Goal: Task Accomplishment & Management: Manage account settings

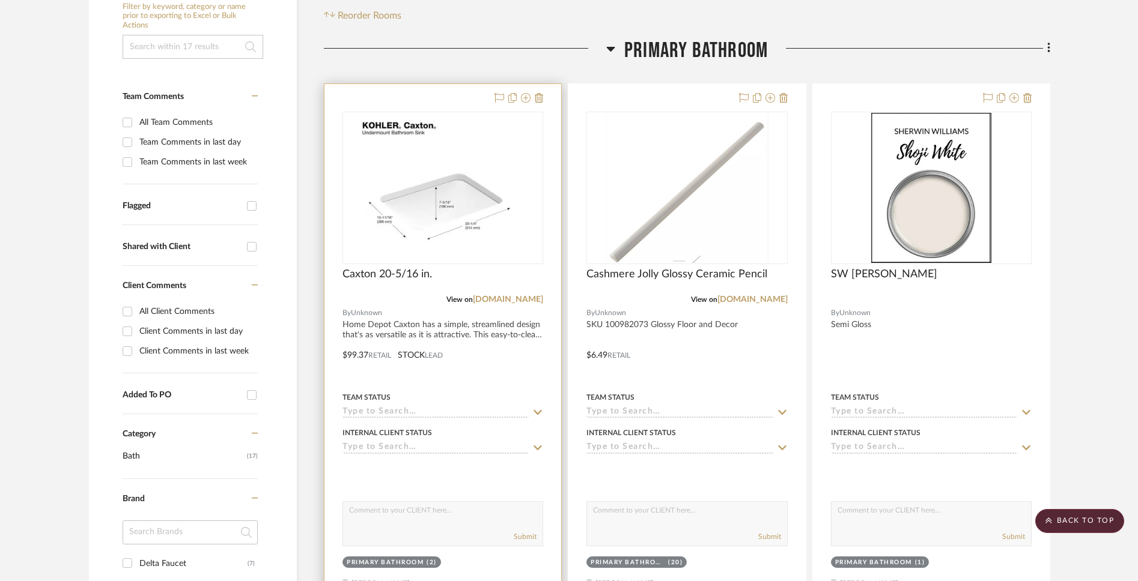
scroll to position [285, 0]
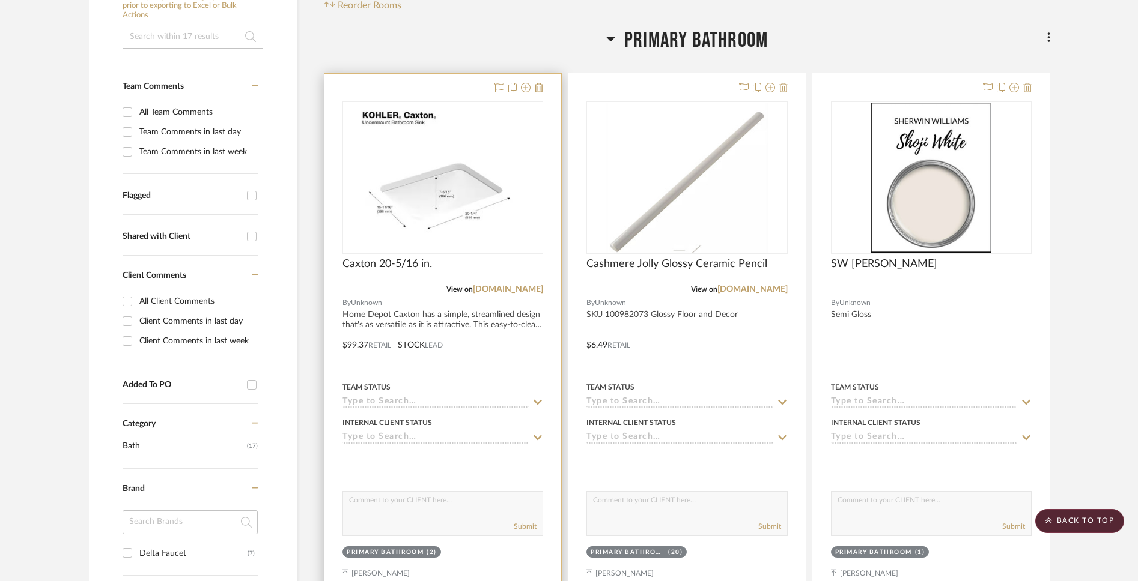
click at [430, 397] on input at bounding box center [435, 402] width 186 height 11
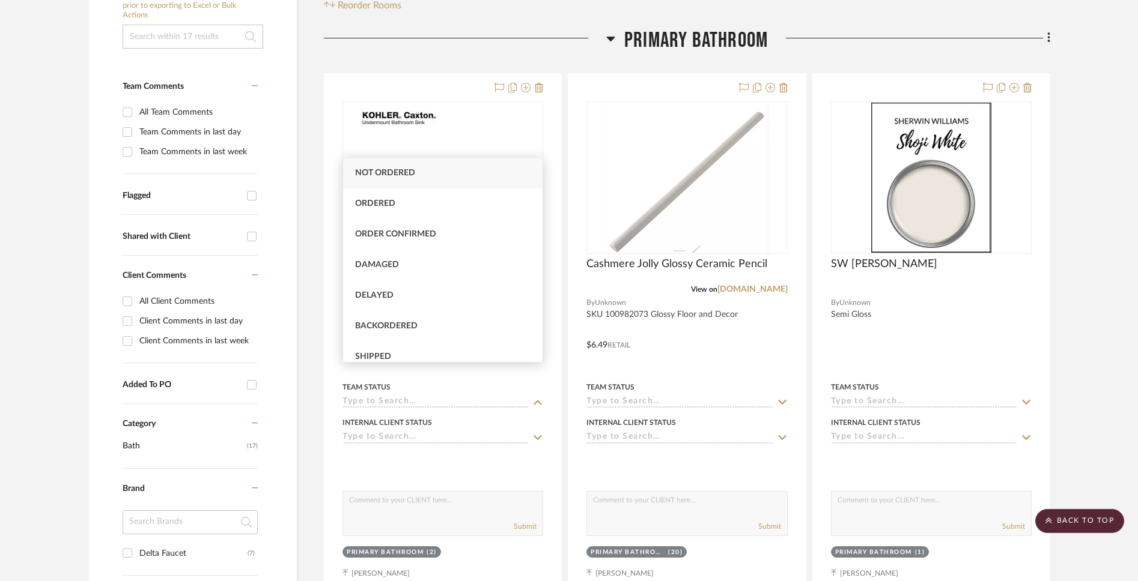
click at [408, 169] on span "Not ordered" at bounding box center [385, 173] width 60 height 8
type input "[DATE]"
type input "Not ordered"
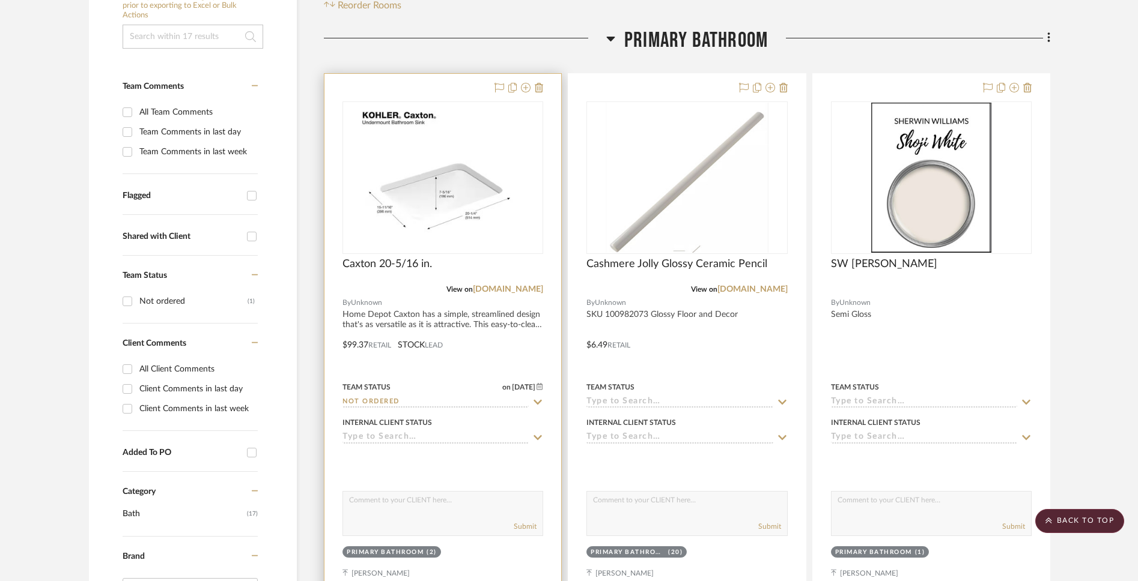
click at [455, 432] on input at bounding box center [435, 437] width 186 height 11
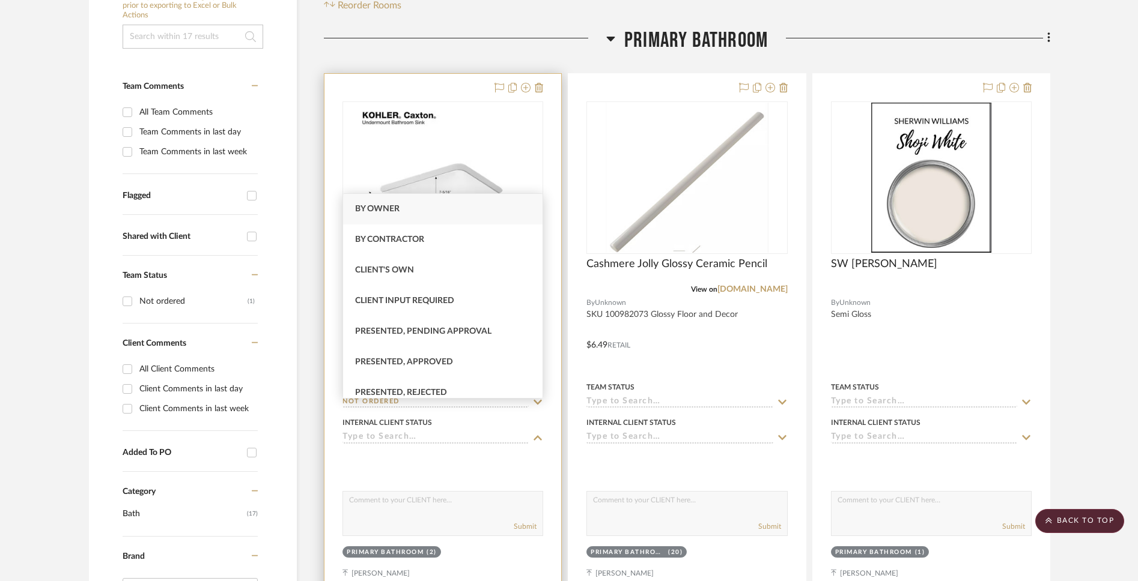
click at [463, 450] on div at bounding box center [442, 462] width 201 height 24
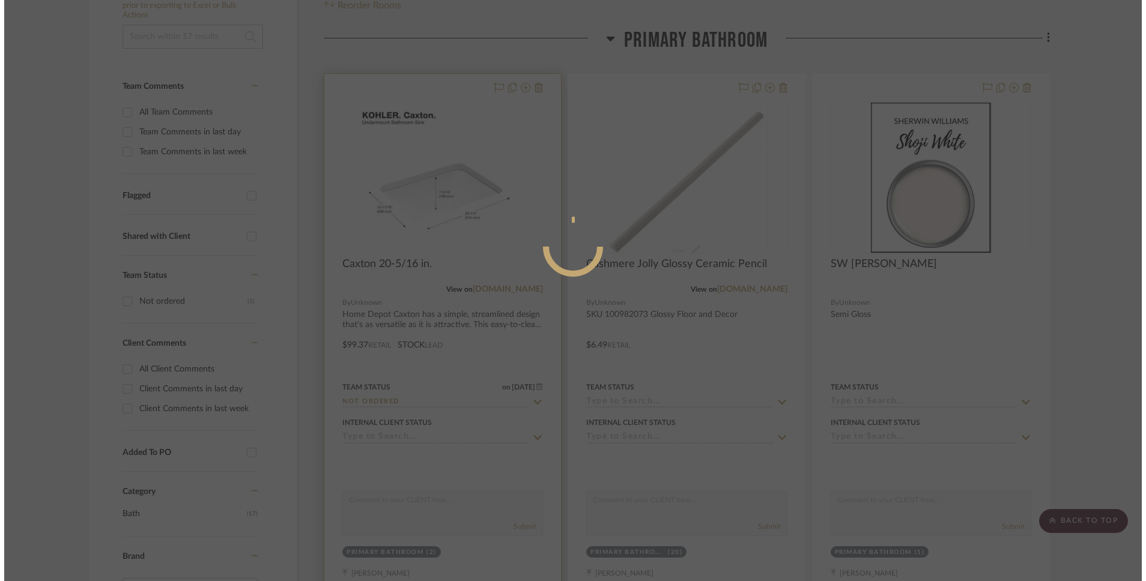
scroll to position [0, 0]
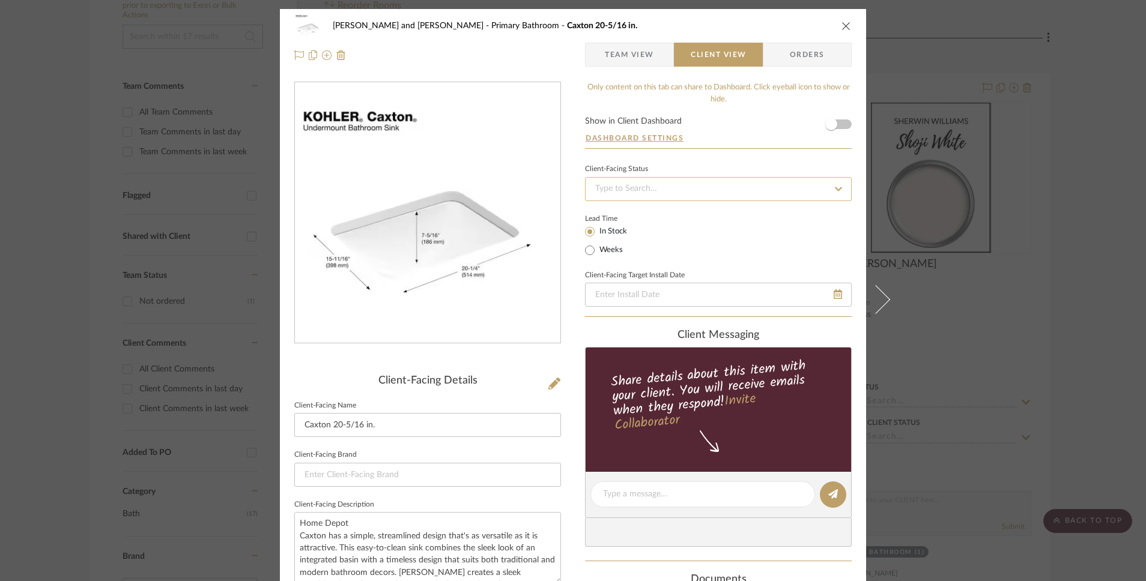
click at [753, 196] on input at bounding box center [718, 189] width 267 height 24
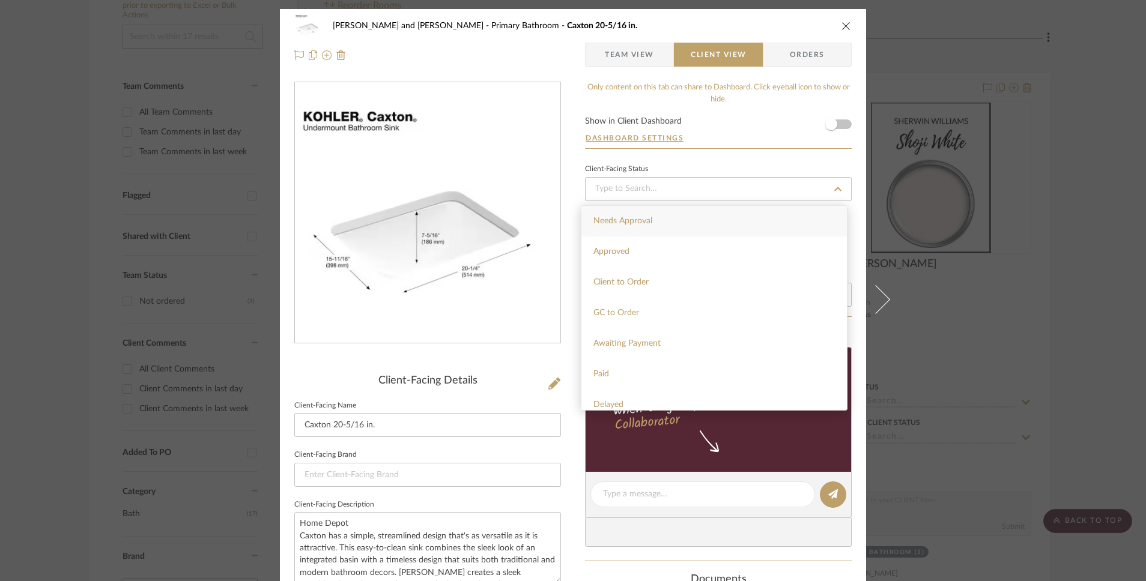
click at [736, 217] on div "Needs Approval" at bounding box center [713, 221] width 265 height 31
type input "[DATE]"
type input "Needs Approval"
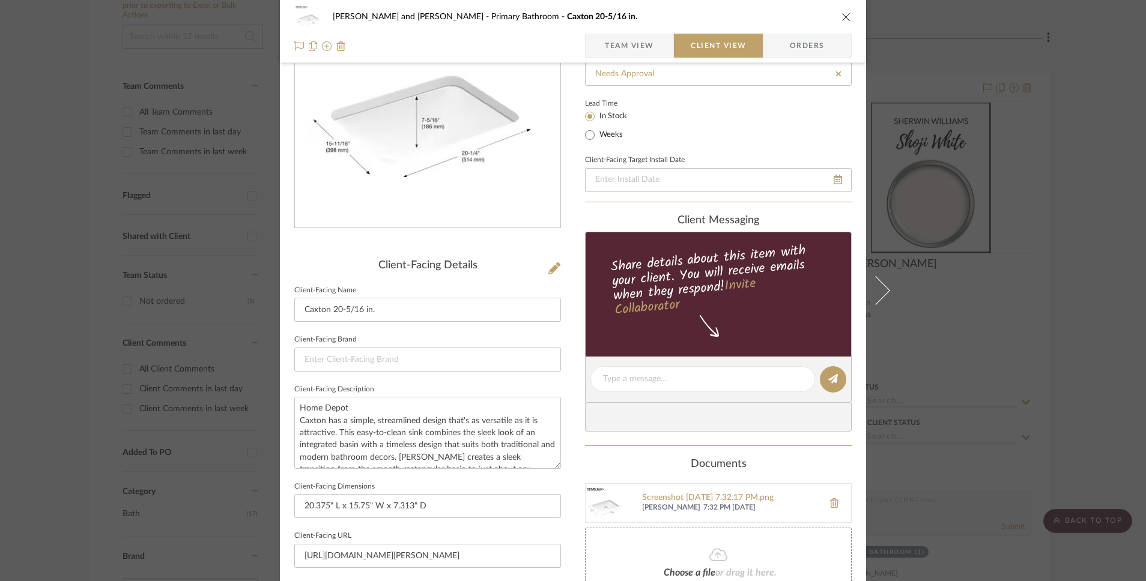
scroll to position [121, 0]
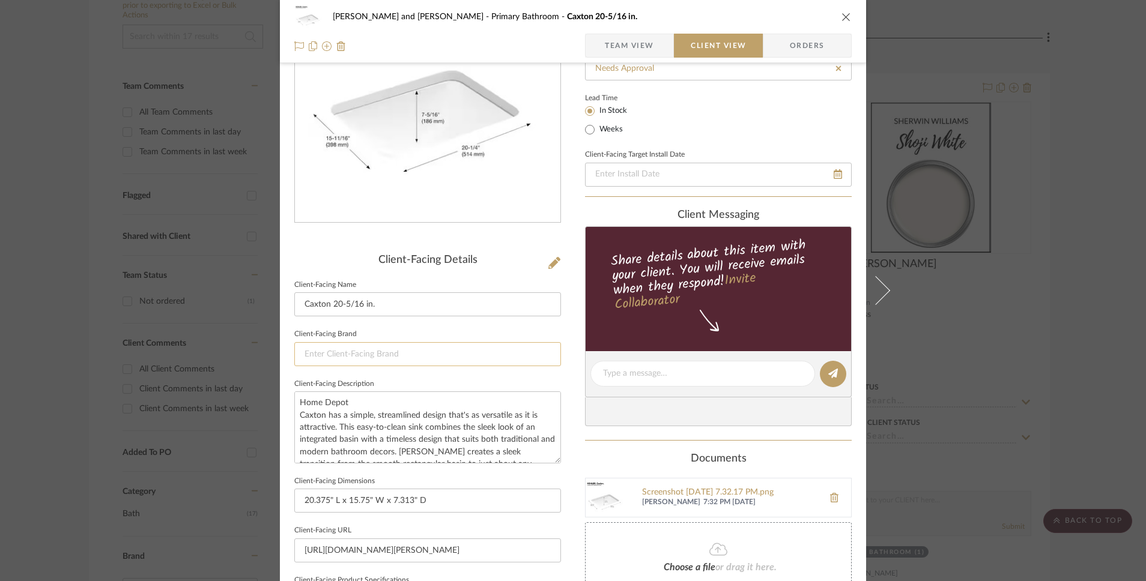
click at [393, 349] on input at bounding box center [427, 354] width 267 height 24
type input "Kohler"
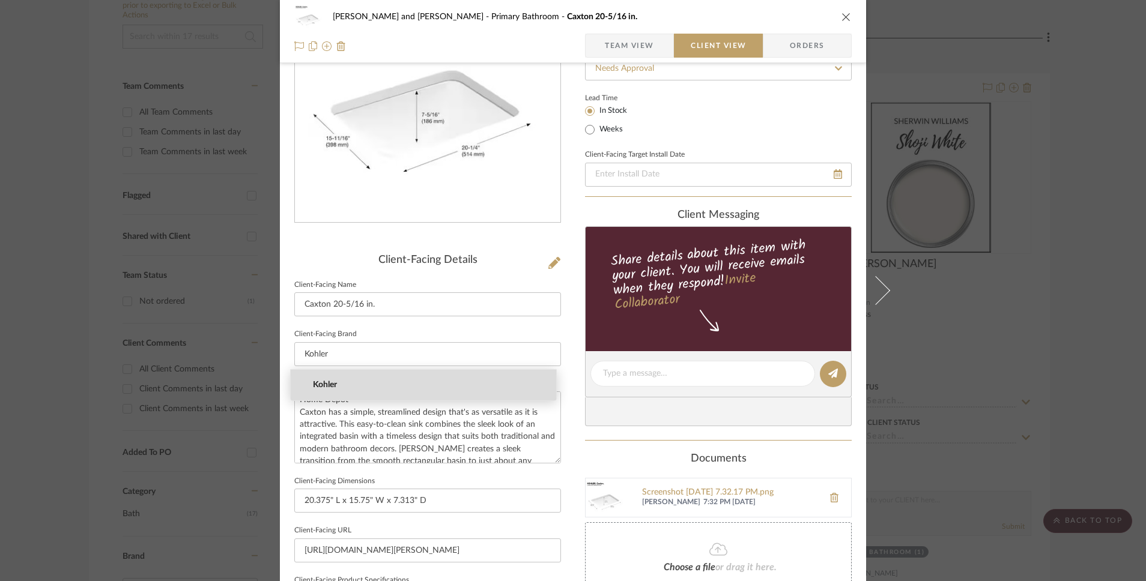
click at [371, 382] on span "Kohler" at bounding box center [428, 385] width 231 height 10
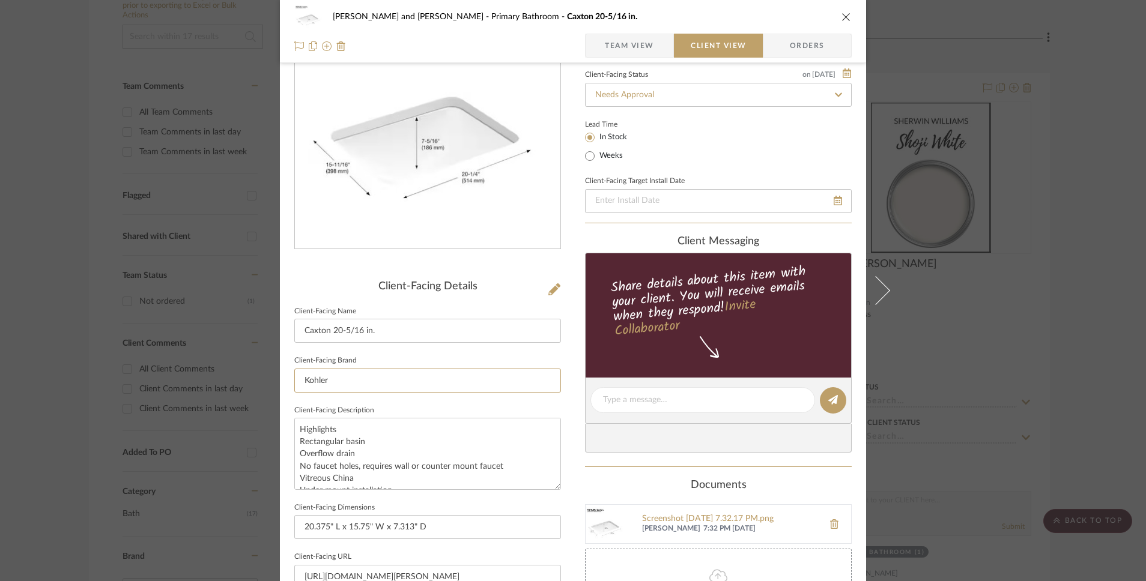
scroll to position [0, 0]
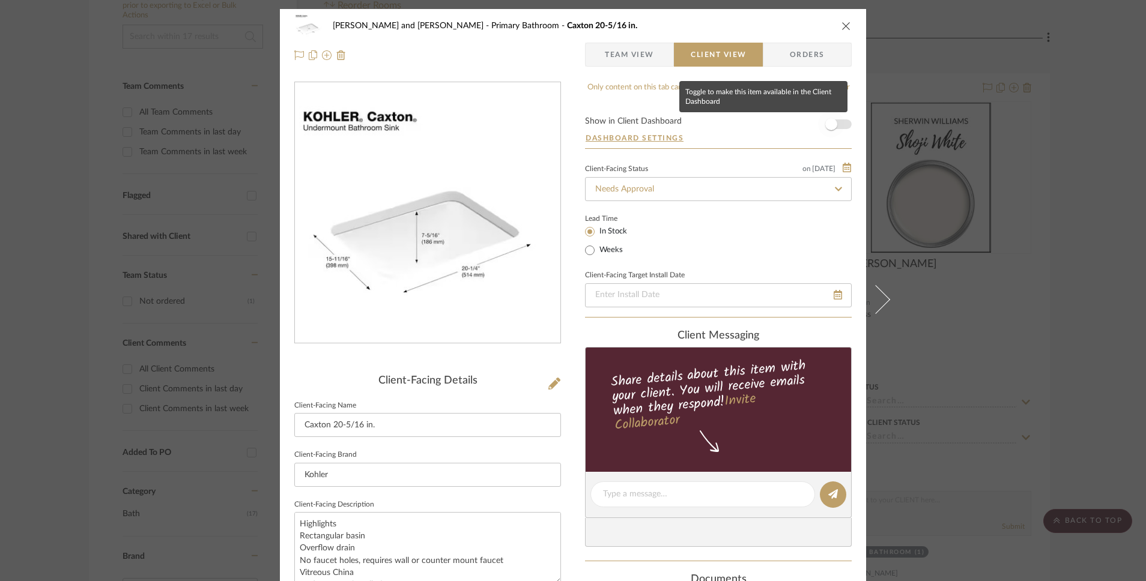
click at [835, 122] on span "button" at bounding box center [831, 124] width 26 height 26
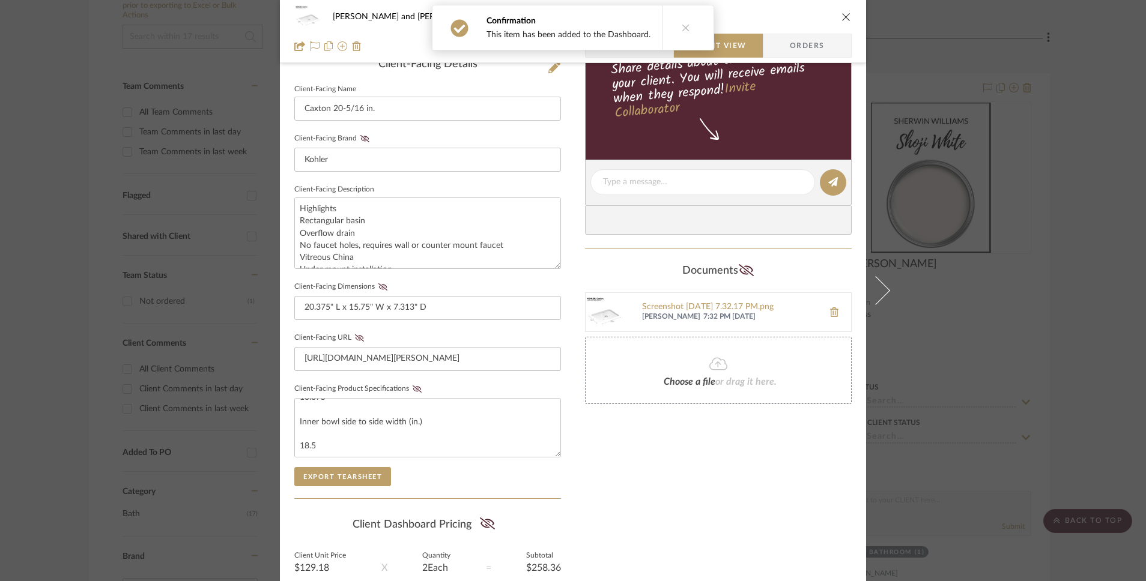
scroll to position [429, 0]
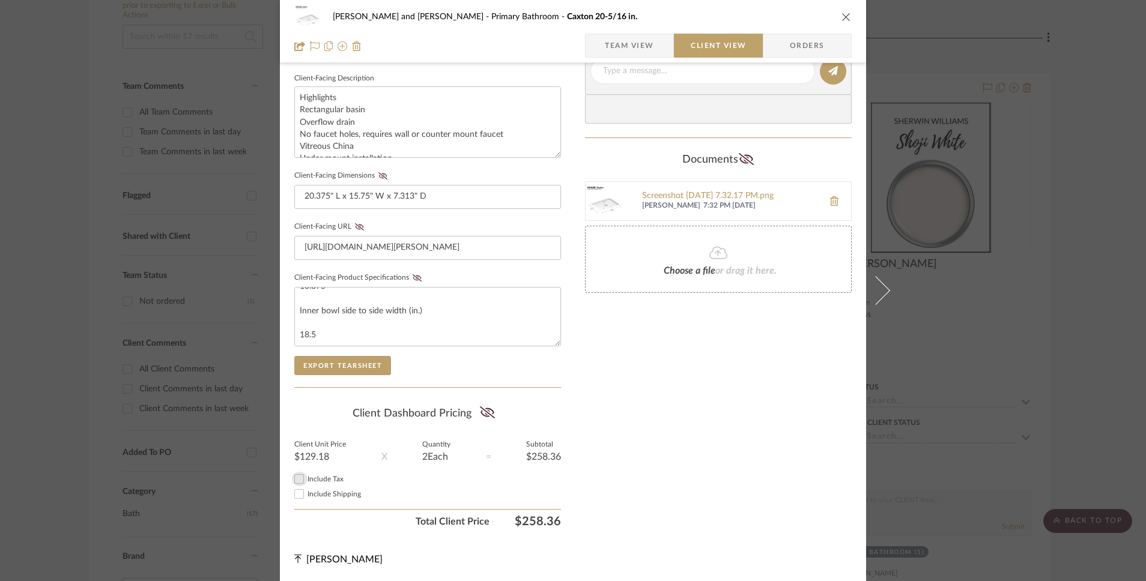
click at [294, 482] on input "Include Tax" at bounding box center [299, 479] width 14 height 14
checkbox input "false"
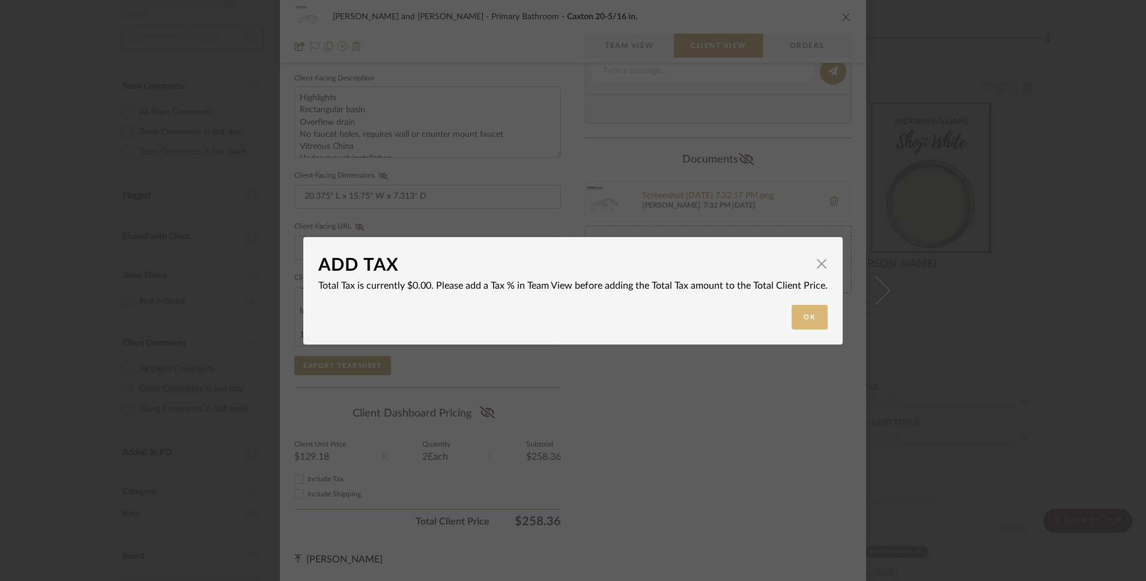
click at [807, 320] on button "Ok" at bounding box center [810, 317] width 36 height 25
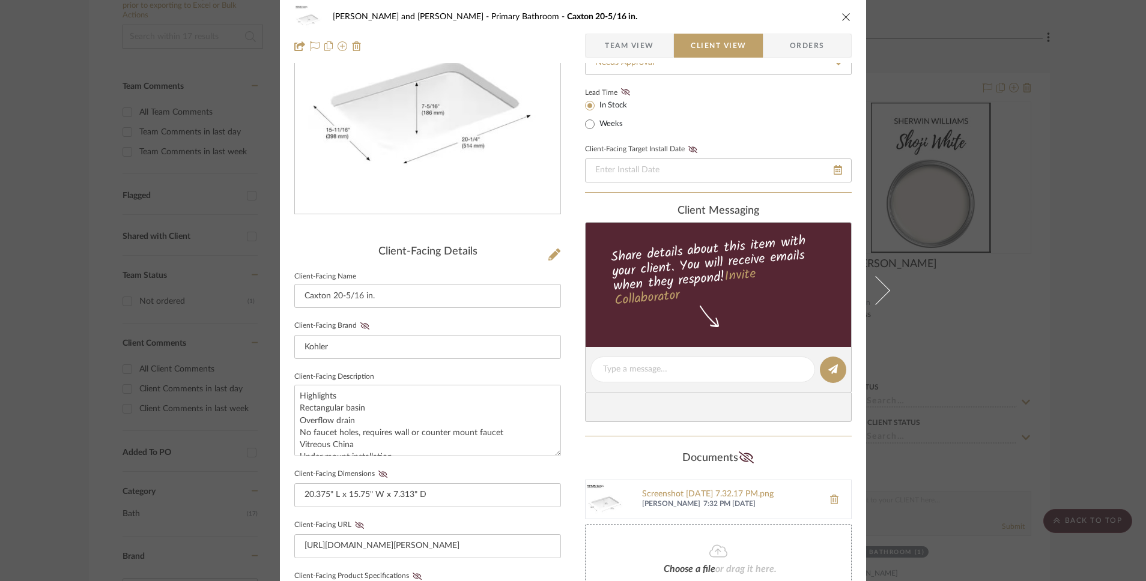
scroll to position [0, 0]
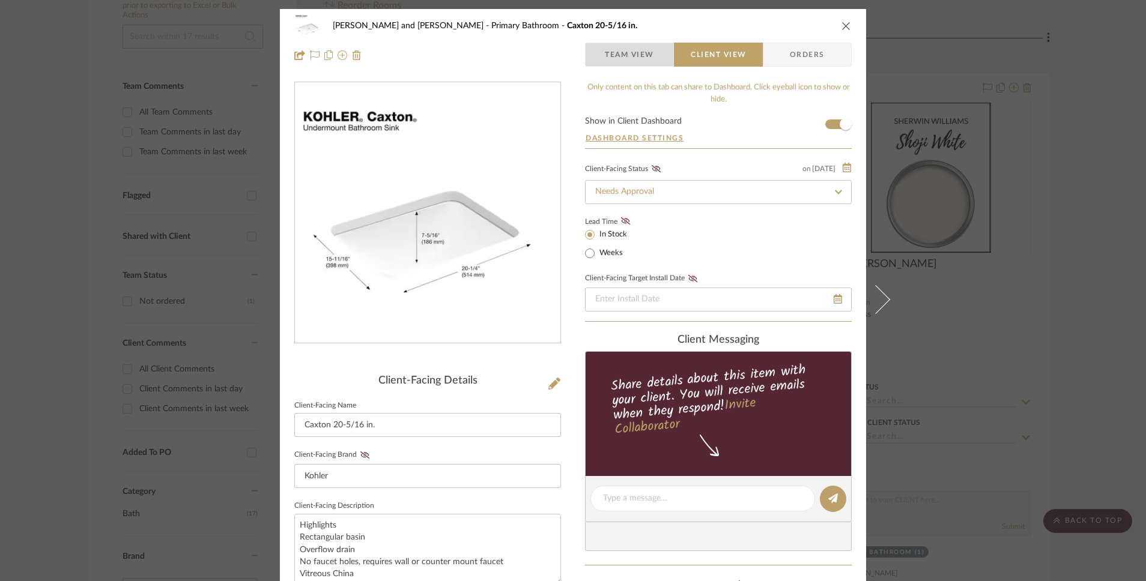
click at [628, 52] on span "Team View" at bounding box center [629, 55] width 49 height 24
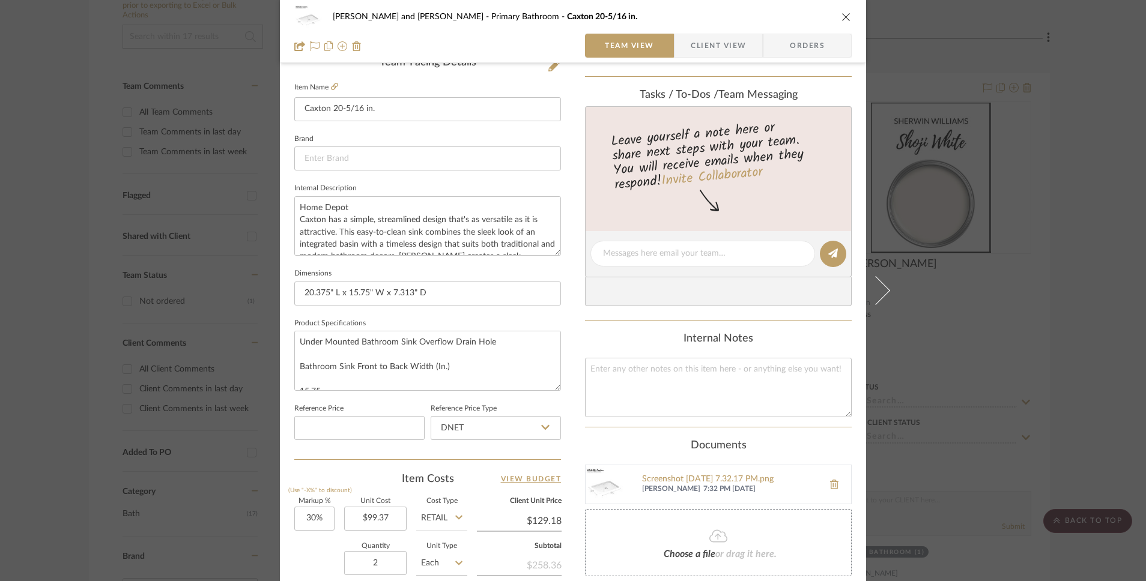
scroll to position [273, 0]
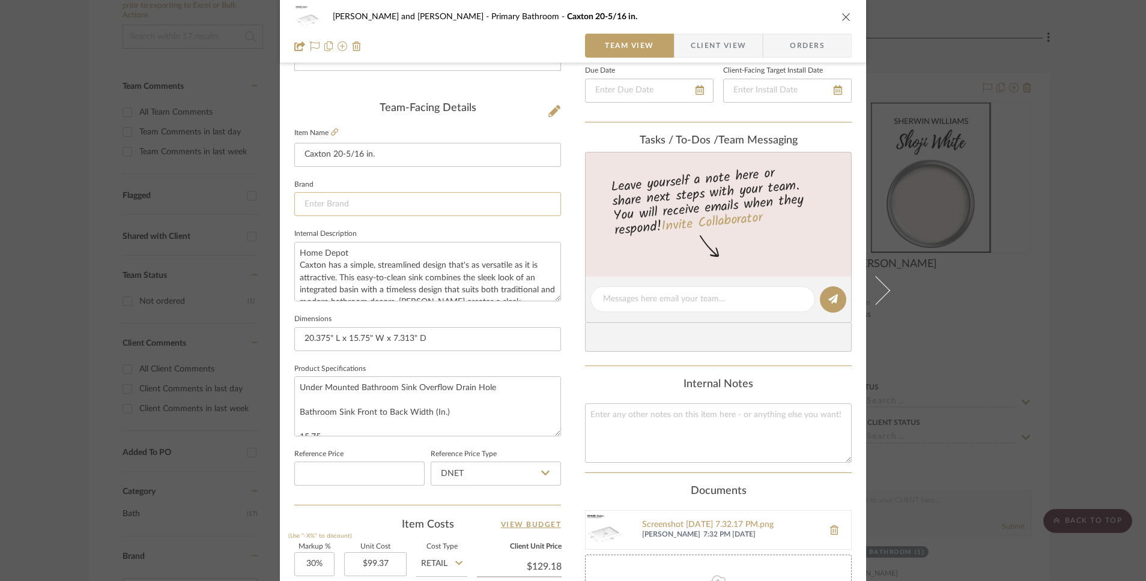
click at [413, 205] on input at bounding box center [427, 204] width 267 height 24
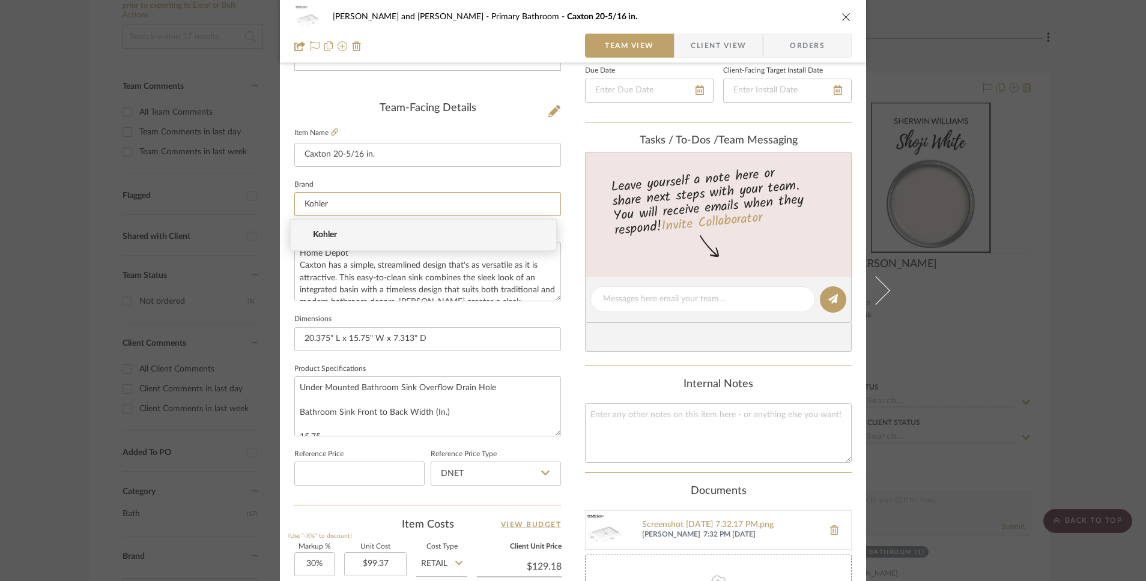
type input "Kohler"
click at [396, 239] on span "Kohler" at bounding box center [428, 235] width 231 height 10
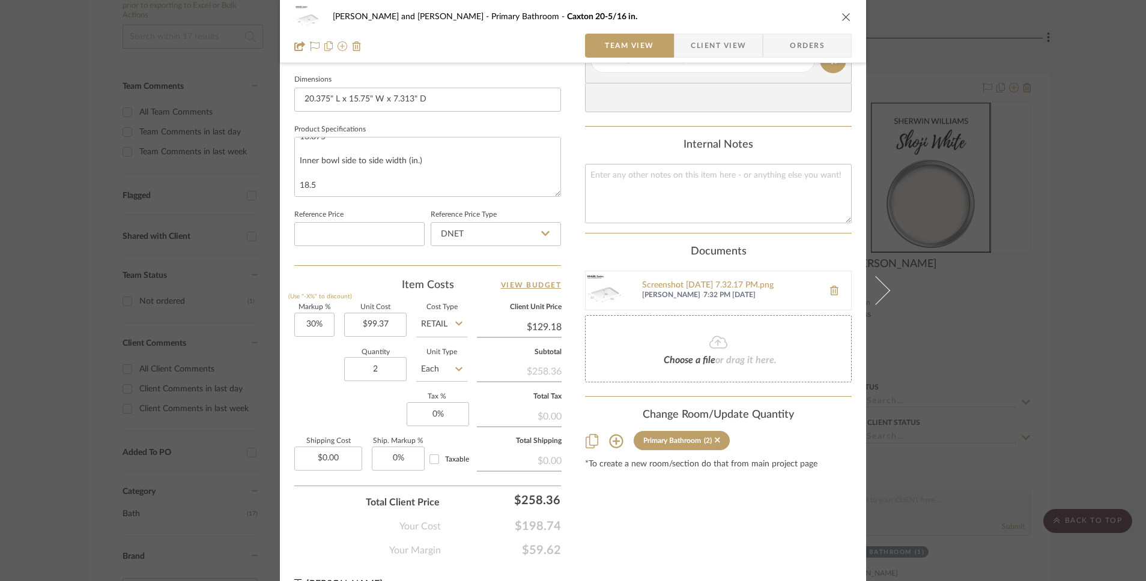
scroll to position [537, 0]
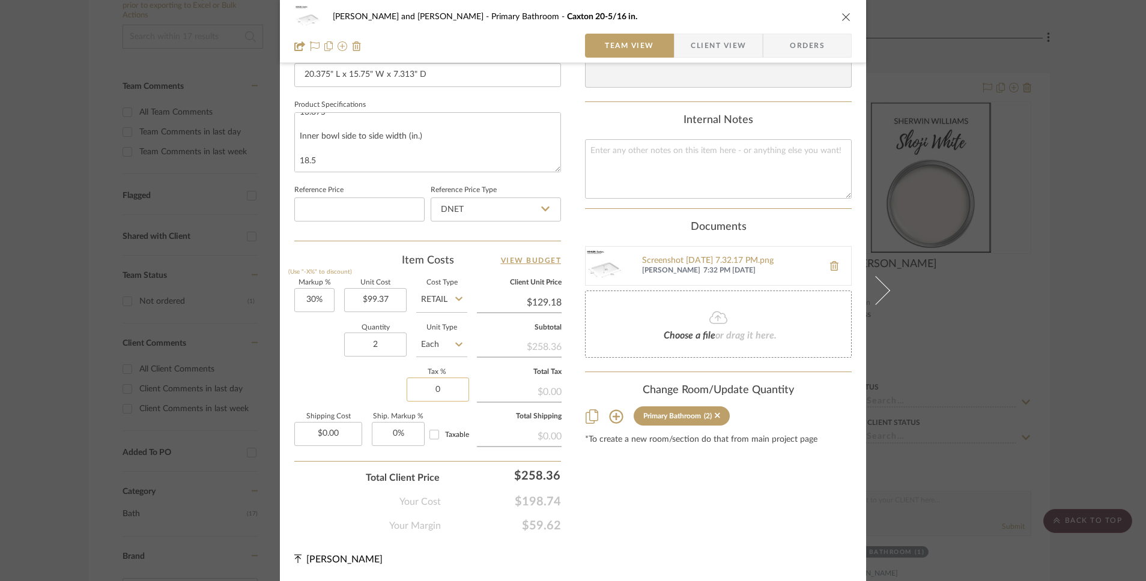
click at [432, 391] on input "0" at bounding box center [438, 390] width 62 height 24
type input "8.25%"
click at [378, 380] on div "Markup % (Use "-X%" to discount) 30% Unit Cost $99.37 Cost Type Retail Client U…" at bounding box center [427, 367] width 267 height 175
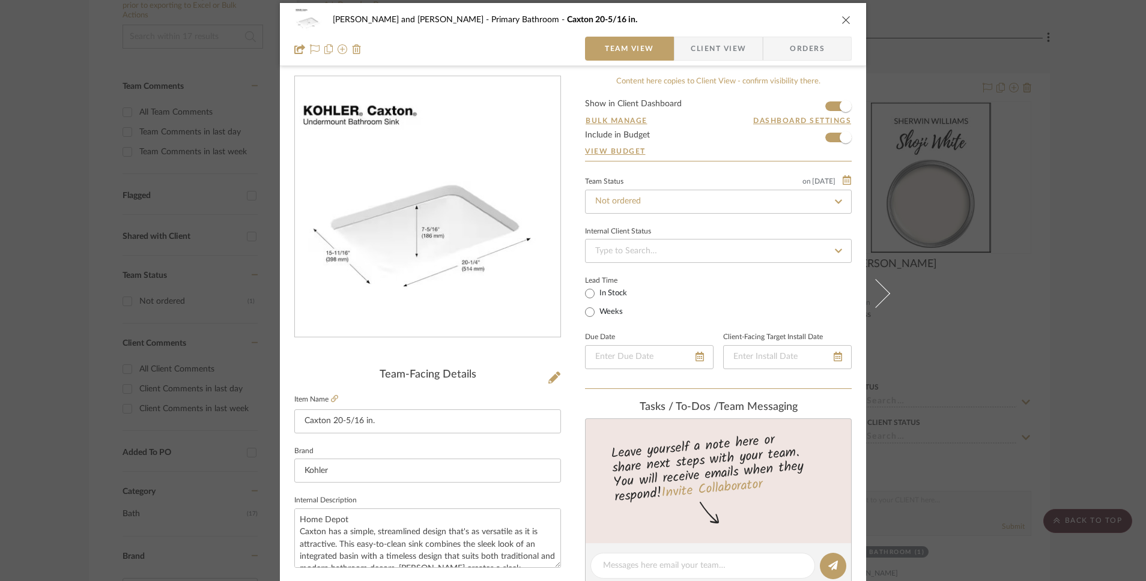
scroll to position [0, 0]
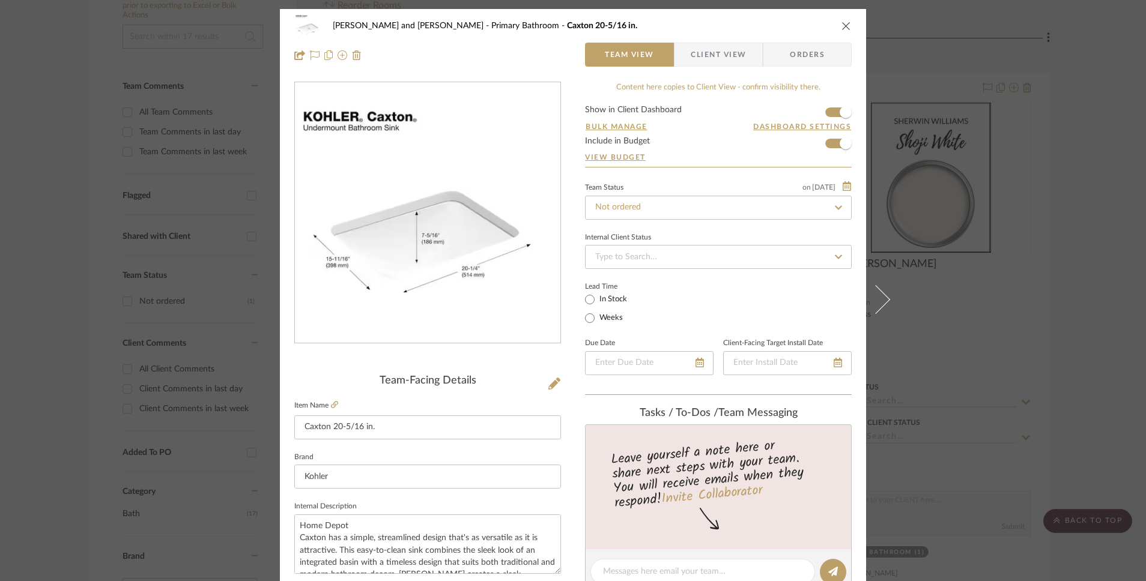
click at [728, 59] on span "Client View" at bounding box center [718, 55] width 55 height 24
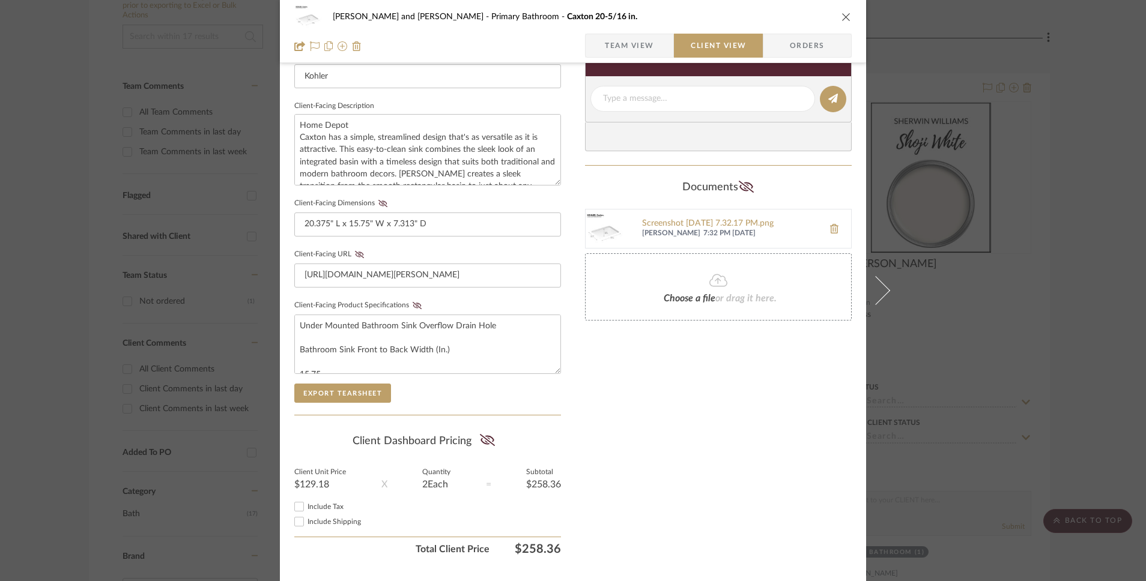
scroll to position [429, 0]
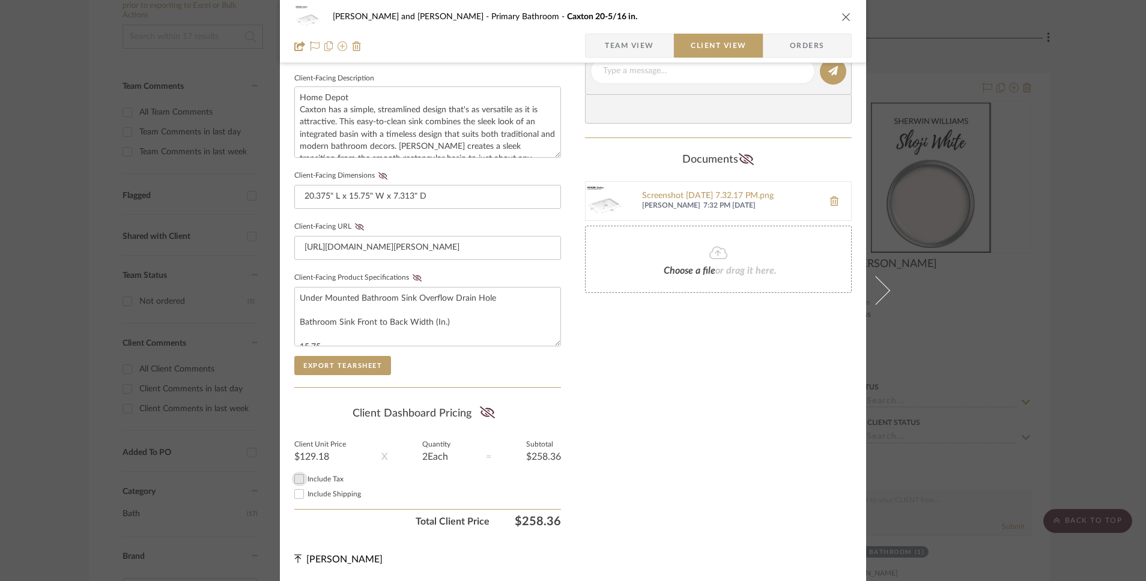
click at [293, 479] on input "Include Tax" at bounding box center [299, 479] width 14 height 14
checkbox input "true"
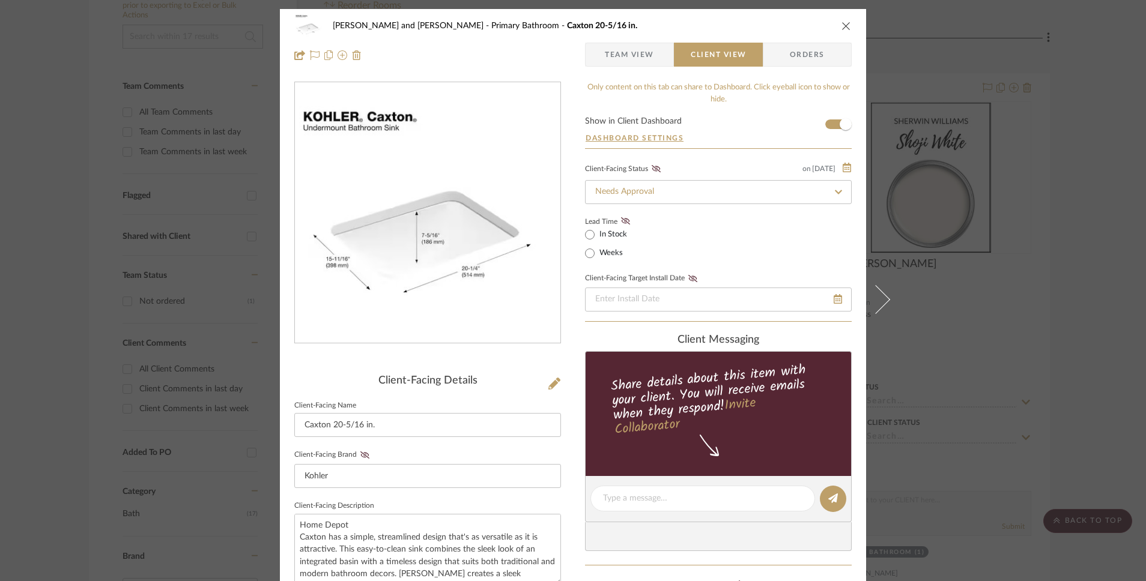
click at [805, 50] on span "Orders" at bounding box center [807, 55] width 61 height 24
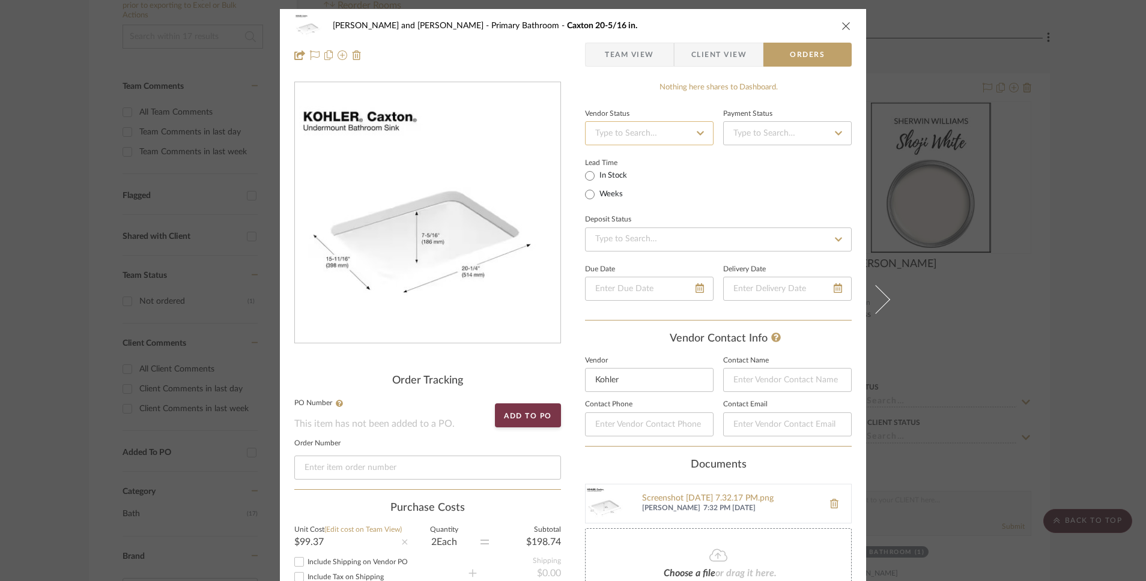
click at [664, 130] on input at bounding box center [649, 133] width 129 height 24
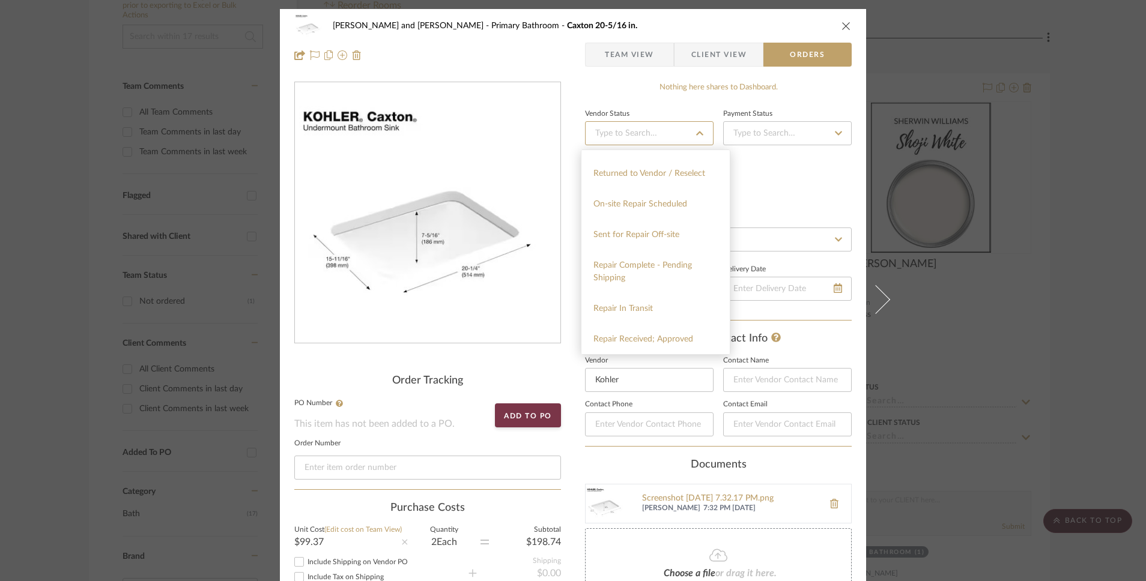
scroll to position [884, 0]
click at [756, 169] on div "Lead Time In Stock Weeks" at bounding box center [718, 178] width 267 height 47
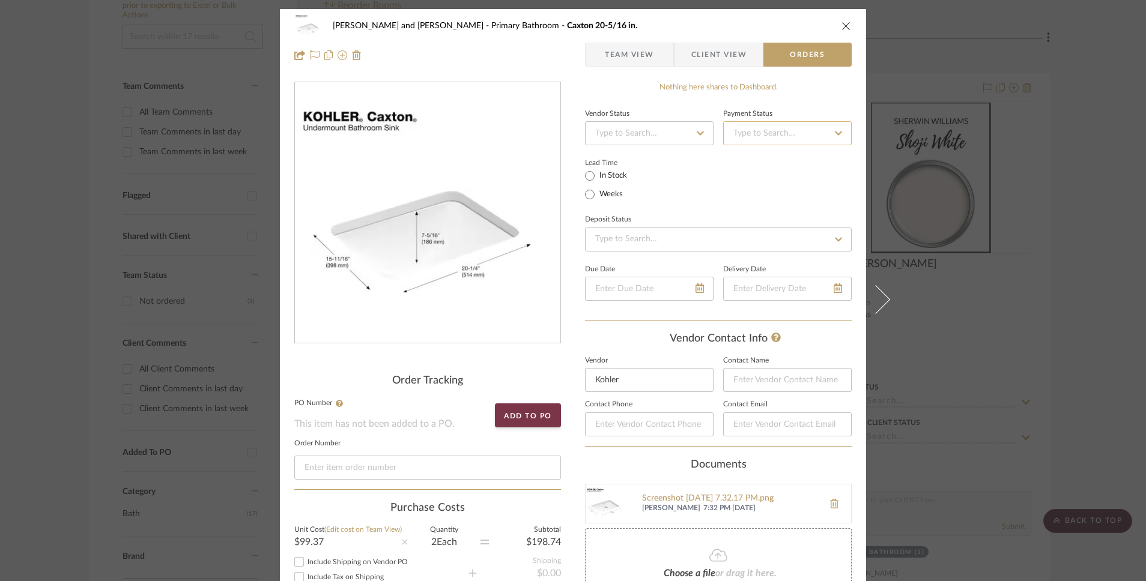
click at [762, 128] on input at bounding box center [787, 133] width 129 height 24
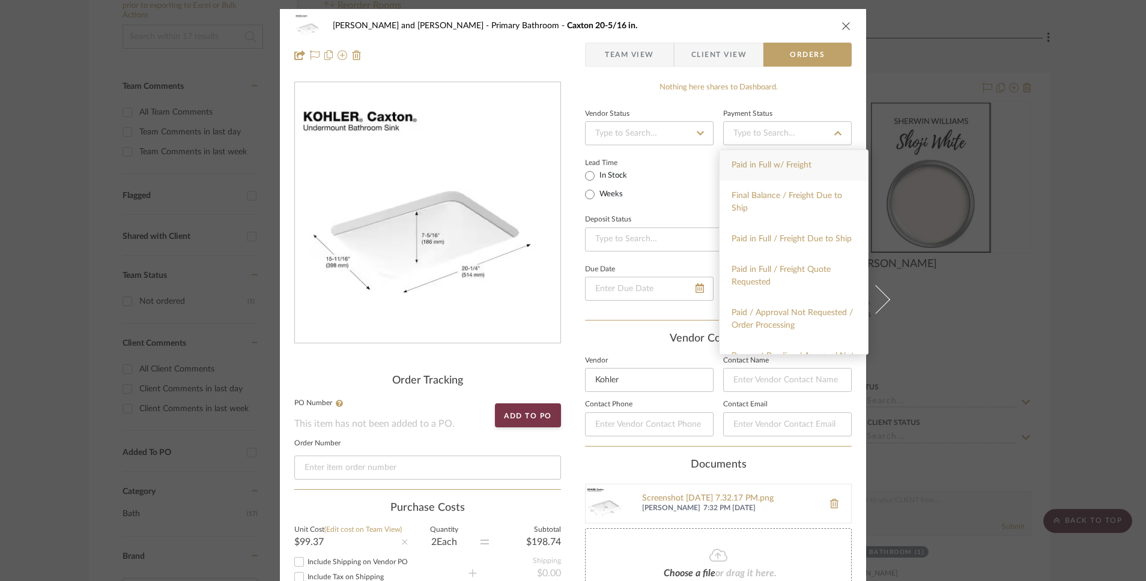
click at [664, 211] on div "Vendor Status Payment Status Lead Time In Stock Weeks Deposit Status Due Date D…" at bounding box center [718, 214] width 267 height 216
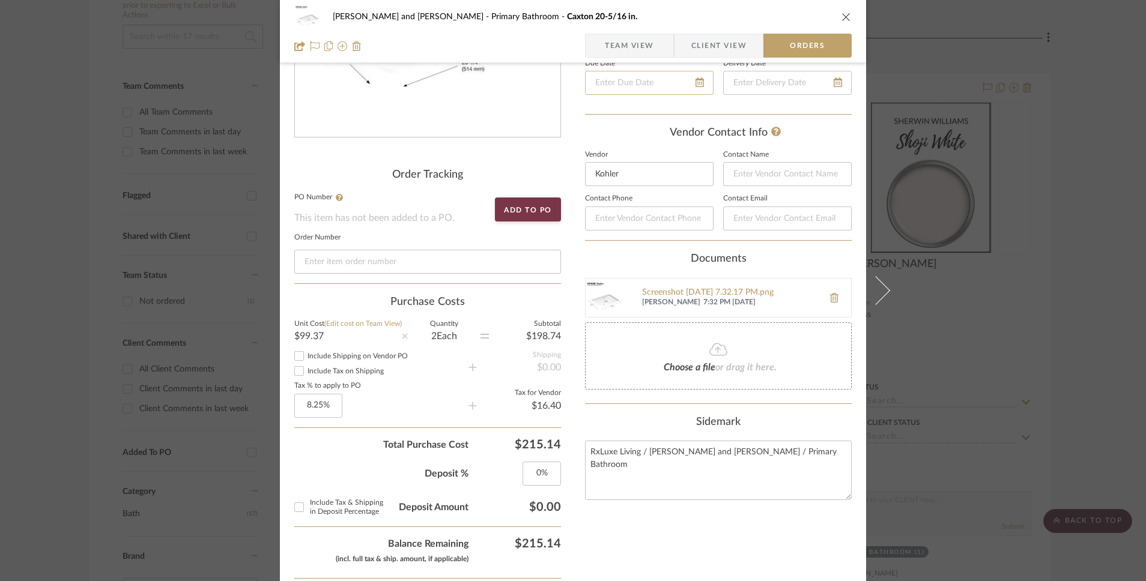
scroll to position [246, 0]
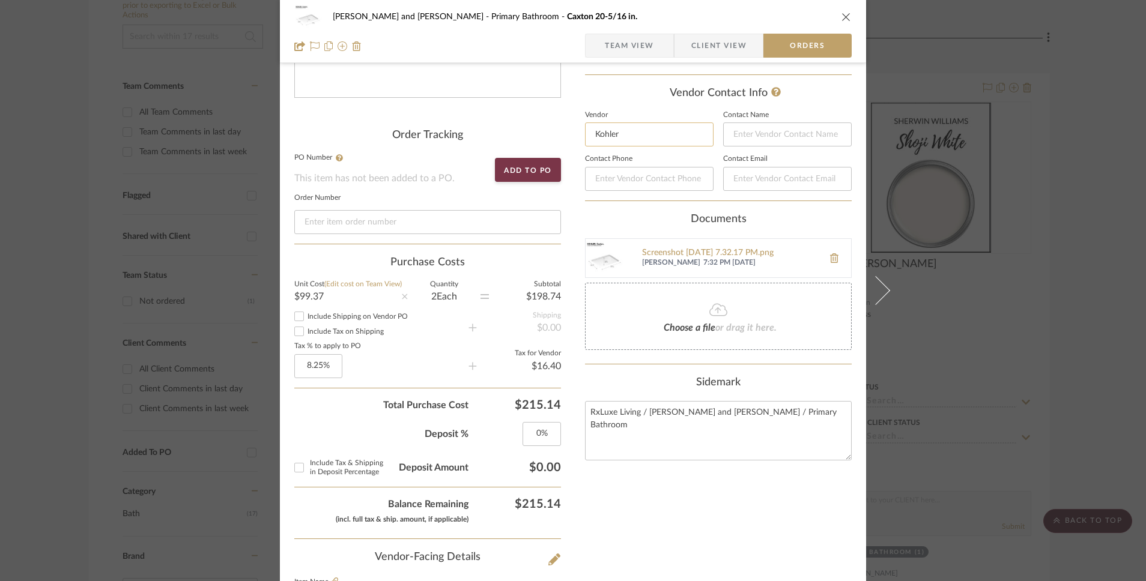
click at [641, 140] on input "Kohler" at bounding box center [649, 135] width 129 height 24
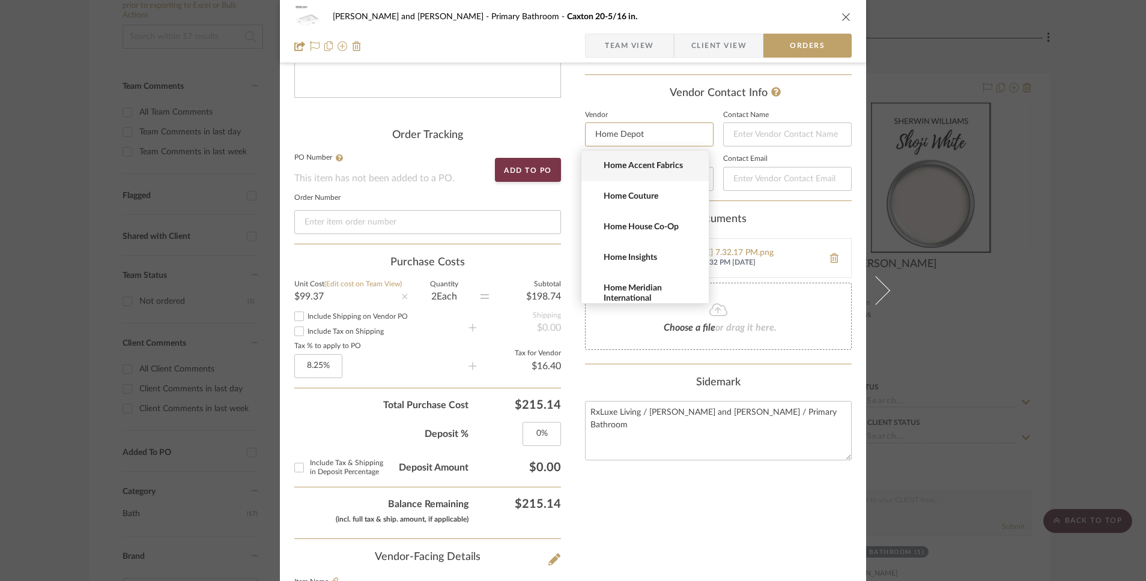
type input "Home Depot"
click at [641, 108] on div "Vendor Contact Info Vendor Home Depot Contact Name Contact Phone Contact Email" at bounding box center [718, 144] width 267 height 114
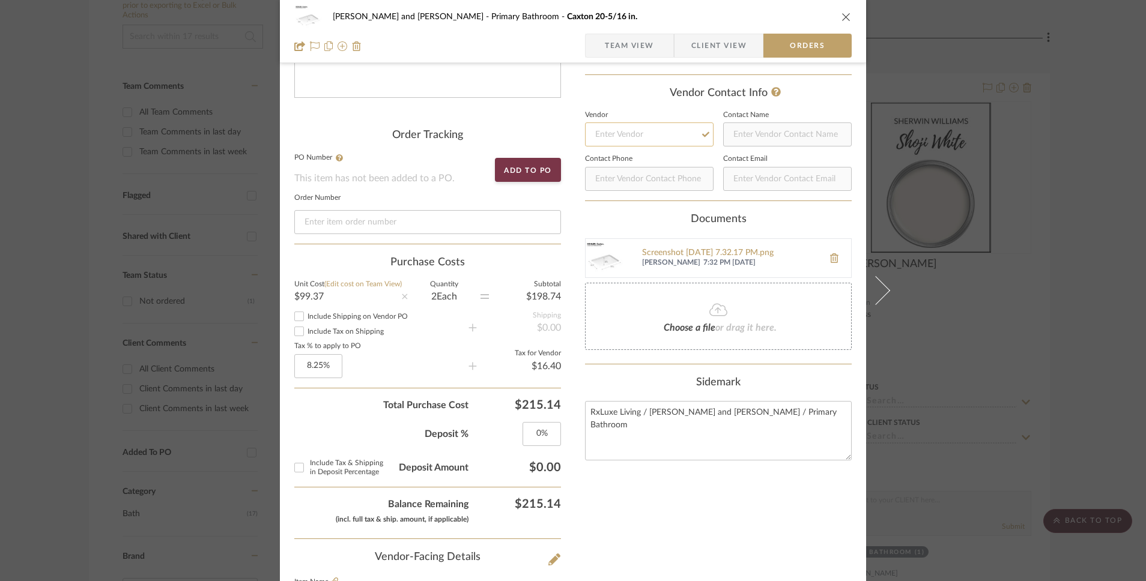
click at [631, 135] on input at bounding box center [649, 135] width 129 height 24
type input "Home Depot"
click at [650, 165] on span "Click to add "Home Depot" as a new Vendor" at bounding box center [650, 171] width 92 height 20
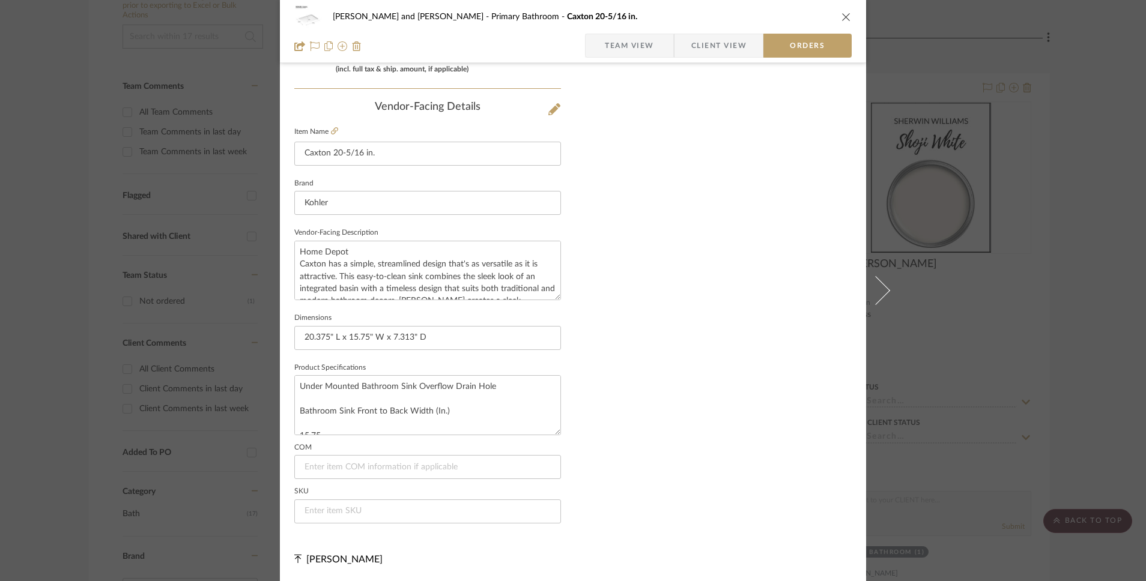
scroll to position [698, 0]
click at [347, 517] on input at bounding box center [427, 512] width 267 height 24
paste input "1002593322"
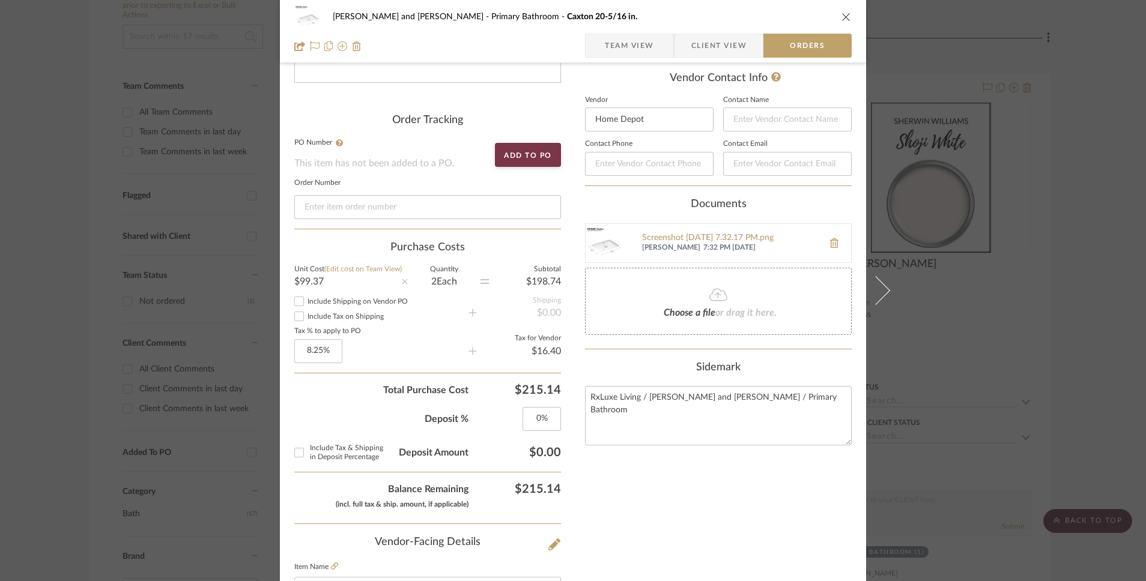
scroll to position [0, 0]
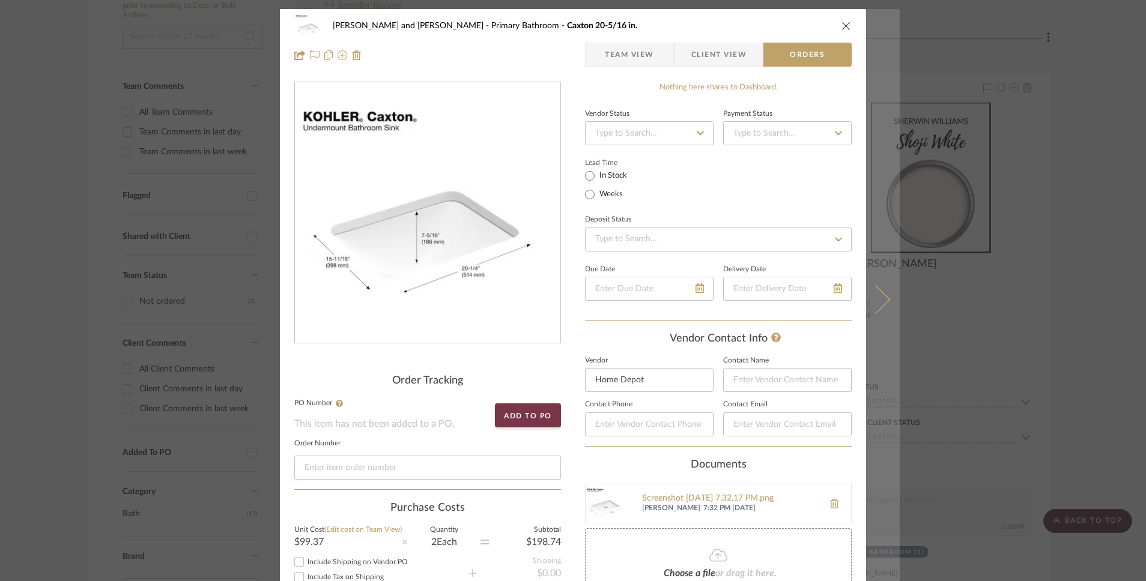
type input "1002593322"
click at [884, 303] on button at bounding box center [883, 299] width 34 height 581
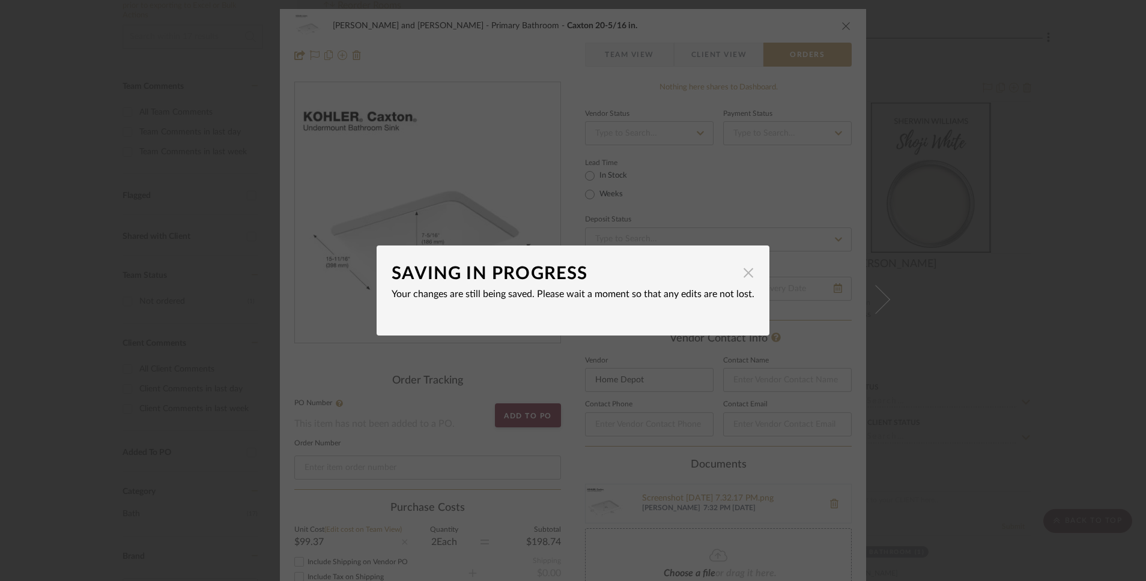
click at [740, 274] on span "button" at bounding box center [748, 273] width 24 height 24
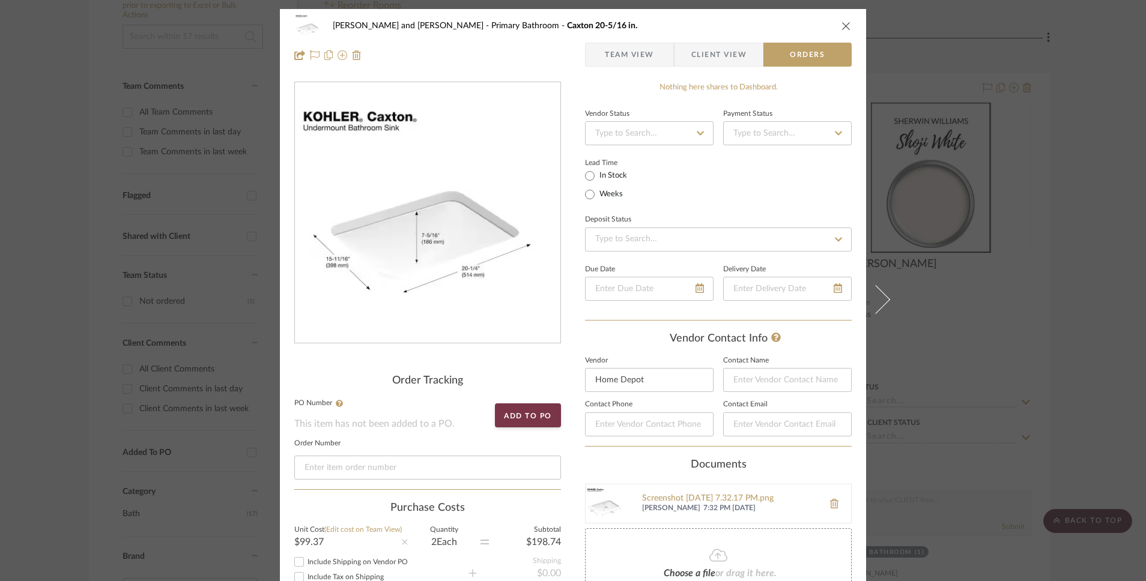
click at [842, 29] on icon "close" at bounding box center [846, 26] width 10 height 10
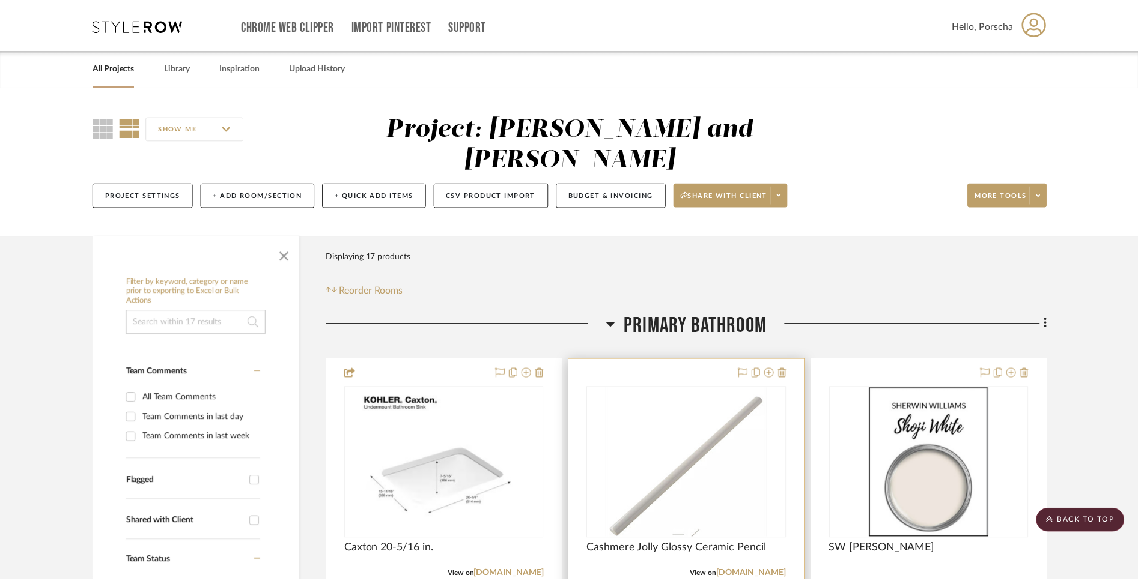
scroll to position [285, 0]
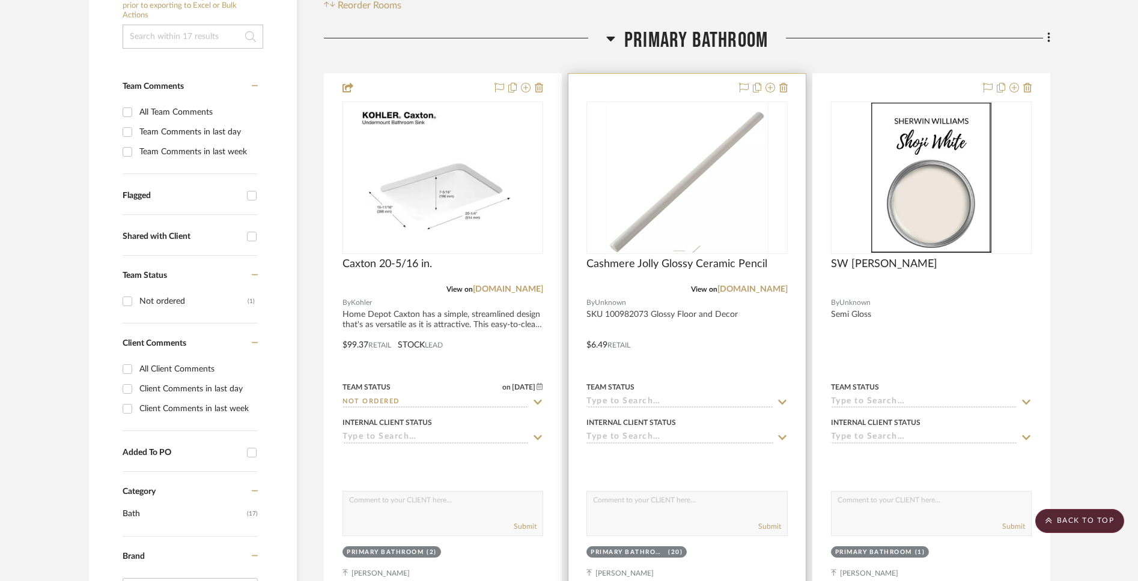
click at [710, 191] on img "0" at bounding box center [686, 178] width 163 height 150
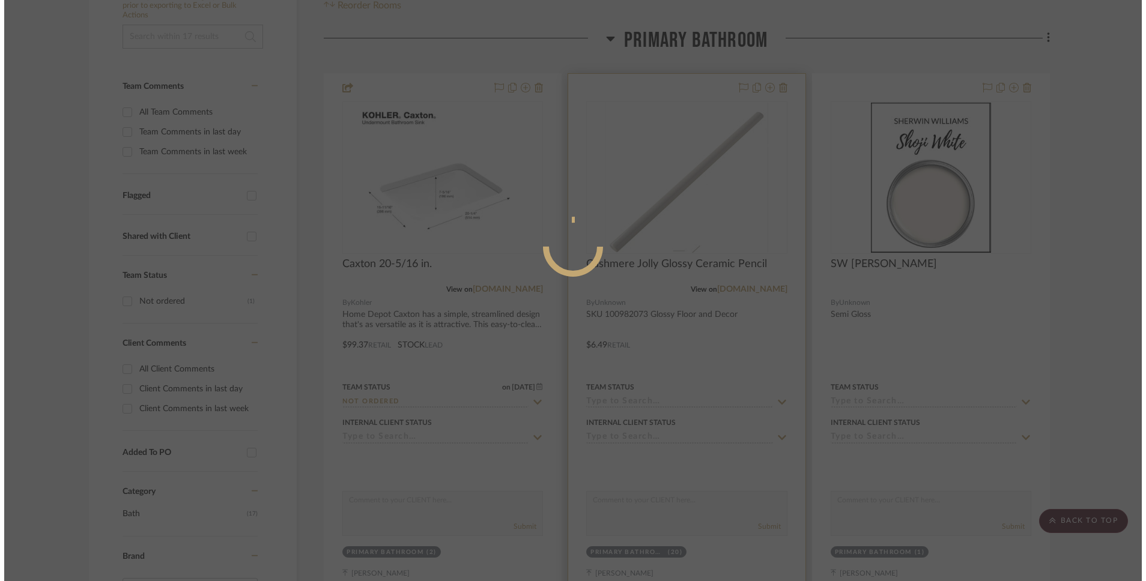
scroll to position [0, 0]
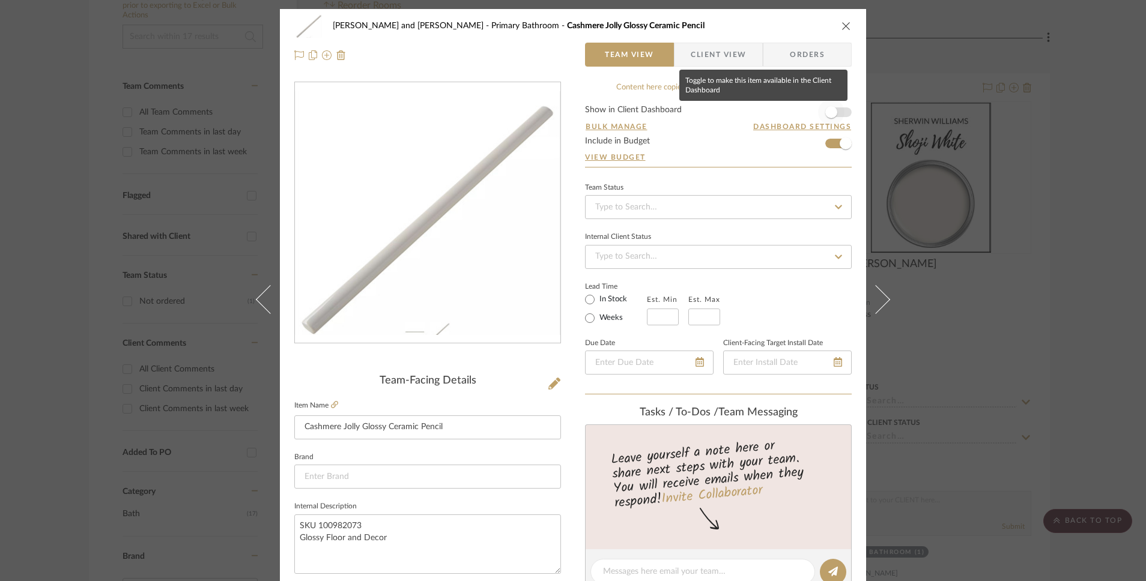
click at [833, 113] on span "button" at bounding box center [831, 112] width 26 height 26
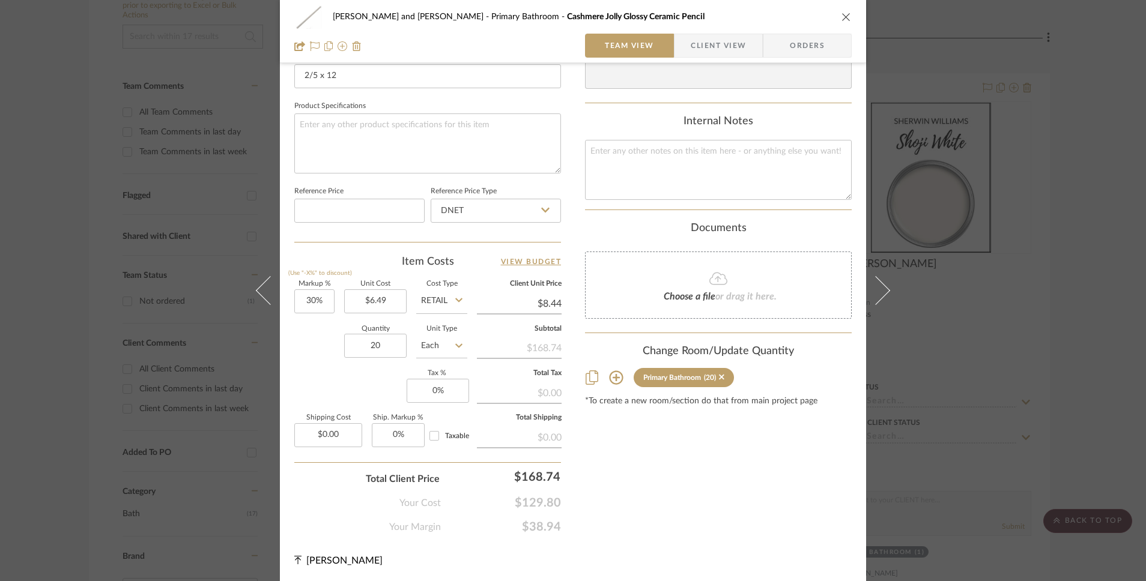
scroll to position [537, 0]
click at [432, 391] on input "0" at bounding box center [438, 390] width 62 height 24
type input "8.25%"
click at [359, 408] on div "Markup % (Use "-X%" to discount) 30% Unit Cost $6.49 Cost Type Retail Client Un…" at bounding box center [427, 367] width 267 height 175
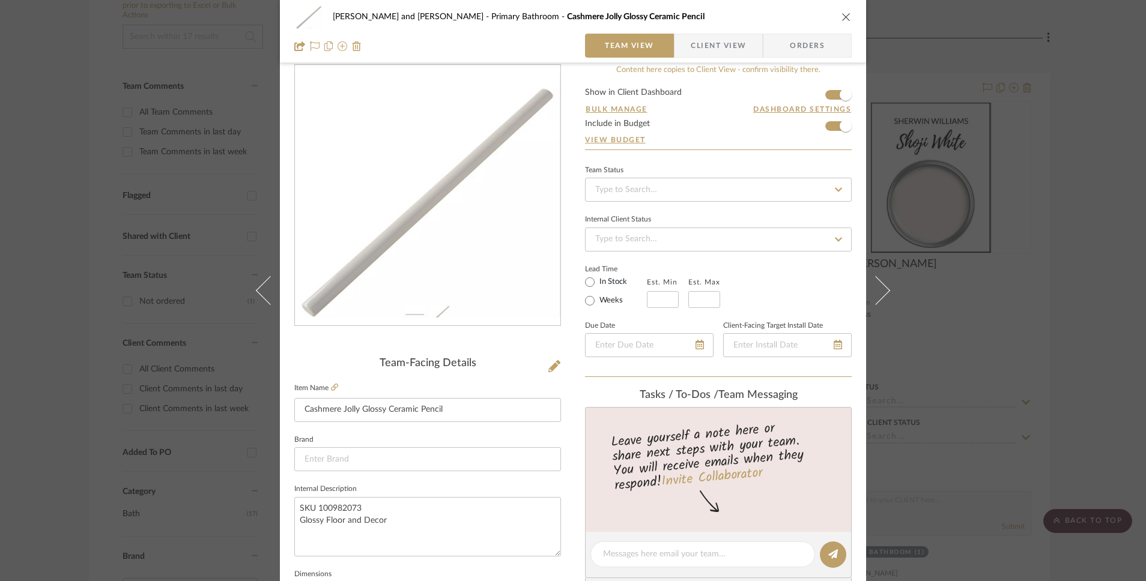
scroll to position [0, 0]
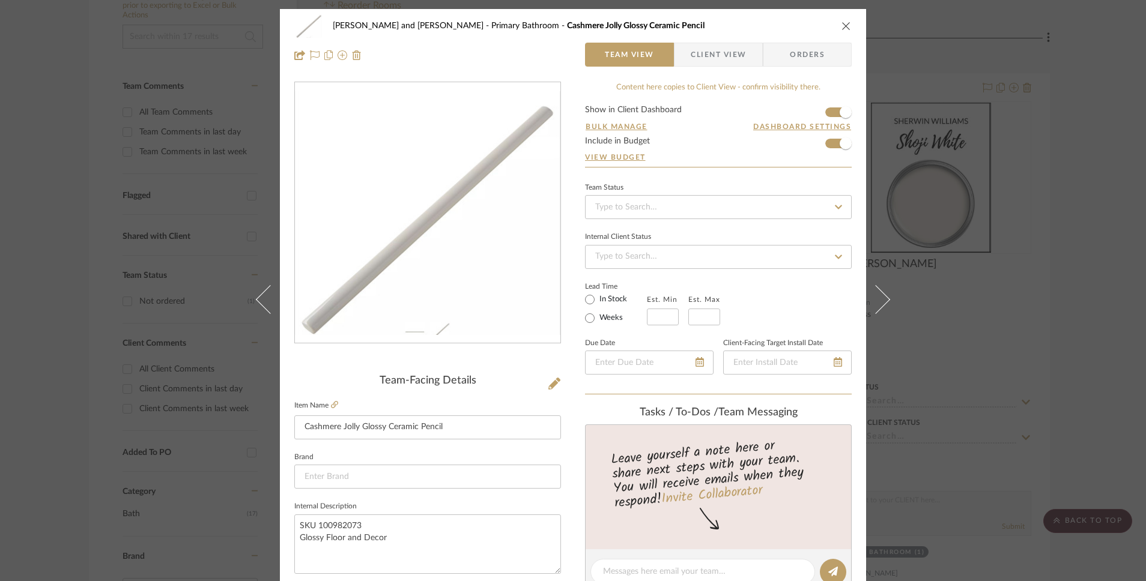
click at [694, 56] on span "Client View" at bounding box center [718, 55] width 55 height 24
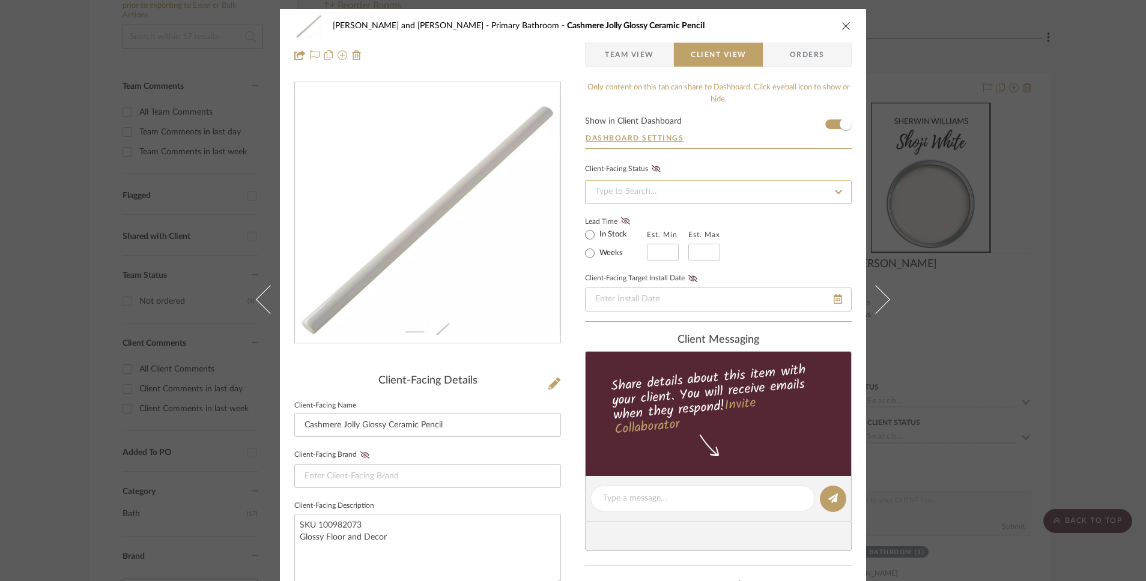
click at [659, 191] on input at bounding box center [718, 192] width 267 height 24
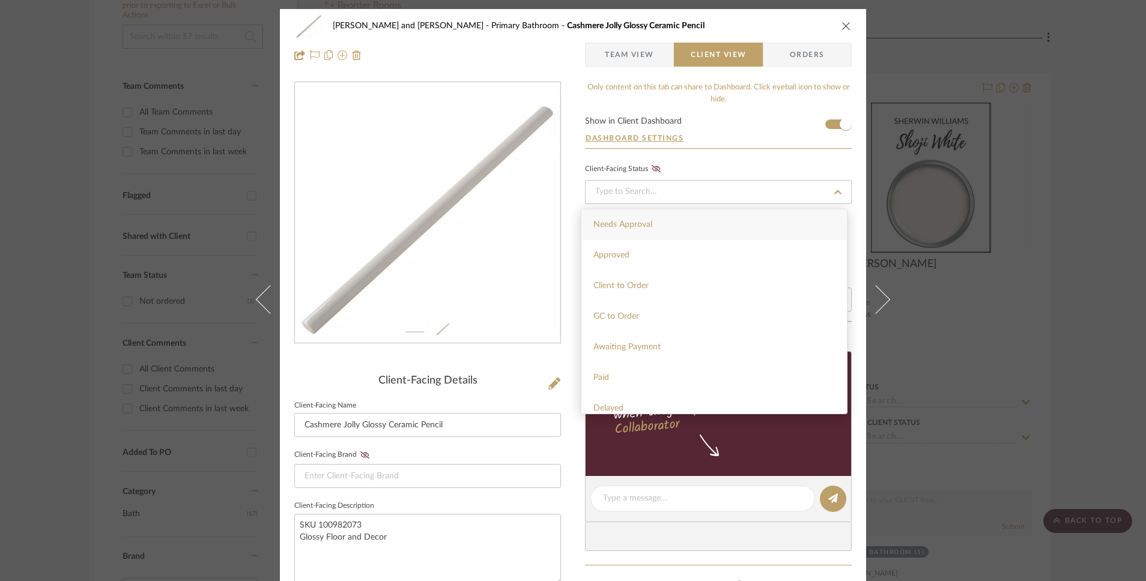
click at [652, 235] on div "Needs Approval" at bounding box center [713, 225] width 265 height 31
type input "[DATE]"
type input "Needs Approval"
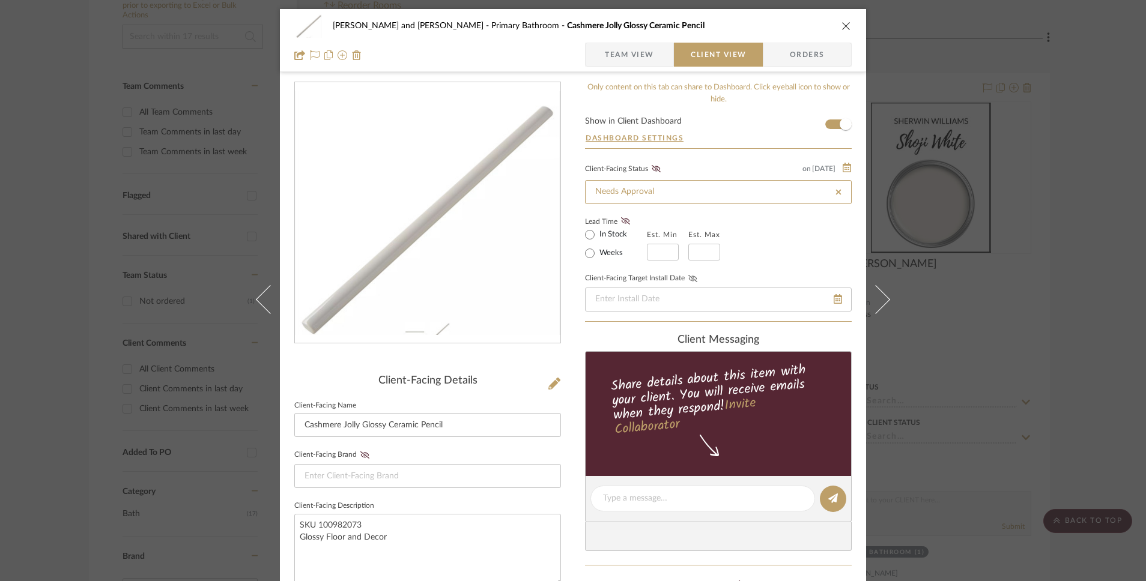
scroll to position [2, 0]
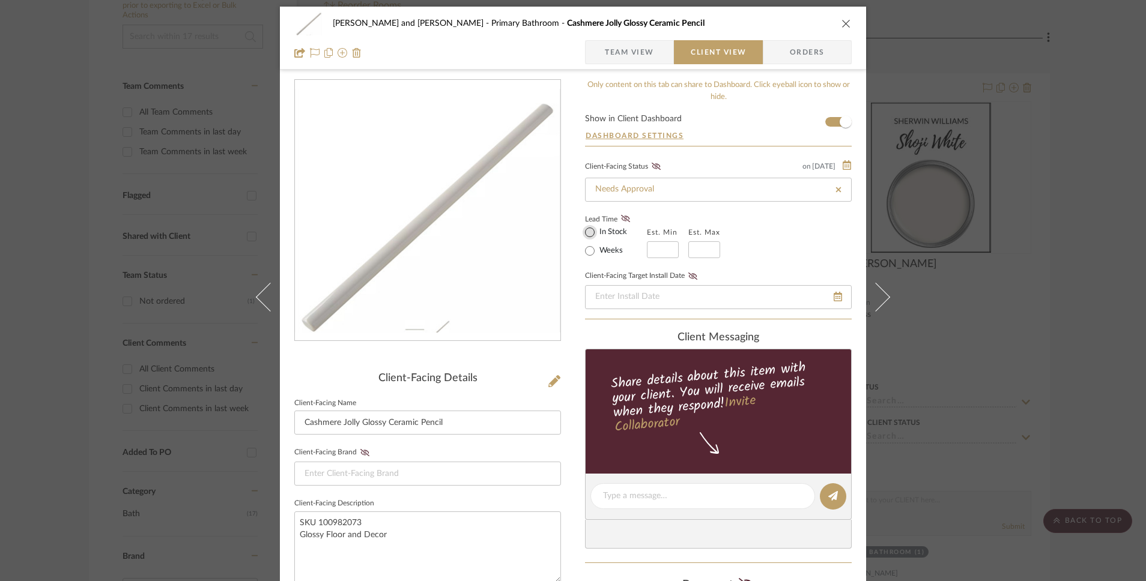
click at [585, 237] on input "In Stock" at bounding box center [590, 232] width 14 height 14
radio input "true"
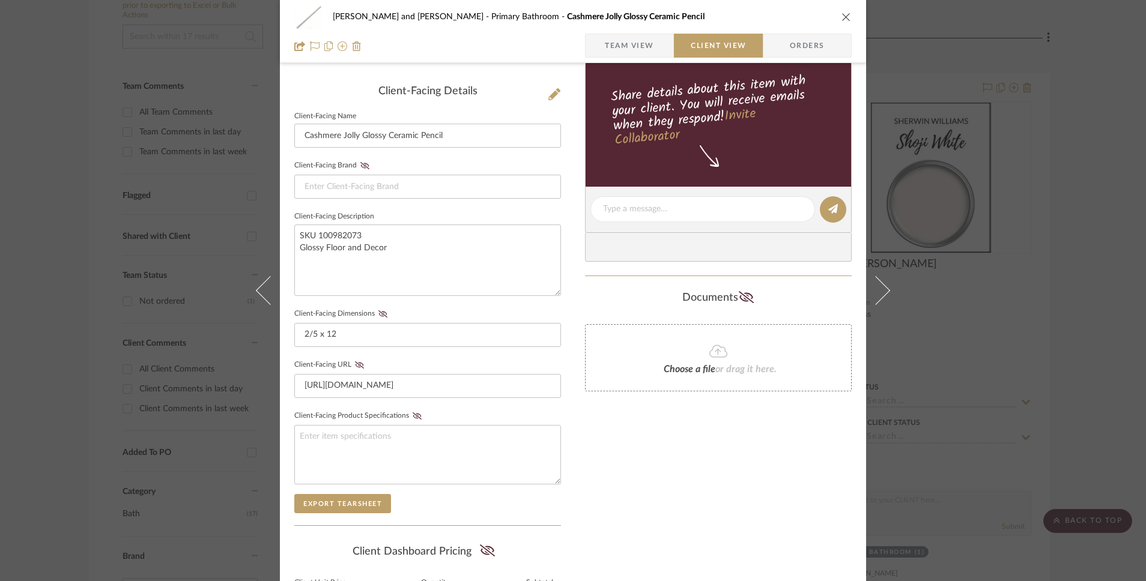
scroll to position [300, 0]
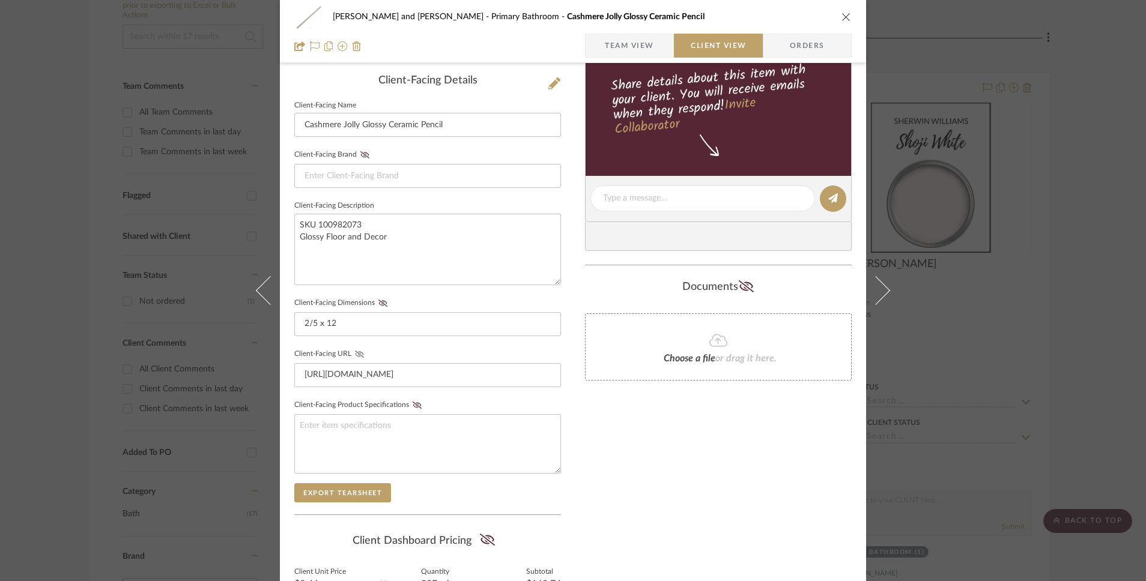
click at [355, 355] on icon at bounding box center [359, 354] width 9 height 7
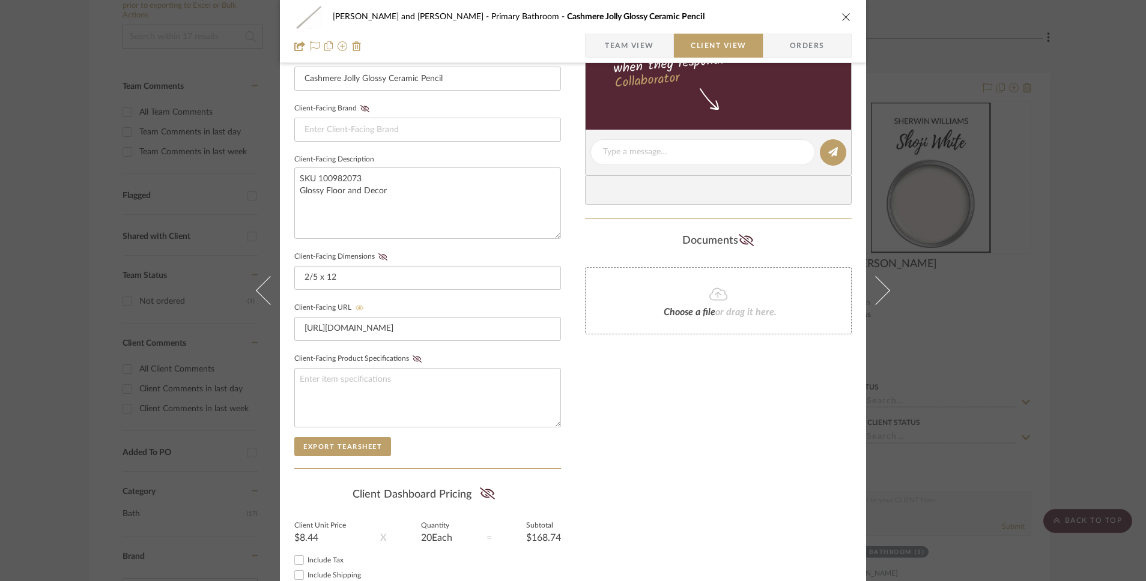
scroll to position [429, 0]
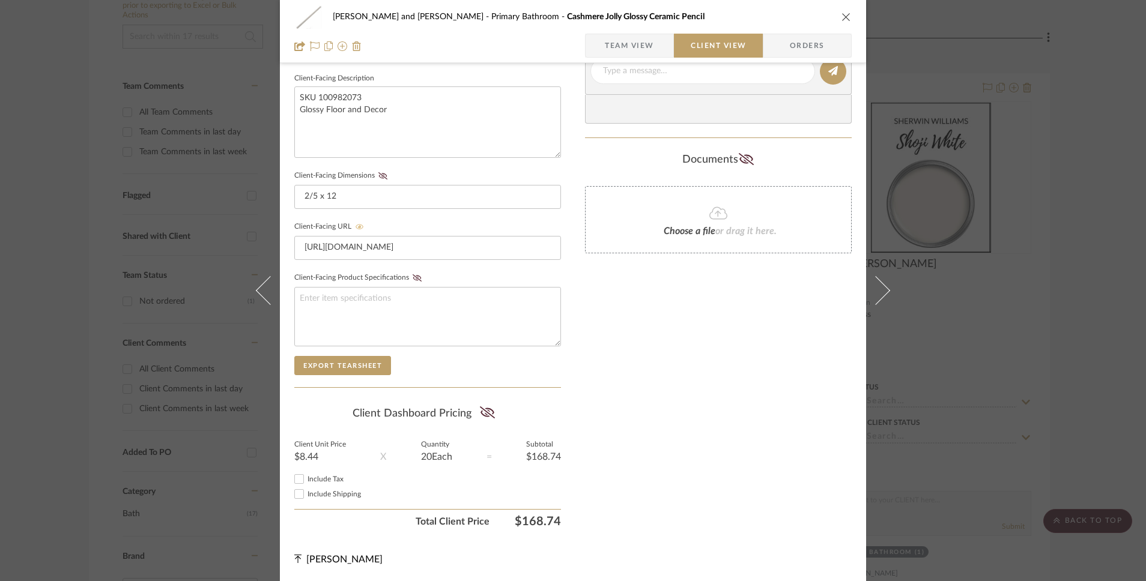
click at [296, 480] on input "Include Tax" at bounding box center [299, 479] width 14 height 14
checkbox input "true"
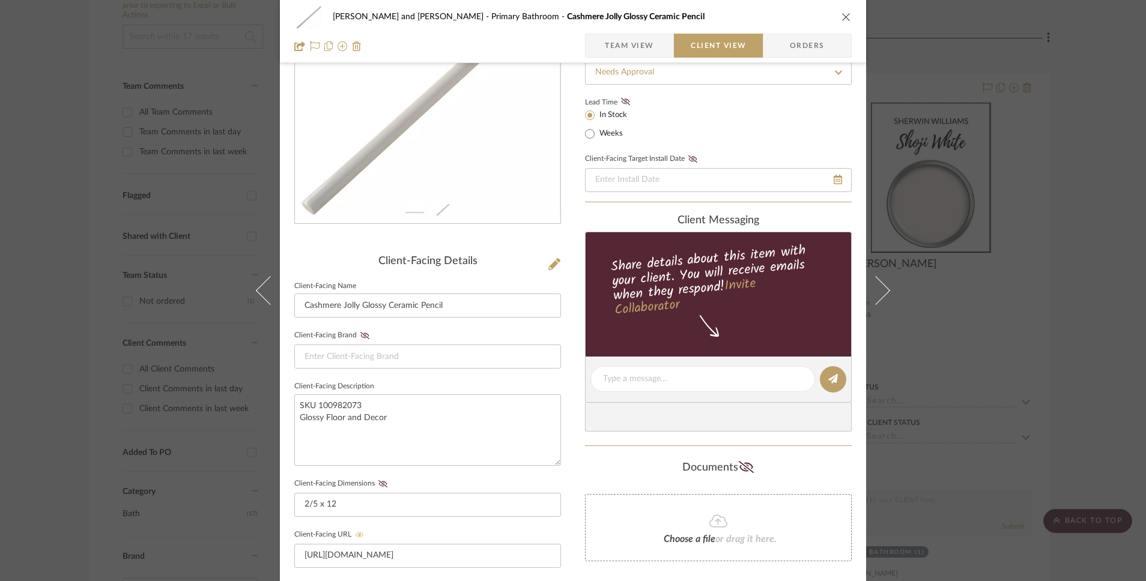
scroll to position [0, 0]
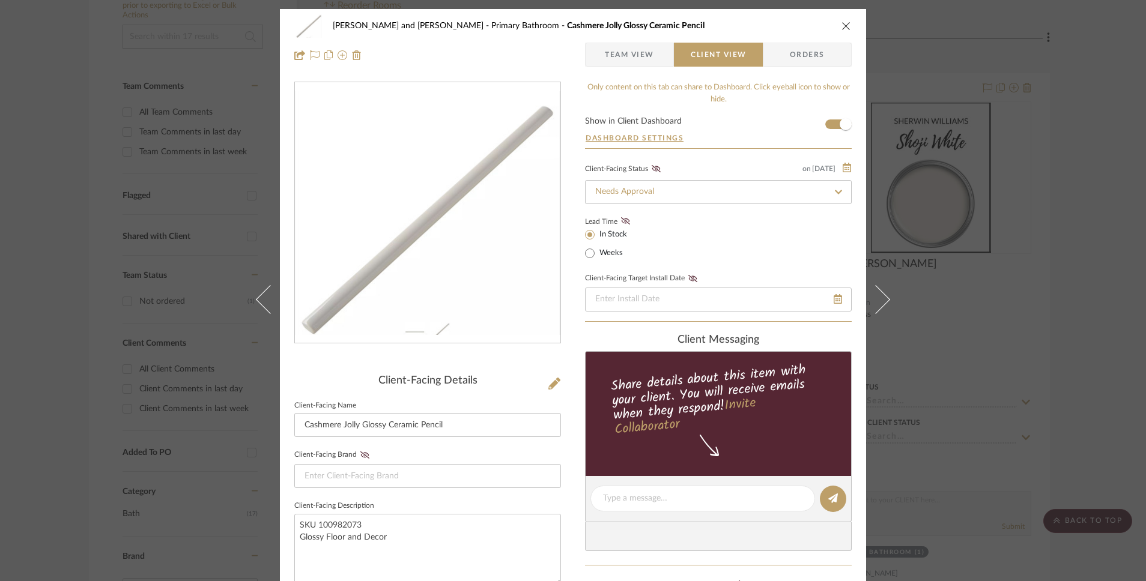
click at [784, 49] on span "Orders" at bounding box center [807, 55] width 61 height 24
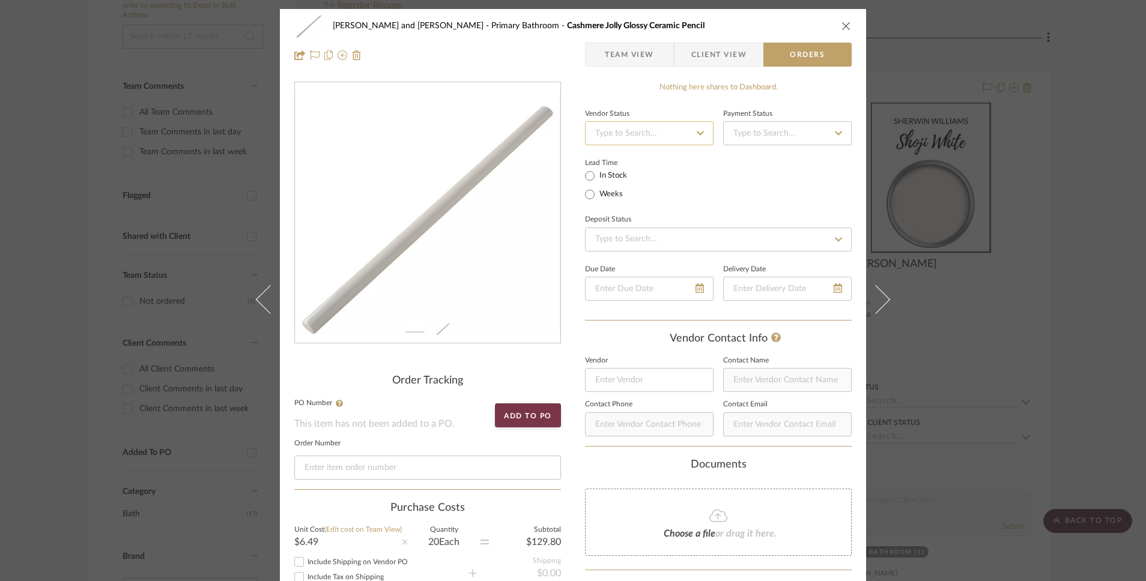
click at [643, 128] on input at bounding box center [649, 133] width 129 height 24
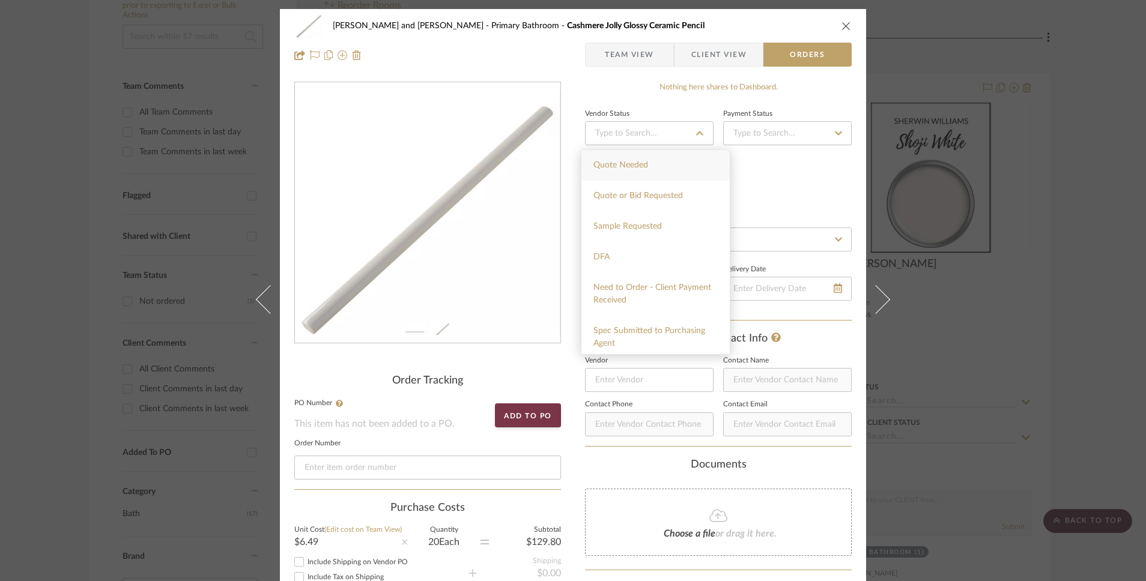
click at [771, 178] on div "Lead Time In Stock Weeks" at bounding box center [718, 178] width 267 height 47
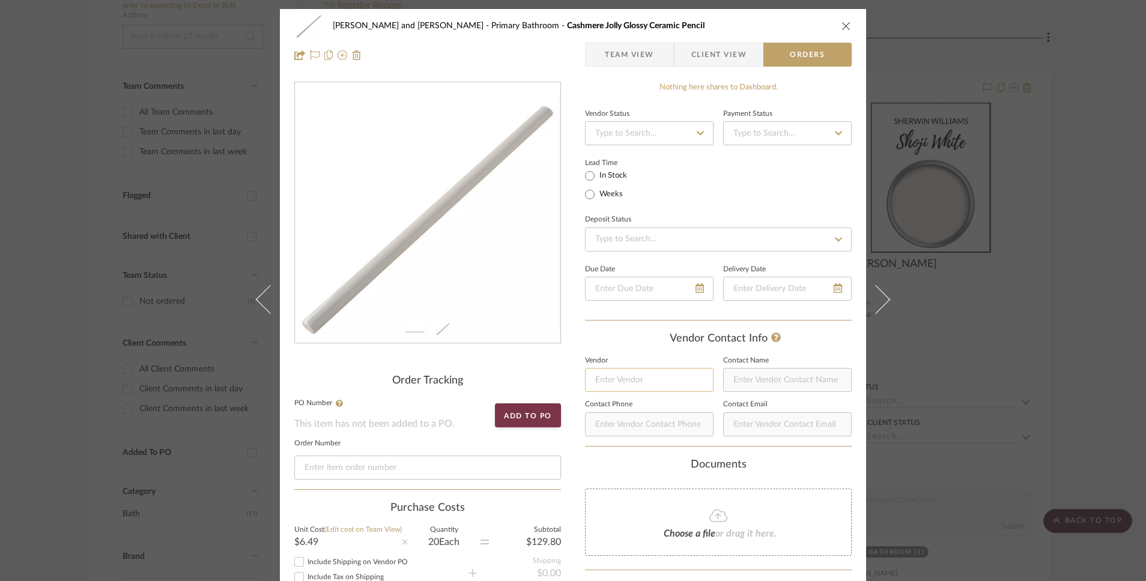
click at [640, 379] on input at bounding box center [649, 380] width 129 height 24
type input "Floor and Decor"
click at [649, 354] on div "Vendor Contact Info Vendor Floor and Decor Contact Name Contact Phone Contact E…" at bounding box center [718, 390] width 267 height 114
click at [647, 380] on input at bounding box center [649, 380] width 129 height 24
click at [648, 385] on input "Floor and Decor" at bounding box center [649, 380] width 129 height 24
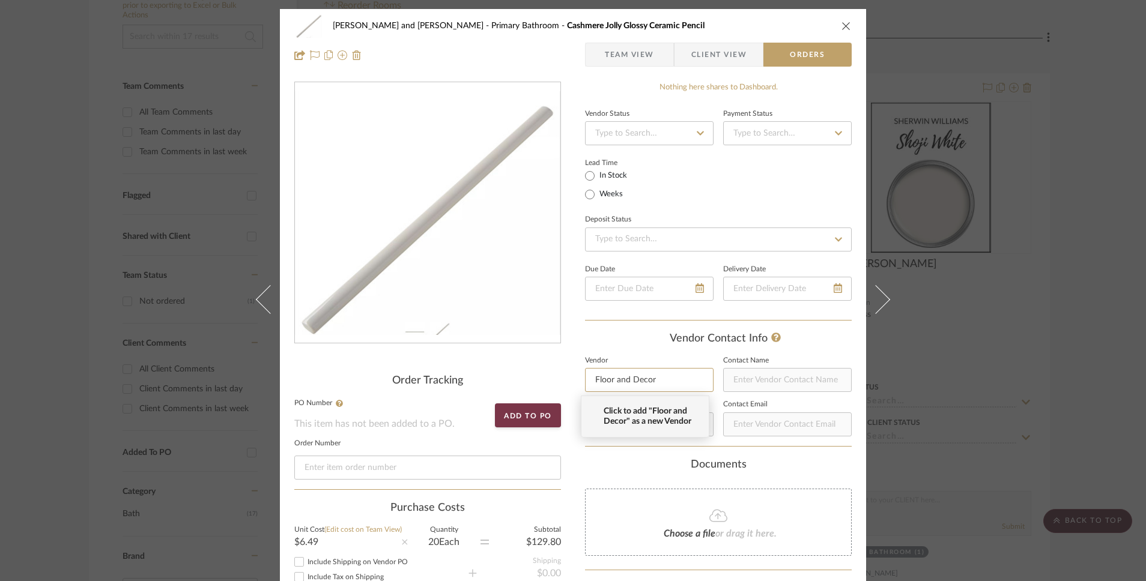
type input "Floor and Decor"
click at [648, 414] on span "Click to add "Floor and Decor" as a new Vendor" at bounding box center [650, 417] width 92 height 20
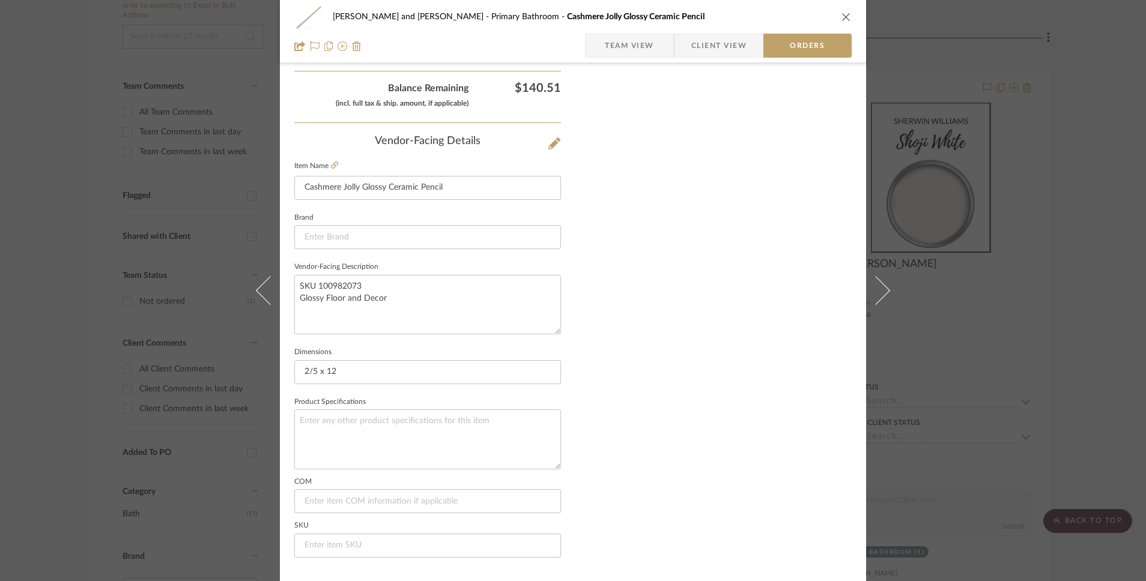
scroll to position [698, 0]
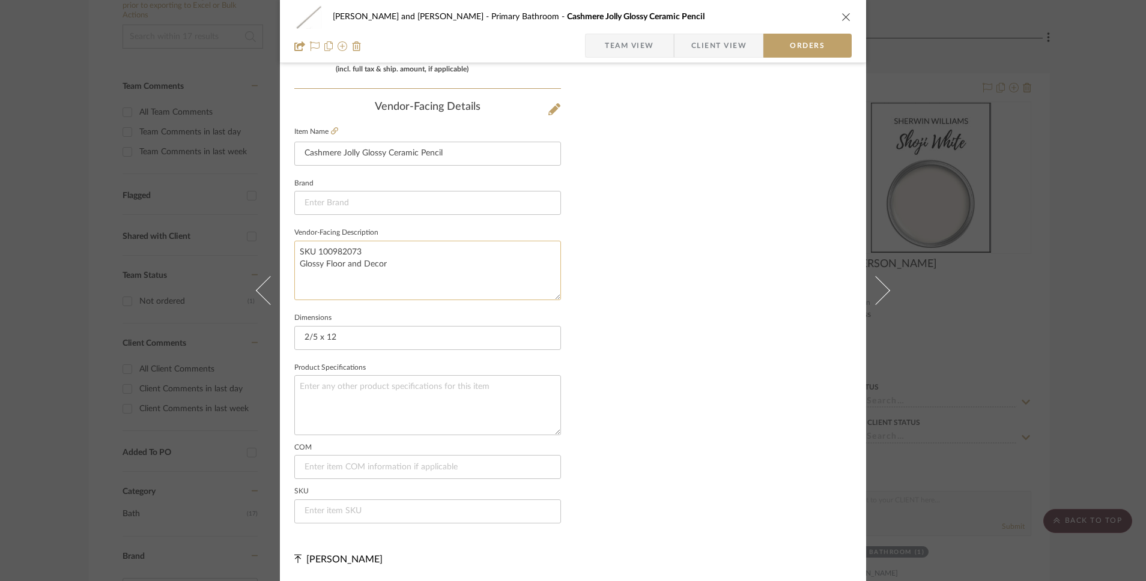
drag, startPoint x: 365, startPoint y: 254, endPoint x: 314, endPoint y: 256, distance: 51.1
click at [314, 256] on textarea "SKU 100982073 Glossy Floor and Decor" at bounding box center [427, 270] width 267 height 59
click at [330, 520] on input at bounding box center [427, 512] width 267 height 24
paste input "100982073"
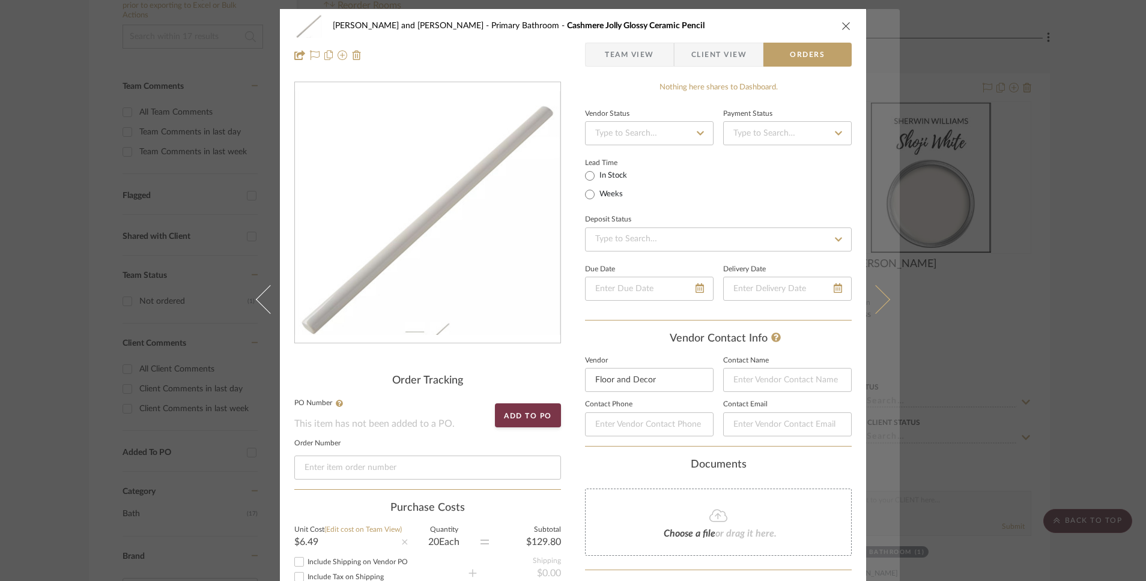
type input "100982073"
click at [879, 294] on icon at bounding box center [875, 299] width 29 height 29
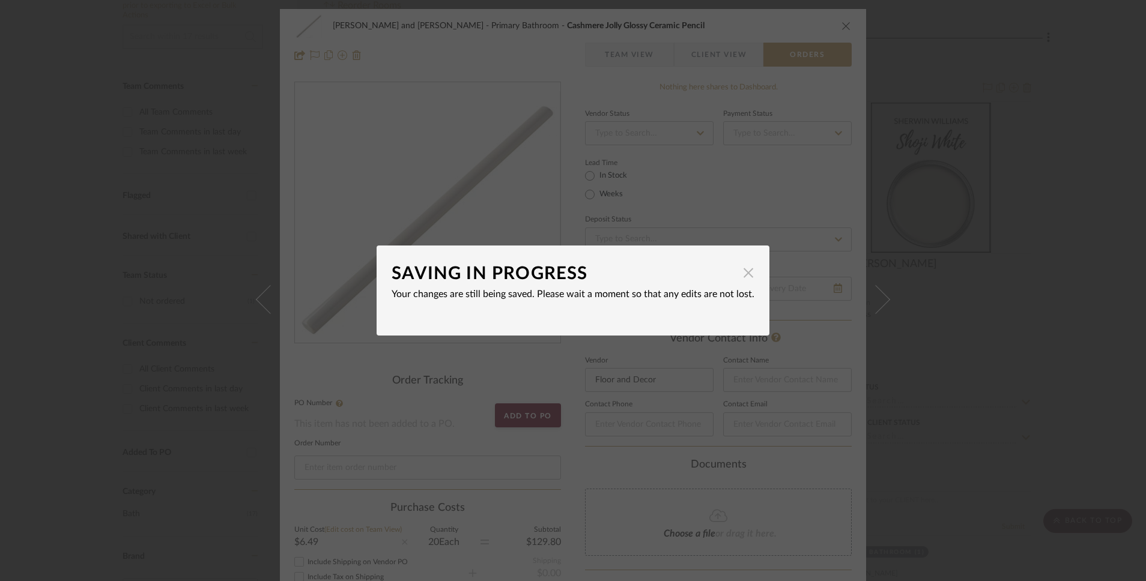
click at [742, 273] on span "button" at bounding box center [748, 273] width 24 height 24
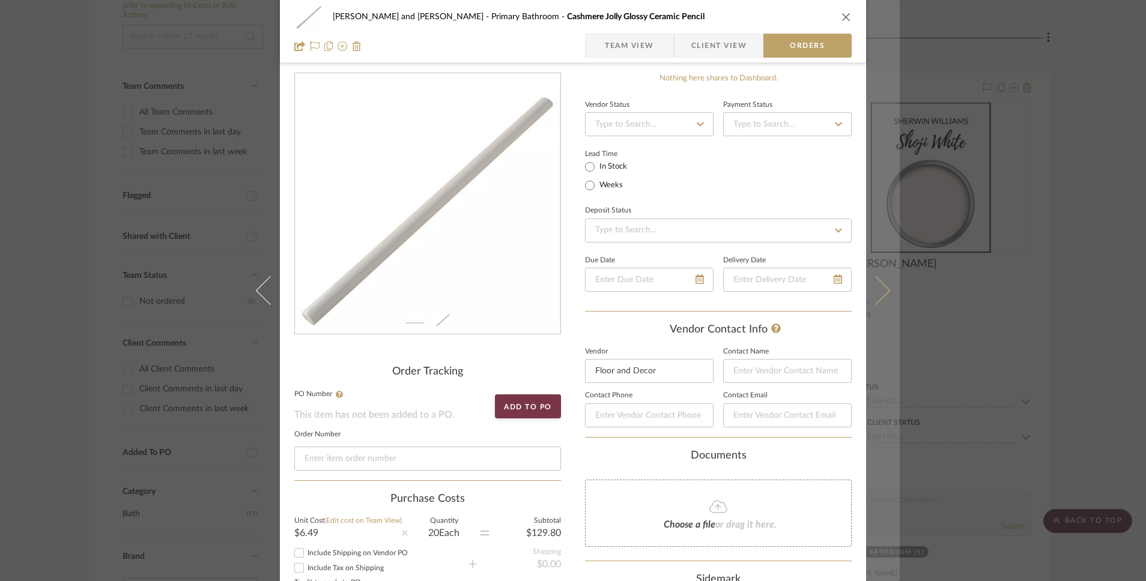
click at [871, 298] on icon at bounding box center [875, 290] width 29 height 29
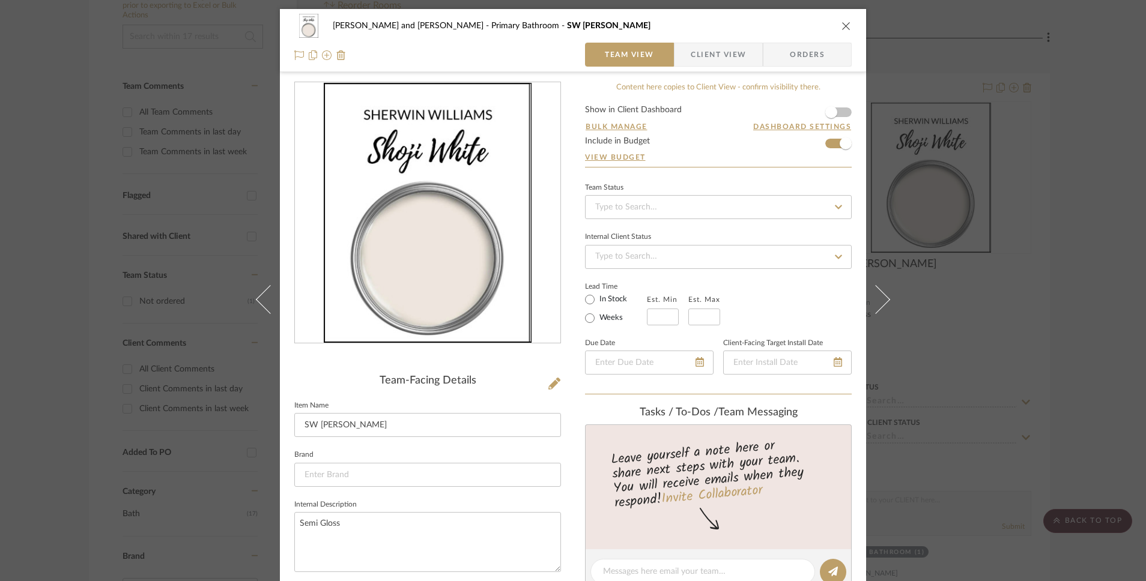
scroll to position [162, 0]
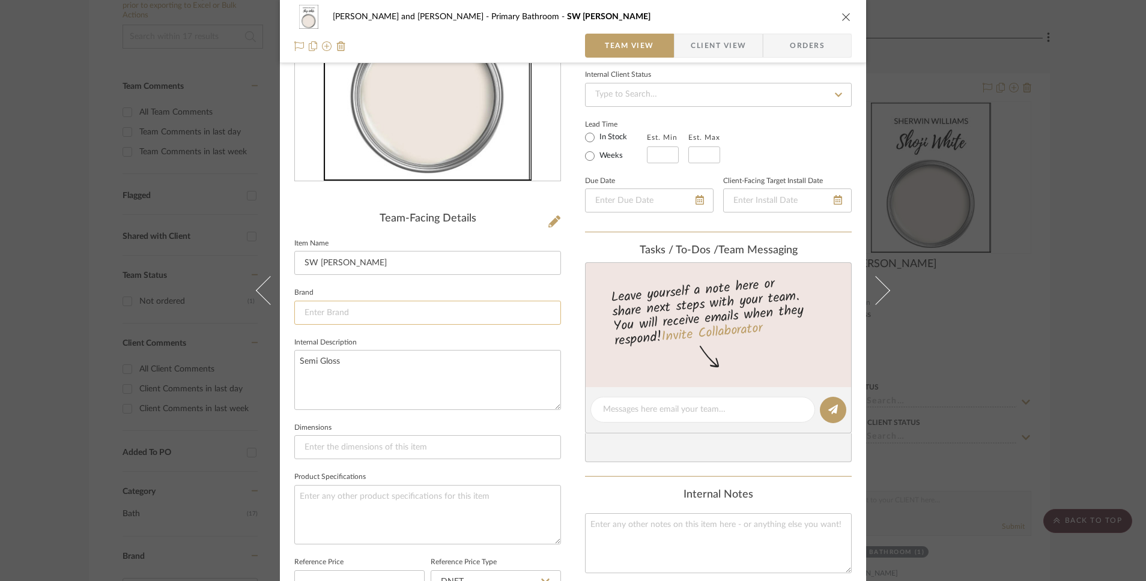
click at [413, 315] on input at bounding box center [427, 313] width 267 height 24
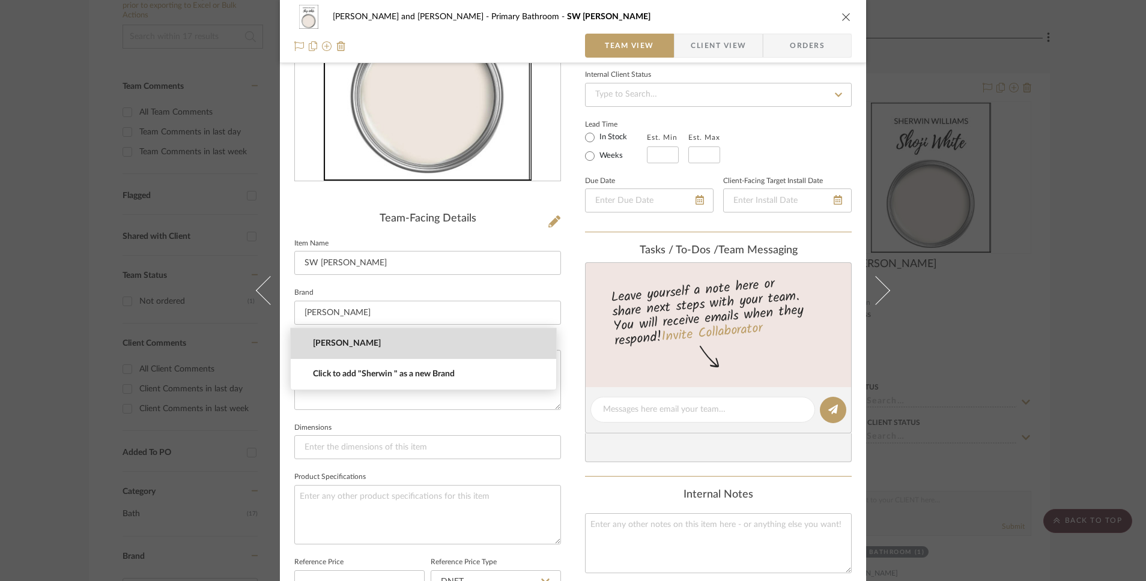
click at [395, 335] on mat-option "[PERSON_NAME]" at bounding box center [423, 344] width 265 height 31
type input "[PERSON_NAME]"
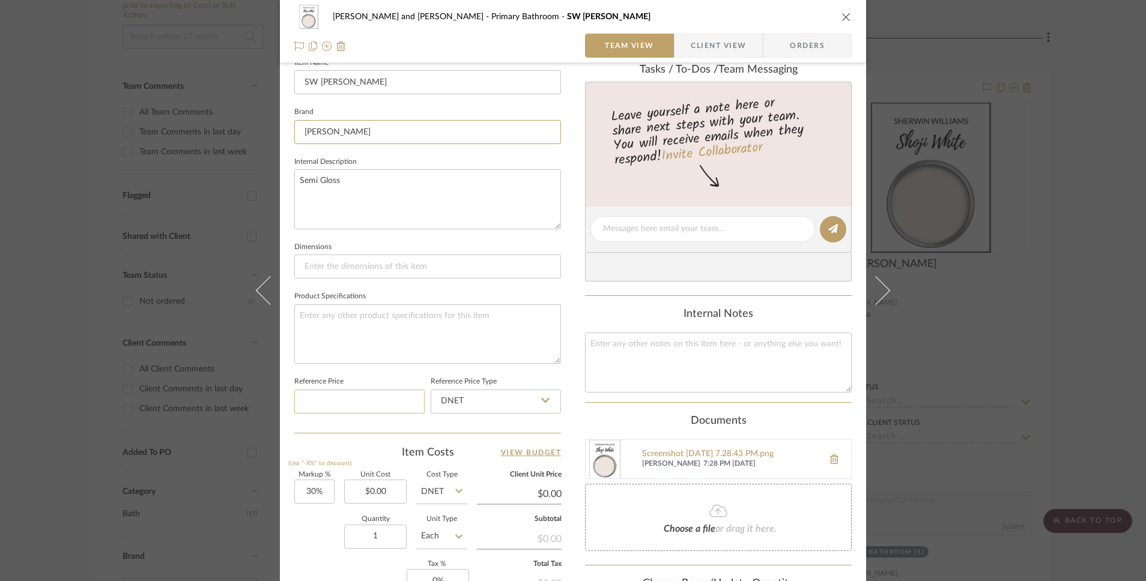
scroll to position [461, 0]
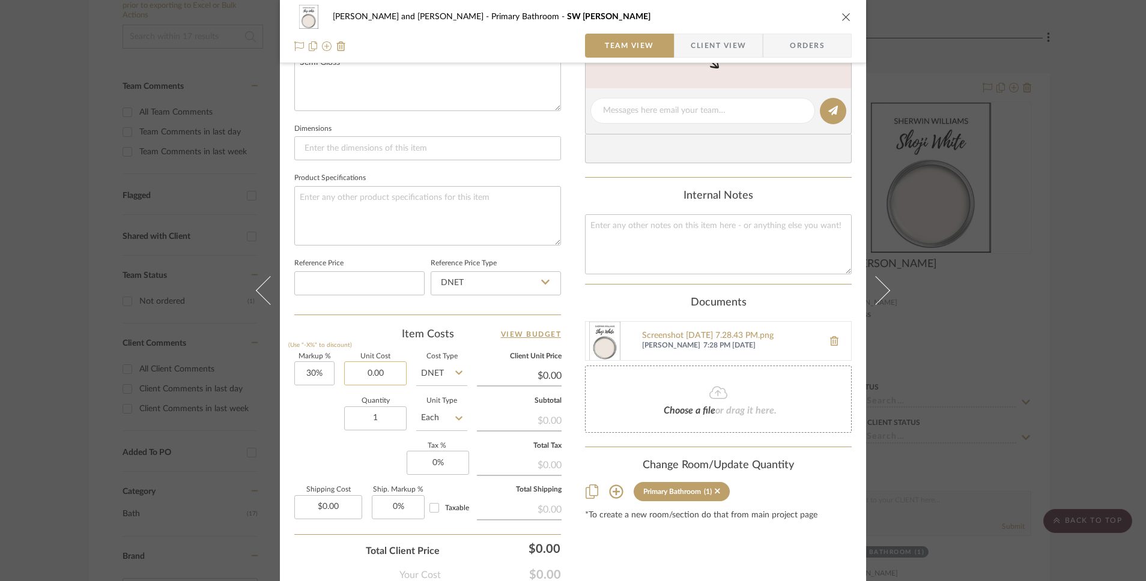
click at [369, 373] on input "0.00" at bounding box center [375, 374] width 62 height 24
click at [366, 376] on input "0.00" at bounding box center [375, 374] width 62 height 24
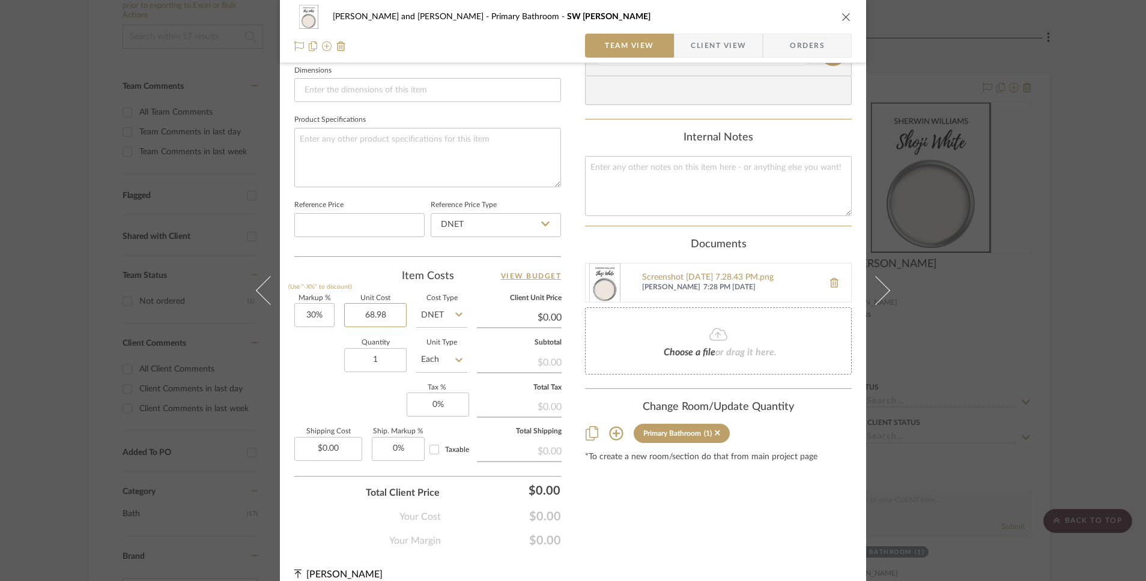
scroll to position [535, 0]
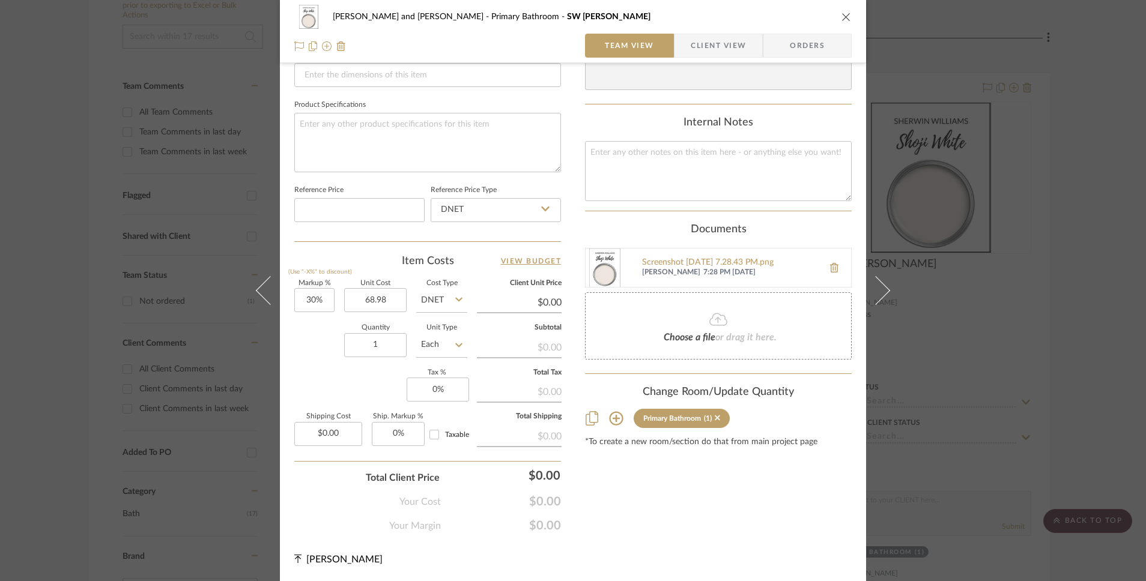
type input "$68.98"
click at [362, 399] on div "Markup % (Use "-X%" to discount) 30% Unit Cost $68.98 Cost Type DNET Client Uni…" at bounding box center [427, 367] width 267 height 175
type input "$89.67"
click at [432, 390] on input "0" at bounding box center [438, 390] width 62 height 24
type input "8.25%"
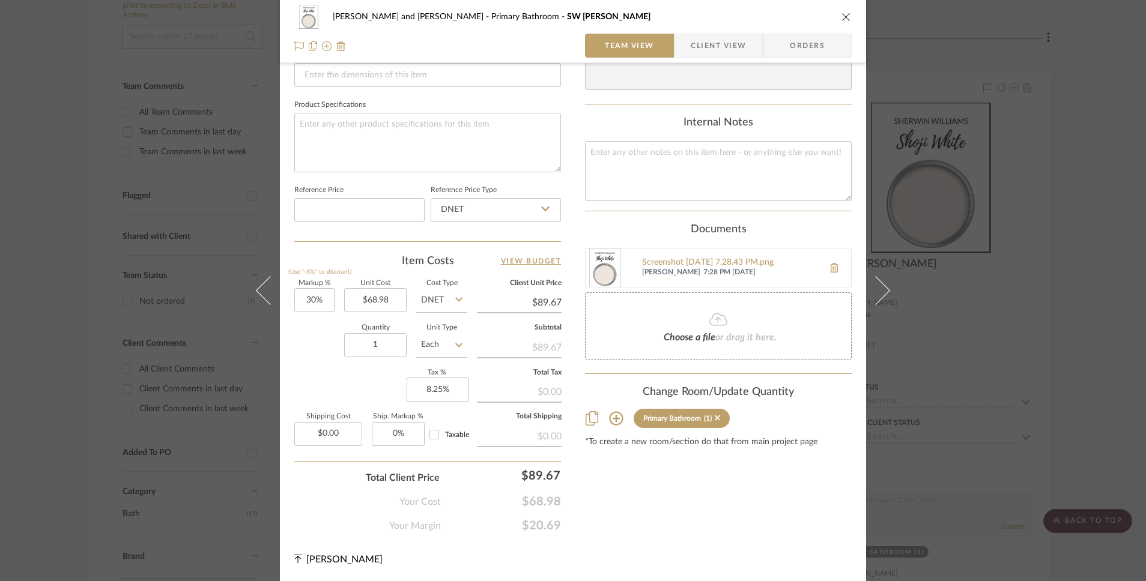
click at [375, 380] on div "Markup % (Use "-X%" to discount) 30% Unit Cost $68.98 Cost Type DNET Client Uni…" at bounding box center [427, 367] width 267 height 175
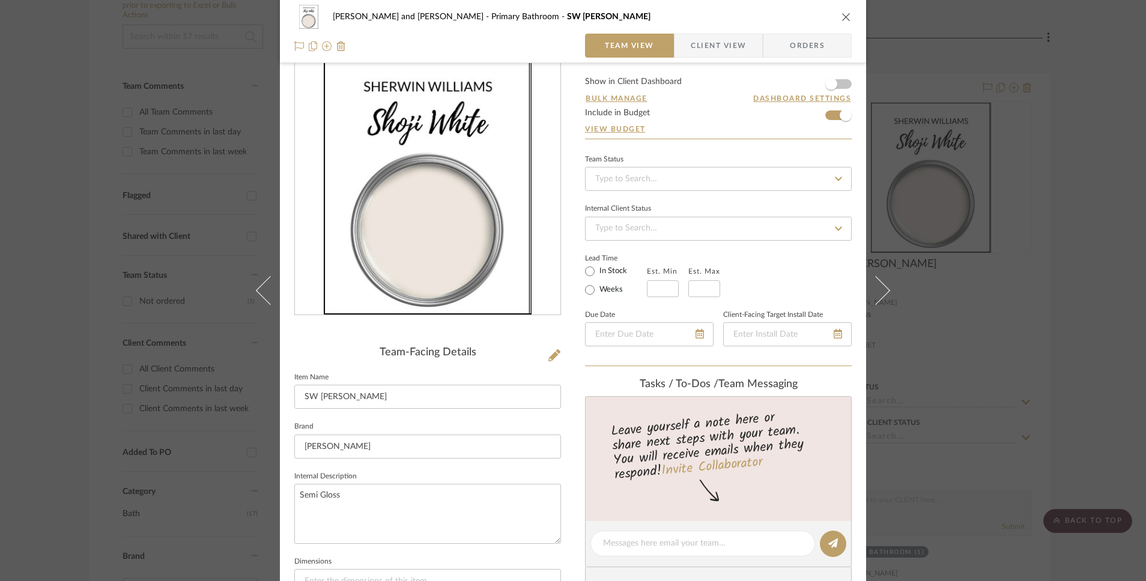
scroll to position [0, 0]
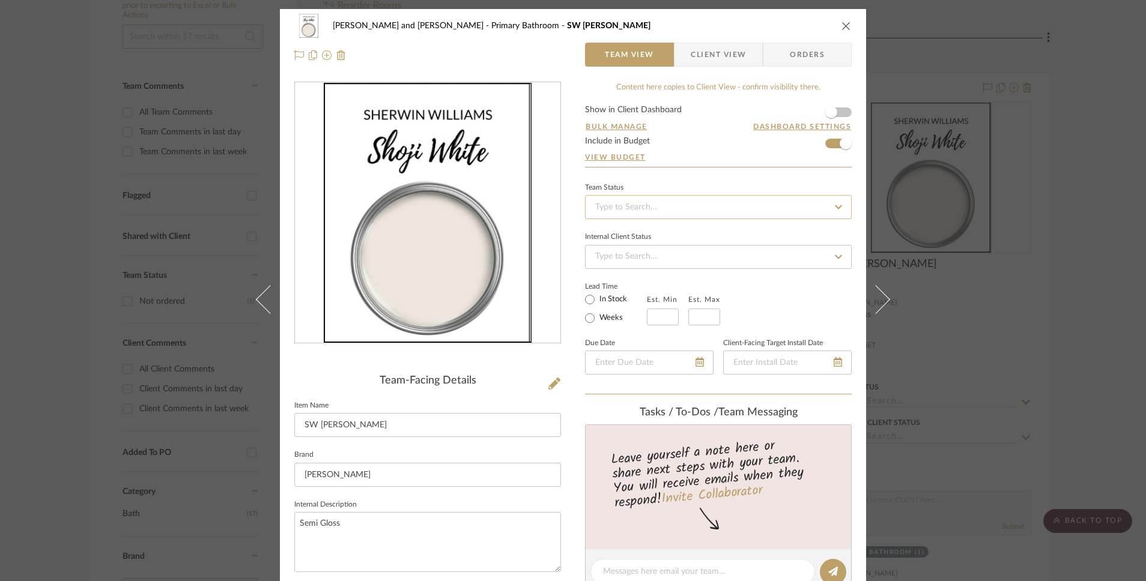
click at [604, 208] on input at bounding box center [718, 207] width 267 height 24
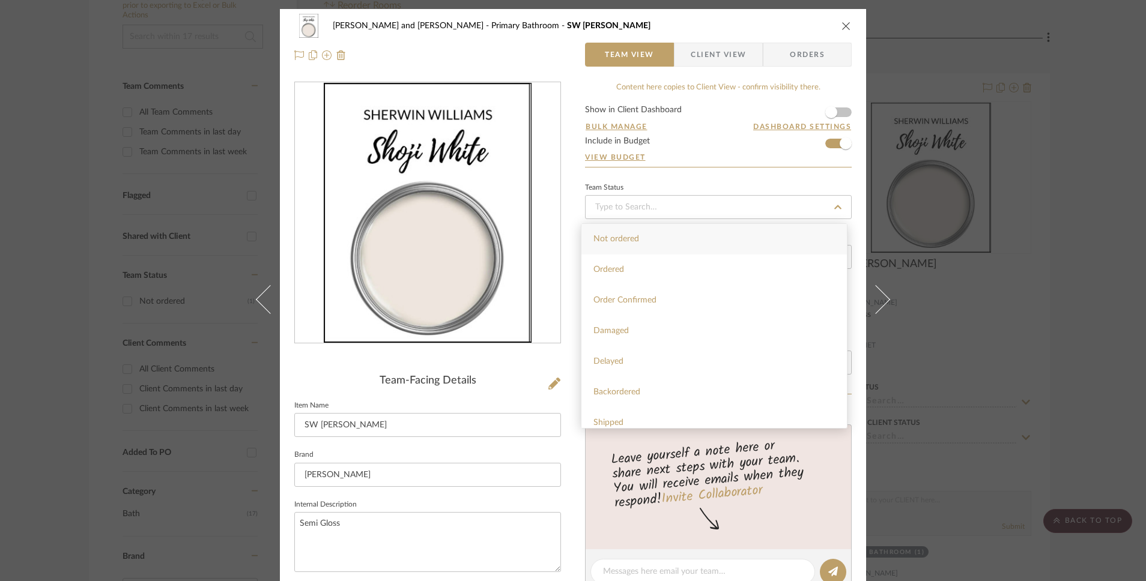
click at [616, 241] on span "Not ordered" at bounding box center [616, 239] width 46 height 8
type input "[DATE]"
type input "Not ordered"
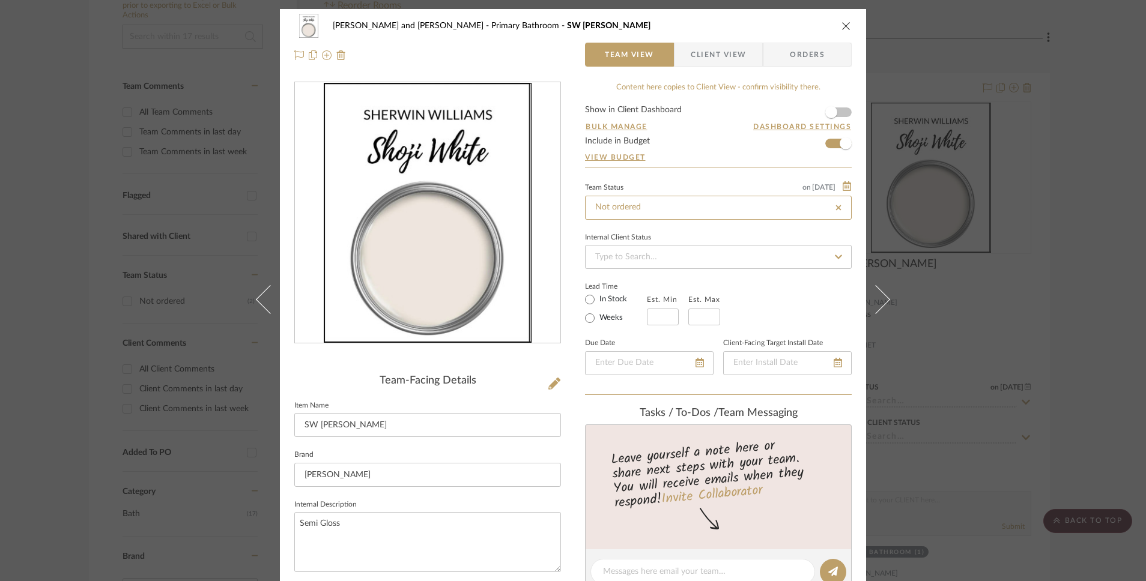
type input "[DATE]"
type input "Not ordered"
click at [630, 256] on input at bounding box center [718, 257] width 267 height 24
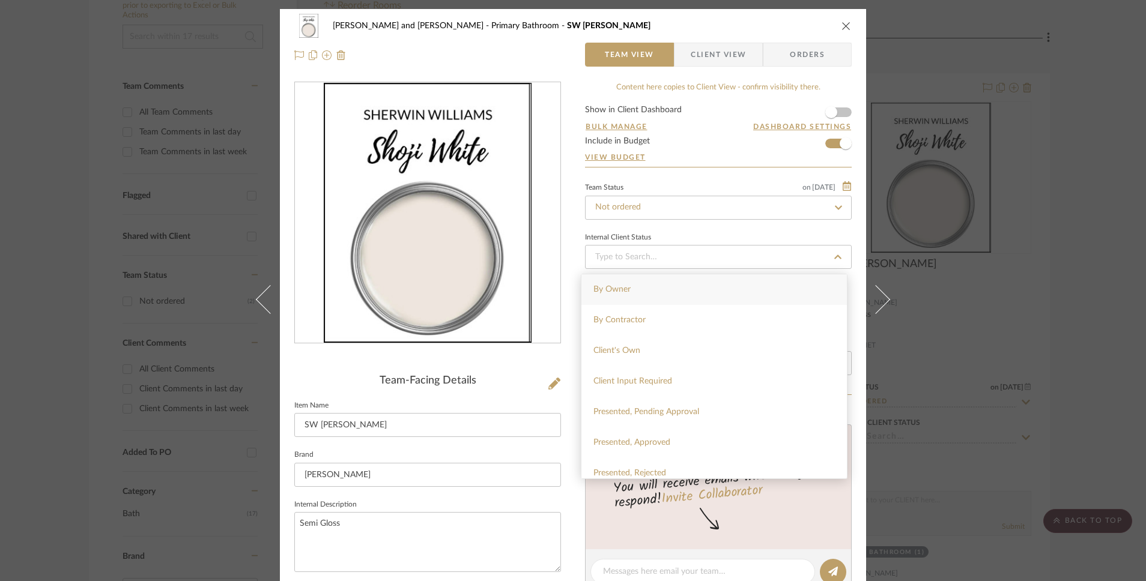
click at [565, 241] on div "[PERSON_NAME] and [PERSON_NAME] Primary Bathroom SW [PERSON_NAME] Team View Cli…" at bounding box center [573, 562] width 586 height 1107
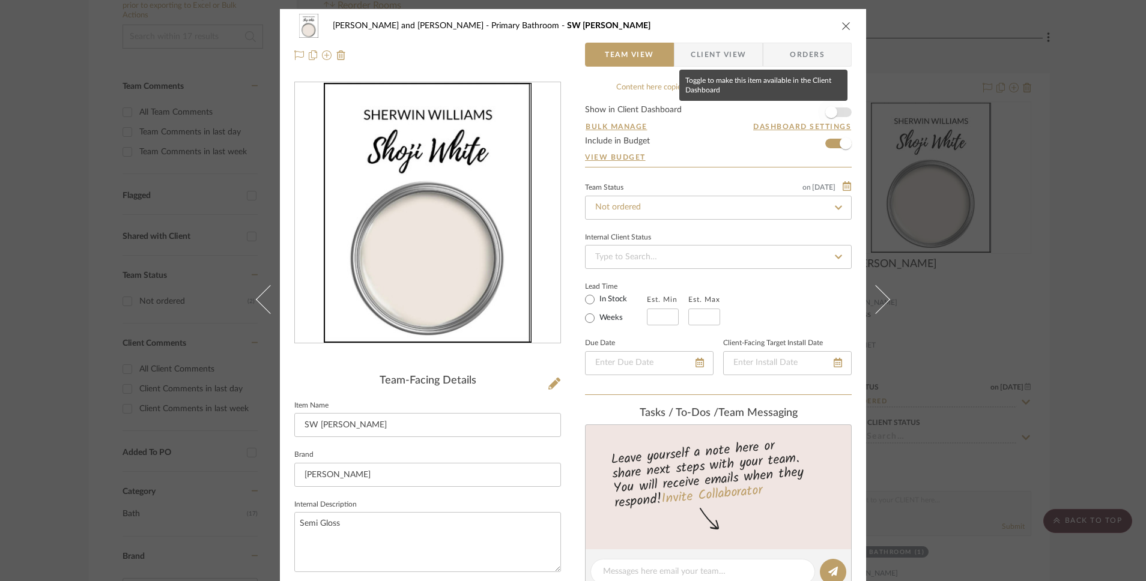
click at [833, 109] on span "button" at bounding box center [831, 112] width 26 height 26
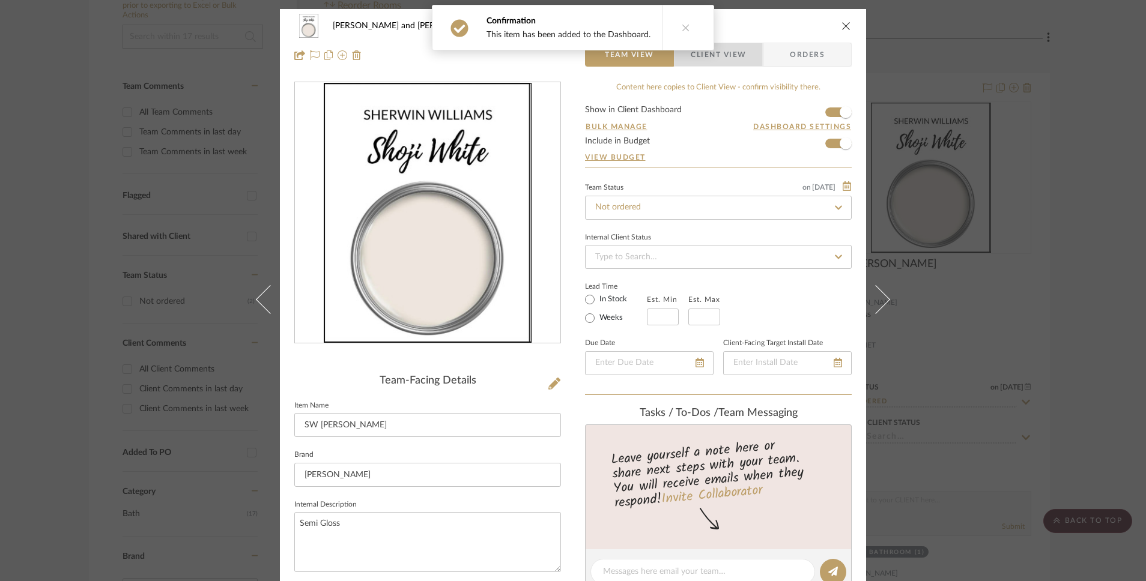
click at [742, 53] on span "Client View" at bounding box center [718, 55] width 88 height 24
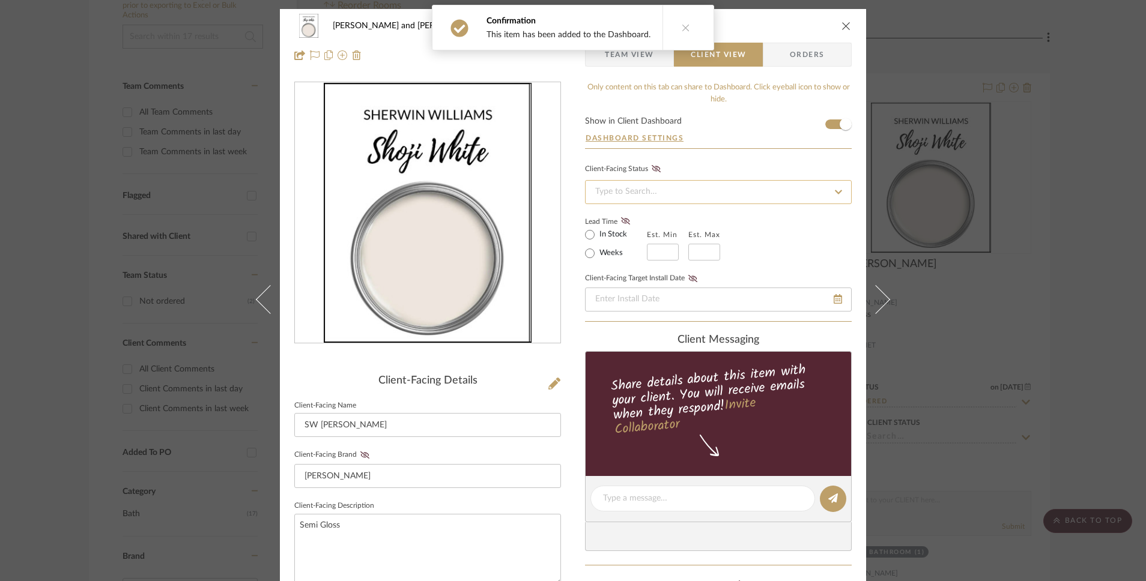
click at [656, 189] on input at bounding box center [718, 192] width 267 height 24
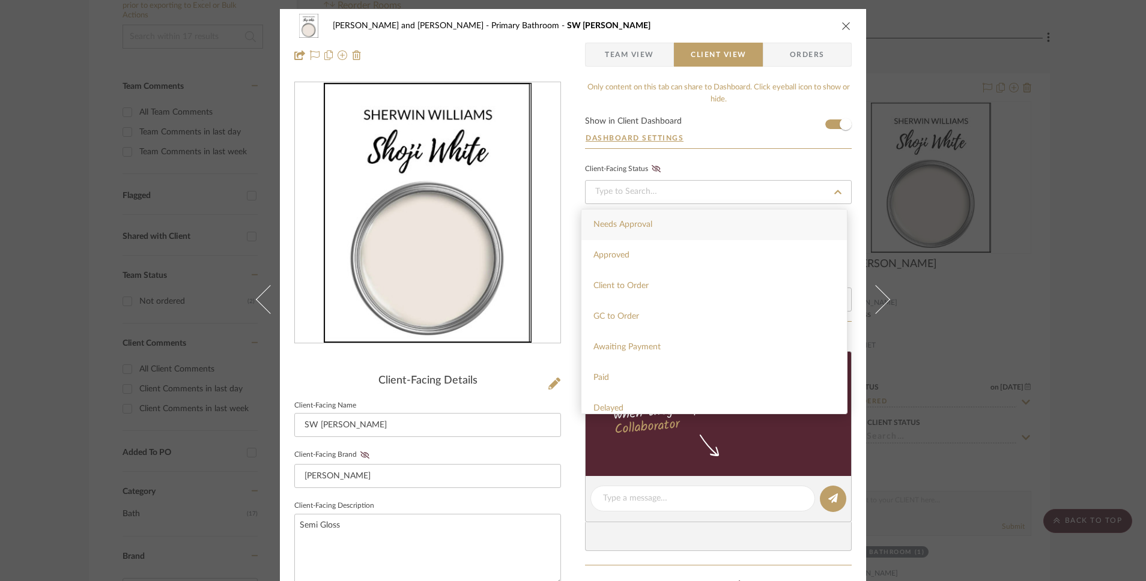
click at [652, 226] on span "Needs Approval" at bounding box center [622, 224] width 59 height 8
type input "[DATE]"
type input "Needs Approval"
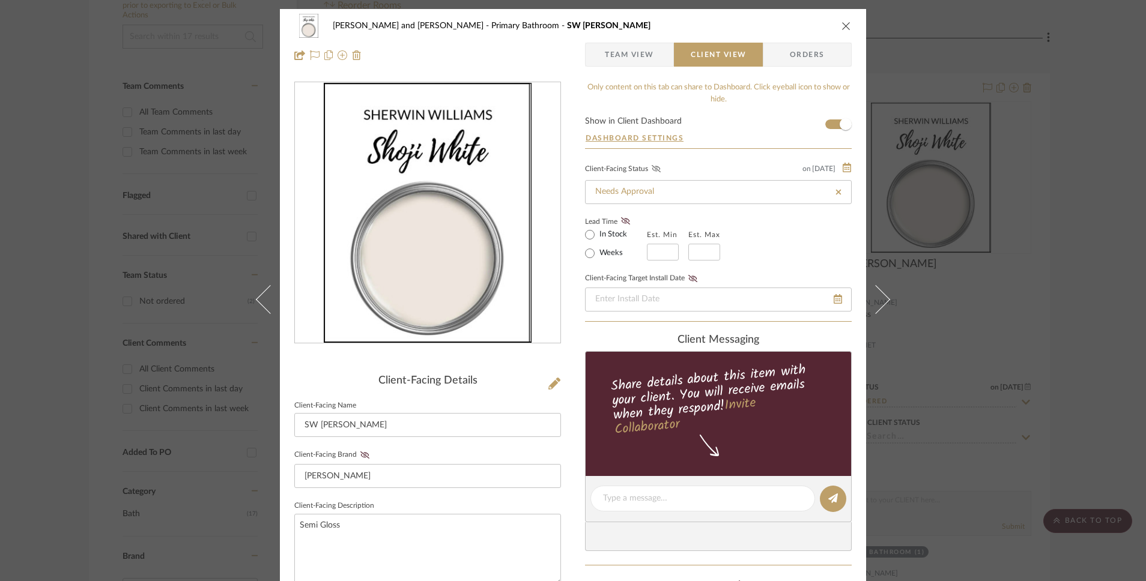
click at [652, 168] on icon at bounding box center [656, 168] width 9 height 7
click at [584, 238] on input "In Stock" at bounding box center [590, 235] width 14 height 14
radio input "true"
click at [796, 61] on span "Orders" at bounding box center [807, 55] width 61 height 24
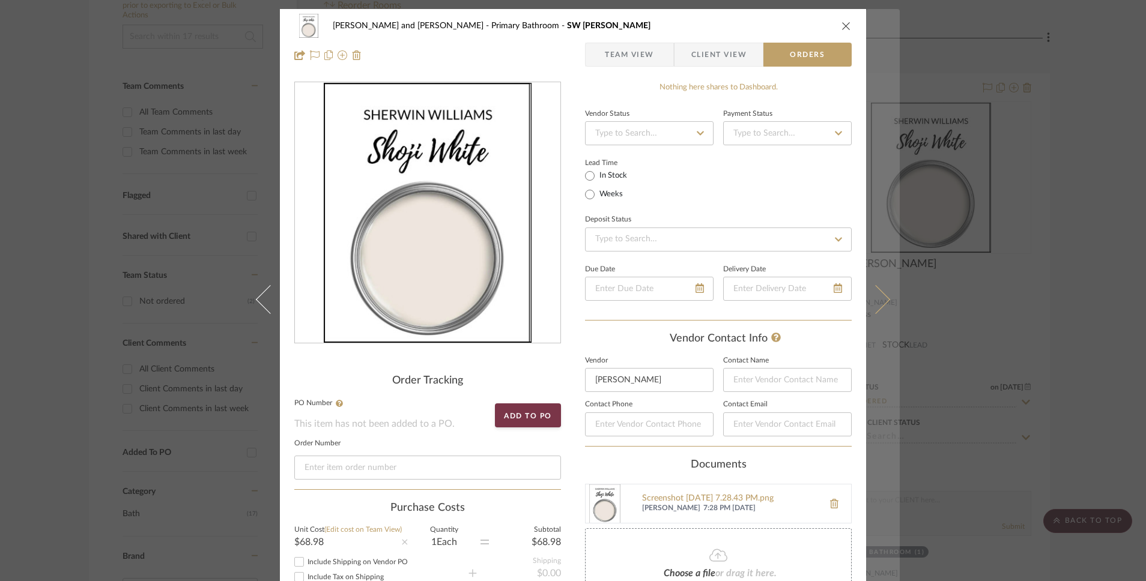
click at [878, 302] on icon at bounding box center [875, 299] width 29 height 29
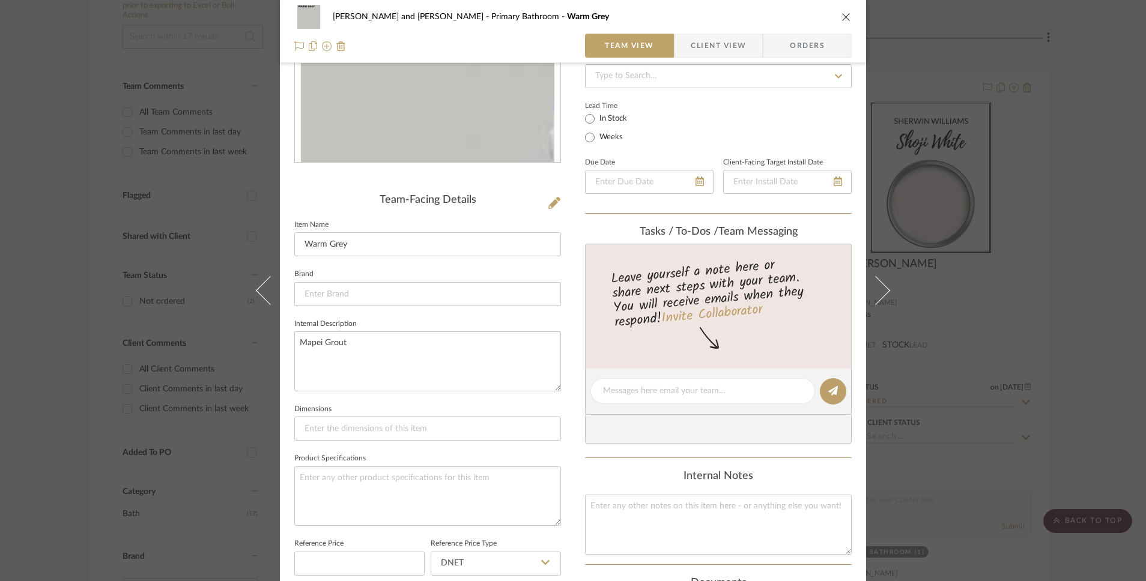
scroll to position [193, 0]
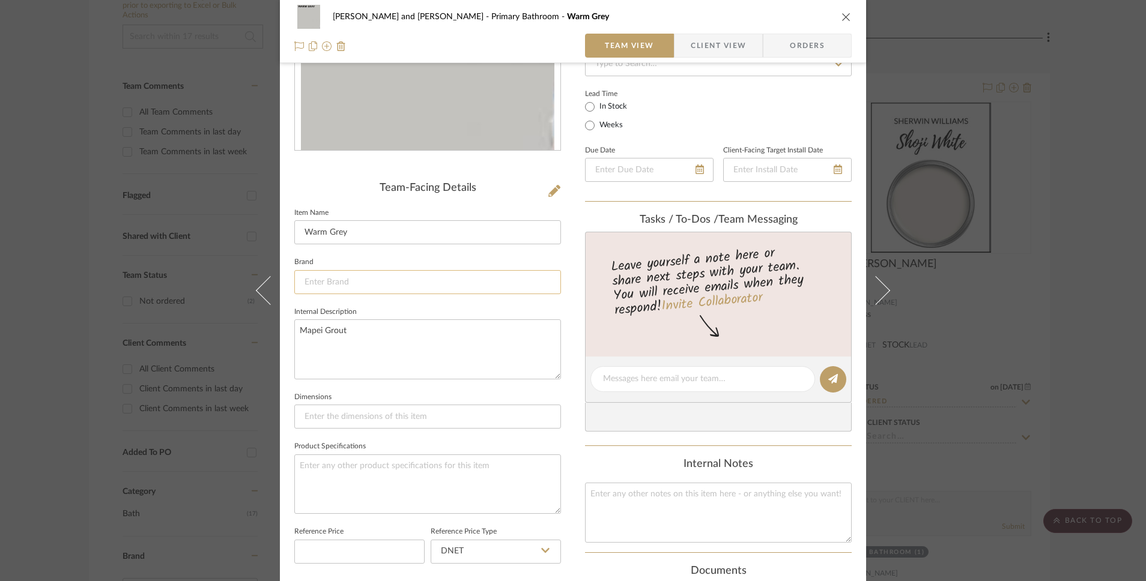
click at [352, 284] on input at bounding box center [427, 282] width 267 height 24
type input "Mapei"
click at [357, 315] on span "Click to add "Mapei" as a new Brand" at bounding box center [428, 313] width 231 height 10
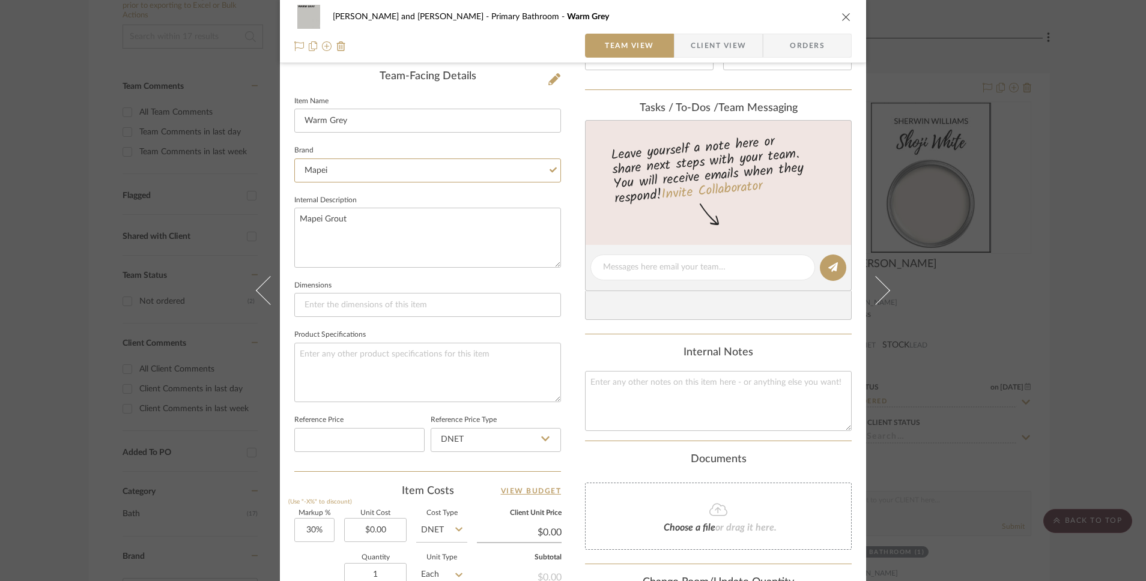
scroll to position [306, 0]
click at [398, 359] on textarea at bounding box center [427, 370] width 267 height 59
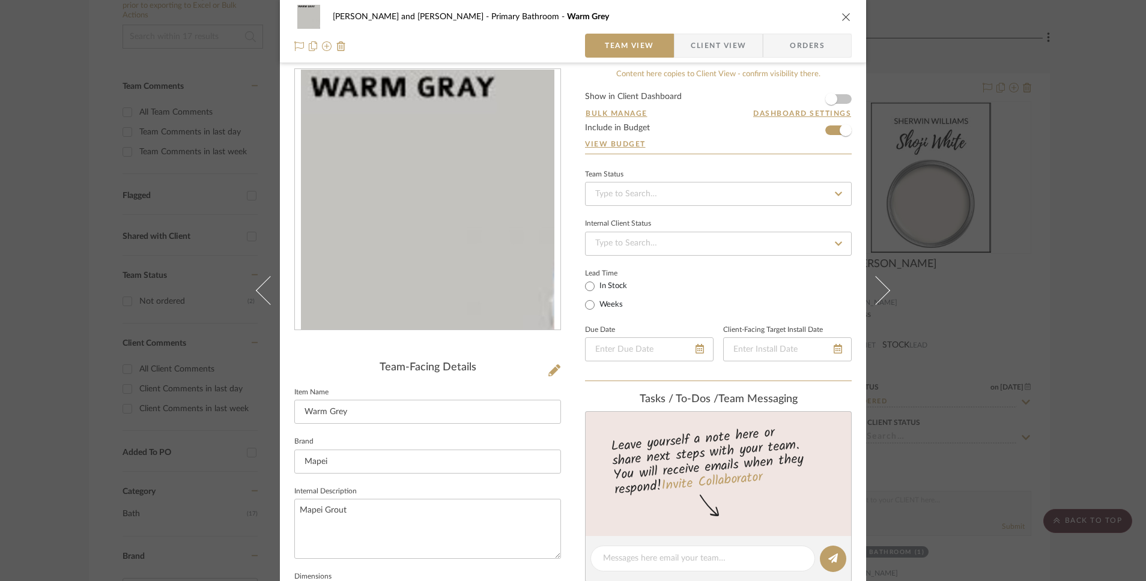
scroll to position [22, 0]
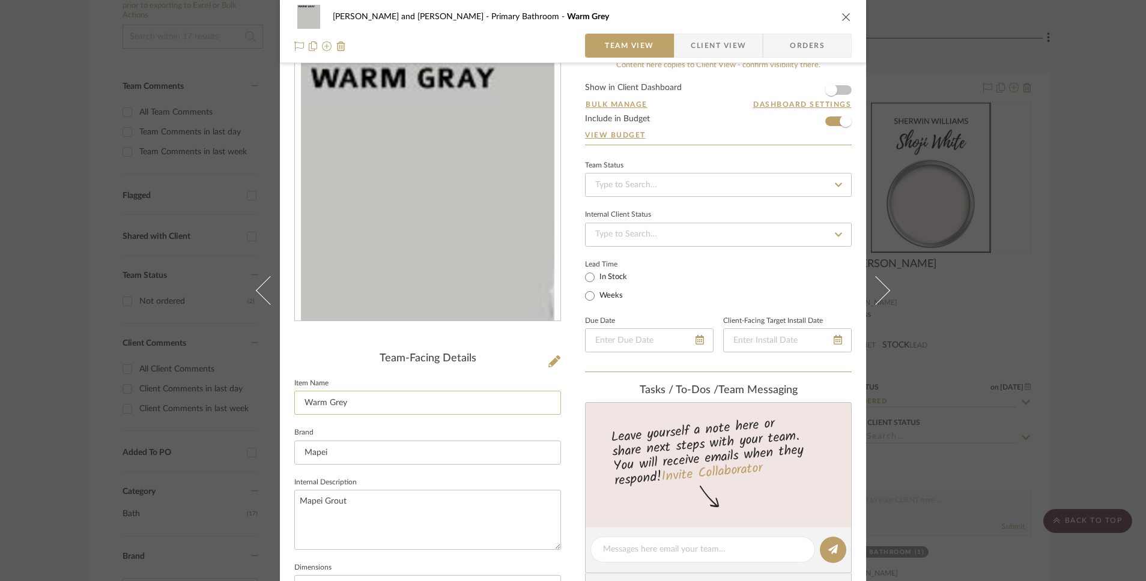
click at [360, 396] on input "Warm Grey" at bounding box center [427, 403] width 267 height 24
click at [360, 399] on input "Warm Grey" at bounding box center [427, 403] width 267 height 24
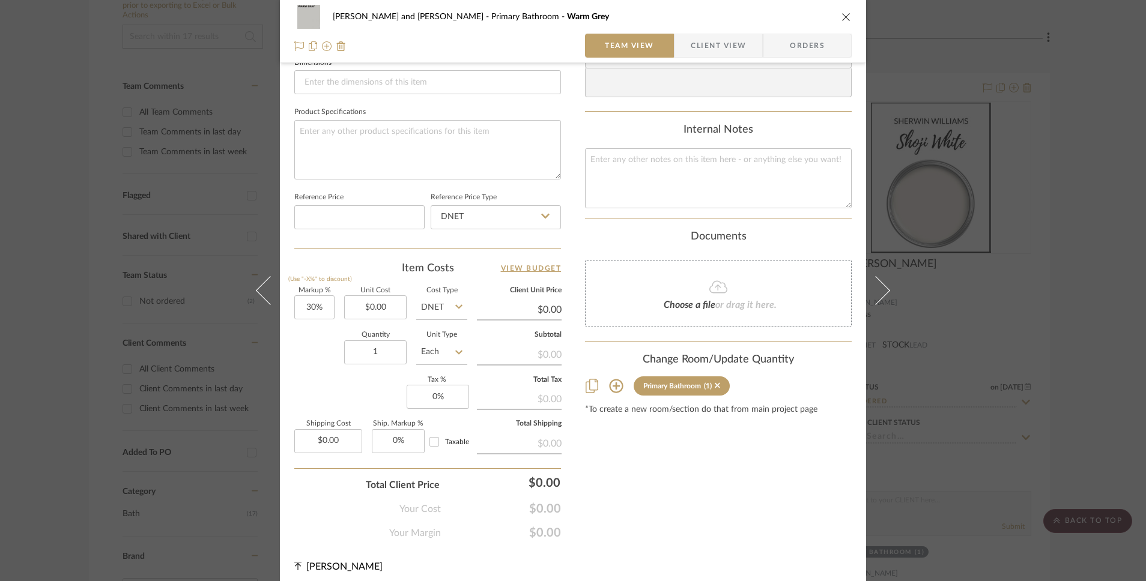
scroll to position [529, 0]
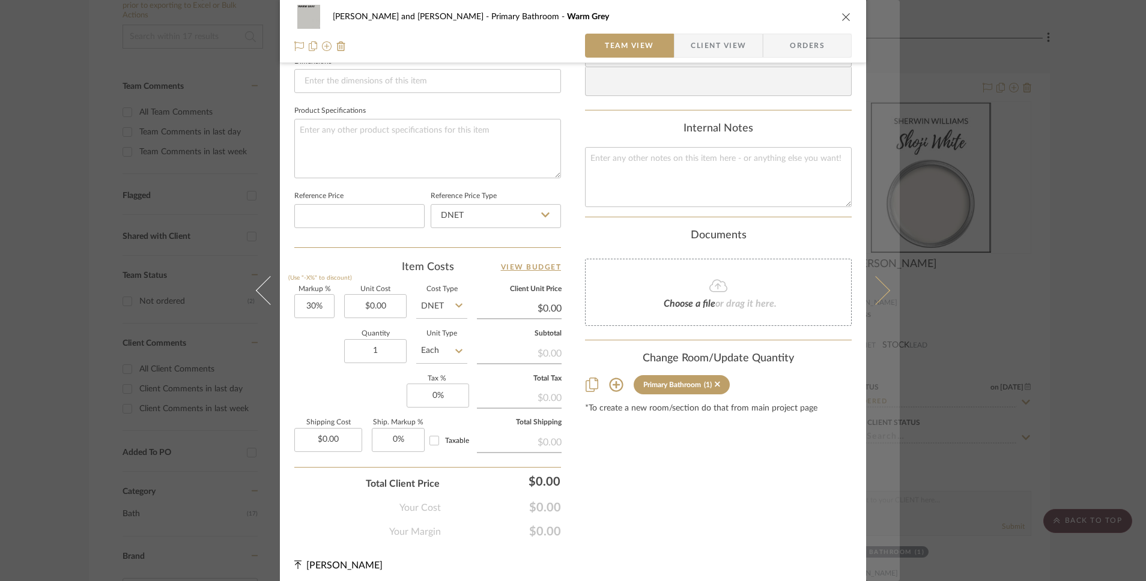
type input "Warm Grey Grout"
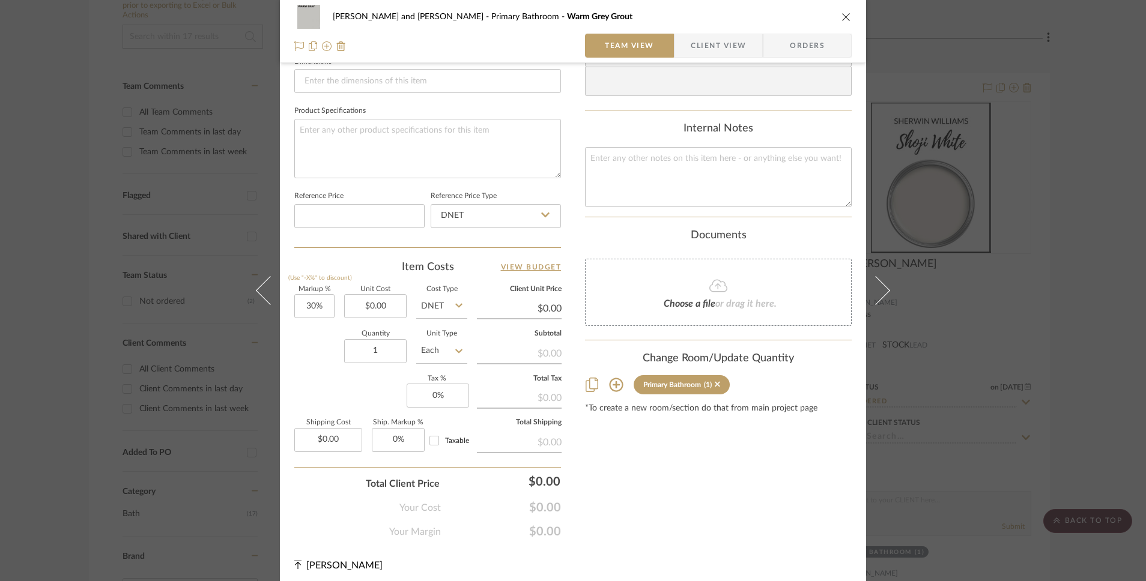
scroll to position [0, 0]
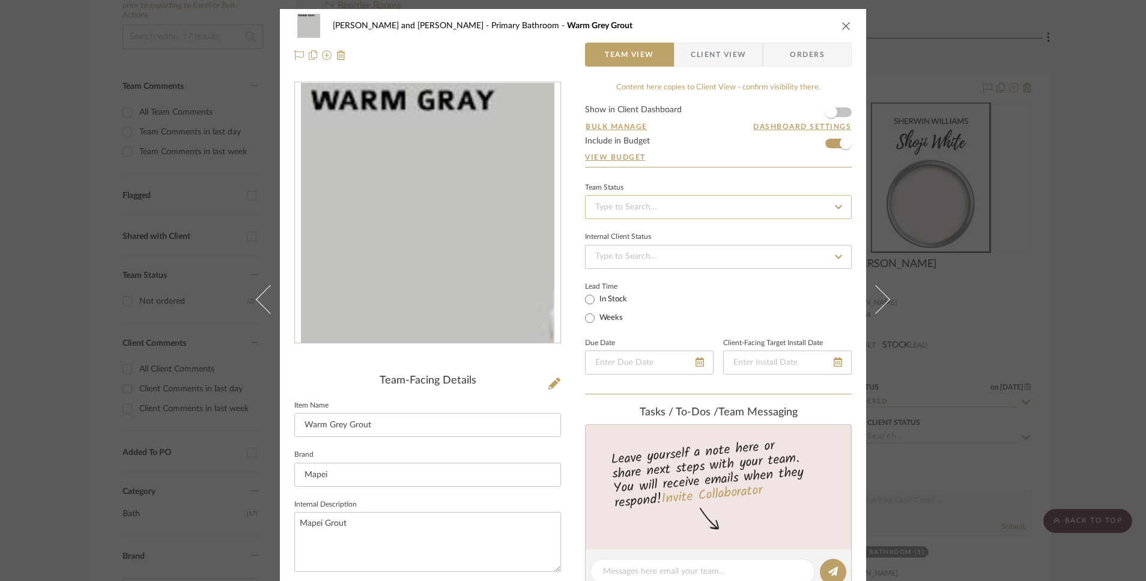
click at [740, 212] on input at bounding box center [718, 207] width 267 height 24
click at [702, 246] on div "Not ordered" at bounding box center [713, 239] width 265 height 31
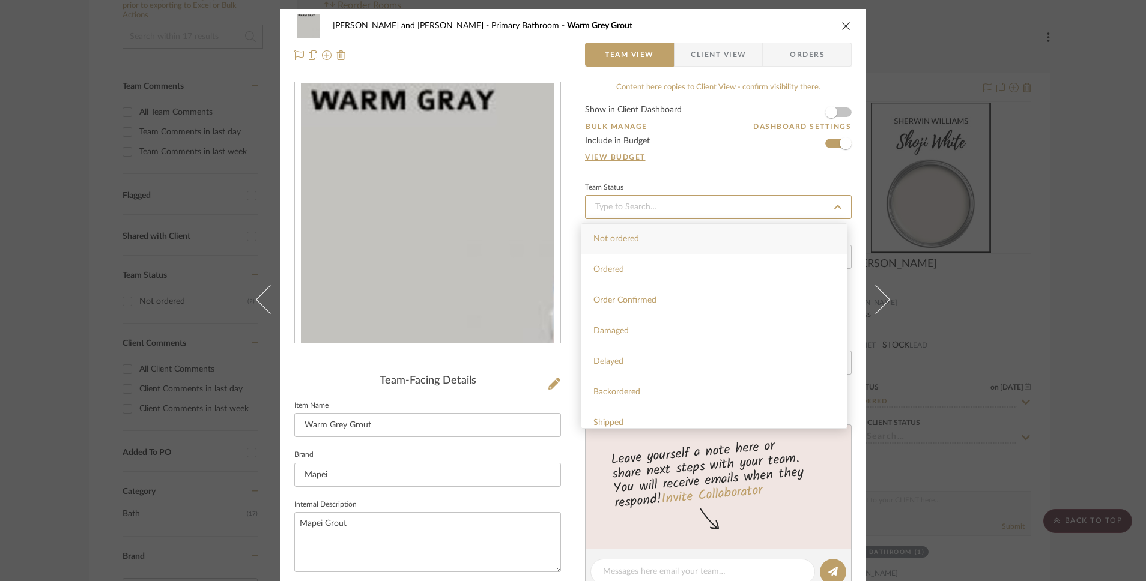
type input "[DATE]"
type input "Not ordered"
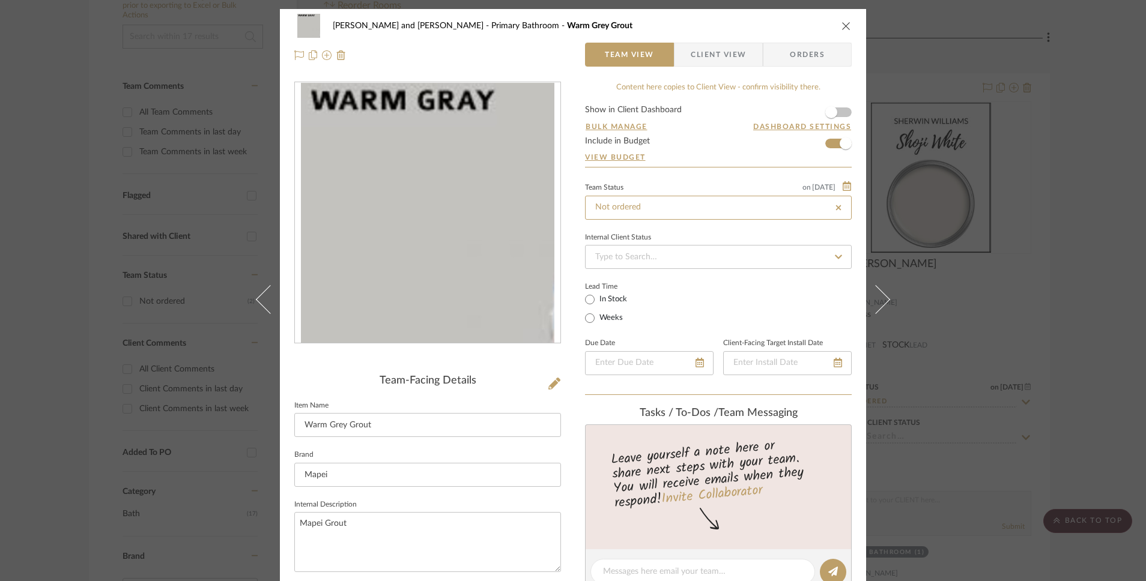
type input "[DATE]"
type input "Not ordered"
click at [692, 247] on input at bounding box center [718, 257] width 267 height 24
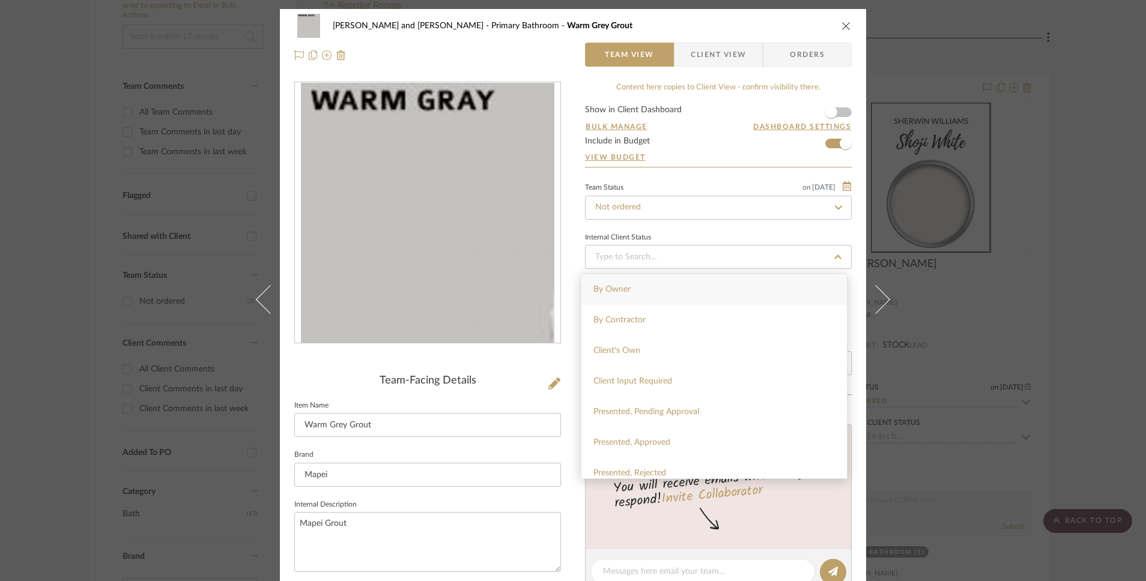
click at [688, 243] on div "Internal Client Status" at bounding box center [718, 249] width 267 height 40
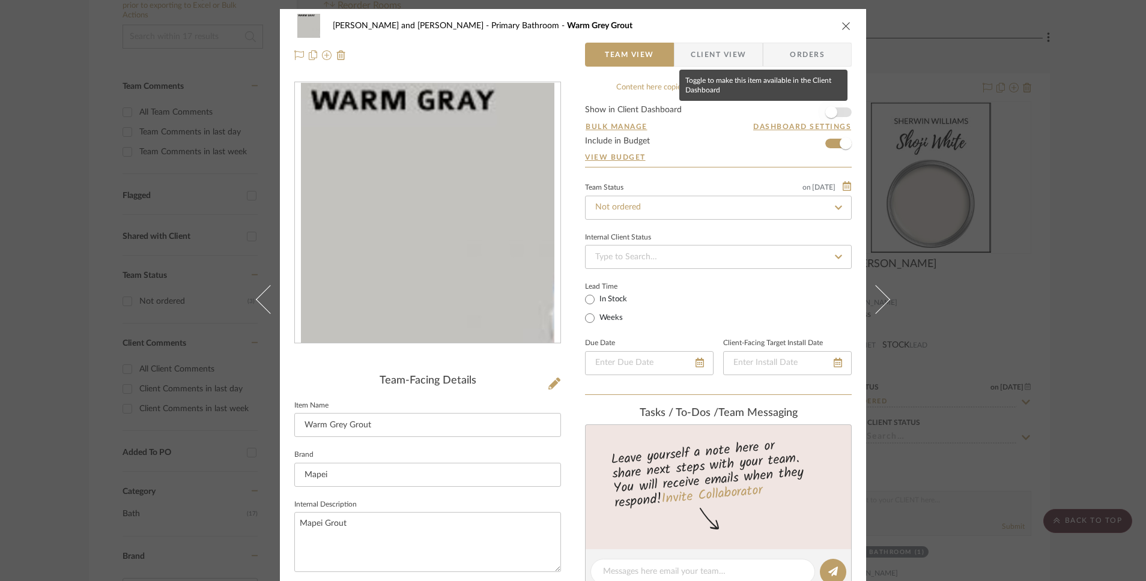
click at [837, 110] on span "button" at bounding box center [831, 112] width 26 height 26
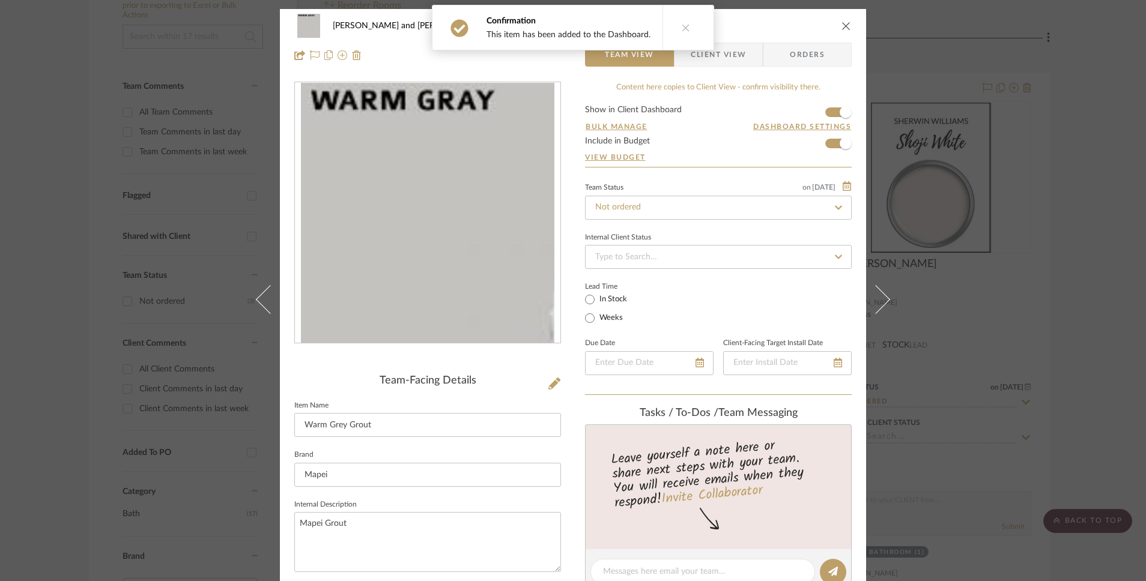
click at [723, 64] on span "Client View" at bounding box center [718, 55] width 55 height 24
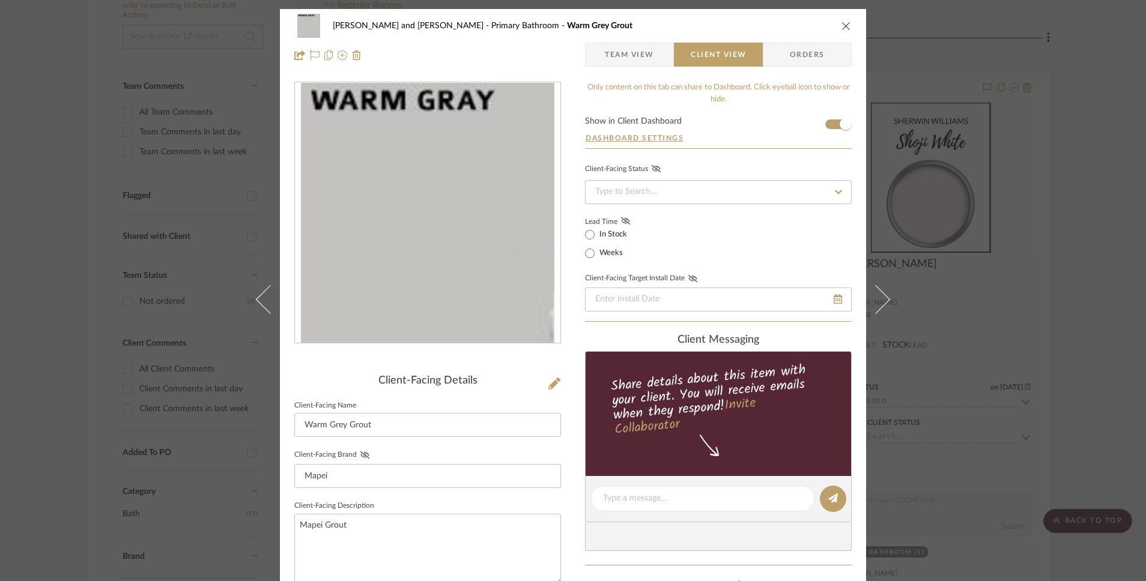
click at [800, 57] on span "Orders" at bounding box center [807, 55] width 61 height 24
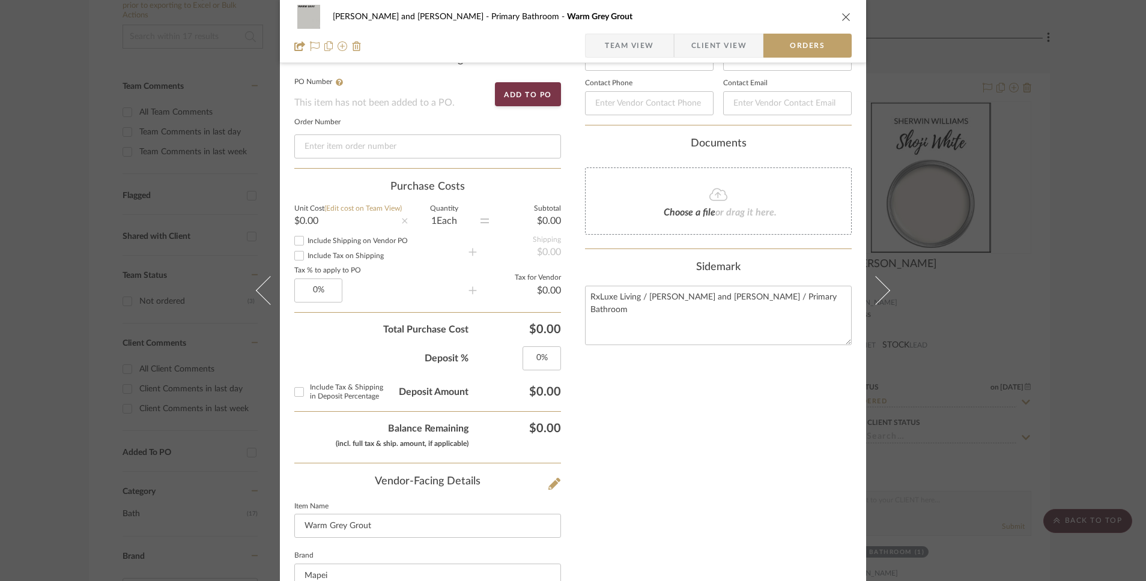
scroll to position [324, 0]
click at [841, 19] on icon "close" at bounding box center [846, 17] width 10 height 10
click at [781, 398] on icon at bounding box center [782, 403] width 11 height 10
click at [771, 397] on input at bounding box center [679, 402] width 186 height 11
click at [781, 398] on icon at bounding box center [782, 403] width 11 height 10
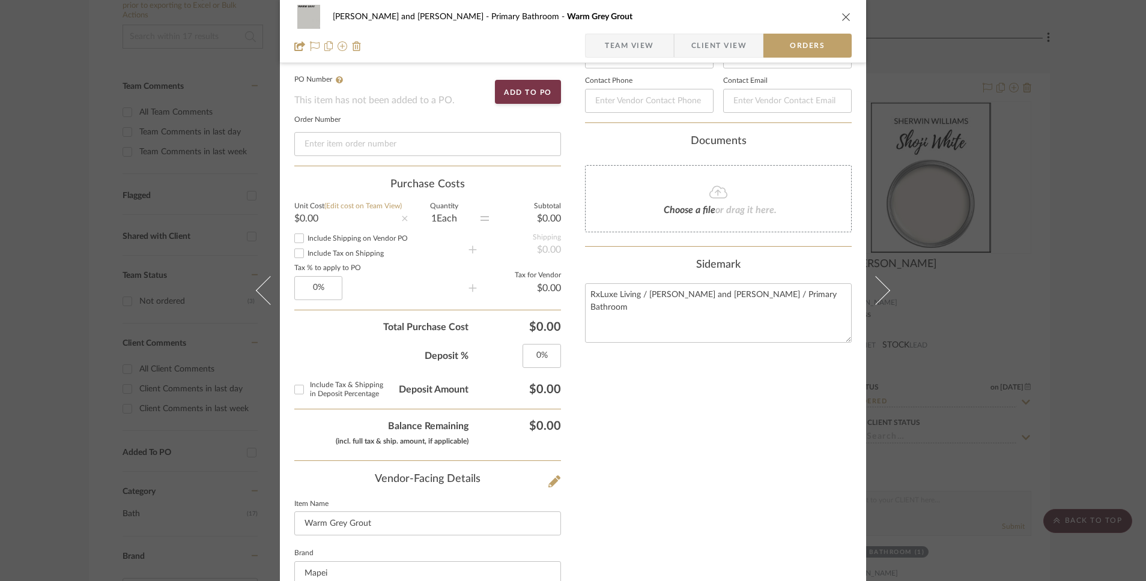
click at [667, 378] on div at bounding box center [686, 337] width 237 height 526
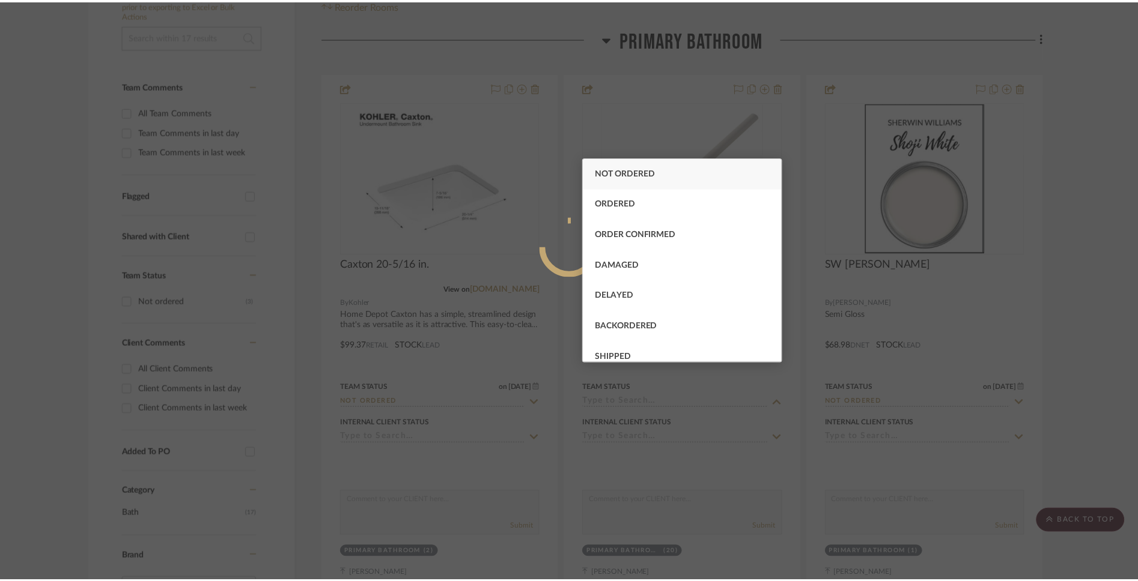
scroll to position [285, 0]
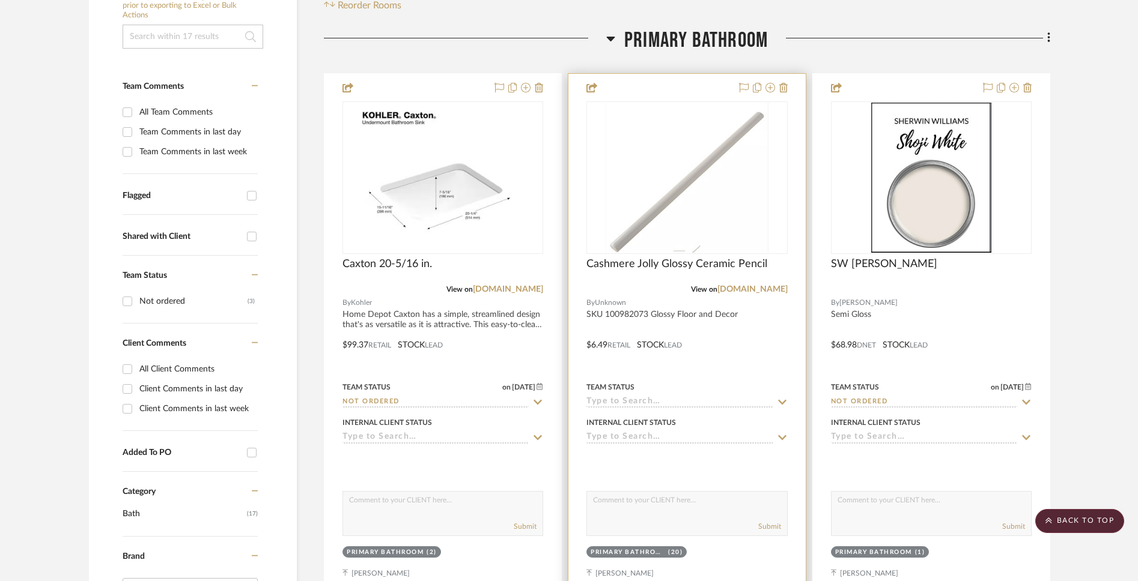
click at [630, 397] on input at bounding box center [679, 402] width 186 height 11
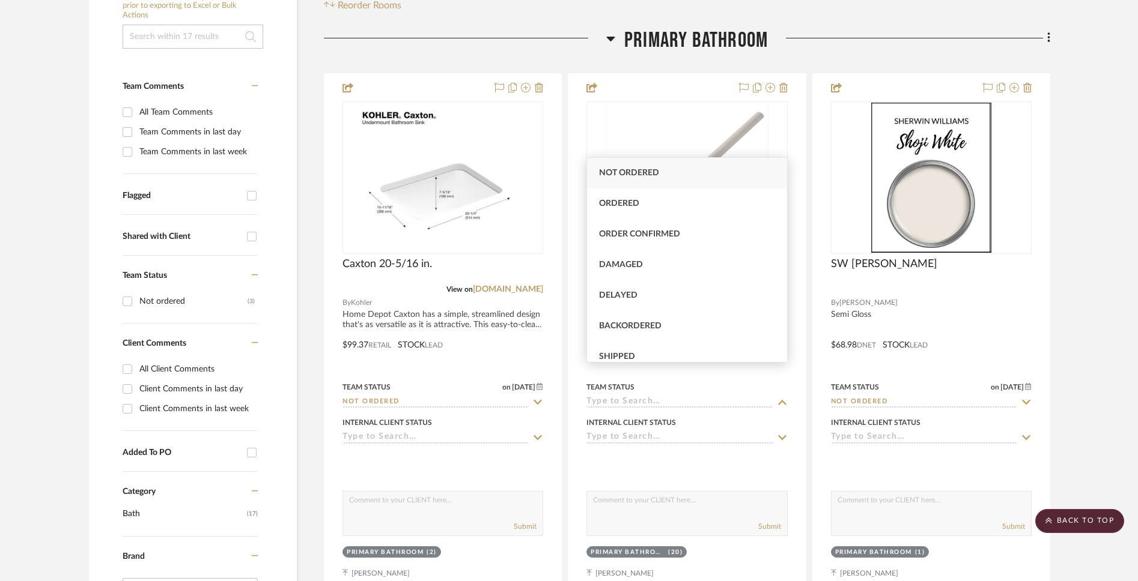
click at [631, 174] on span "Not ordered" at bounding box center [629, 173] width 60 height 8
type input "[DATE]"
type input "Not ordered"
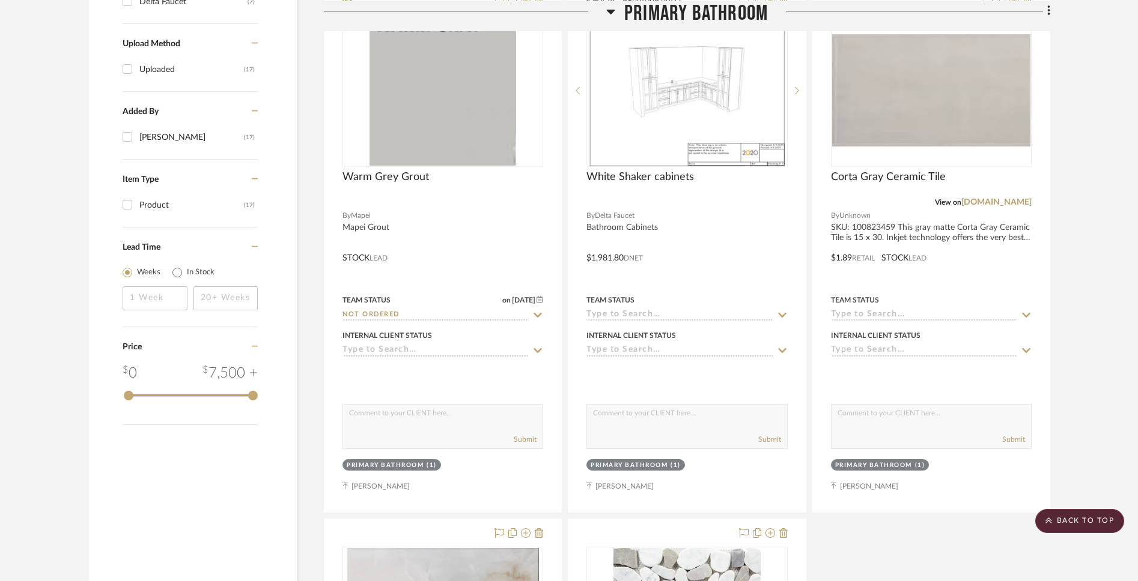
scroll to position [907, 0]
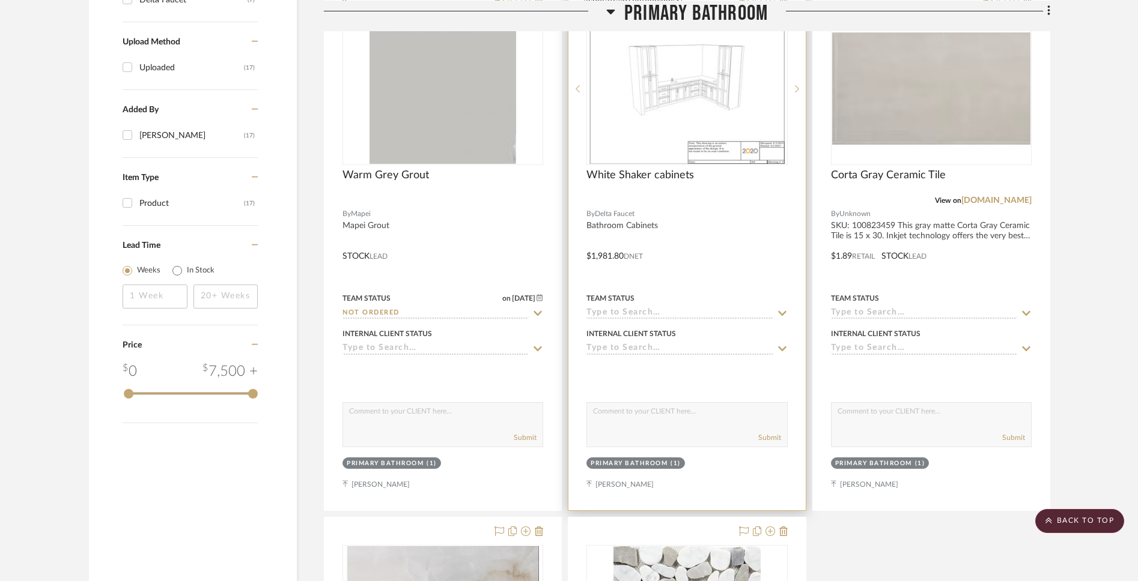
click at [662, 308] on input at bounding box center [679, 313] width 186 height 11
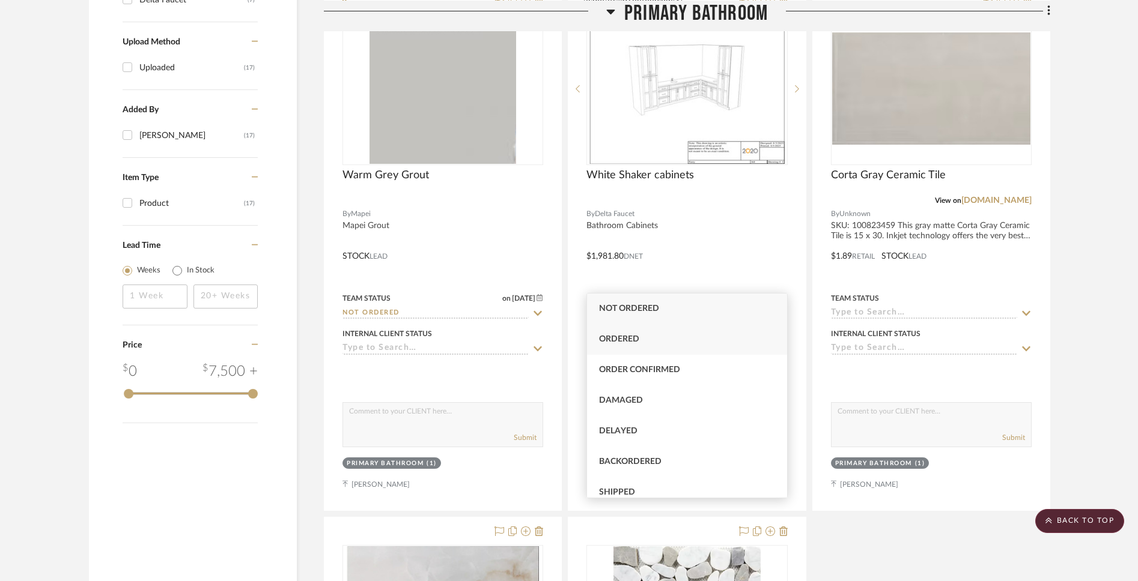
click at [654, 340] on div "Ordered" at bounding box center [686, 339] width 199 height 31
type input "[DATE]"
type input "Ordered"
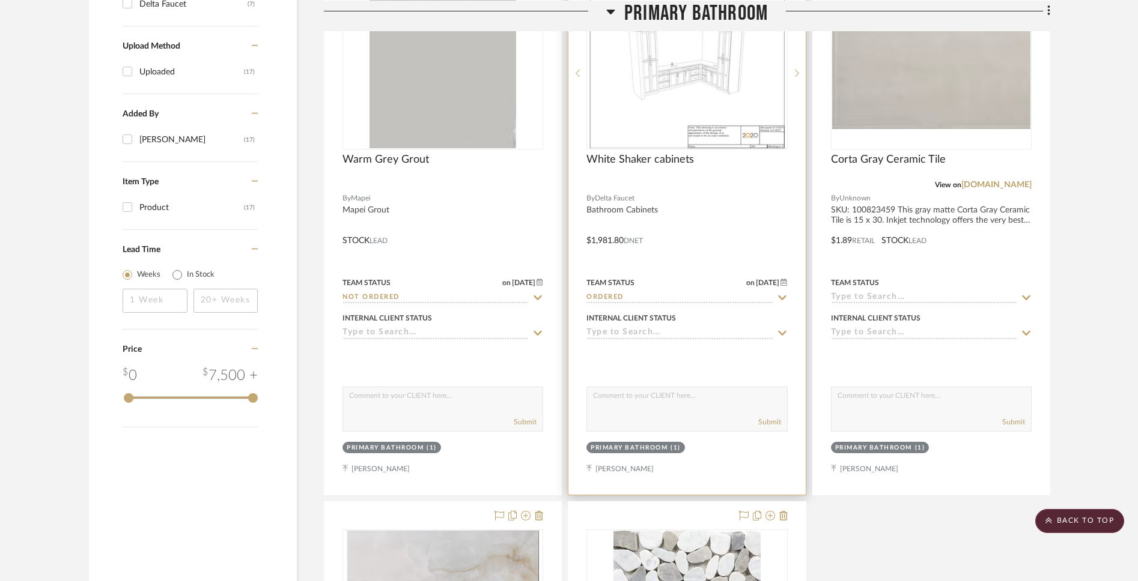
scroll to position [920, 0]
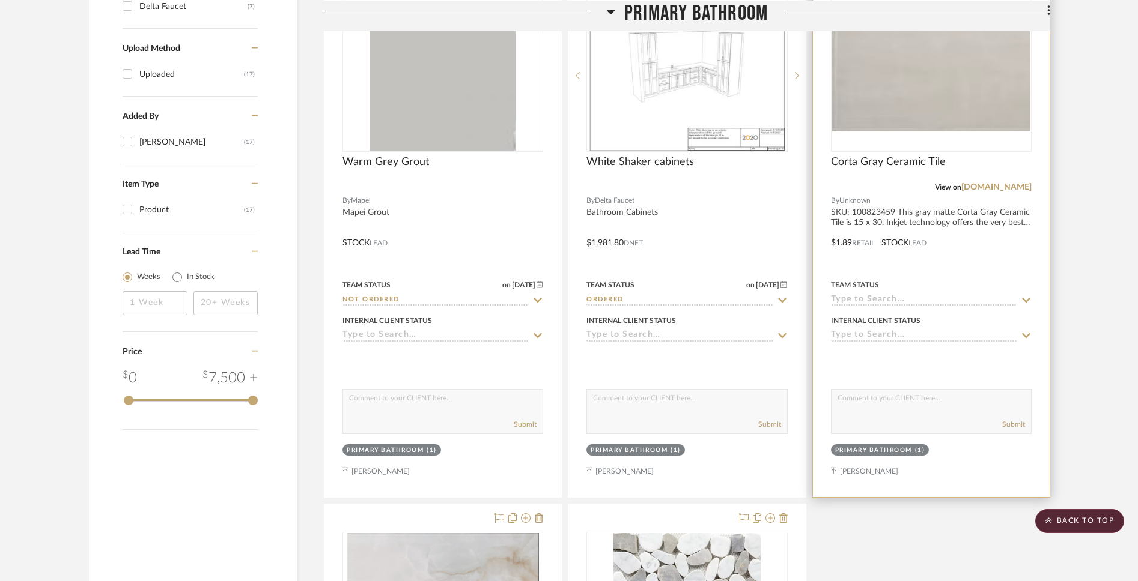
click at [859, 280] on div "Team Status" at bounding box center [855, 285] width 48 height 11
click at [1026, 295] on icon at bounding box center [1025, 300] width 11 height 10
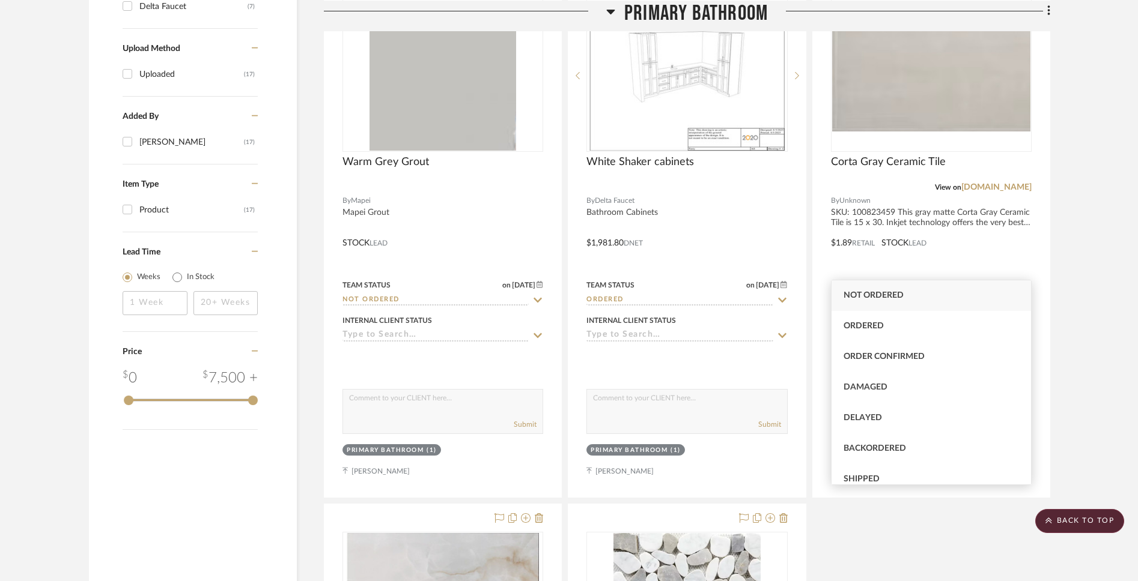
click at [907, 298] on div "Not ordered" at bounding box center [930, 295] width 199 height 31
type input "[DATE]"
type input "Not ordered"
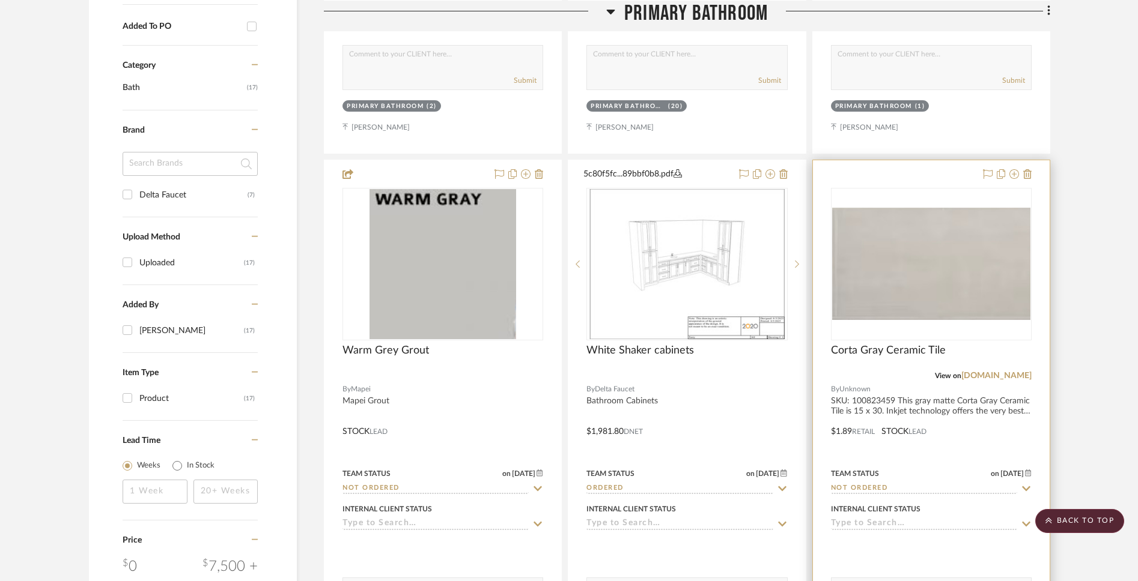
scroll to position [731, 0]
click at [926, 251] on img "0" at bounding box center [931, 264] width 198 height 112
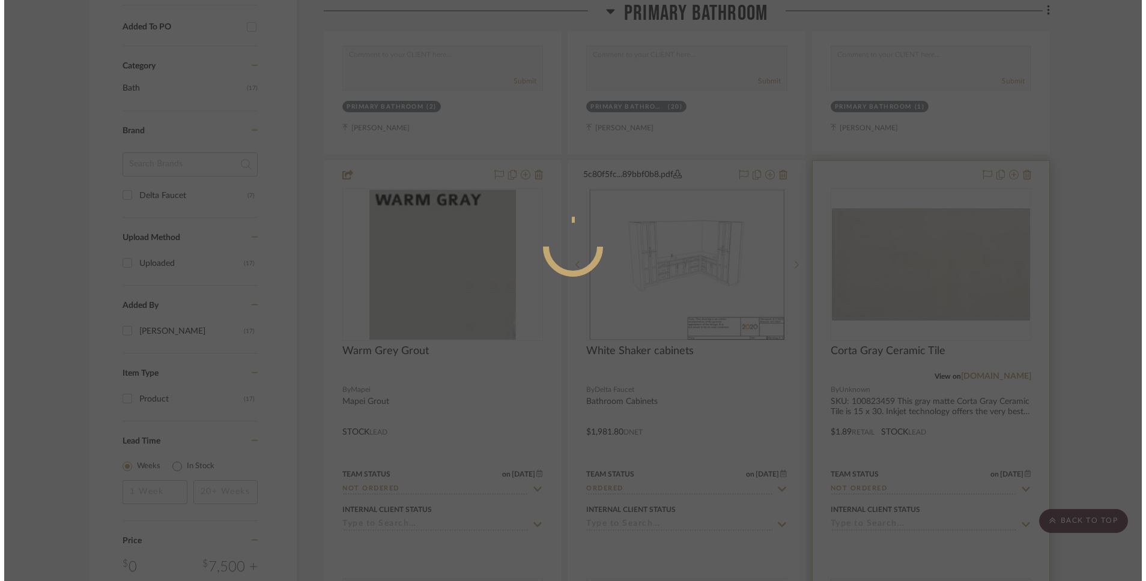
scroll to position [0, 0]
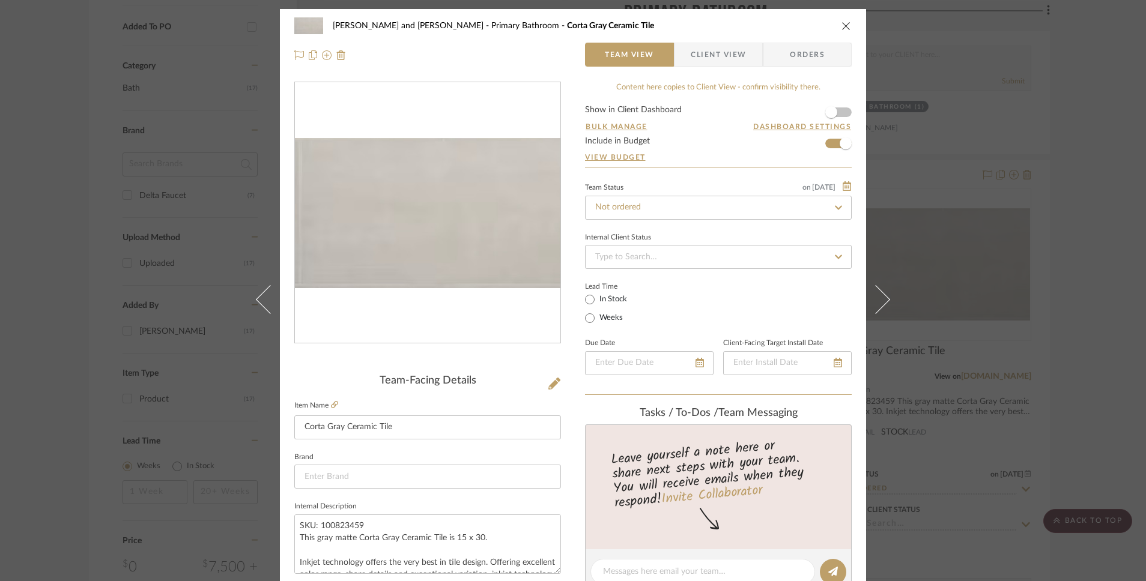
click at [804, 59] on span "Orders" at bounding box center [807, 55] width 61 height 24
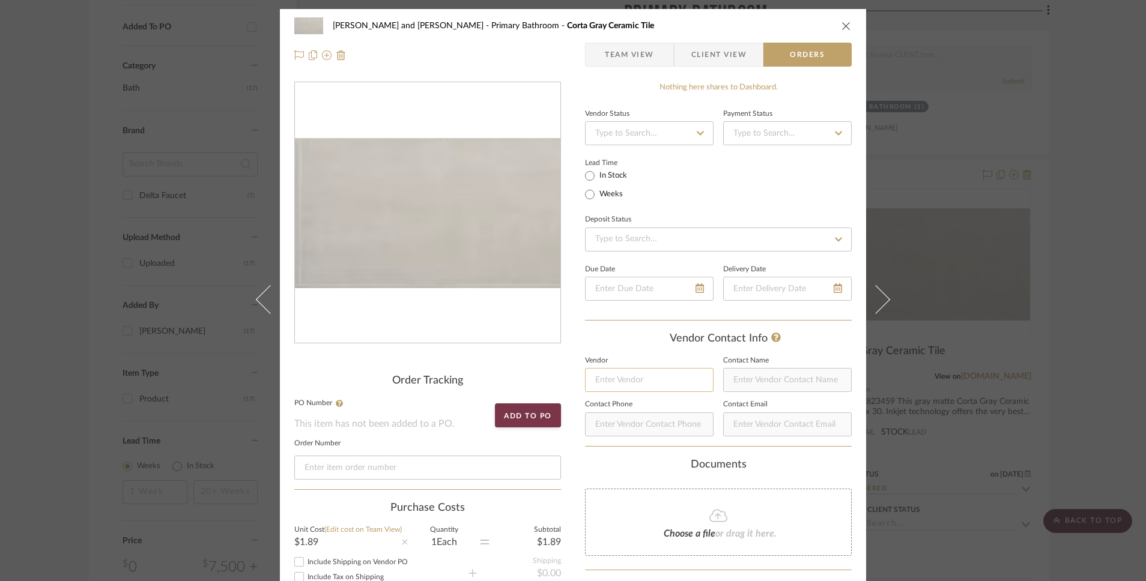
click at [646, 381] on input at bounding box center [649, 380] width 129 height 24
click at [634, 419] on mat-option "Floor and Decor" at bounding box center [644, 411] width 127 height 31
type input "Floor and Decor"
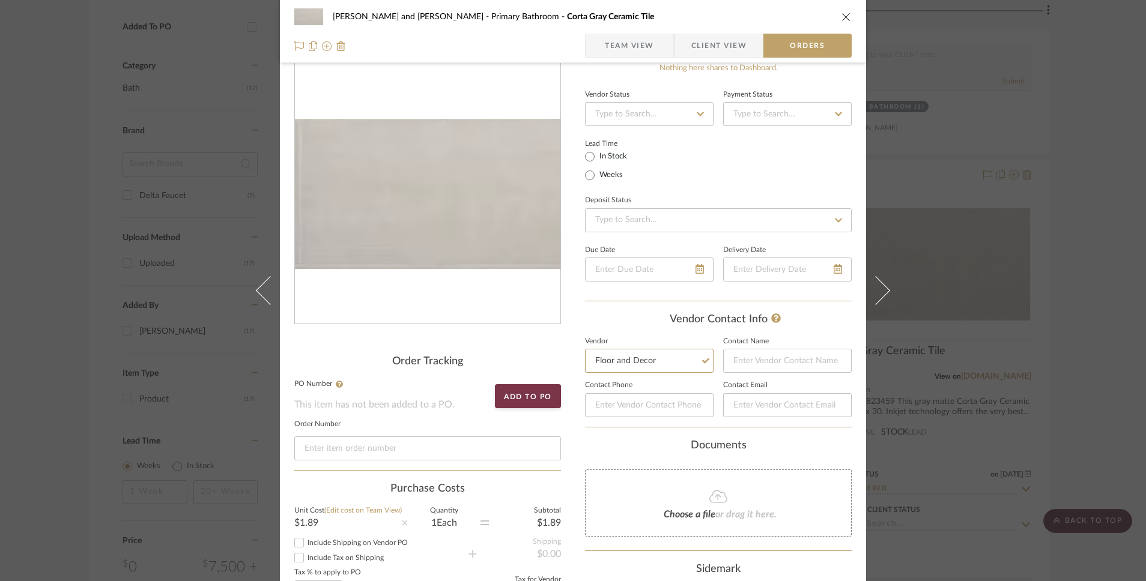
scroll to position [20, 0]
click at [686, 110] on input at bounding box center [649, 113] width 129 height 24
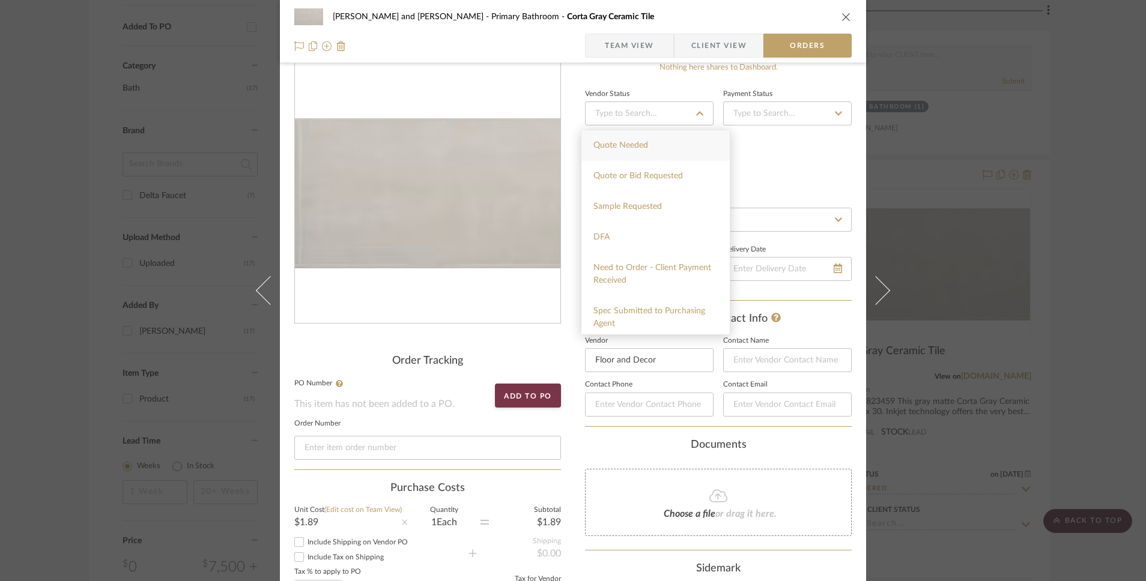
click at [789, 133] on div "Vendor Status Payment Status Lead Time In Stock Weeks Deposit Status Due Date D…" at bounding box center [718, 194] width 267 height 216
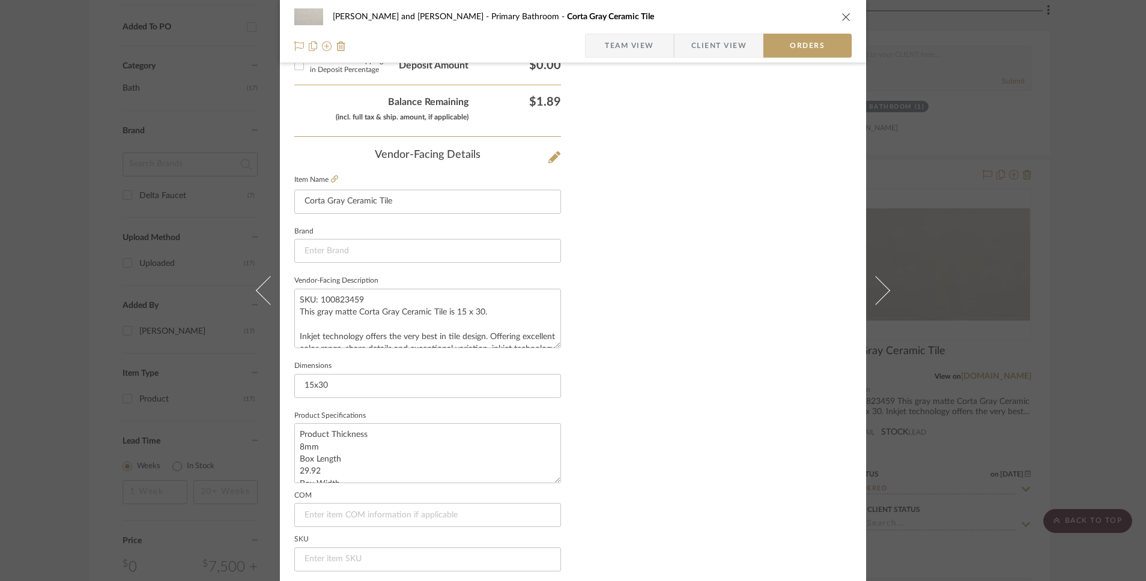
scroll to position [698, 0]
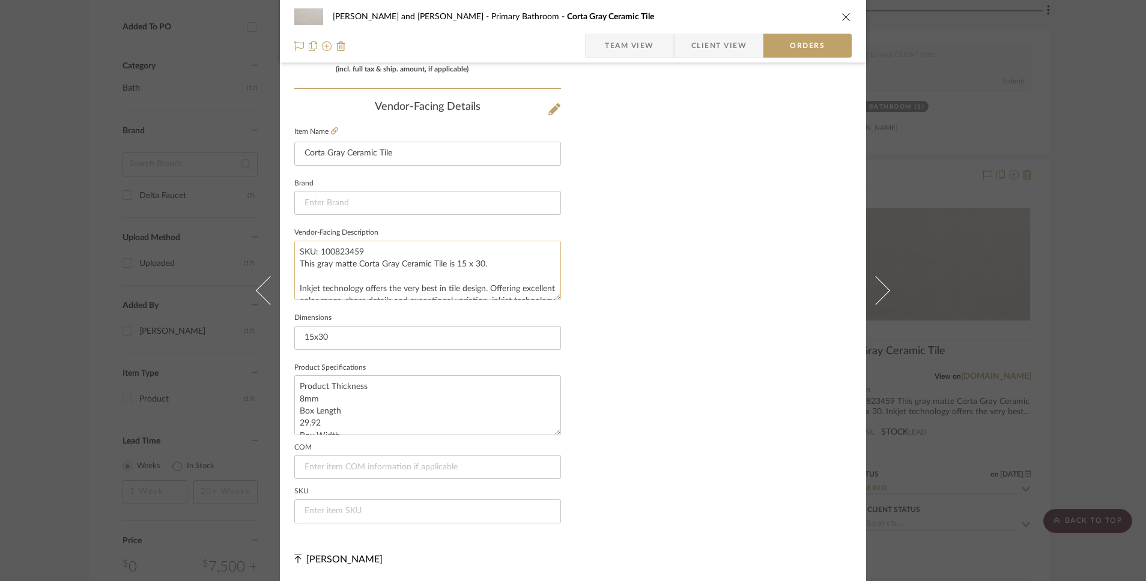
drag, startPoint x: 364, startPoint y: 253, endPoint x: 315, endPoint y: 256, distance: 48.7
click at [315, 256] on textarea "SKU: 100823459 This gray matte Corta Gray Ceramic Tile is 15 x 30. Inkjet techn…" at bounding box center [427, 270] width 267 height 59
click at [346, 523] on summary-project-vendor-details "COM SKU" at bounding box center [427, 489] width 267 height 88
paste input "100823459"
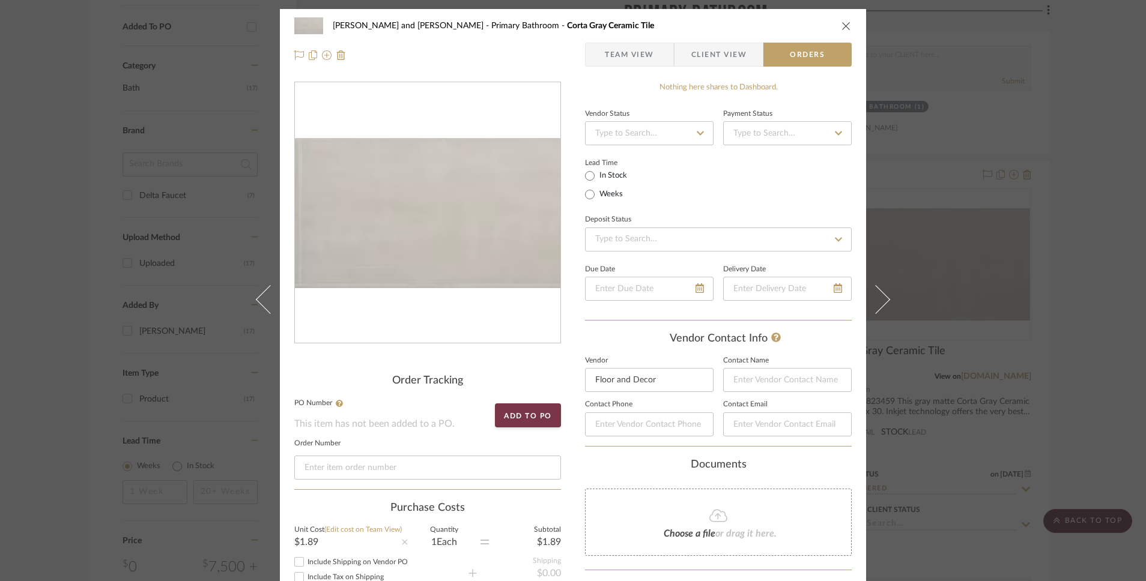
type input "100823459"
click at [704, 53] on span "Client View" at bounding box center [718, 55] width 55 height 24
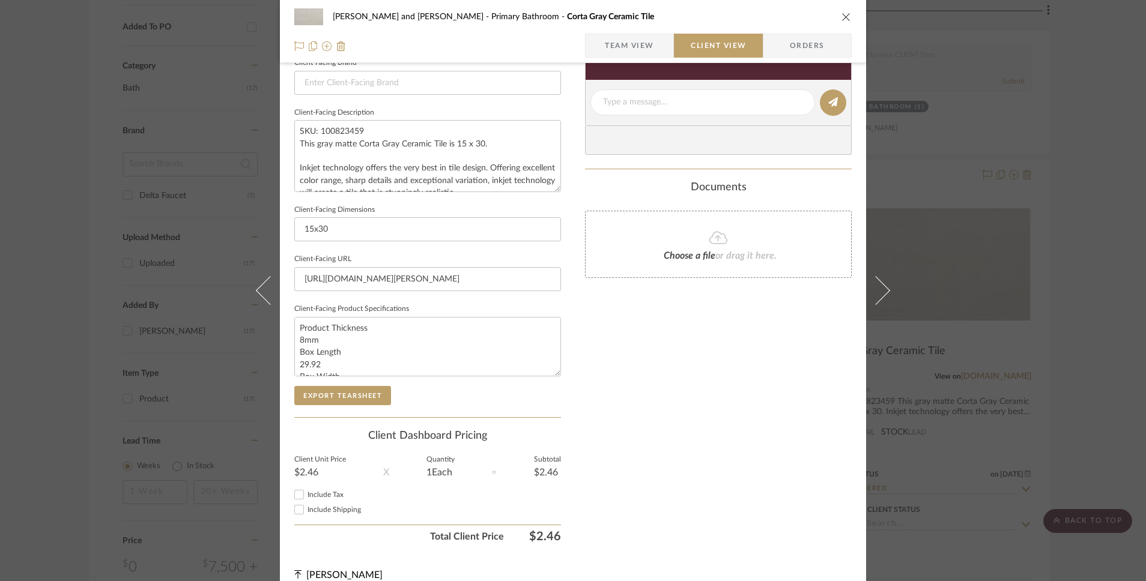
scroll to position [392, 0]
click at [297, 498] on input "Include Tax" at bounding box center [299, 495] width 14 height 14
checkbox input "false"
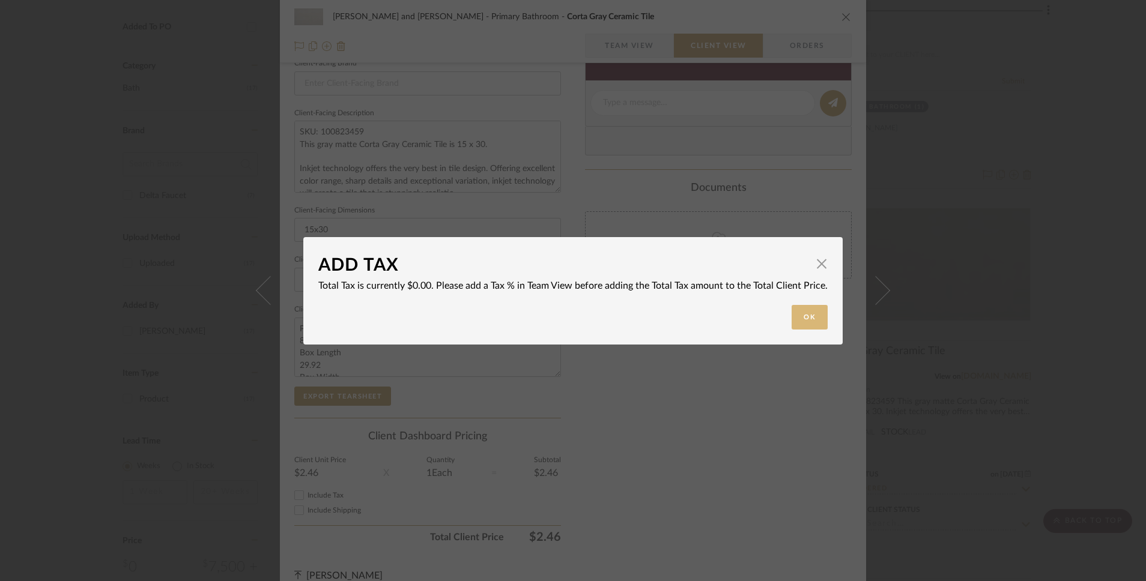
click at [801, 310] on button "Ok" at bounding box center [810, 317] width 36 height 25
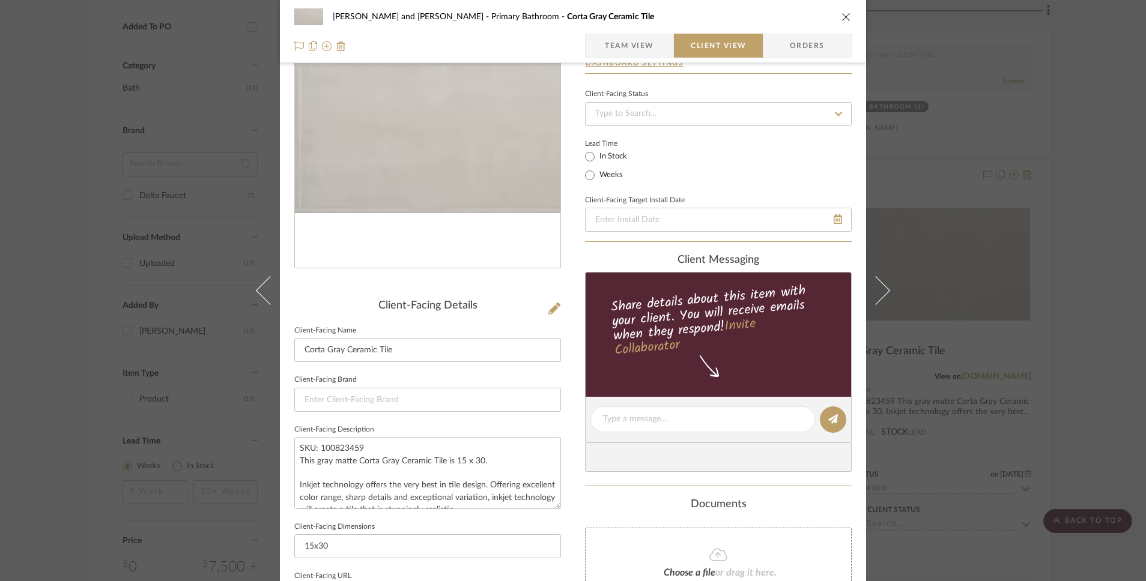
scroll to position [0, 0]
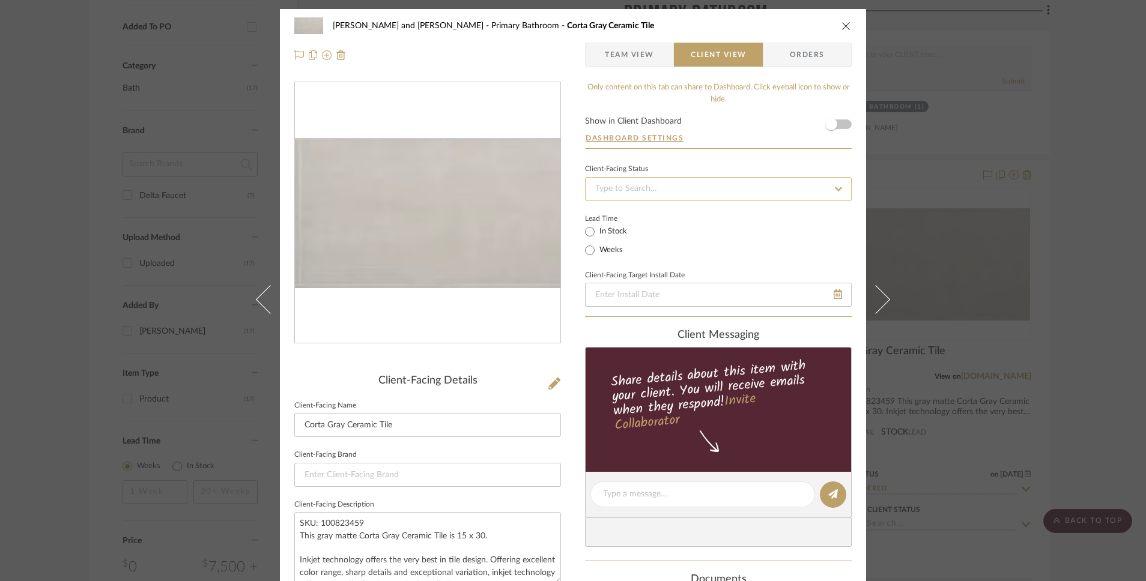
click at [626, 190] on input at bounding box center [718, 189] width 267 height 24
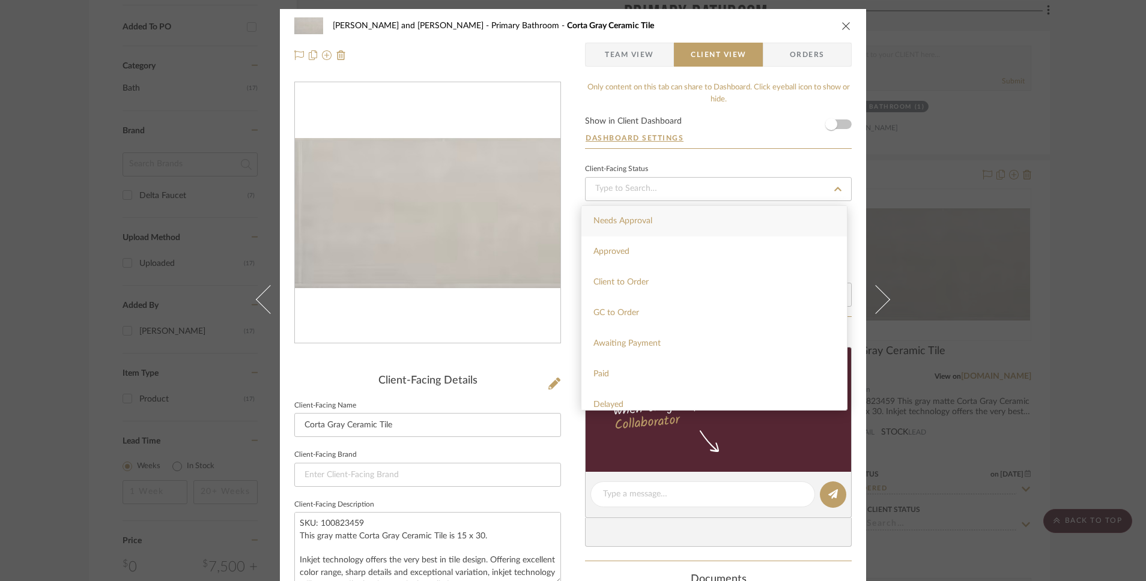
click at [628, 222] on span "Needs Approval" at bounding box center [622, 221] width 59 height 8
type input "[DATE]"
type input "Needs Approval"
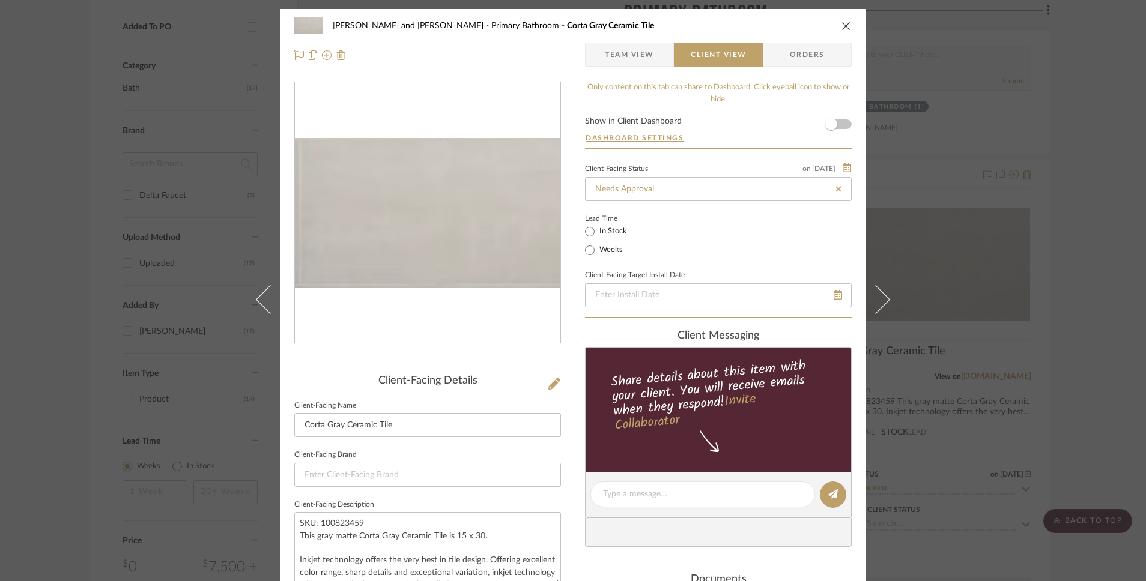
click at [628, 63] on span "Team View" at bounding box center [629, 55] width 49 height 24
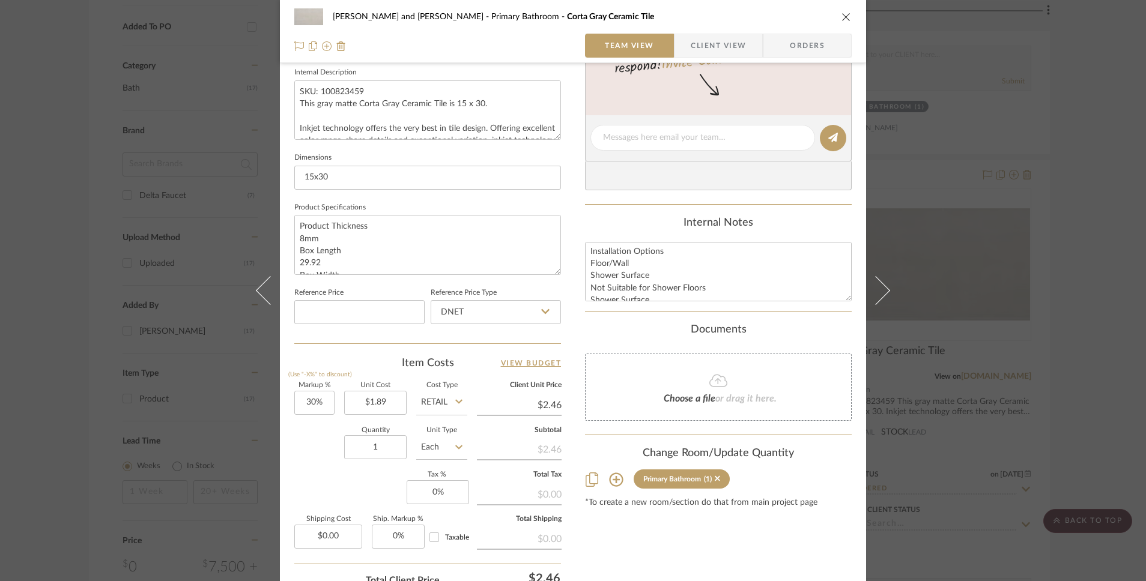
scroll to position [119, 0]
click at [441, 488] on input "0" at bounding box center [438, 492] width 62 height 24
type input "8.25%"
click at [303, 494] on div "Markup % (Use "-X%" to discount) 30% Unit Cost $1.89 Cost Type Retail Client Un…" at bounding box center [427, 470] width 267 height 175
click at [443, 452] on input "Each" at bounding box center [441, 447] width 51 height 24
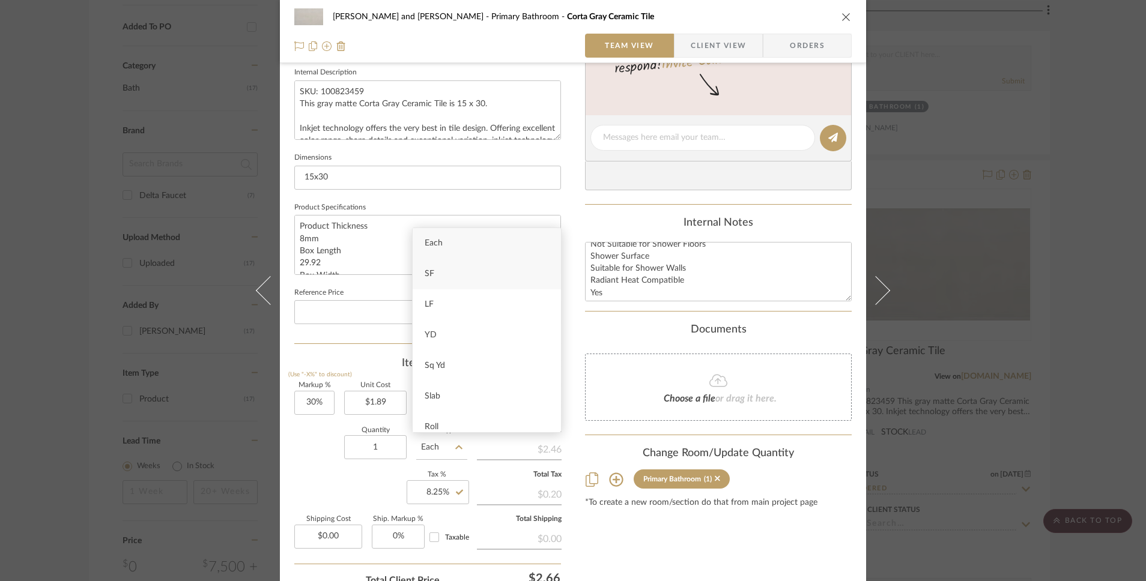
click at [435, 276] on div "SF" at bounding box center [487, 274] width 148 height 31
type input "SF"
click at [386, 449] on input "1" at bounding box center [375, 447] width 62 height 24
type input "250"
click at [365, 485] on div "Markup % (Use "-X%" to discount) 30% Unit Cost $1.89 Cost Type Retail Client Un…" at bounding box center [427, 470] width 267 height 175
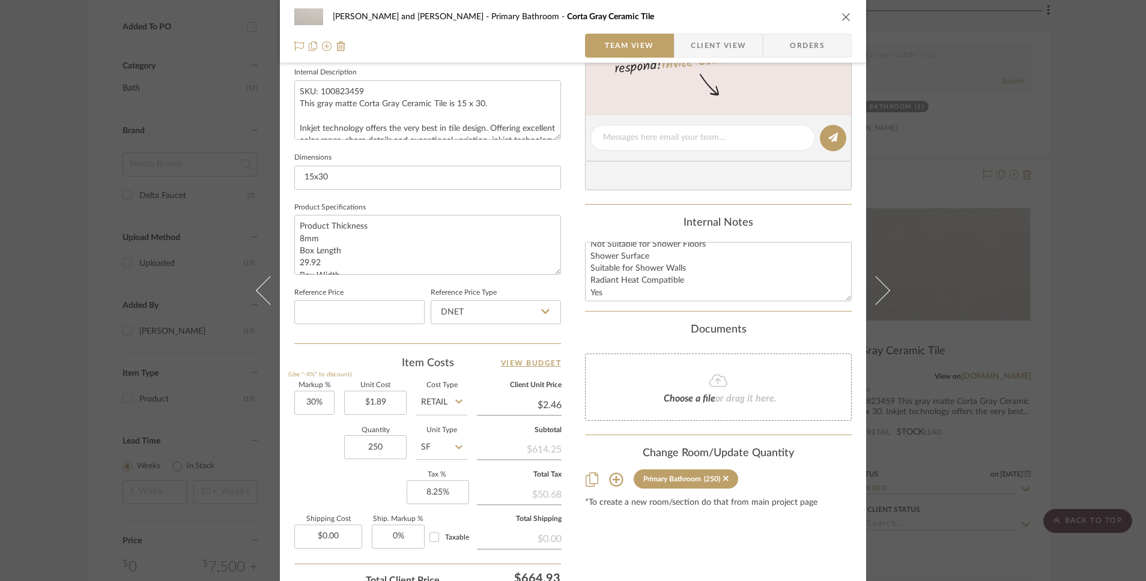
scroll to position [0, 0]
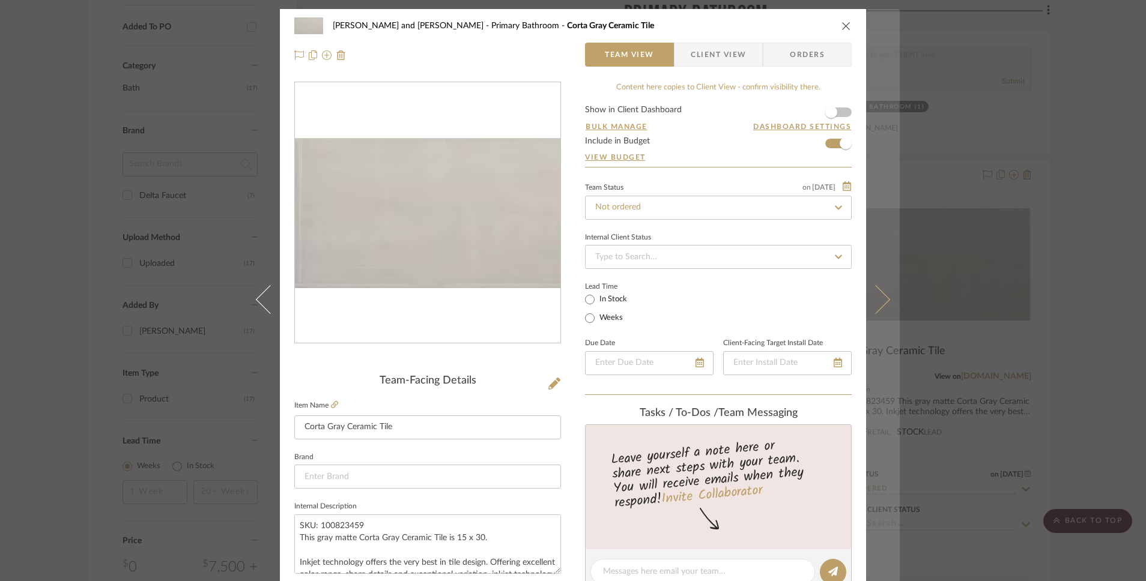
click at [880, 301] on icon at bounding box center [875, 299] width 29 height 29
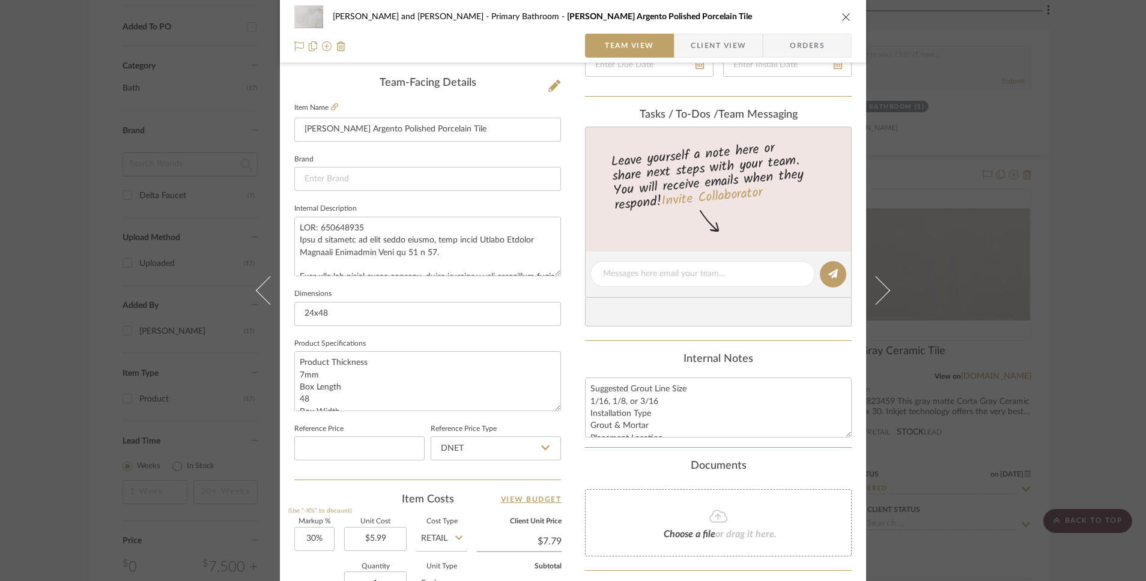
scroll to position [537, 0]
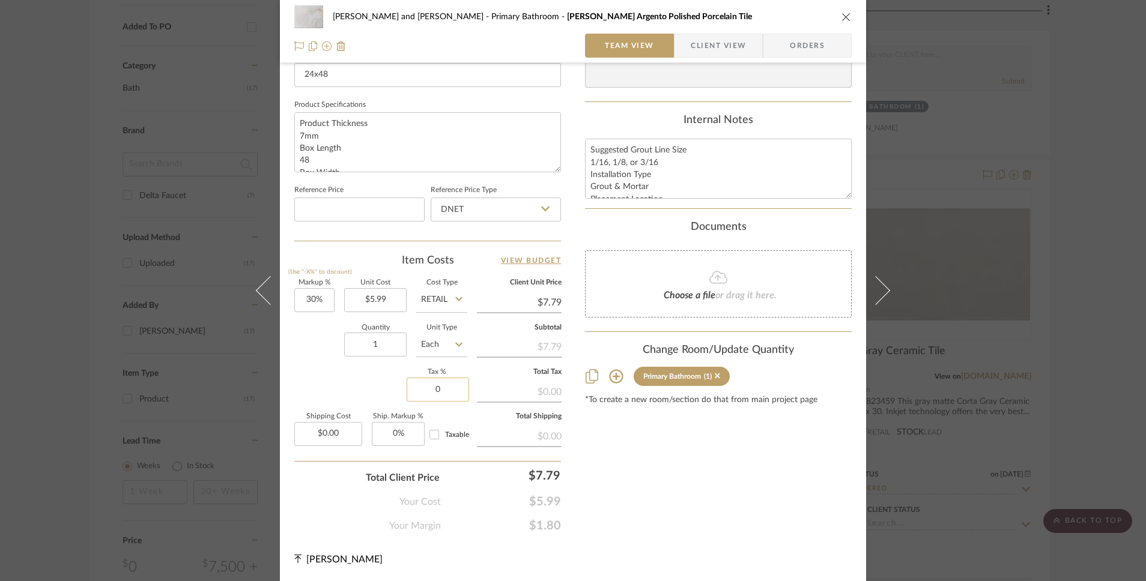
click at [432, 393] on input "0" at bounding box center [438, 390] width 62 height 24
type input "8.25%"
click at [335, 381] on div "Markup % (Use "-X%" to discount) 30% Unit Cost $5.99 Cost Type Retail Client Un…" at bounding box center [427, 367] width 267 height 175
click at [438, 345] on input "Each" at bounding box center [441, 345] width 51 height 24
click at [453, 408] on div "SF" at bounding box center [487, 405] width 148 height 31
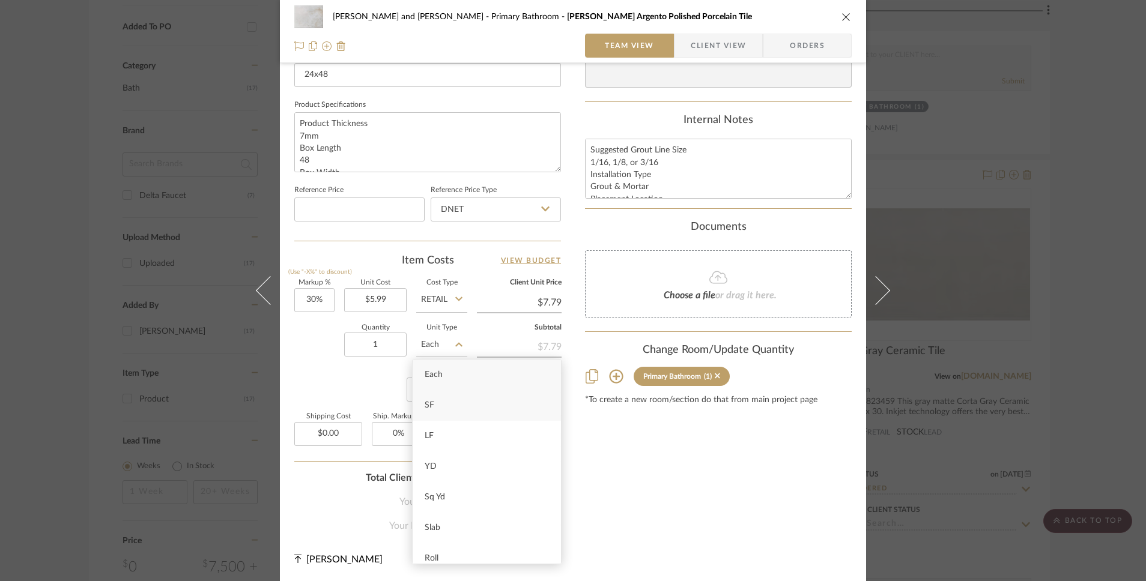
type input "SF"
click at [377, 345] on input "1" at bounding box center [375, 345] width 62 height 24
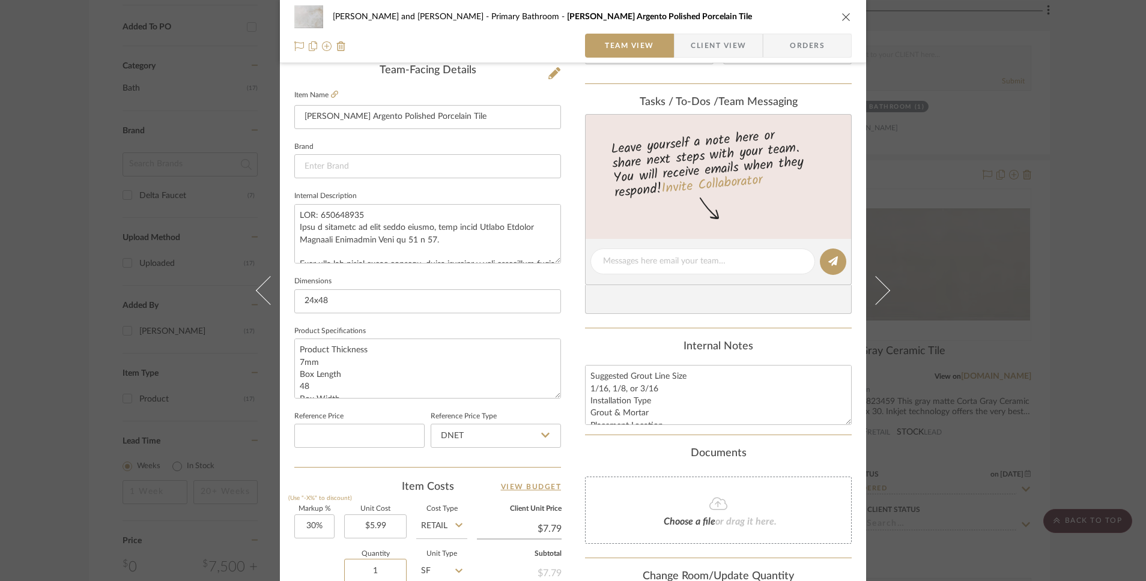
scroll to position [309, 0]
click at [368, 223] on textarea at bounding box center [427, 234] width 267 height 59
drag, startPoint x: 365, startPoint y: 219, endPoint x: 295, endPoint y: 220, distance: 69.1
click at [295, 220] on textarea at bounding box center [427, 234] width 267 height 59
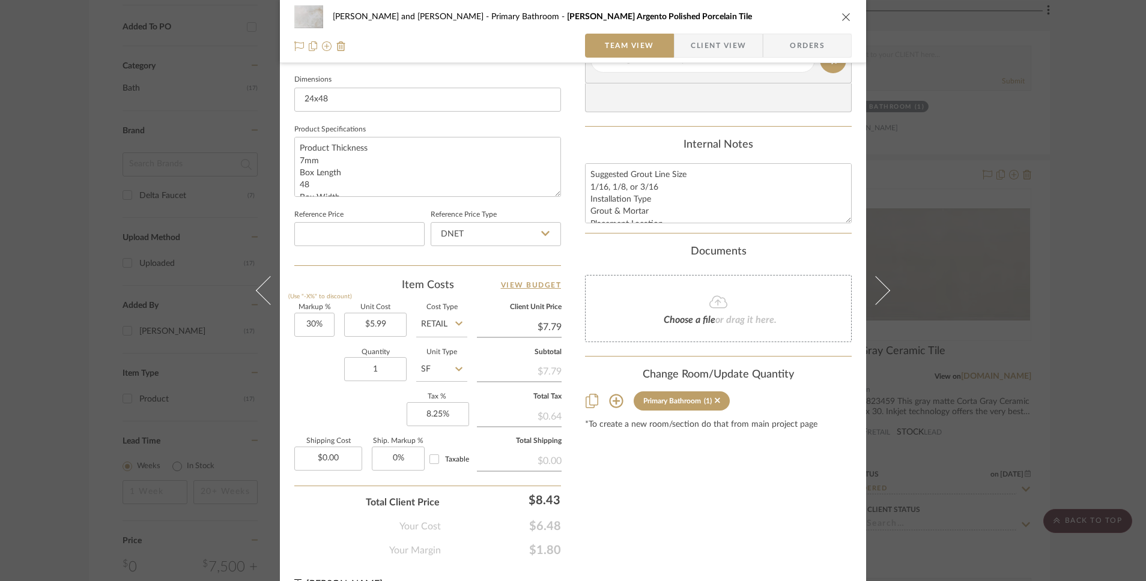
scroll to position [515, 0]
click at [378, 365] on input "1" at bounding box center [375, 366] width 62 height 24
type input "144"
click at [355, 398] on div "Markup % (Use "-X%" to discount) 30% Unit Cost $5.99 Cost Type Retail Client Un…" at bounding box center [427, 388] width 267 height 175
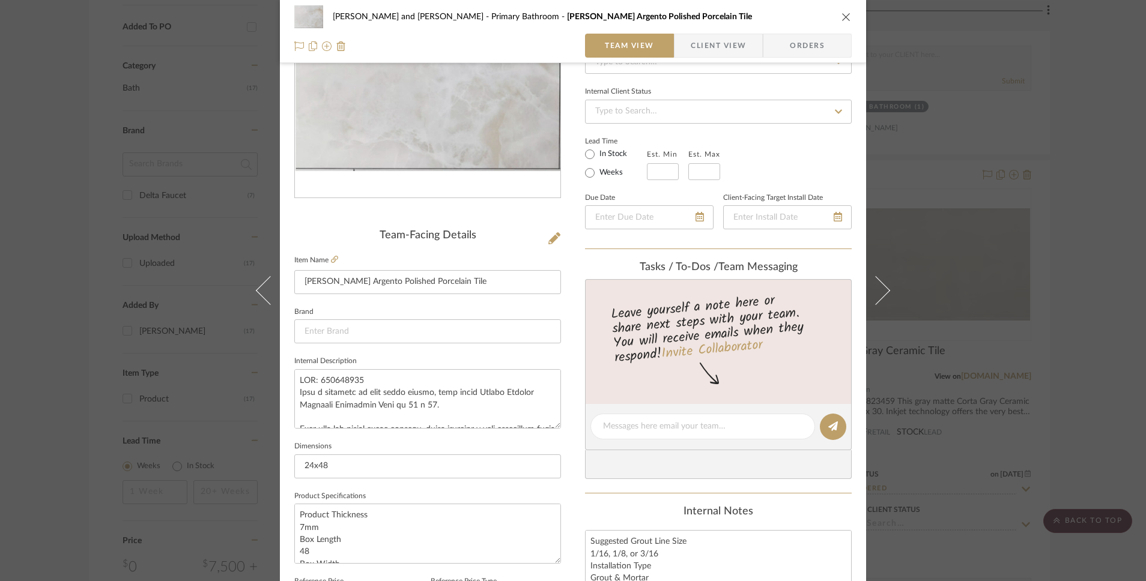
scroll to position [0, 0]
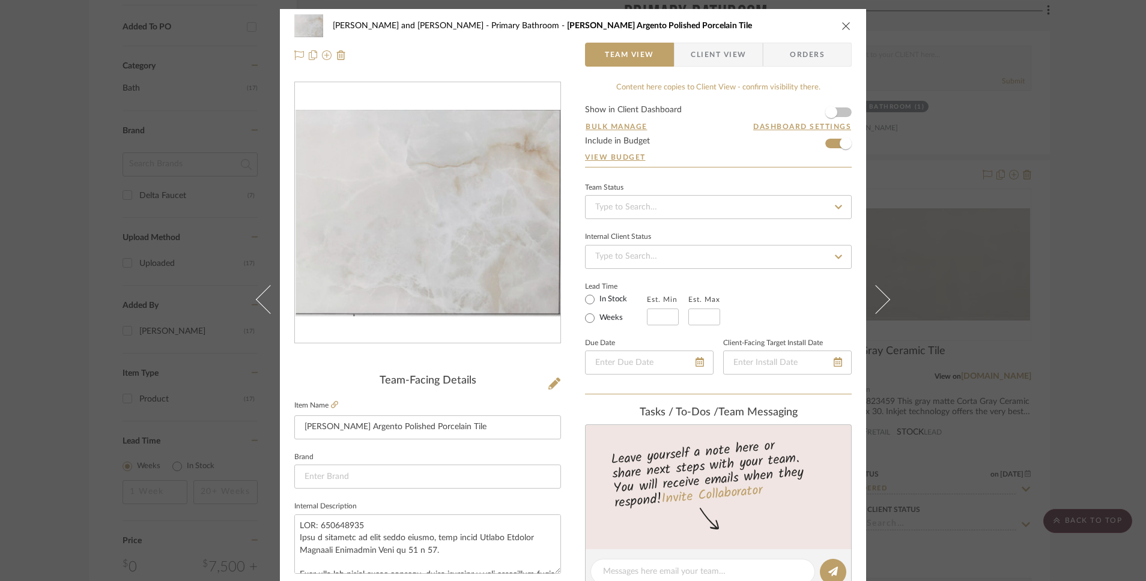
click at [720, 59] on span "Client View" at bounding box center [718, 55] width 55 height 24
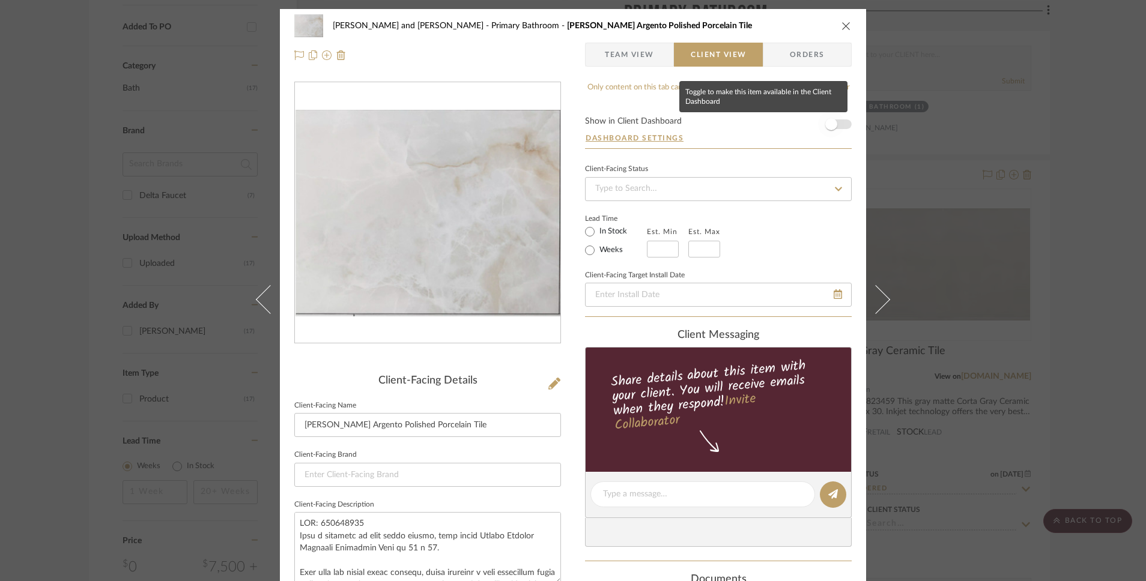
click at [825, 125] on span "button" at bounding box center [831, 124] width 12 height 12
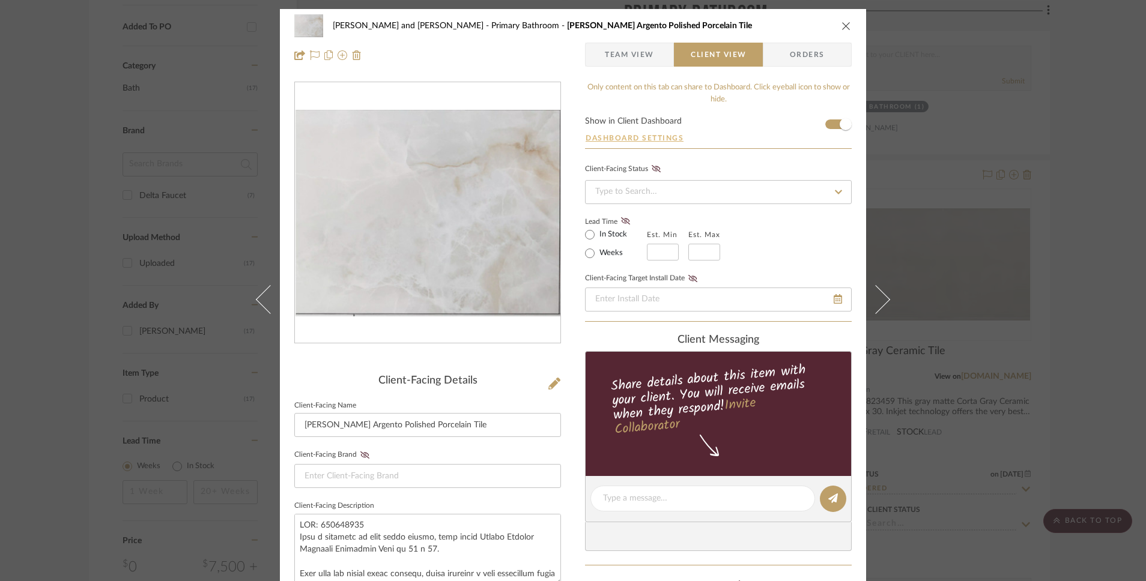
click at [656, 140] on button "Dashboard Settings" at bounding box center [634, 138] width 99 height 11
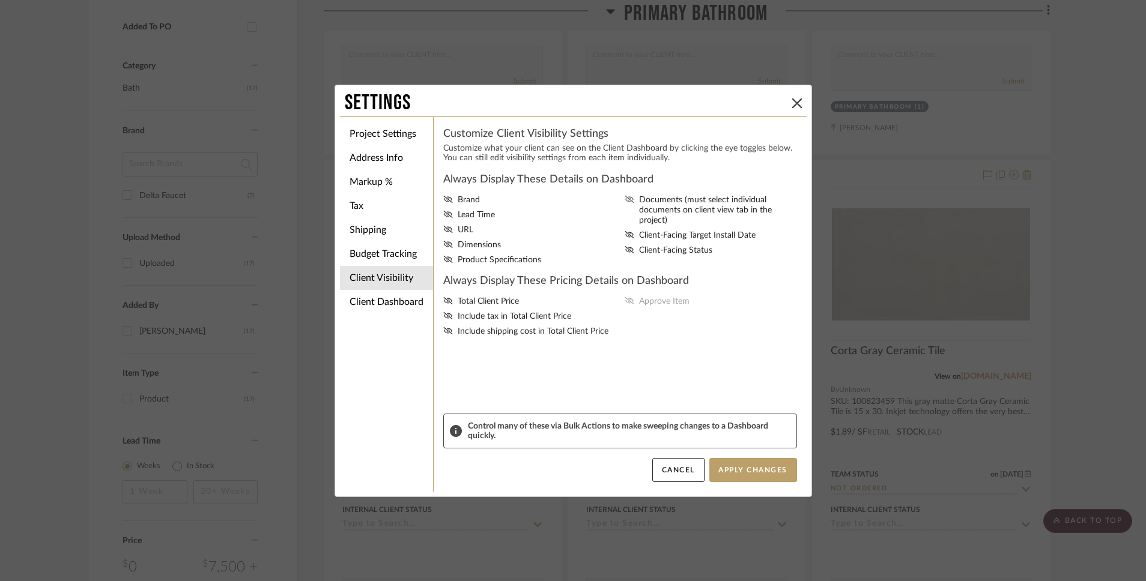
click at [651, 201] on span "Documents (must select individual documents on client view tab in the project)" at bounding box center [720, 210] width 163 height 31
click at [0, 0] on input "Documents (must select individual documents on client view tab in the project)" at bounding box center [0, 0] width 0 height 0
click at [639, 246] on span "Client-Facing Status" at bounding box center [675, 251] width 73 height 10
click at [0, 0] on input "Client-Facing Status" at bounding box center [0, 0] width 0 height 0
click at [461, 233] on span "URL" at bounding box center [466, 230] width 16 height 10
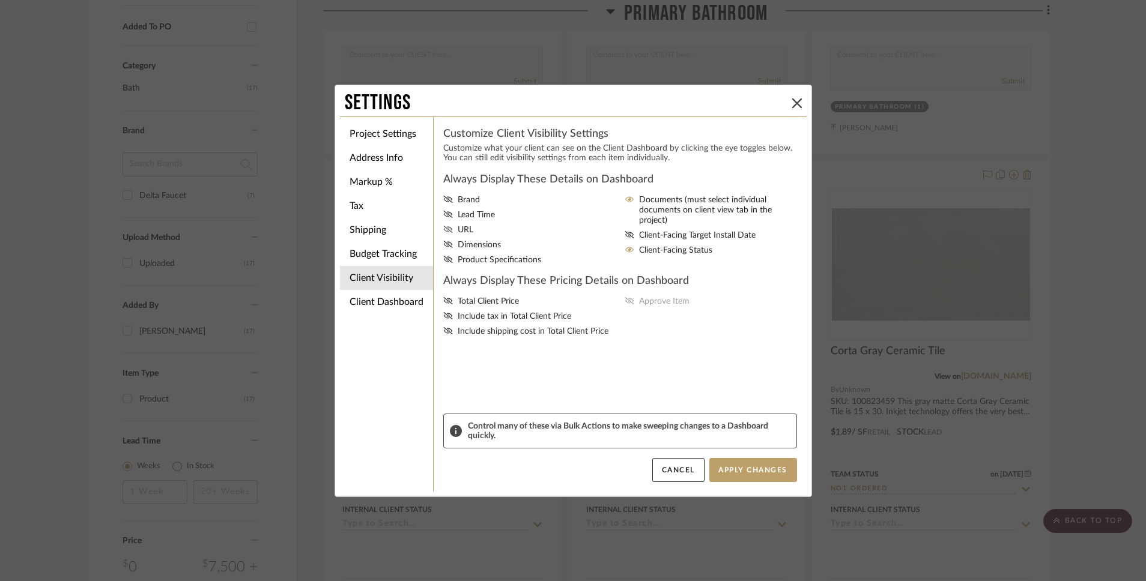
click at [0, 0] on input "URL" at bounding box center [0, 0] width 0 height 0
click at [474, 247] on span "Dimensions" at bounding box center [479, 245] width 43 height 10
click at [0, 0] on input "Dimensions" at bounding box center [0, 0] width 0 height 0
click at [478, 258] on span "Product Specifications" at bounding box center [499, 260] width 83 height 10
click at [0, 0] on input "Product Specifications" at bounding box center [0, 0] width 0 height 0
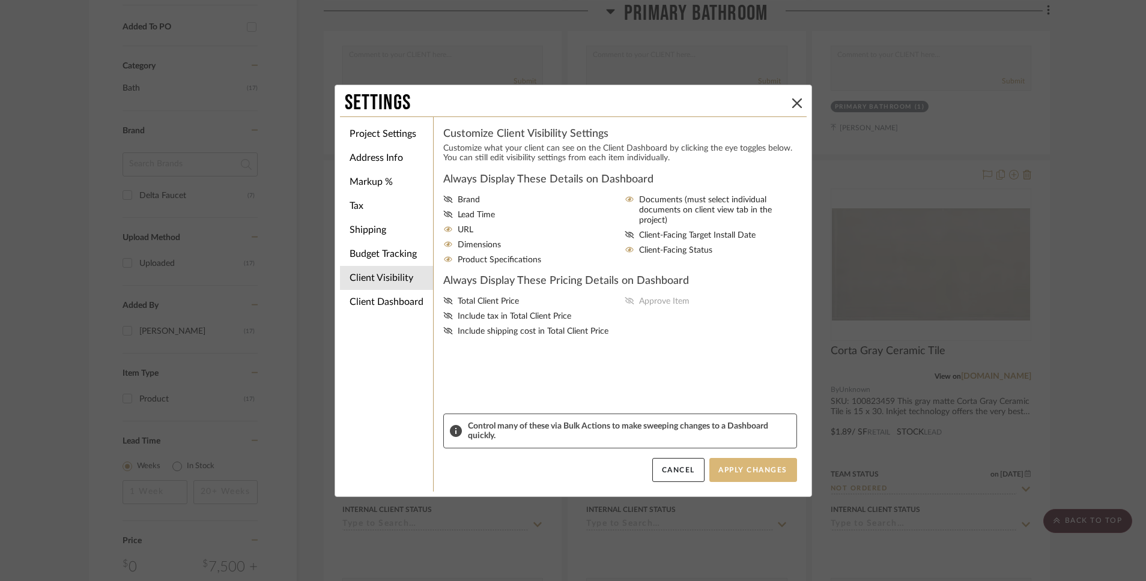
click at [731, 472] on button "Apply Changes" at bounding box center [753, 470] width 88 height 24
click at [792, 106] on icon at bounding box center [797, 103] width 10 height 10
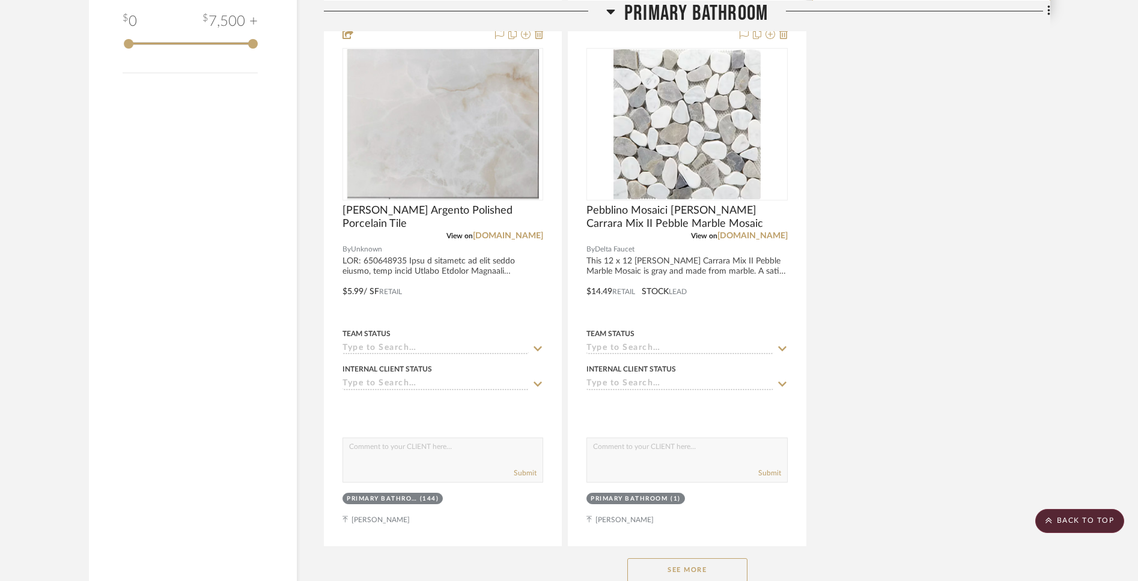
scroll to position [1424, 0]
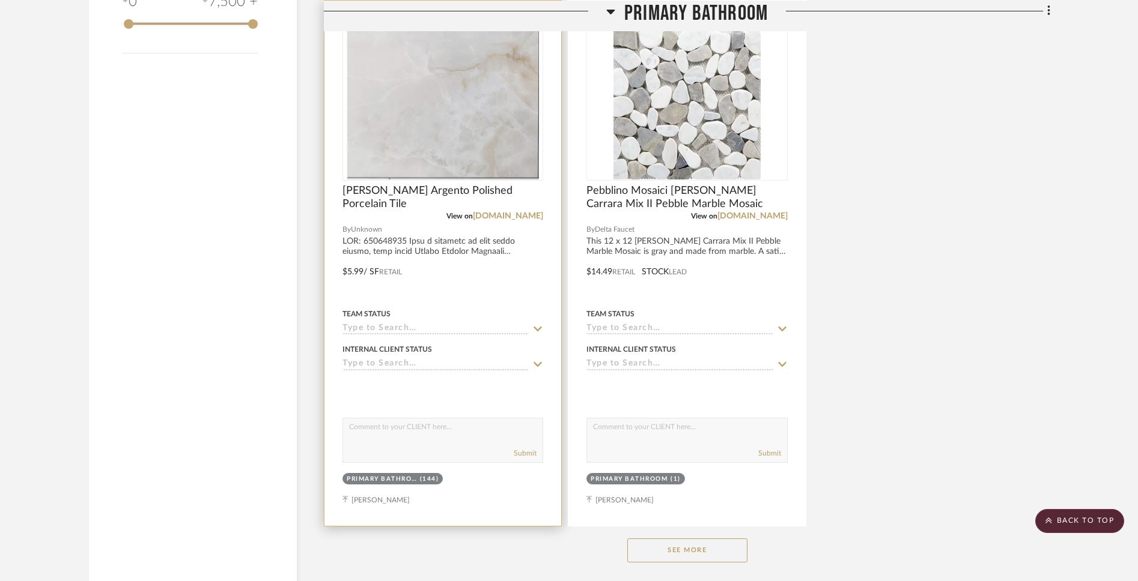
click at [528, 324] on input at bounding box center [435, 329] width 186 height 11
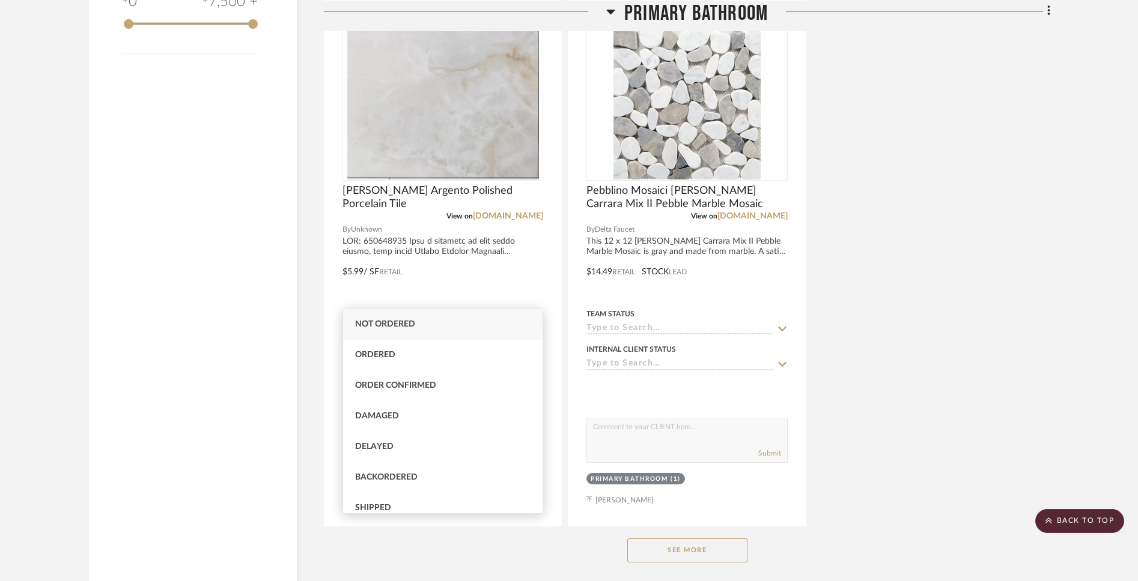
click at [456, 332] on div "Not ordered" at bounding box center [442, 324] width 199 height 31
type input "[DATE]"
type input "Not ordered"
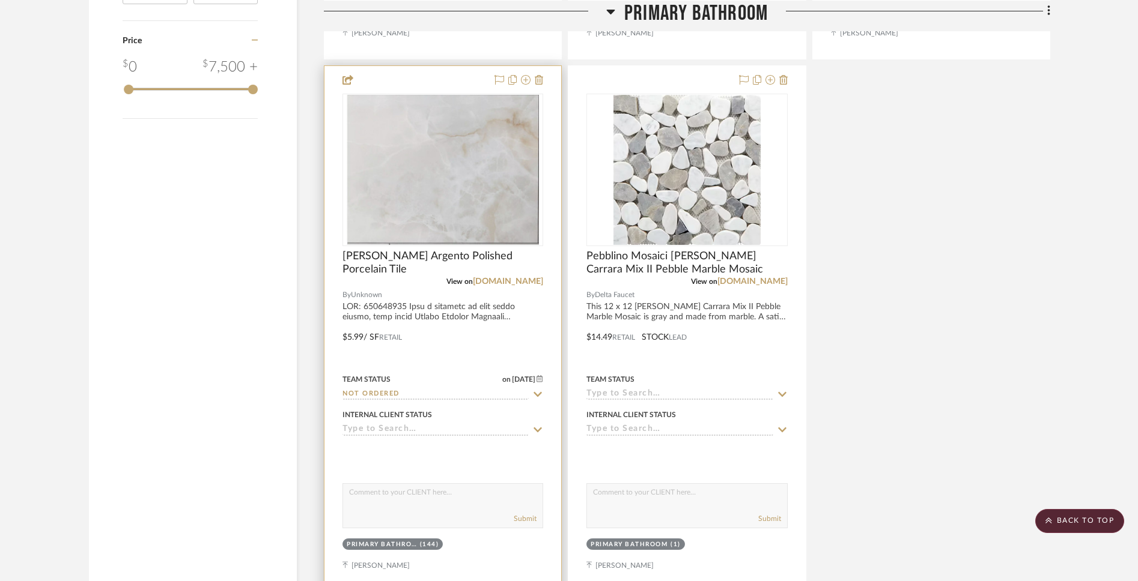
scroll to position [1356, 0]
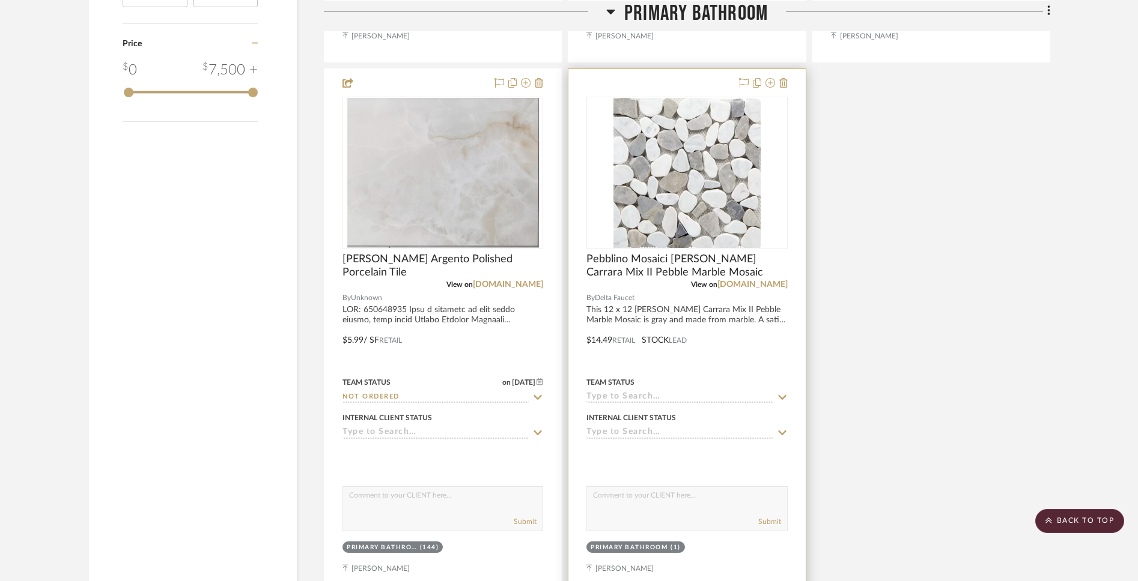
click at [661, 166] on img "0" at bounding box center [686, 173] width 147 height 150
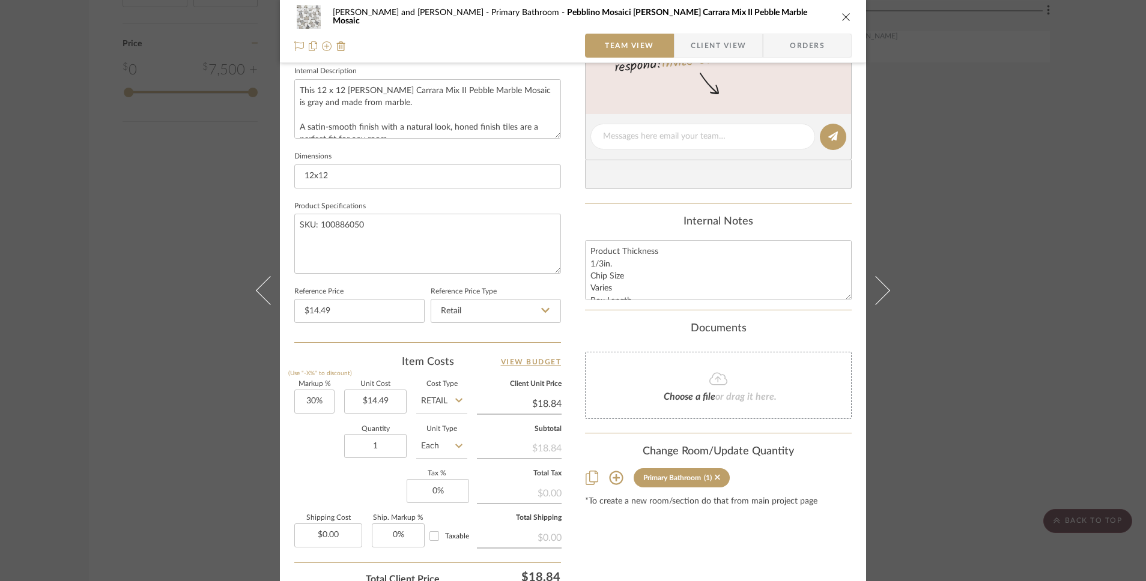
scroll to position [454, 0]
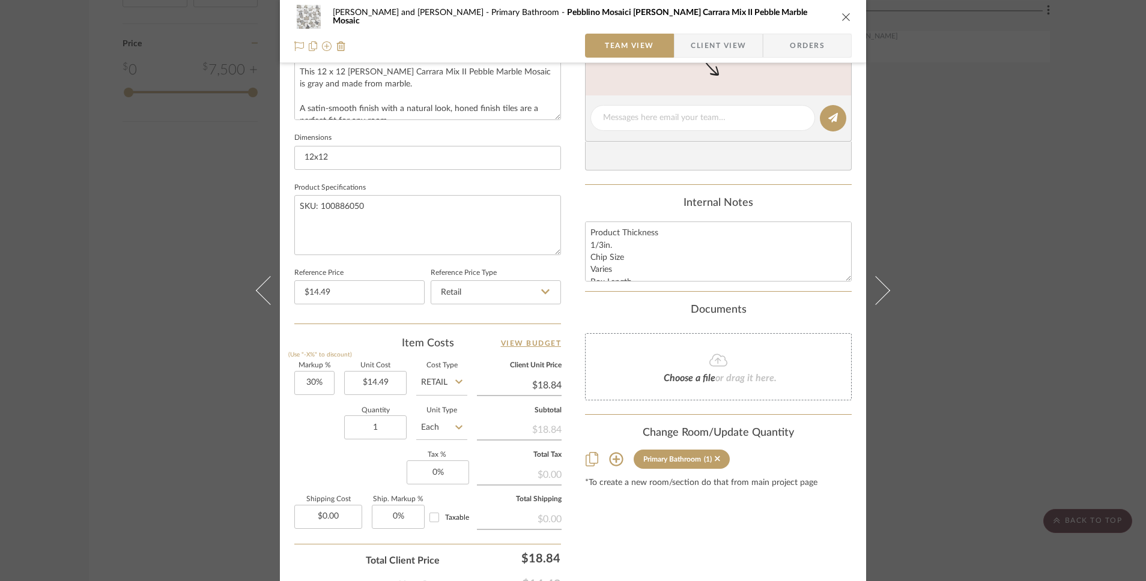
click at [448, 419] on input "Each" at bounding box center [441, 428] width 51 height 24
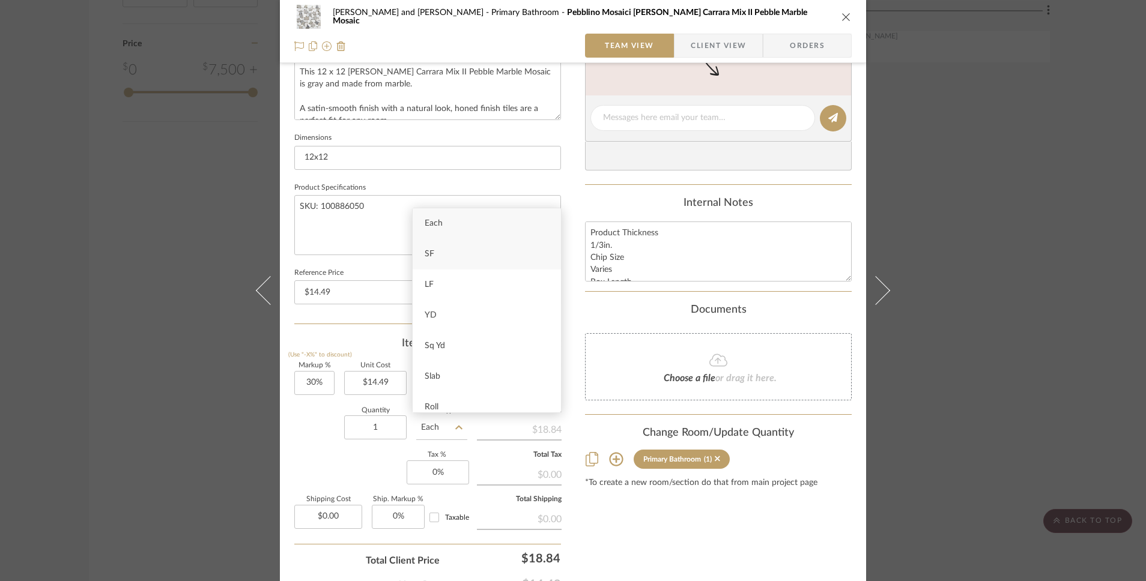
click at [440, 260] on div "SF" at bounding box center [487, 254] width 148 height 31
type input "SF"
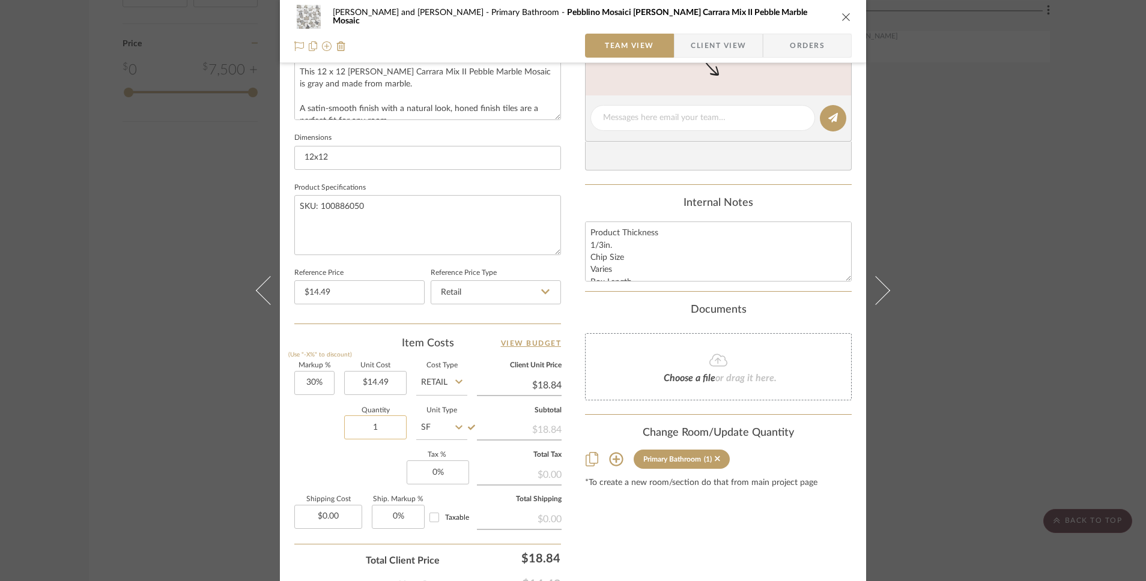
click at [380, 425] on input "1" at bounding box center [375, 428] width 62 height 24
type input "50"
click at [601, 432] on div "Change Room/Update Quantity" at bounding box center [718, 431] width 267 height 13
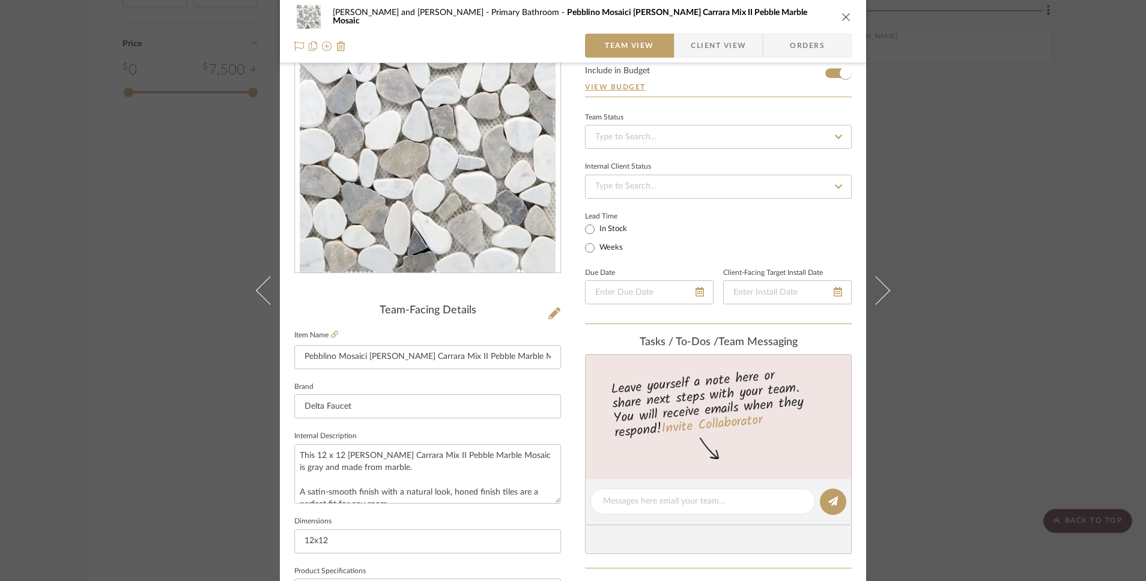
scroll to position [0, 0]
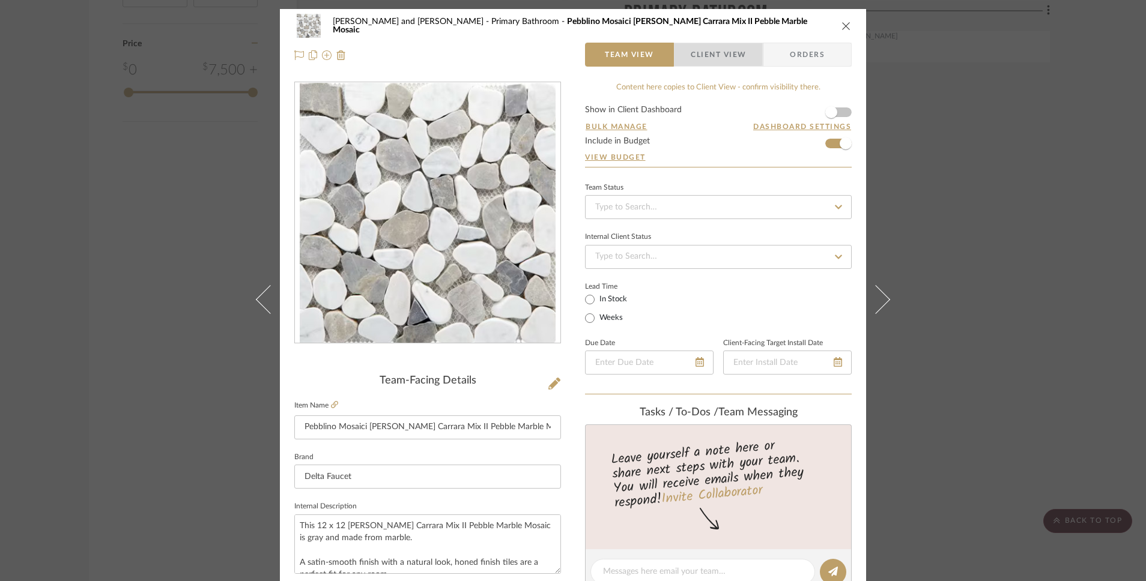
click at [704, 53] on span "Client View" at bounding box center [718, 55] width 55 height 24
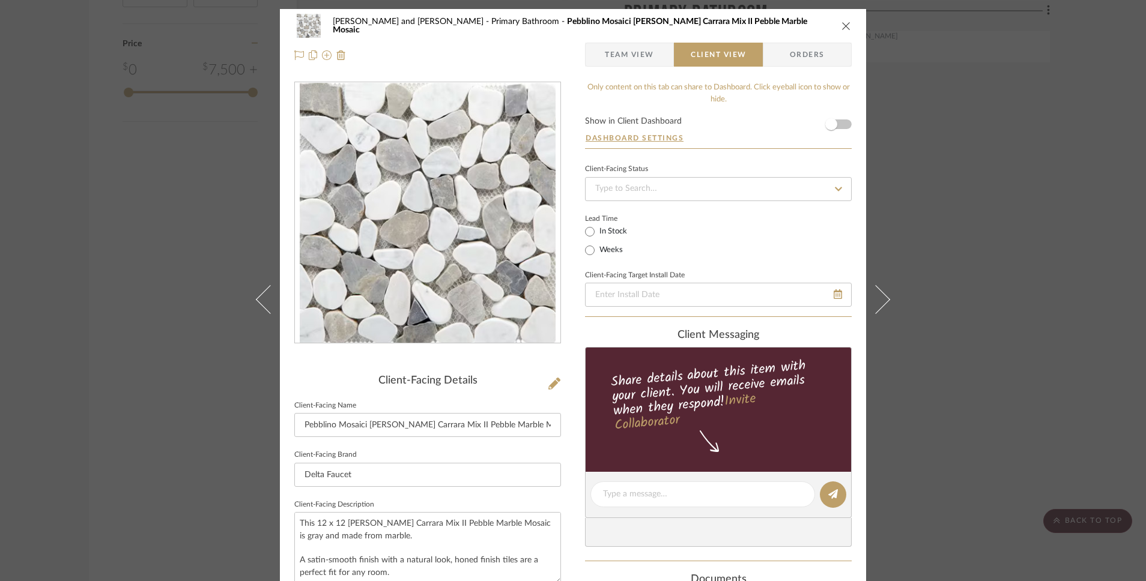
click at [812, 53] on span "Orders" at bounding box center [807, 55] width 61 height 24
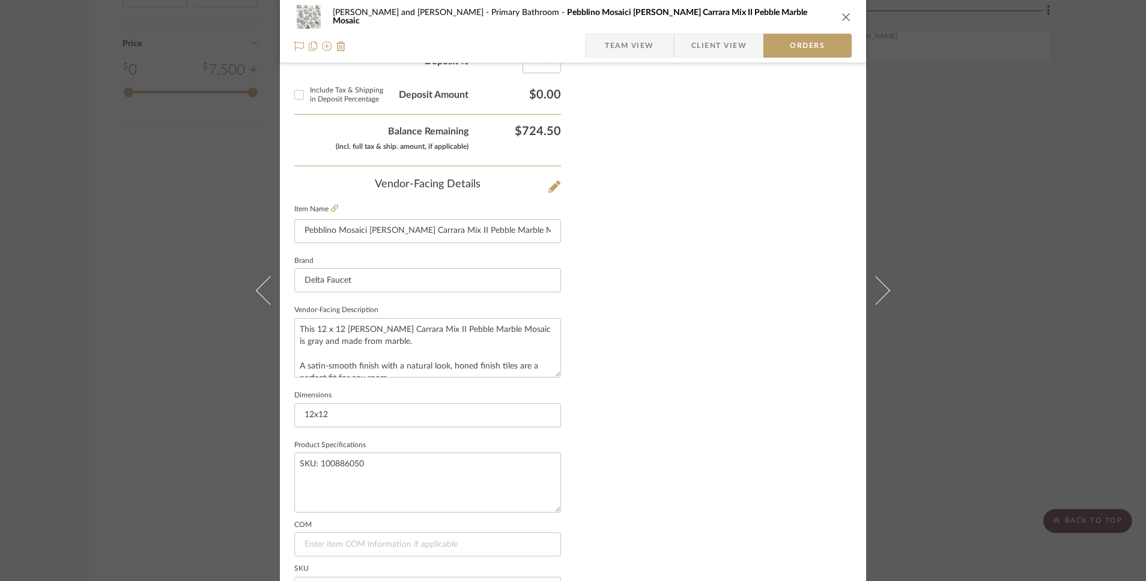
scroll to position [698, 0]
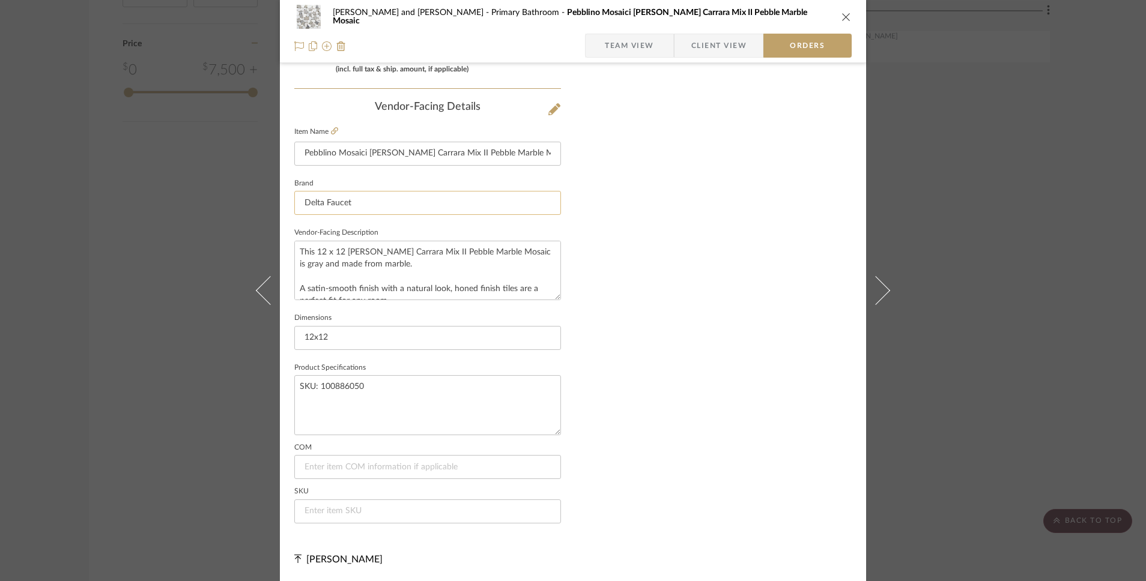
click at [345, 207] on input "Delta Faucet" at bounding box center [427, 203] width 267 height 24
type input "Pebblino"
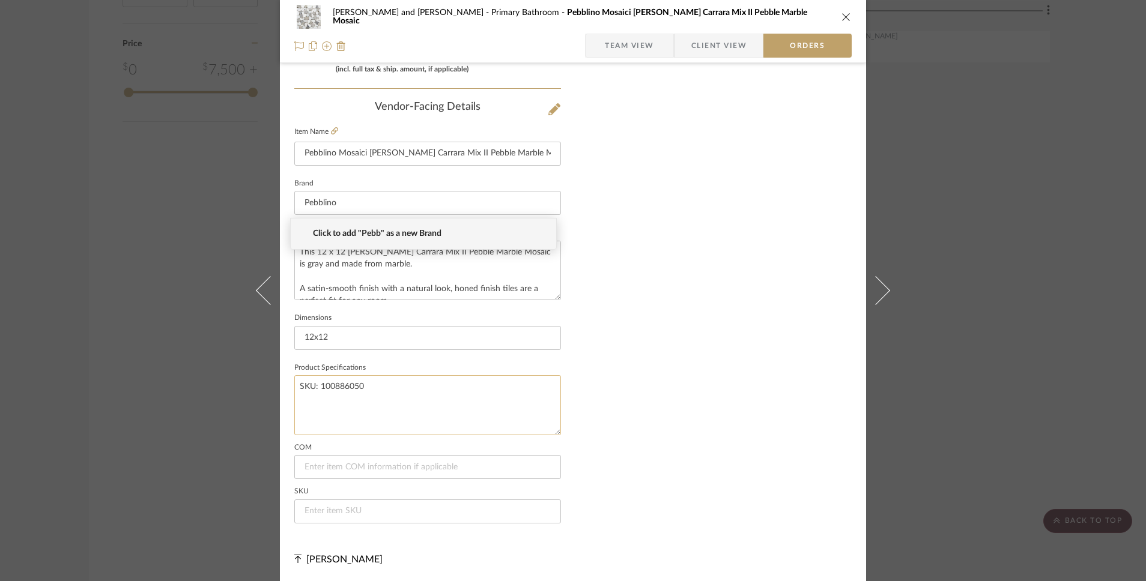
click at [401, 398] on textarea "SKU: 100886050" at bounding box center [427, 404] width 267 height 59
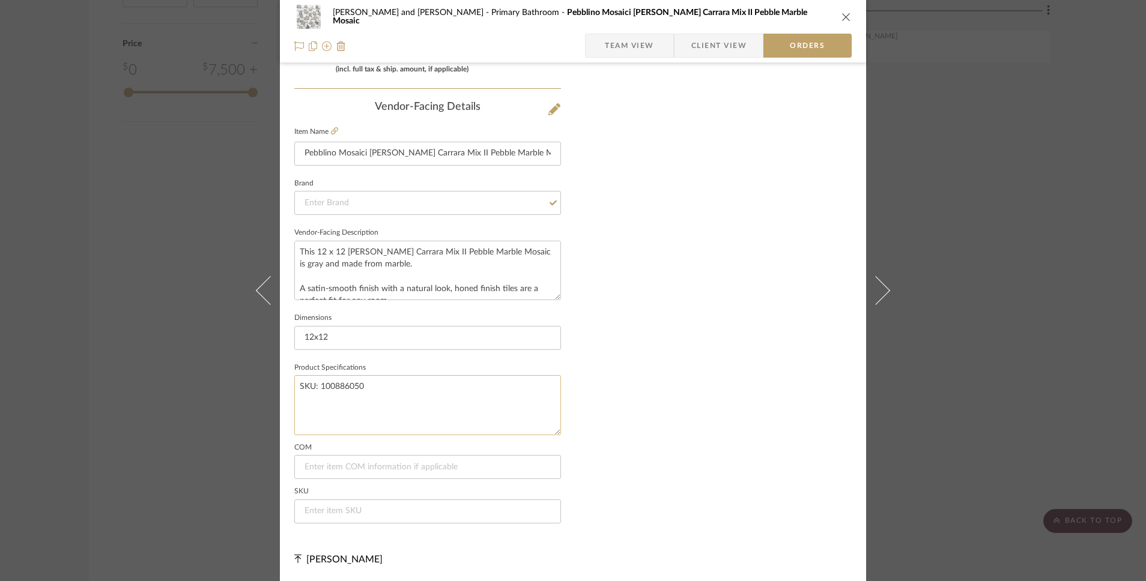
drag, startPoint x: 382, startPoint y: 390, endPoint x: 317, endPoint y: 389, distance: 64.9
click at [317, 389] on textarea "SKU: 100886050" at bounding box center [427, 404] width 267 height 59
click at [328, 510] on input at bounding box center [427, 512] width 267 height 24
paste input "100886050"
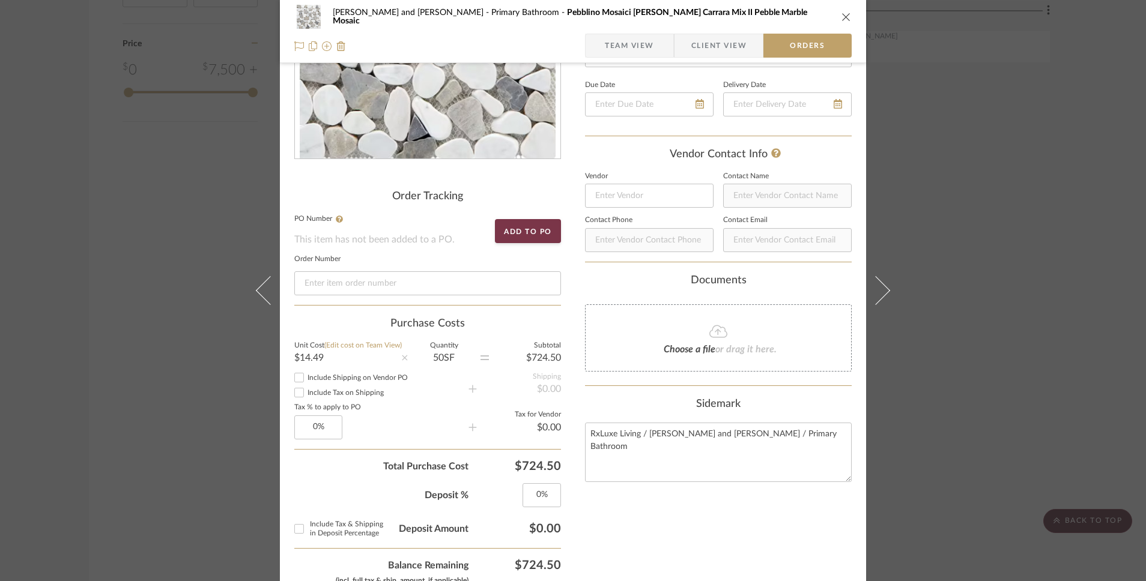
scroll to position [0, 0]
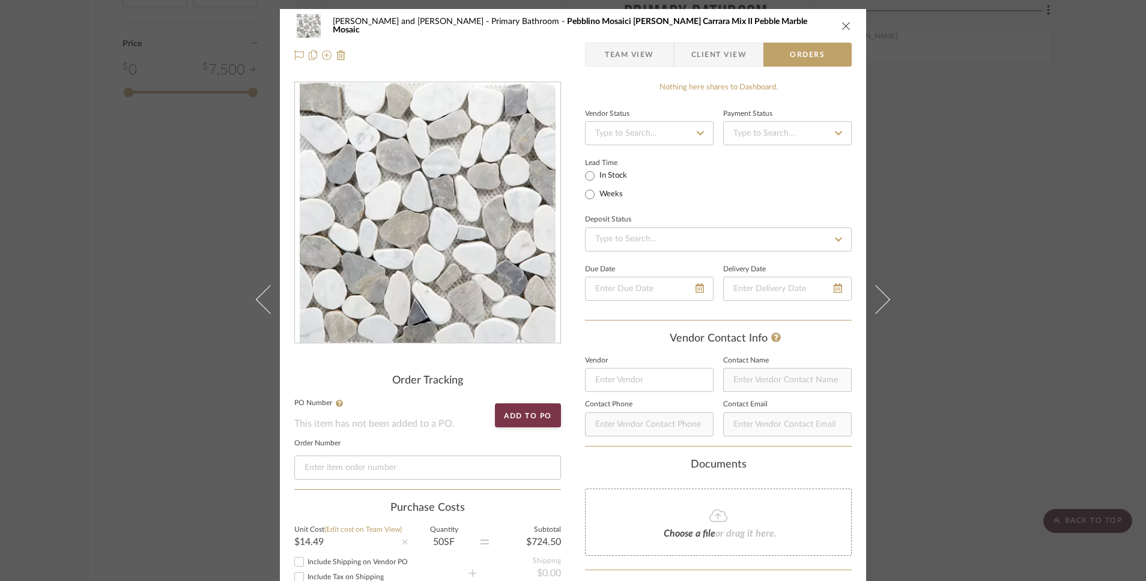
type input "100886050"
click at [723, 59] on span "Client View" at bounding box center [718, 55] width 55 height 24
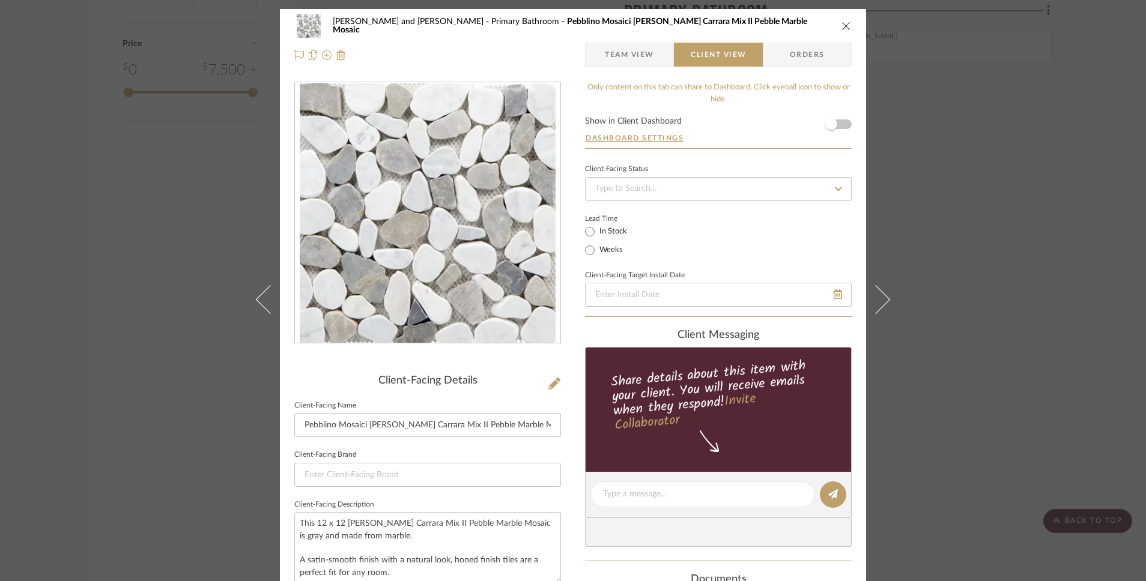
click at [655, 59] on span "Team View" at bounding box center [630, 55] width 88 height 24
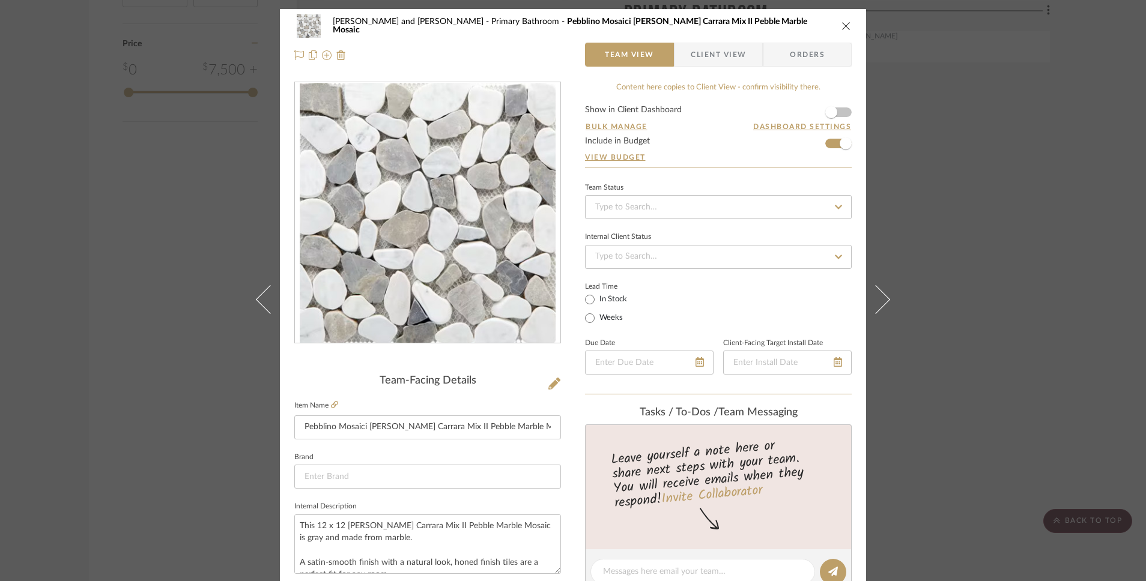
click at [841, 25] on icon "close" at bounding box center [846, 26] width 10 height 10
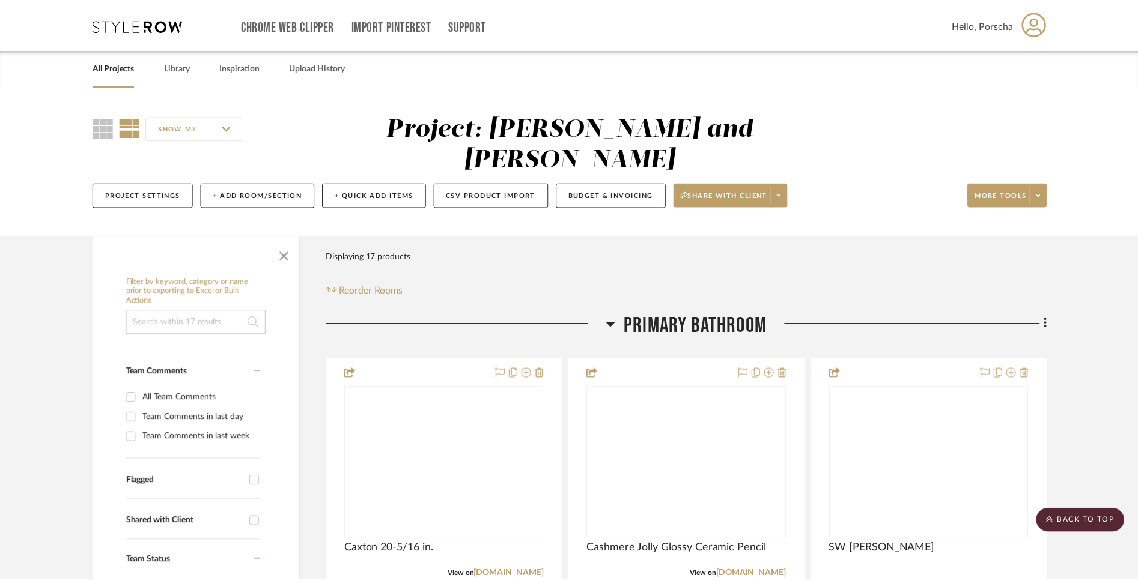
scroll to position [1356, 0]
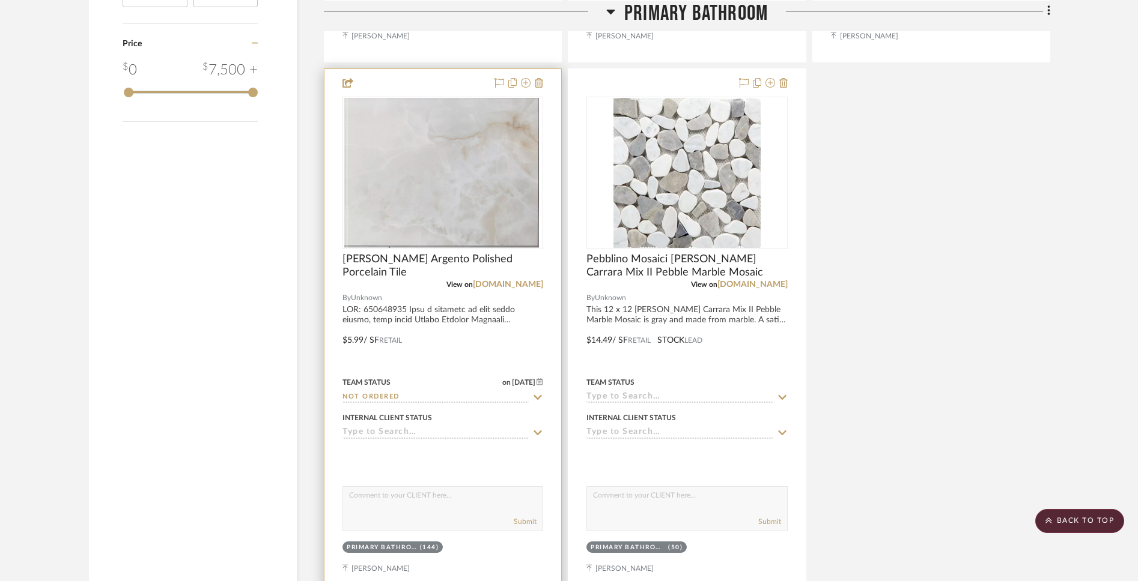
click at [506, 196] on img at bounding box center [443, 173] width 193 height 150
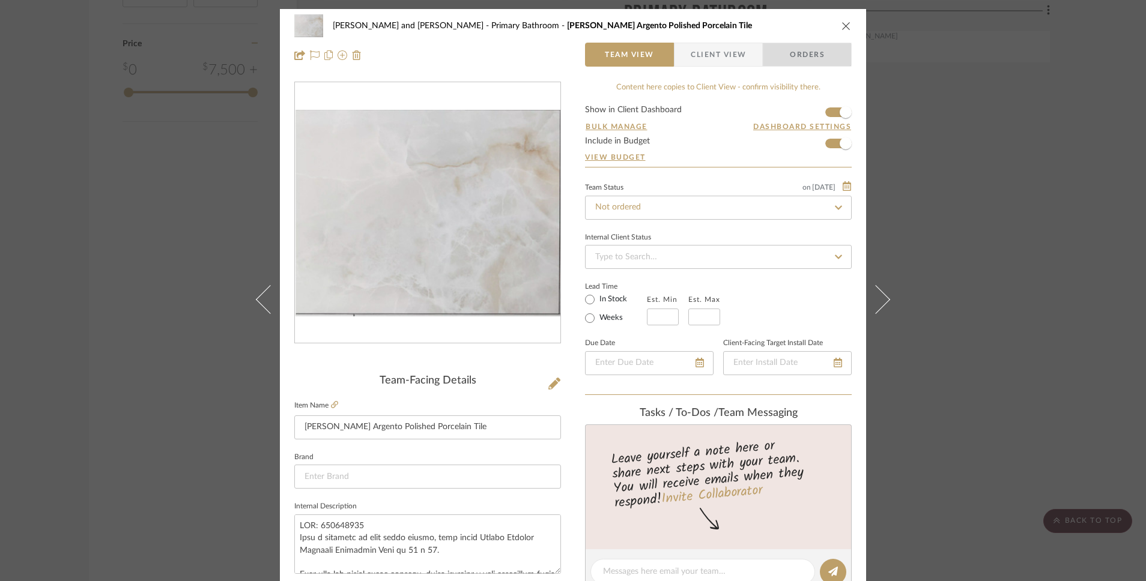
click at [797, 58] on span "Orders" at bounding box center [807, 55] width 61 height 24
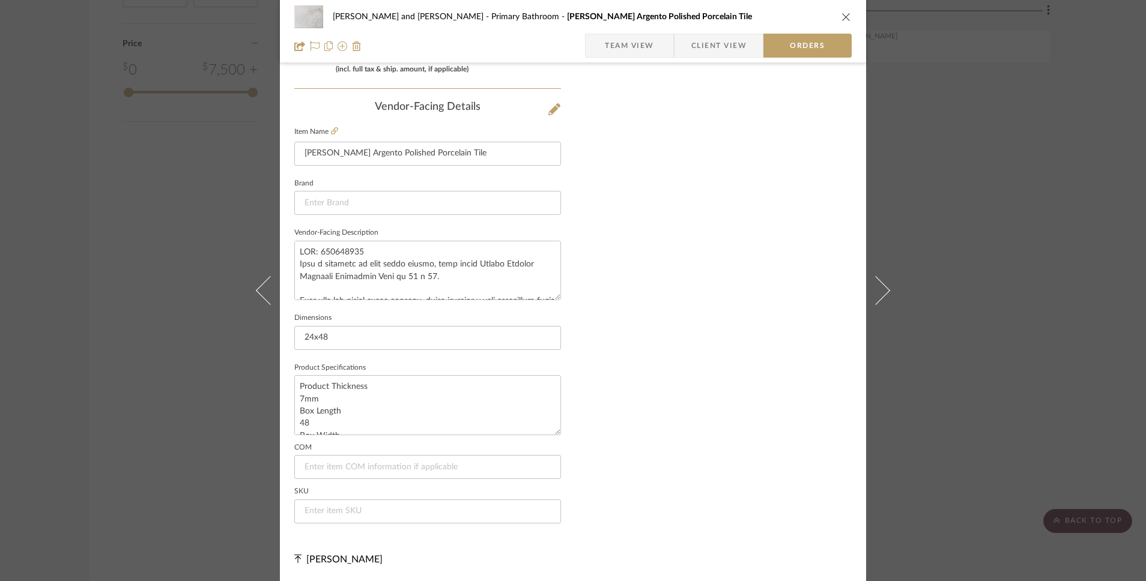
scroll to position [4, 0]
drag, startPoint x: 368, startPoint y: 249, endPoint x: 317, endPoint y: 256, distance: 51.0
click at [317, 256] on textarea at bounding box center [427, 270] width 267 height 59
click at [348, 508] on input at bounding box center [427, 512] width 267 height 24
paste input "100934330"
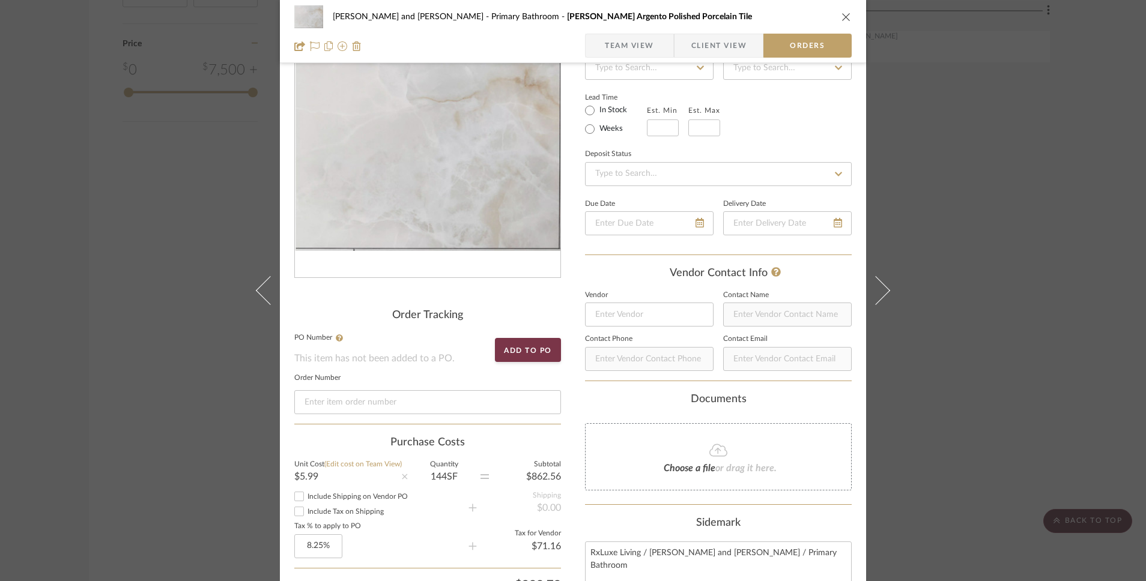
scroll to position [0, 0]
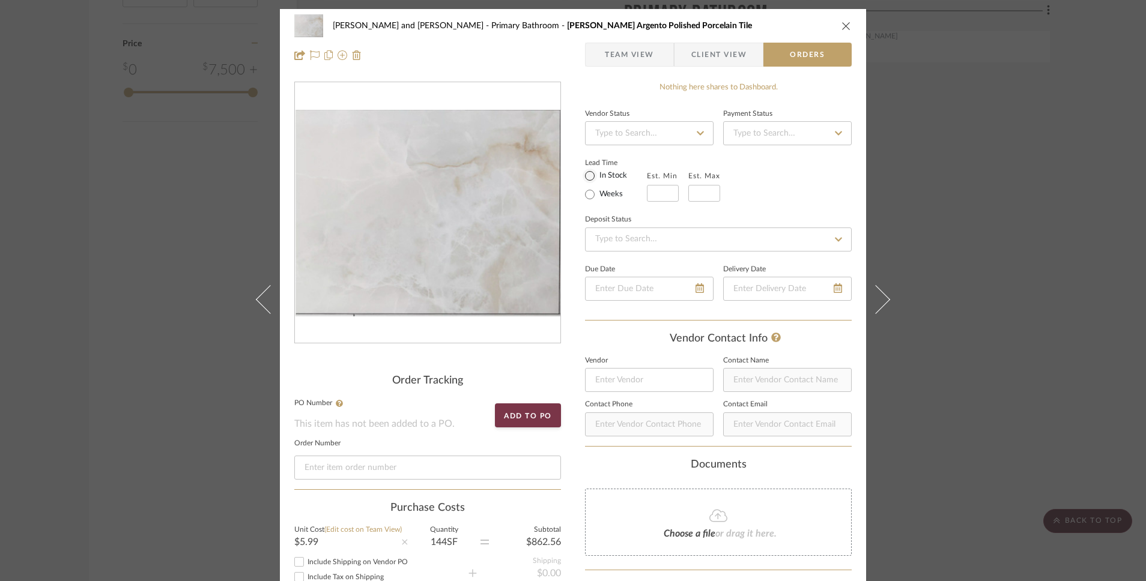
type input "100934330"
click at [587, 175] on input "In Stock" at bounding box center [590, 176] width 14 height 14
radio input "true"
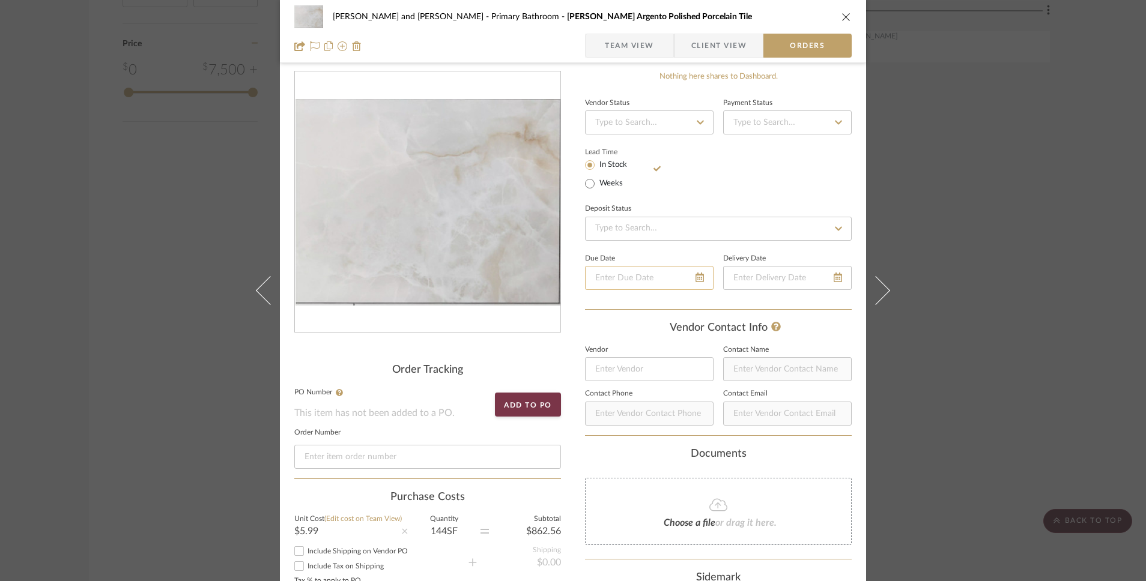
scroll to position [14, 0]
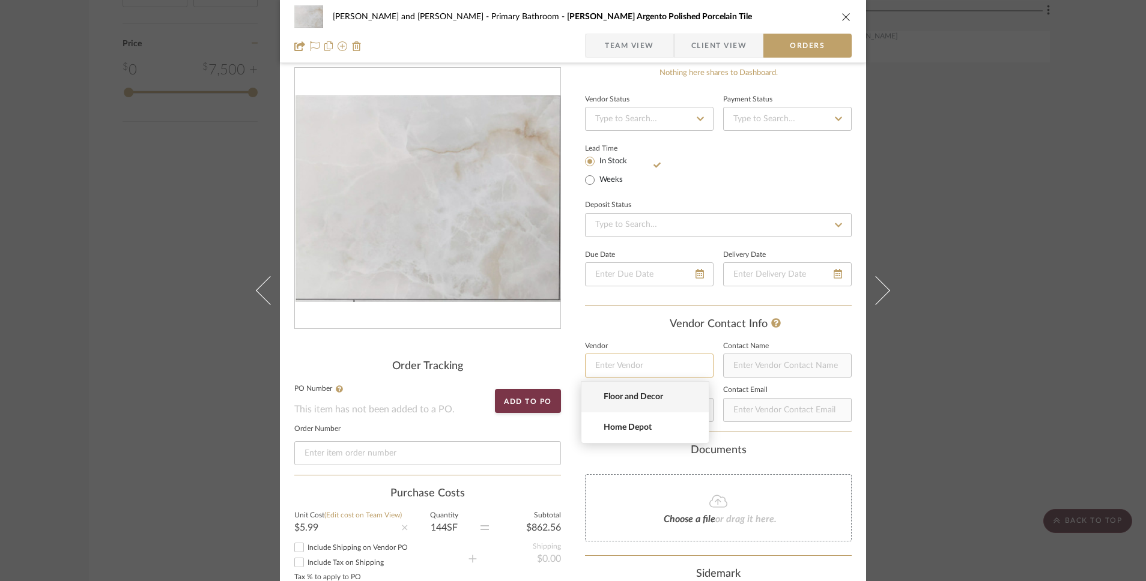
click at [634, 366] on input at bounding box center [649, 366] width 129 height 24
click at [643, 395] on span "Floor and Decor" at bounding box center [650, 397] width 92 height 10
type input "Floor and Decor"
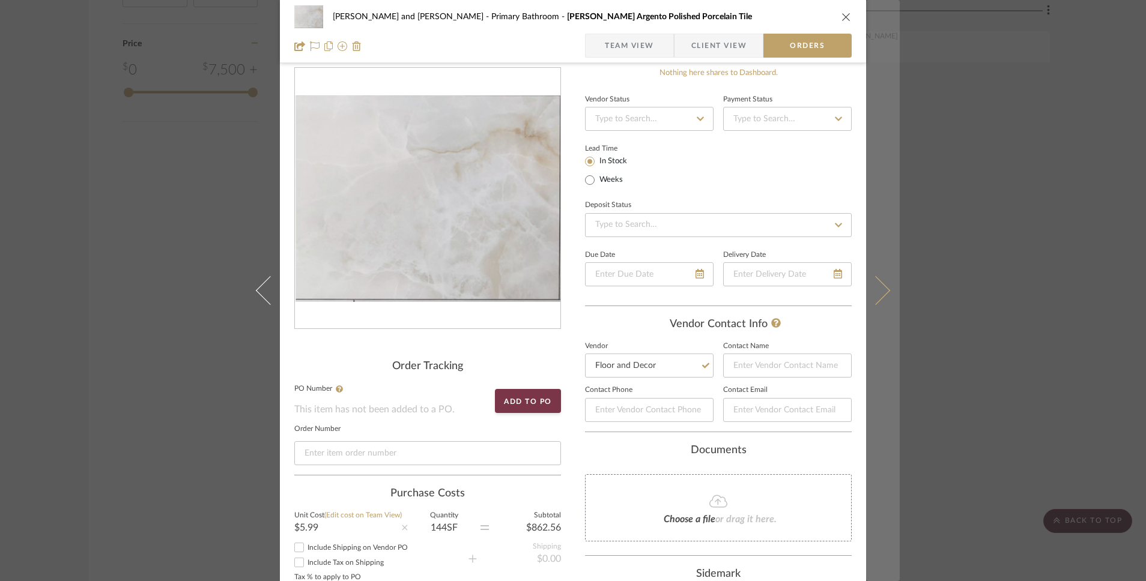
click at [881, 287] on icon at bounding box center [875, 290] width 29 height 29
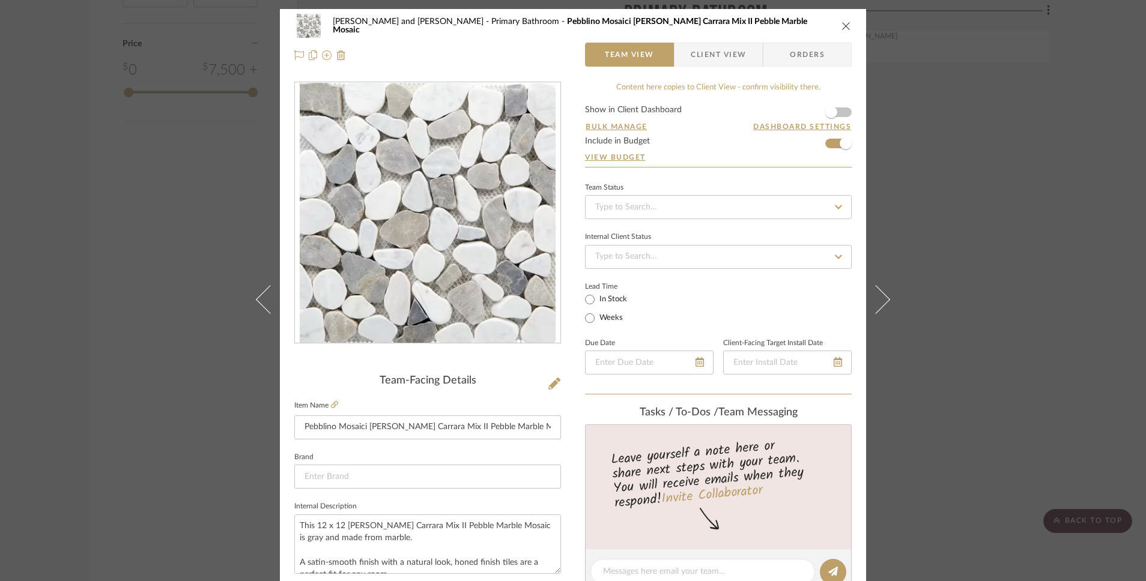
click at [795, 53] on span "Orders" at bounding box center [807, 55] width 61 height 24
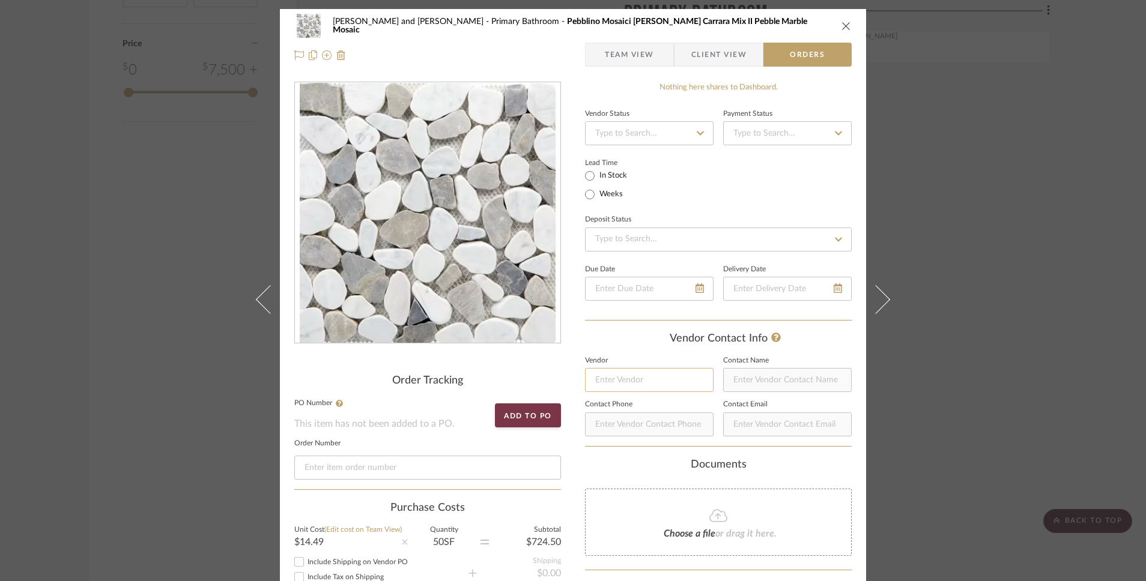
click at [659, 381] on input at bounding box center [649, 380] width 129 height 24
click at [658, 414] on span "Floor and Decor" at bounding box center [650, 412] width 92 height 10
type input "Floor and Decor"
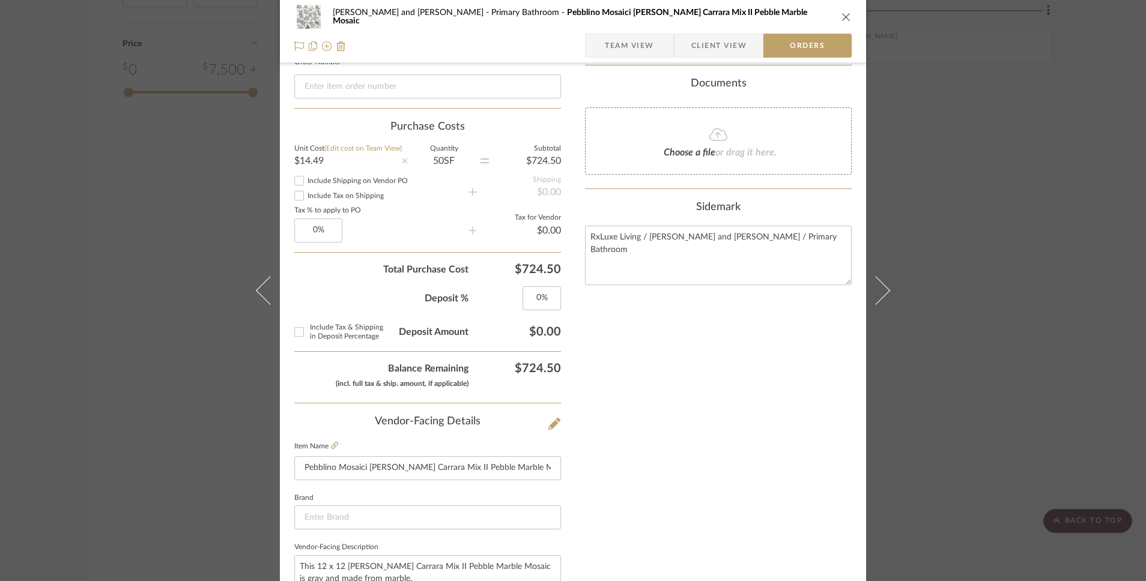
scroll to position [378, 0]
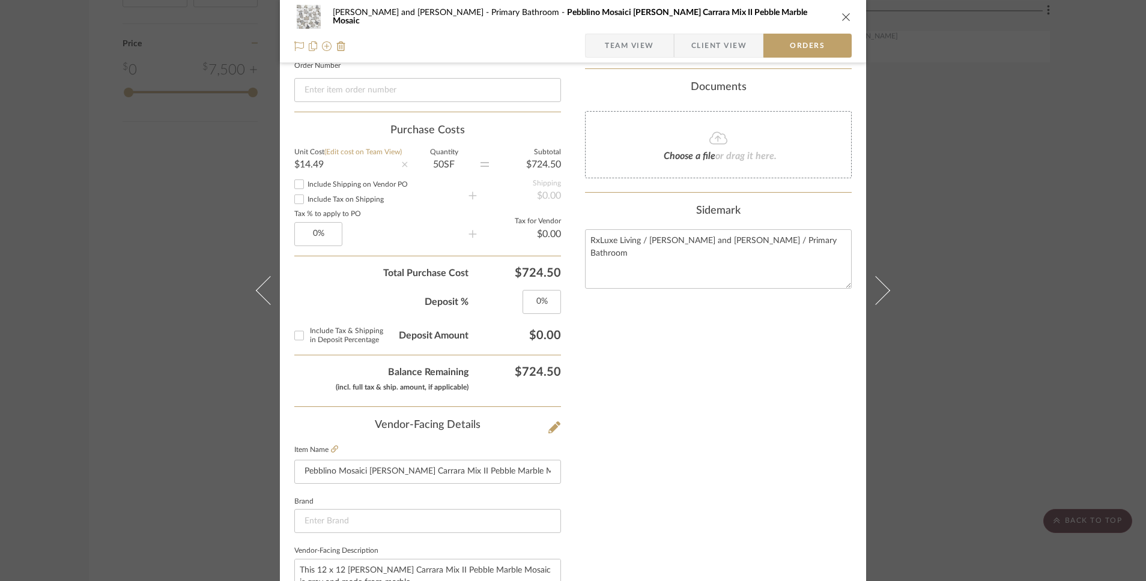
click at [841, 14] on icon "close" at bounding box center [846, 17] width 10 height 10
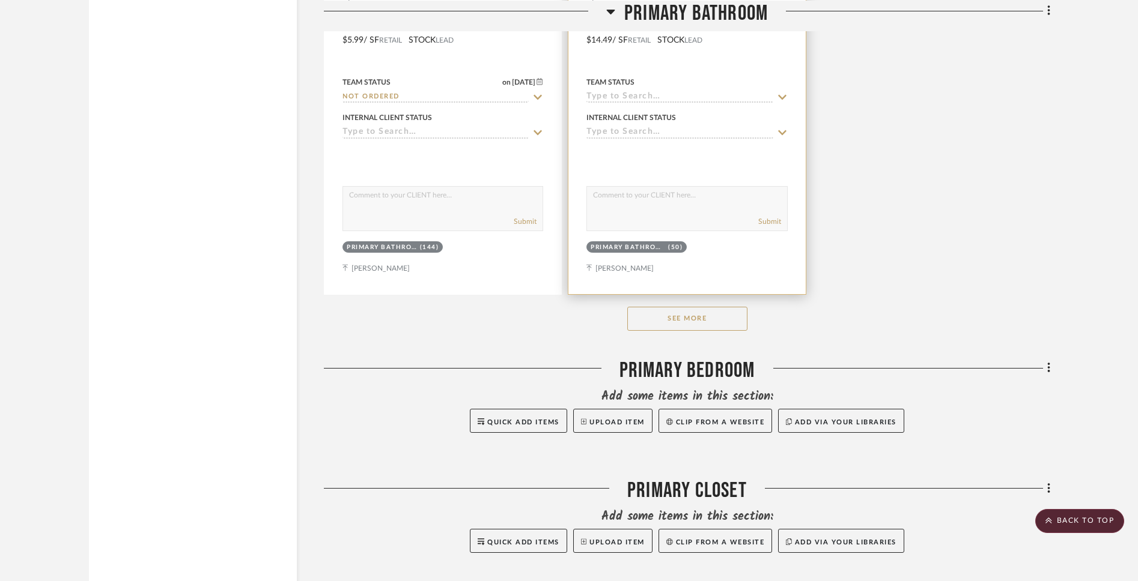
scroll to position [1612, 0]
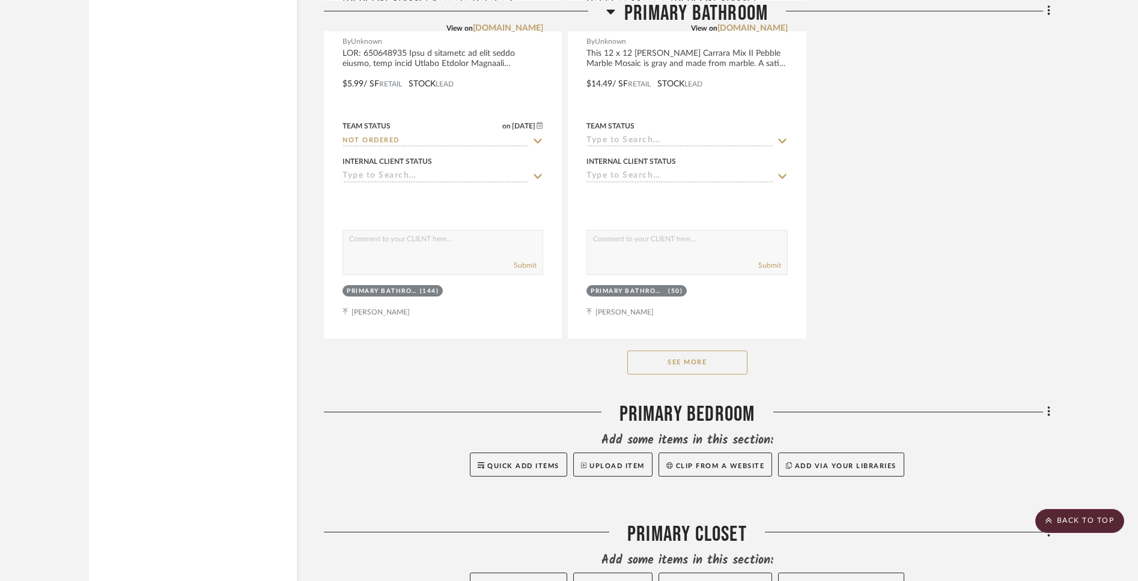
click at [689, 351] on button "See More" at bounding box center [687, 363] width 120 height 24
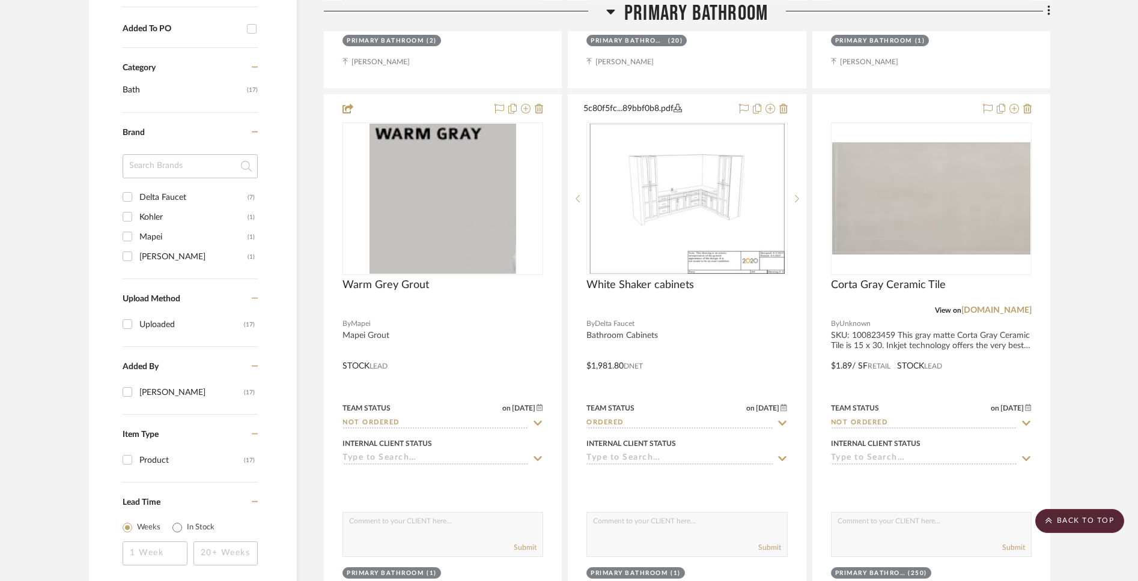
scroll to position [791, 0]
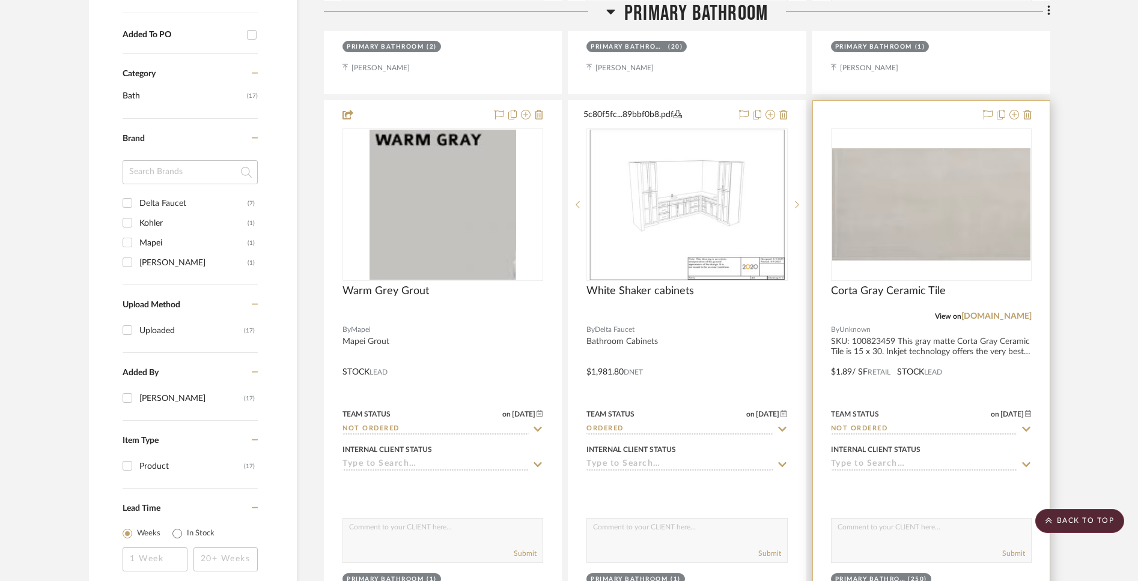
click at [936, 177] on img "0" at bounding box center [931, 204] width 198 height 112
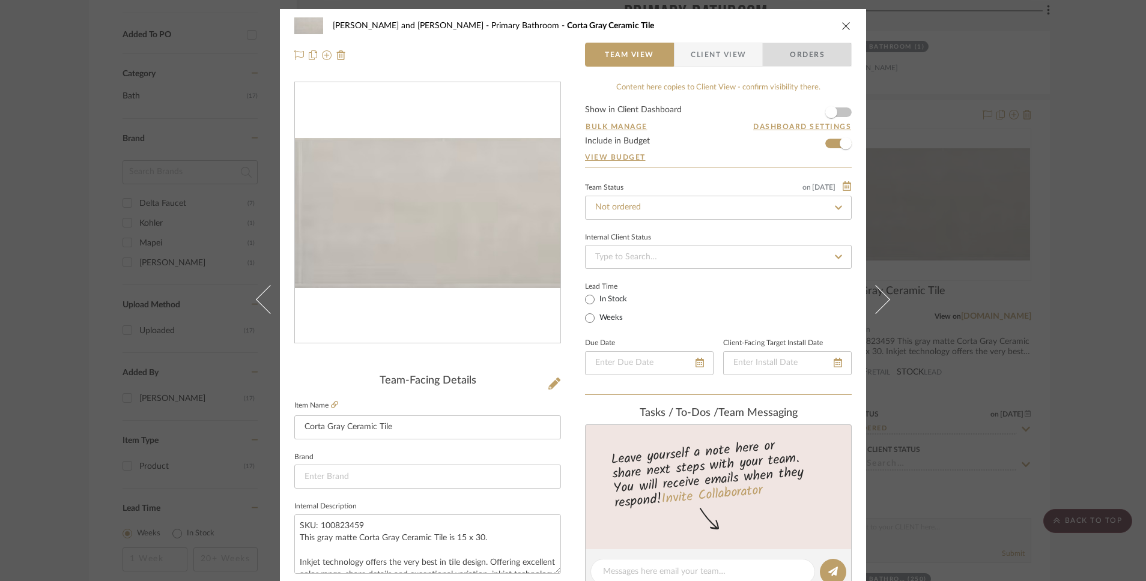
click at [825, 61] on span "Orders" at bounding box center [807, 55] width 61 height 24
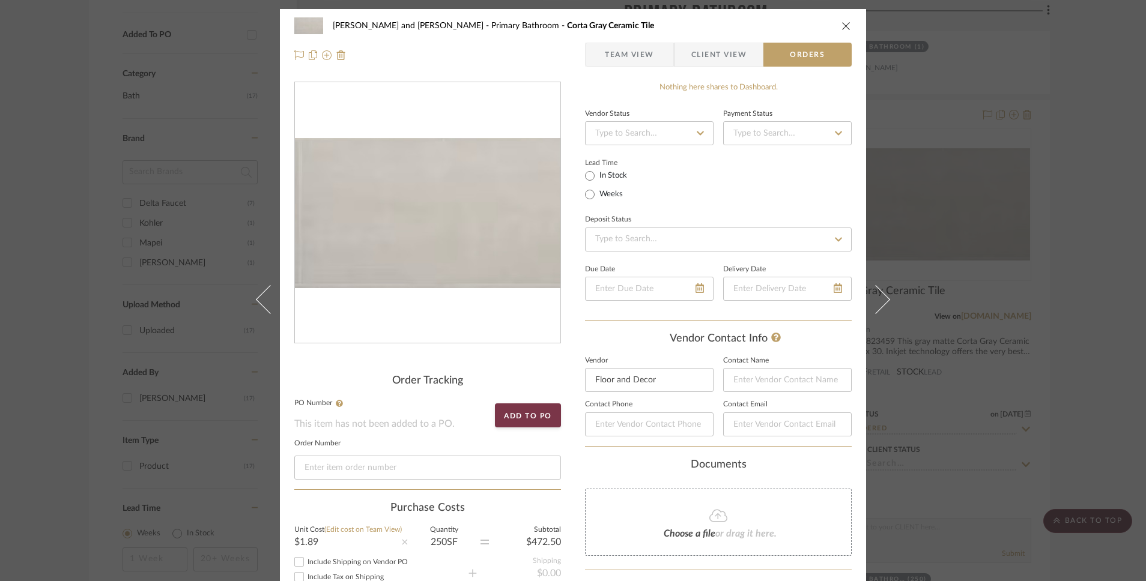
click at [841, 24] on icon "close" at bounding box center [846, 26] width 10 height 10
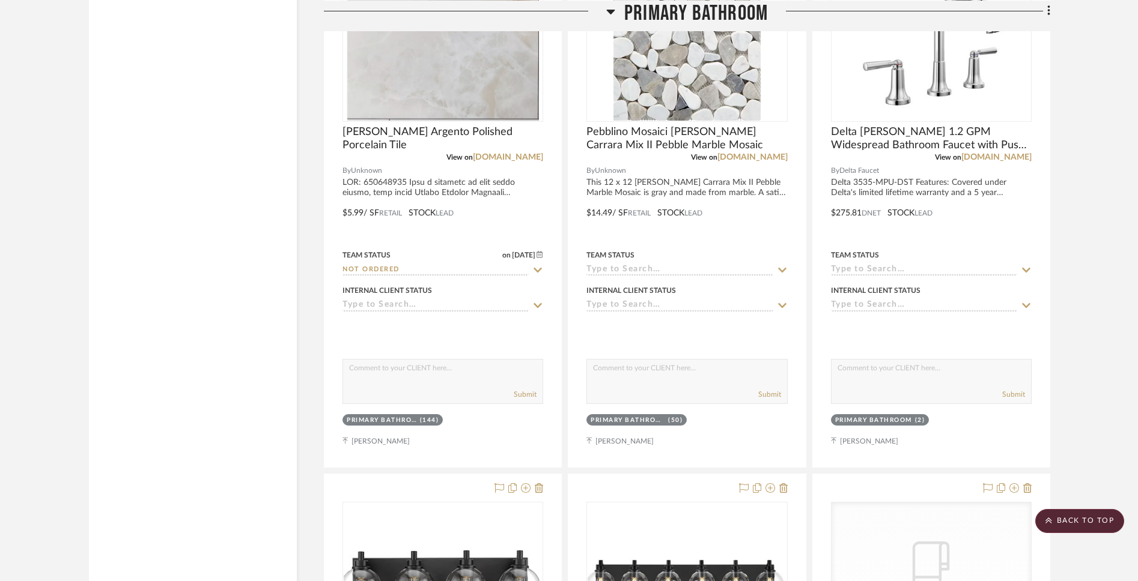
scroll to position [1468, 0]
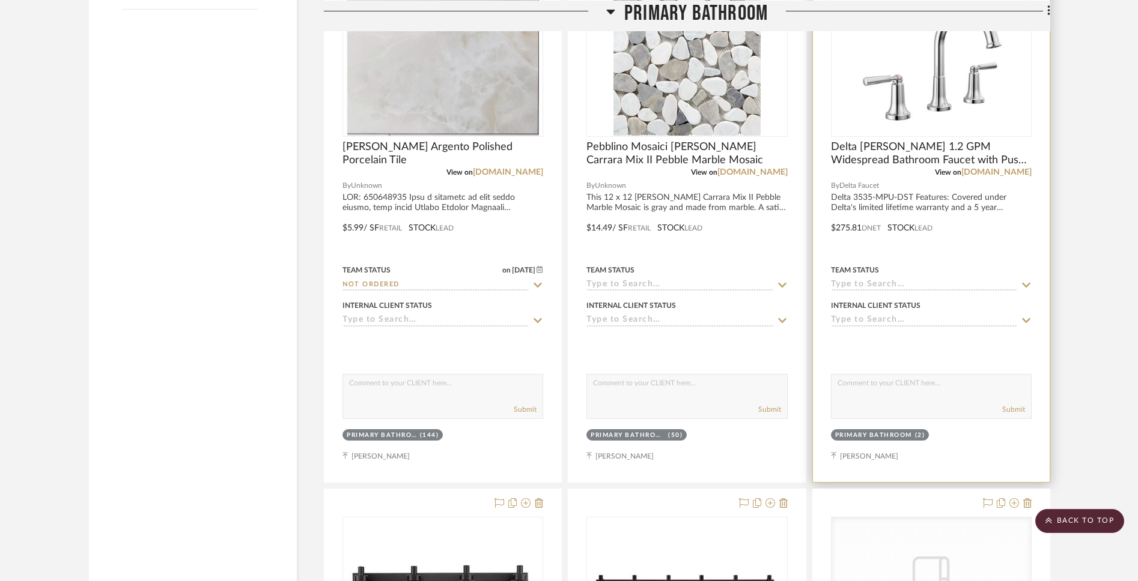
click at [981, 201] on div at bounding box center [931, 220] width 237 height 526
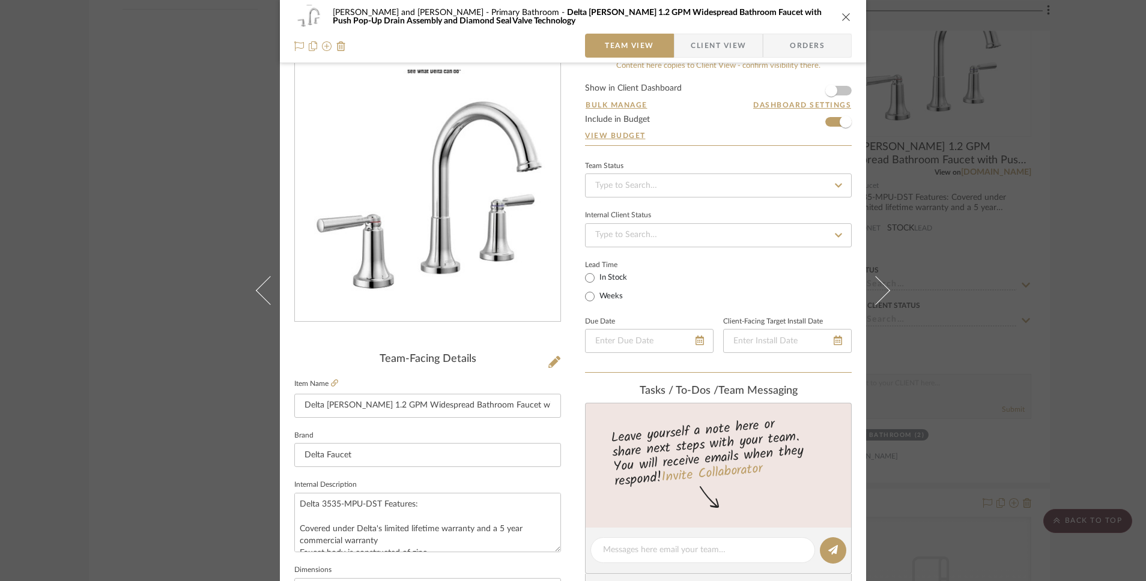
scroll to position [0, 0]
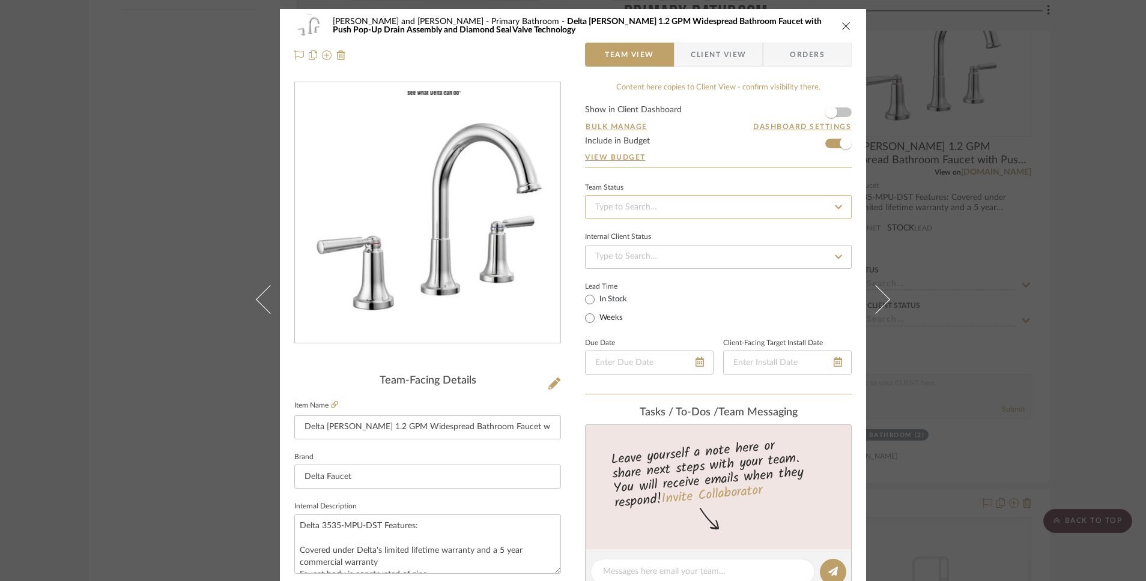
click at [701, 213] on input at bounding box center [718, 207] width 267 height 24
click at [684, 240] on div "Not ordered" at bounding box center [713, 239] width 265 height 31
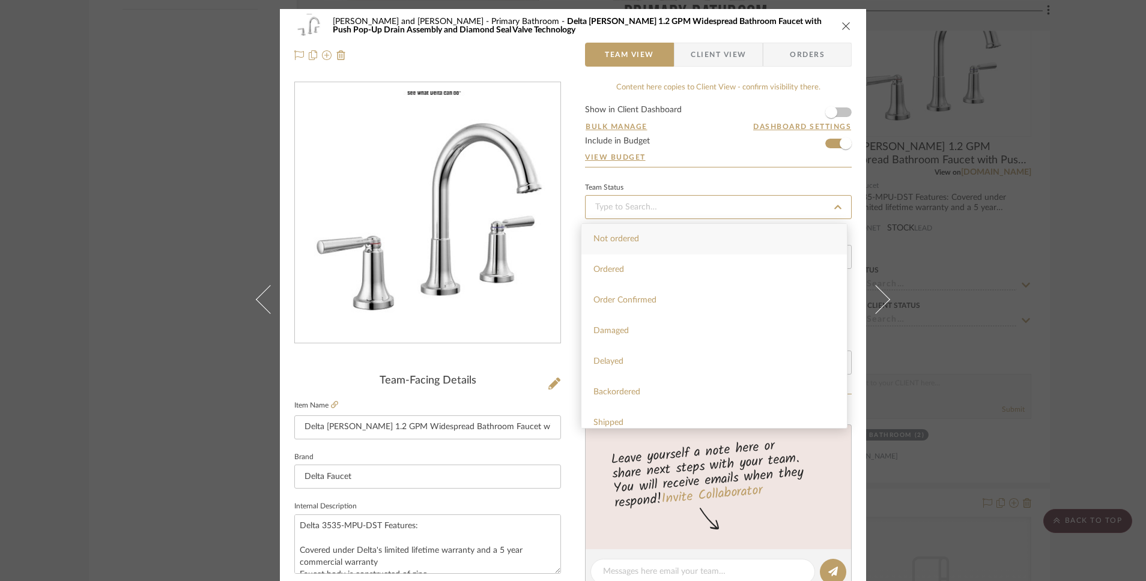
type input "[DATE]"
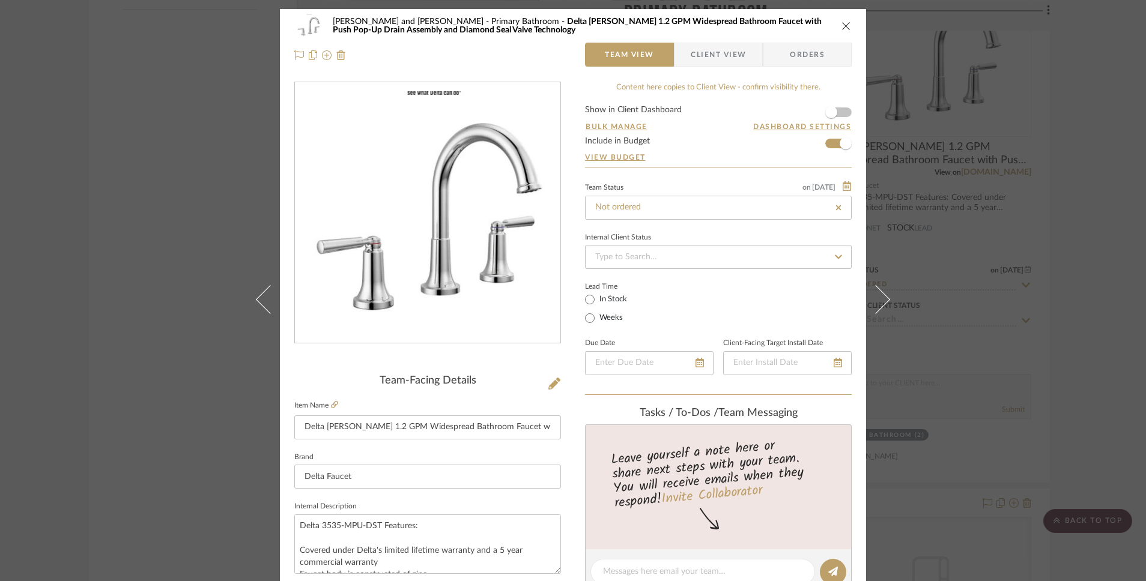
click at [810, 57] on span "Orders" at bounding box center [807, 55] width 61 height 24
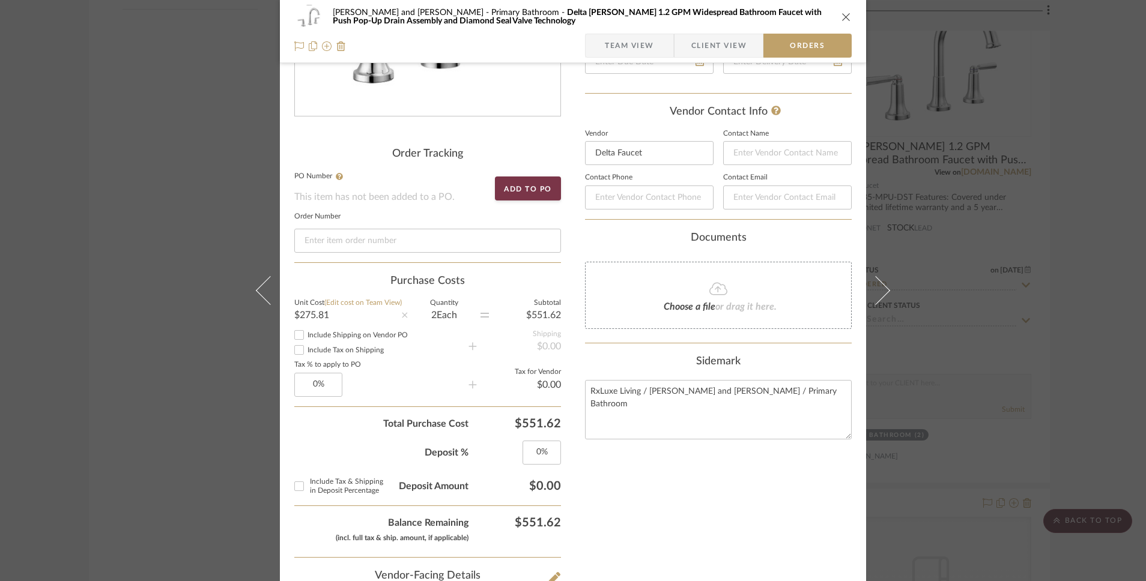
scroll to position [228, 0]
click at [643, 150] on input "Delta Faucet" at bounding box center [649, 153] width 129 height 24
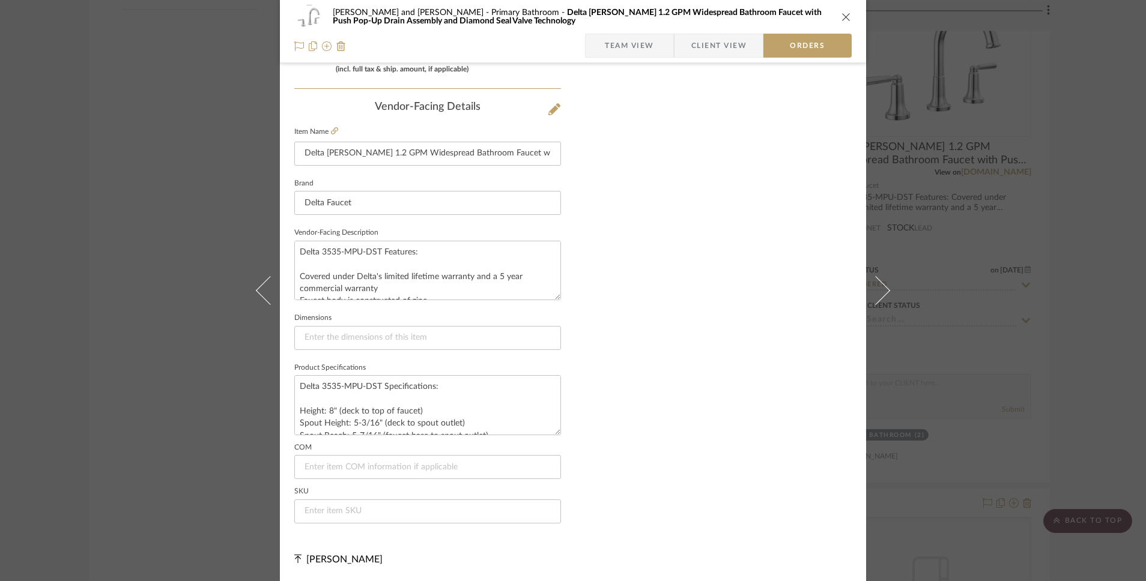
scroll to position [0, 0]
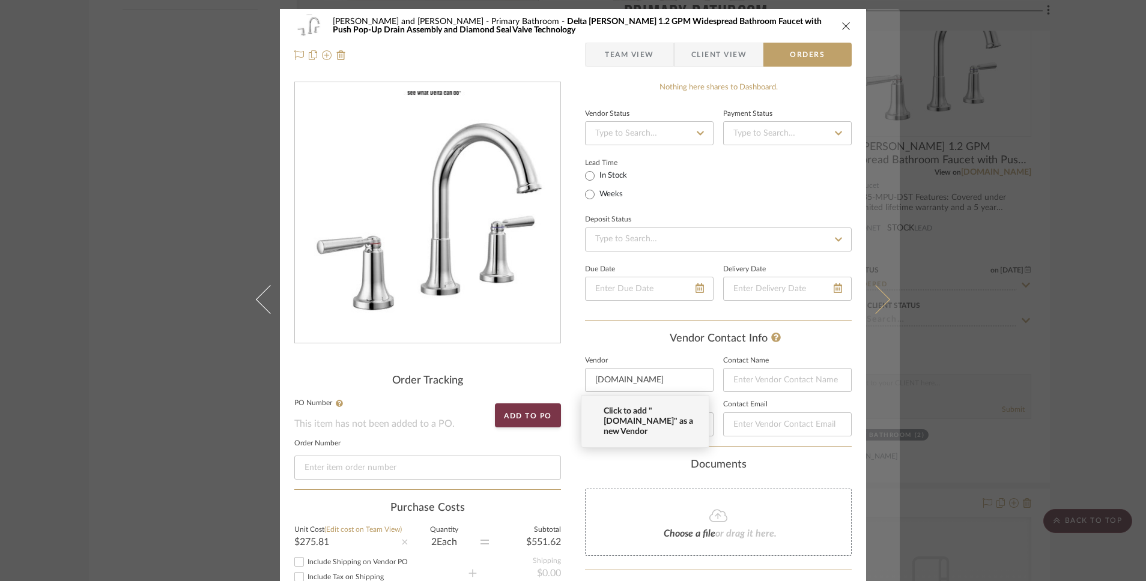
click at [872, 302] on icon at bounding box center [875, 299] width 29 height 29
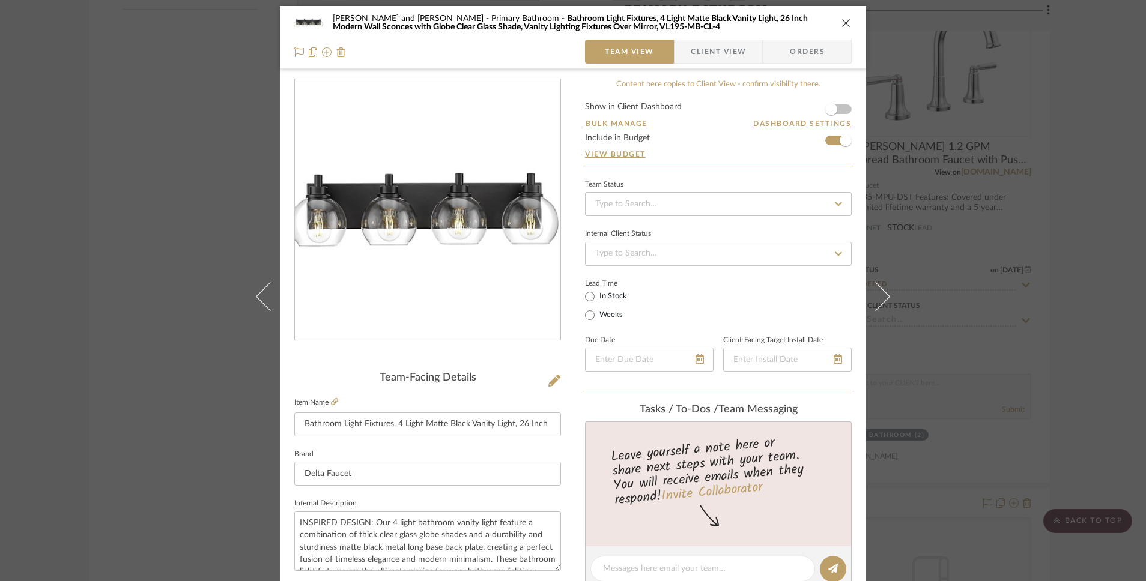
scroll to position [2, 0]
click at [802, 51] on span "Orders" at bounding box center [807, 52] width 61 height 24
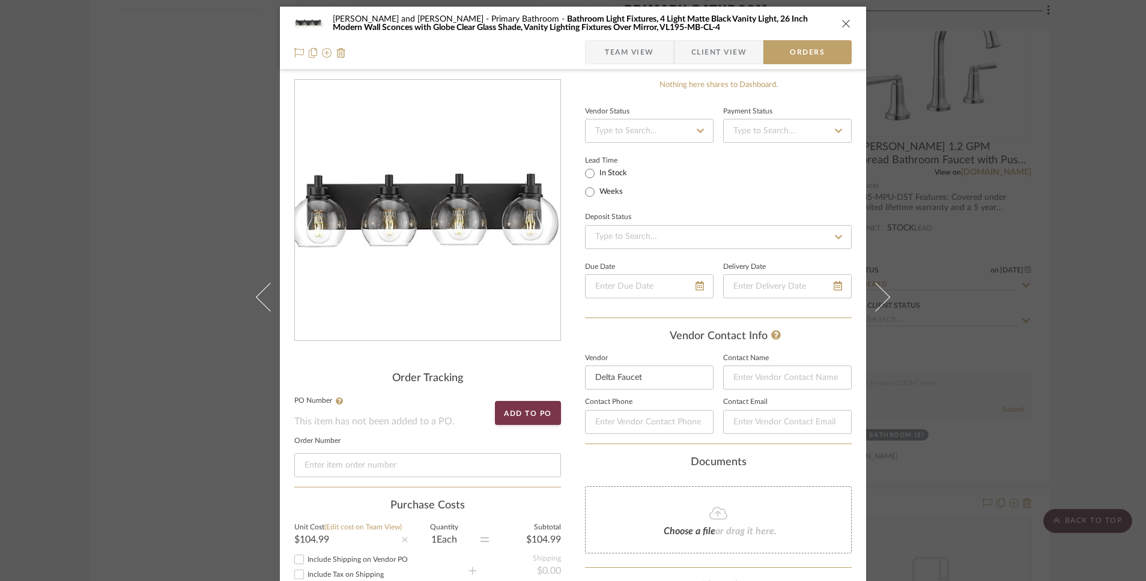
click at [721, 59] on span "Client View" at bounding box center [718, 52] width 55 height 24
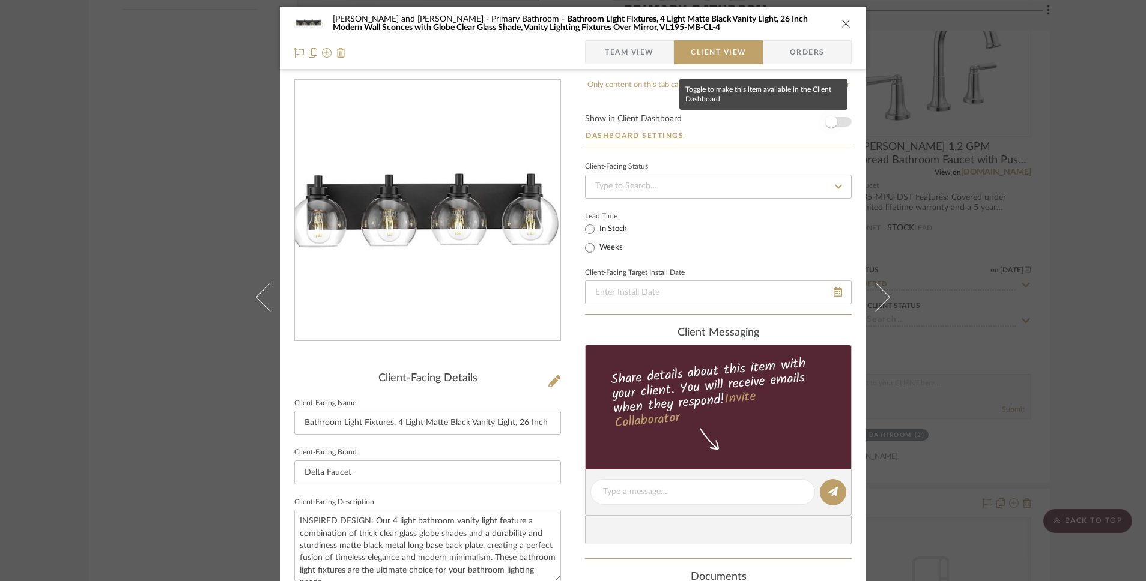
click at [837, 120] on span "button" at bounding box center [831, 122] width 26 height 26
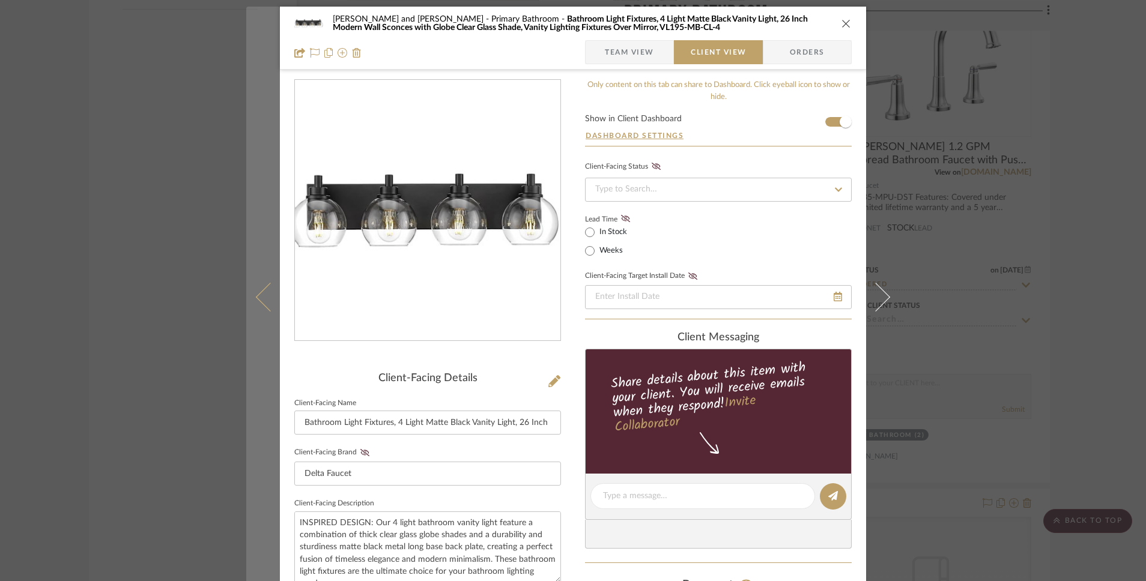
click at [250, 295] on button at bounding box center [263, 297] width 34 height 581
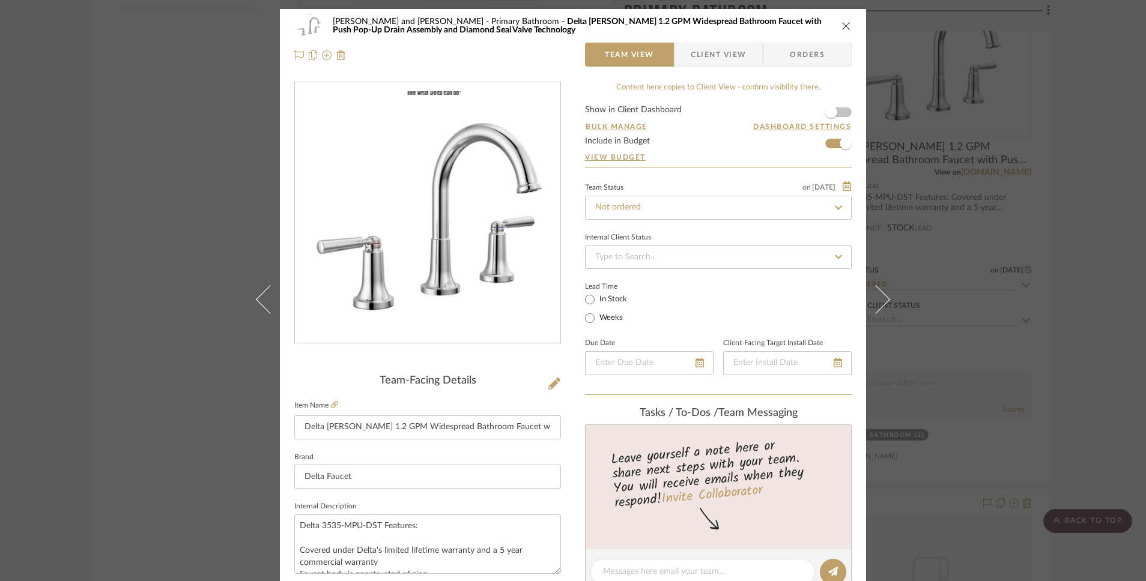
click at [734, 56] on span "Client View" at bounding box center [718, 55] width 55 height 24
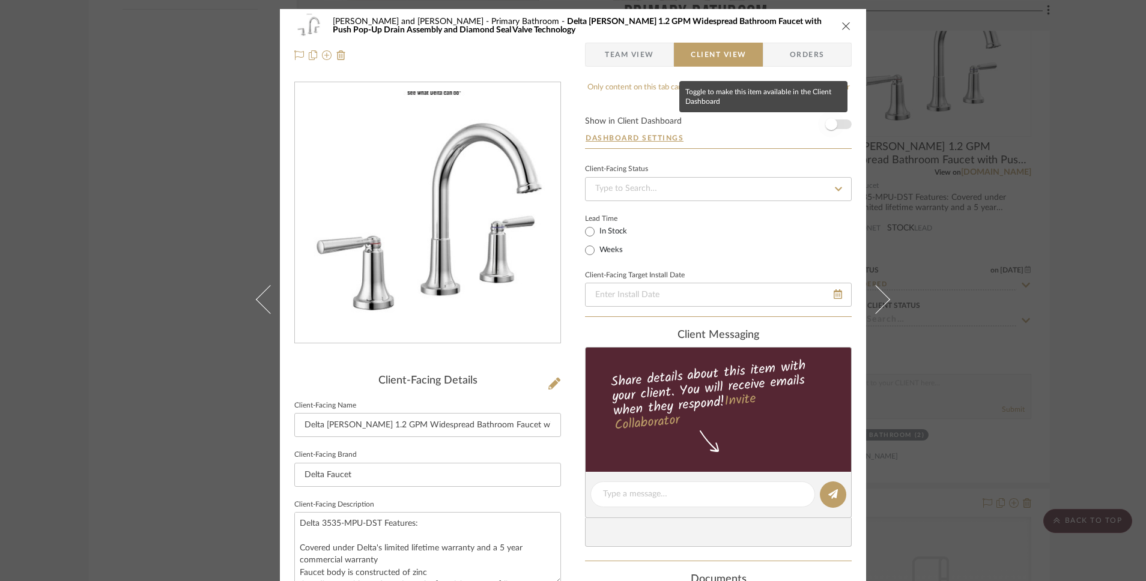
click at [831, 123] on span "button" at bounding box center [831, 124] width 12 height 12
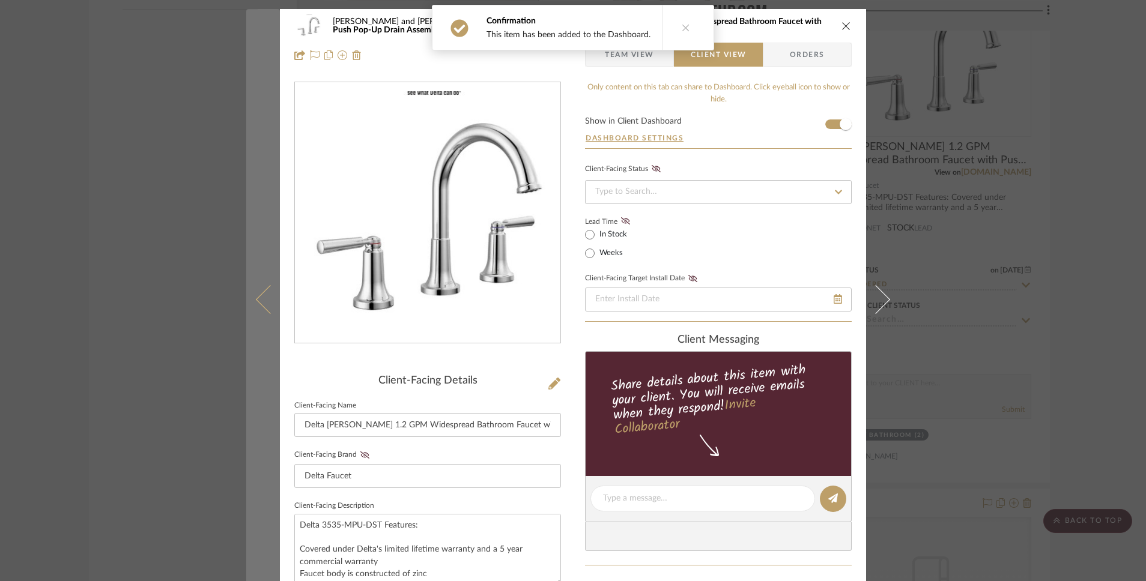
click at [270, 304] on icon at bounding box center [270, 299] width 29 height 29
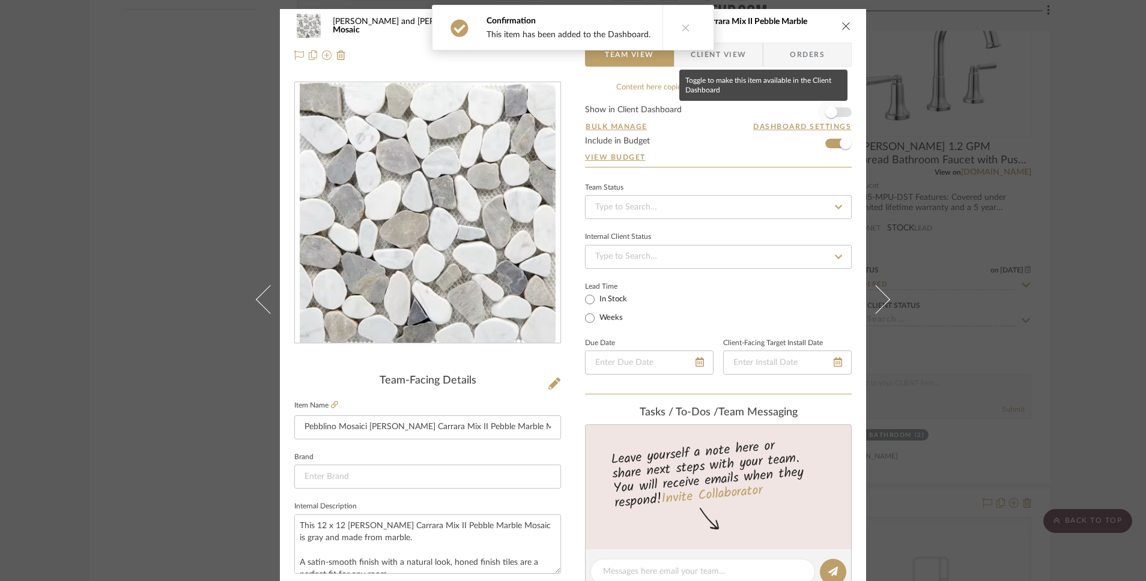
click at [825, 112] on span "button" at bounding box center [831, 112] width 12 height 12
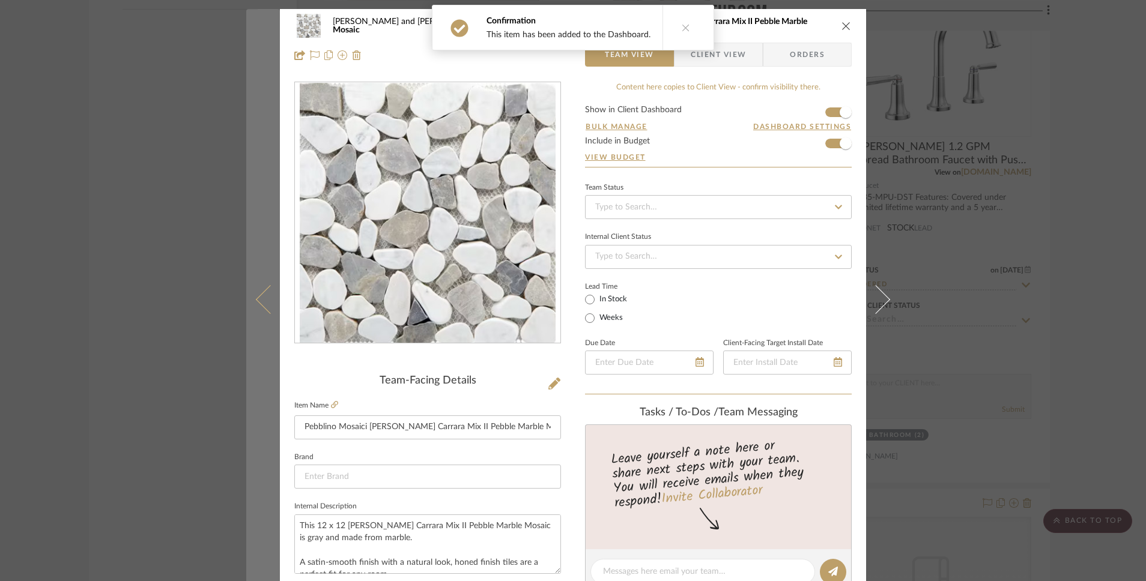
click at [266, 295] on icon at bounding box center [270, 299] width 29 height 29
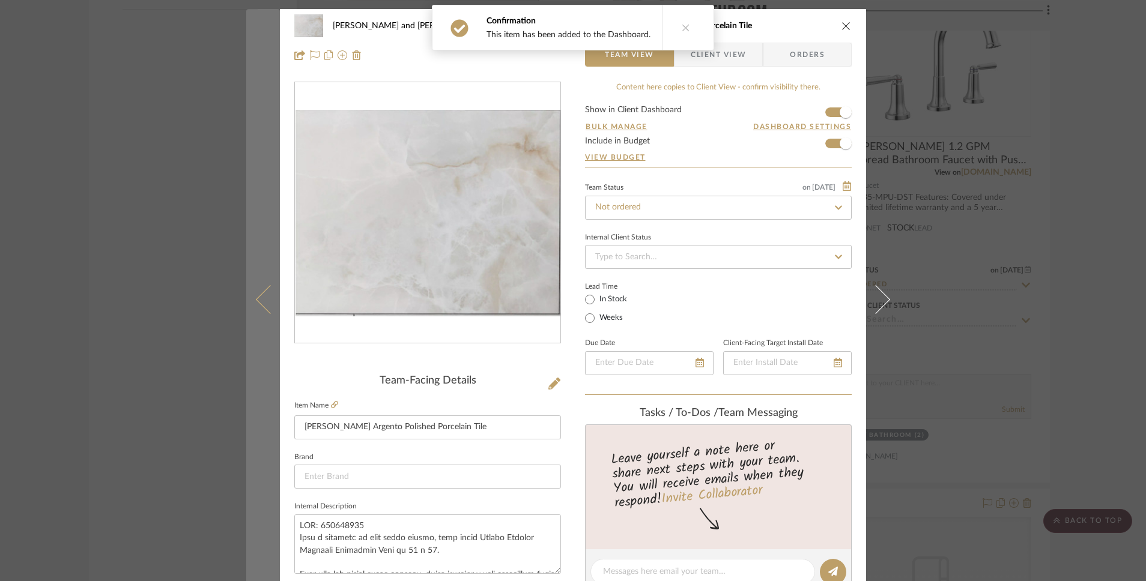
click at [264, 312] on icon at bounding box center [270, 299] width 29 height 29
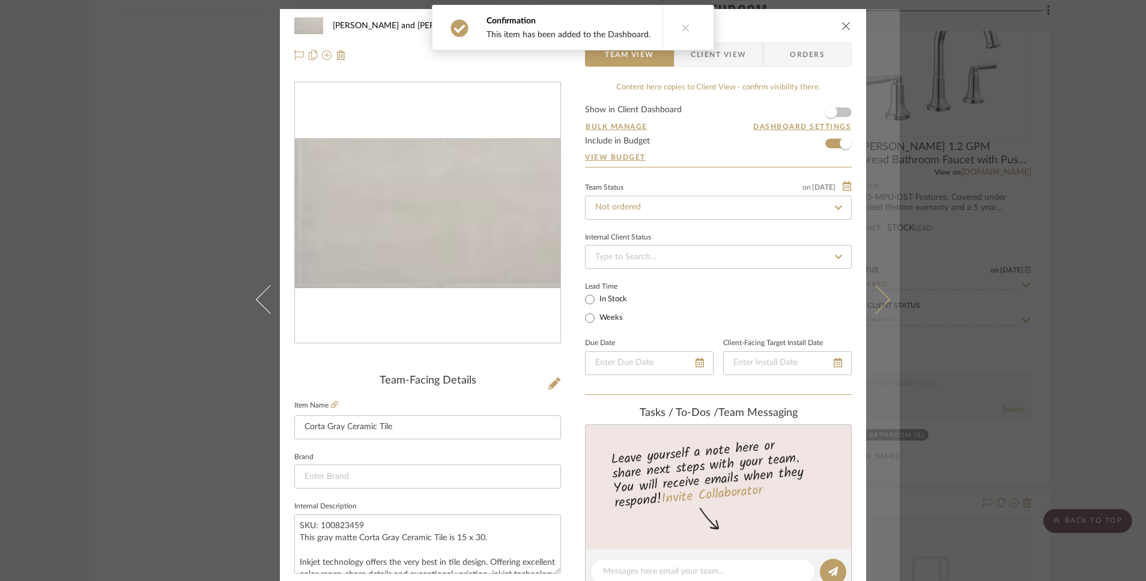
click at [880, 302] on icon at bounding box center [875, 299] width 29 height 29
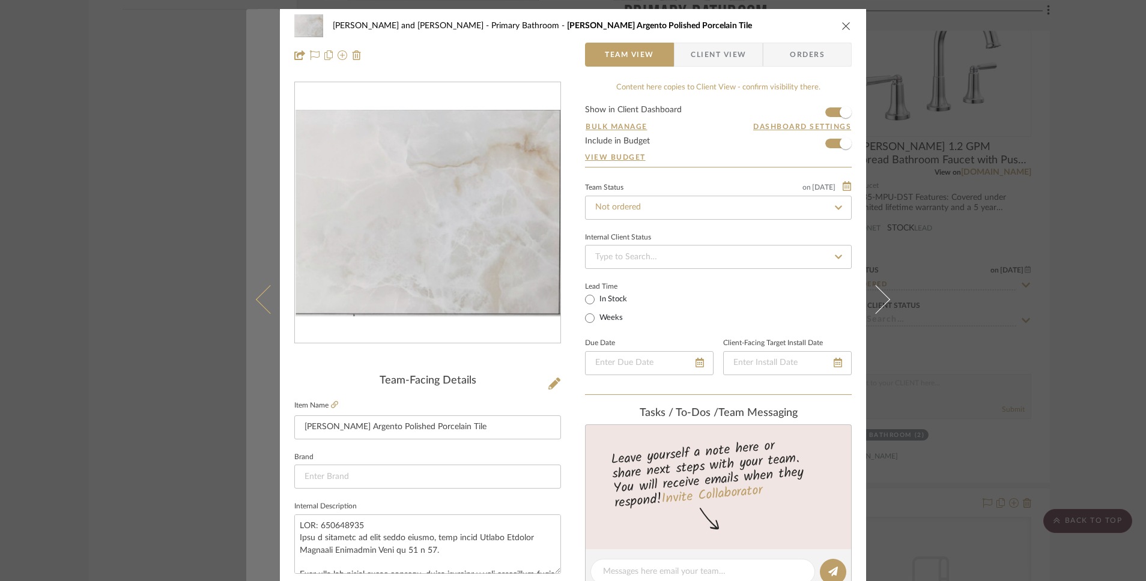
click at [258, 297] on icon at bounding box center [270, 299] width 29 height 29
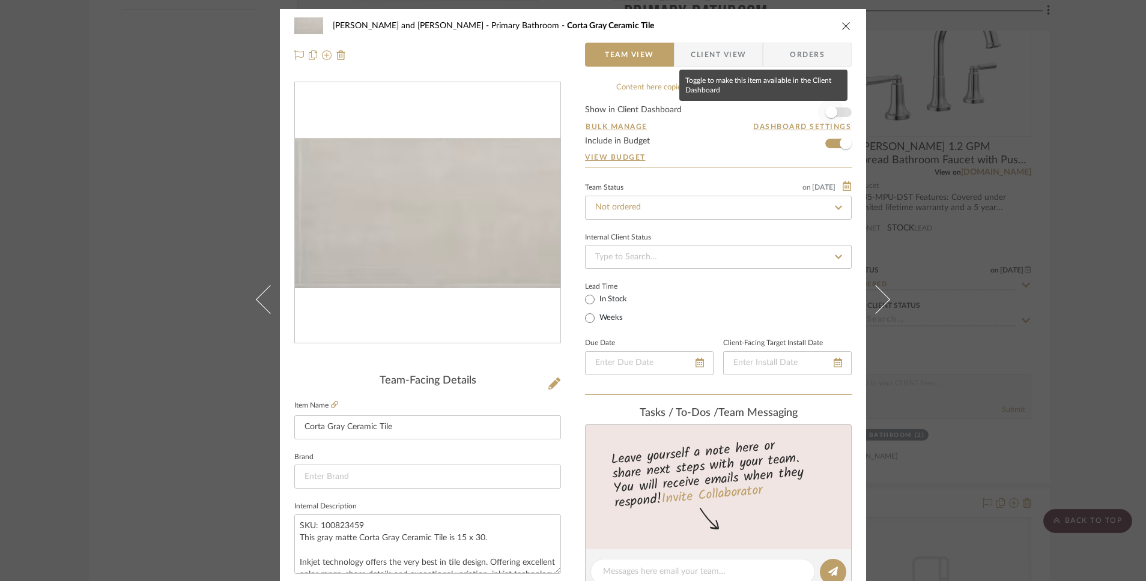
click at [837, 117] on span "button" at bounding box center [831, 112] width 26 height 26
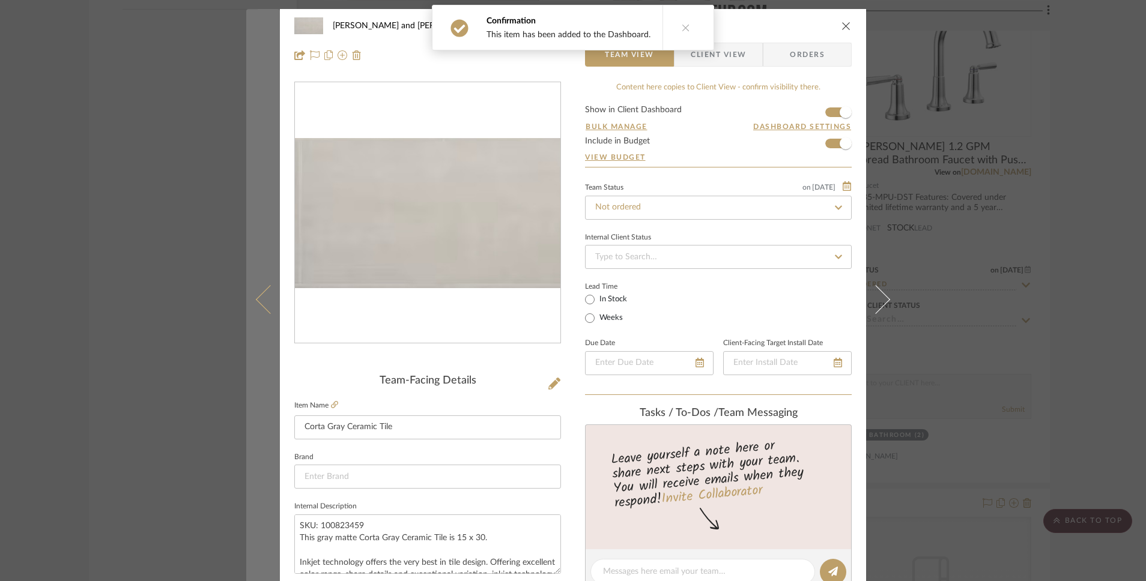
click at [258, 304] on icon at bounding box center [270, 299] width 29 height 29
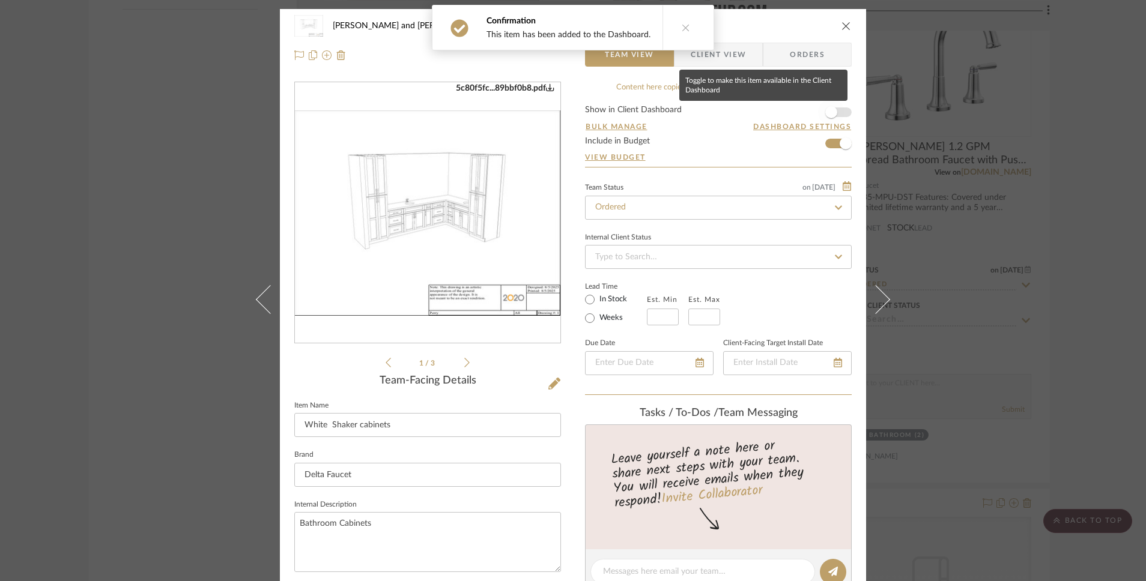
click at [833, 109] on span "button" at bounding box center [831, 112] width 26 height 26
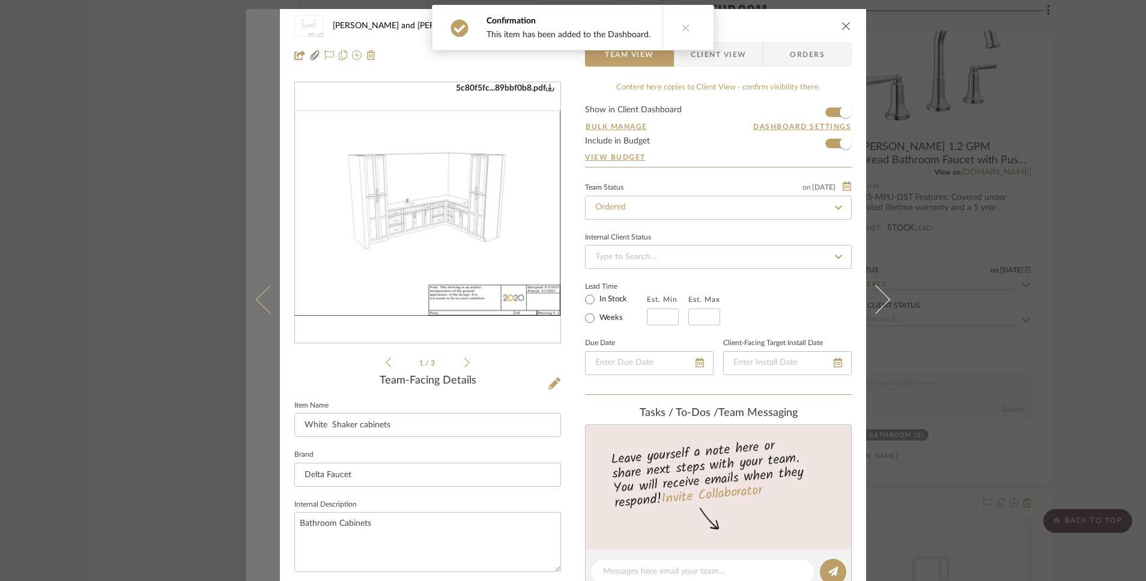
click at [259, 305] on icon at bounding box center [270, 299] width 29 height 29
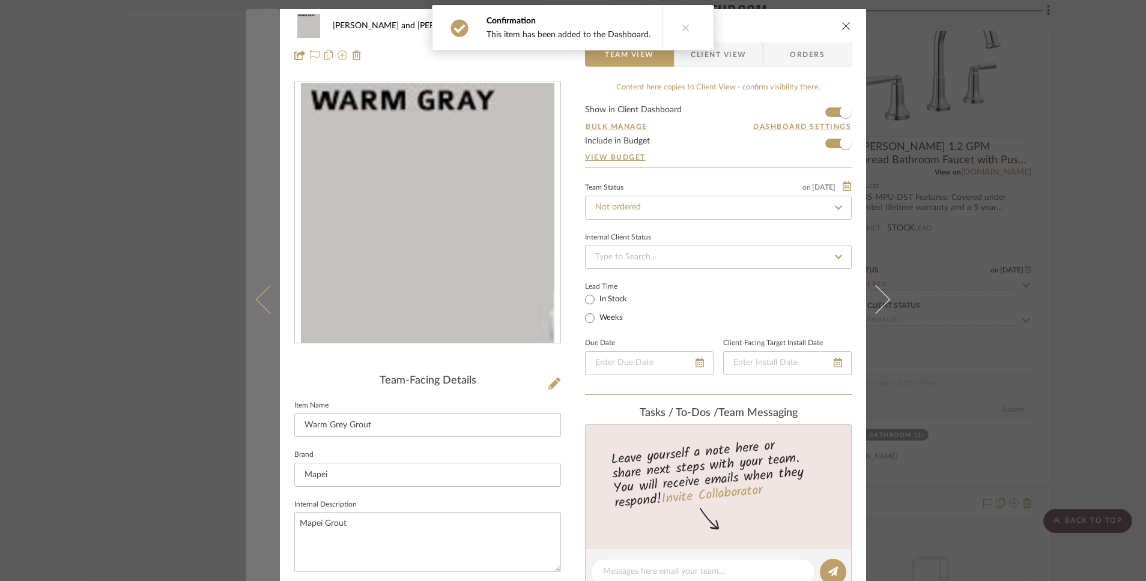
click at [248, 315] on button at bounding box center [263, 299] width 34 height 581
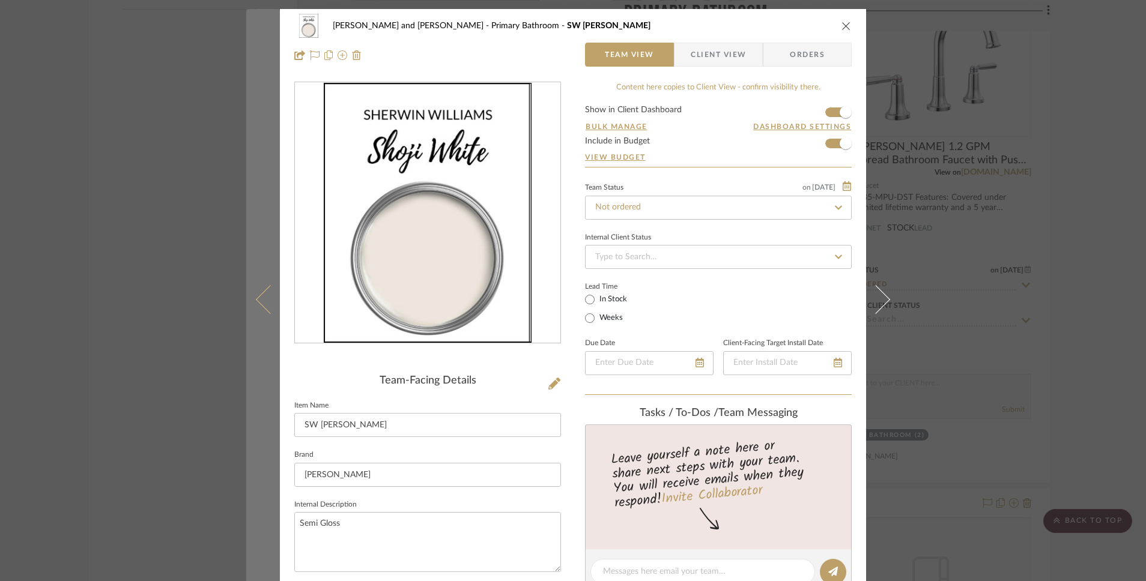
click at [261, 304] on icon at bounding box center [270, 299] width 29 height 29
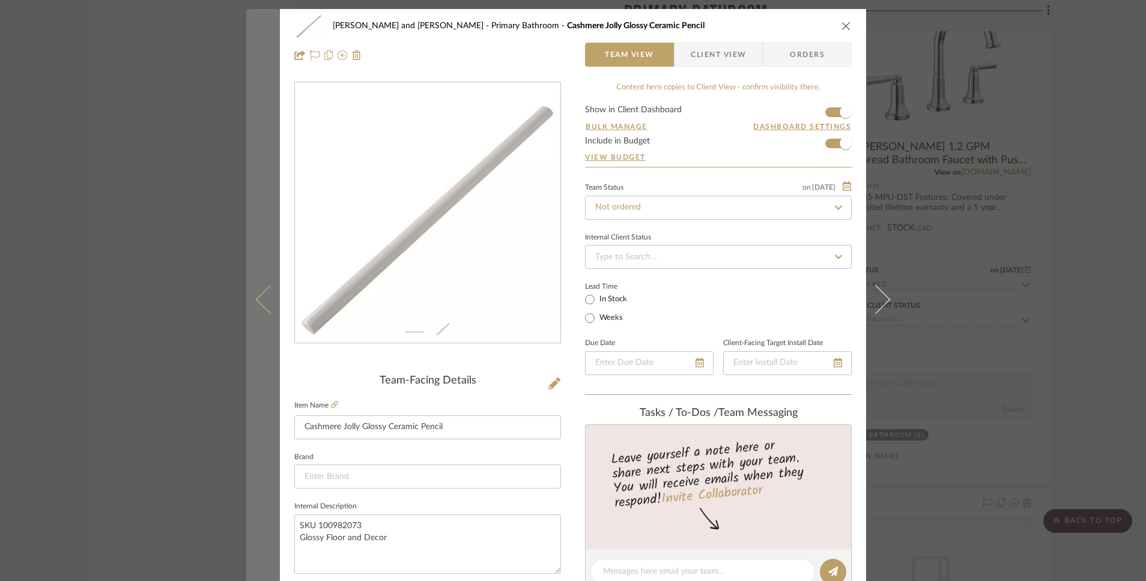
click at [261, 304] on icon at bounding box center [270, 299] width 29 height 29
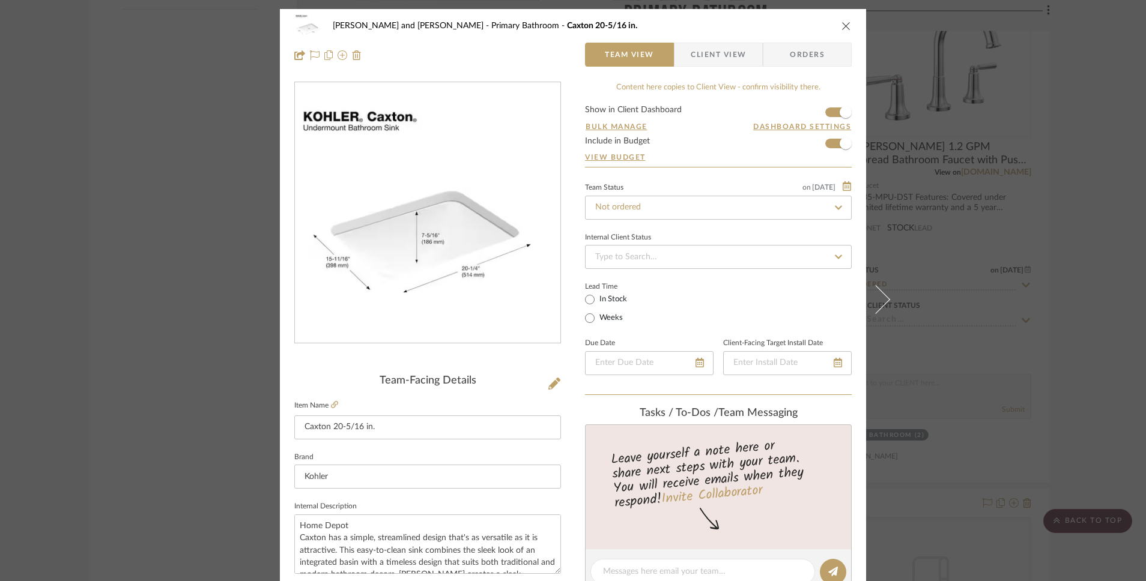
click at [261, 304] on mat-dialog-content "[PERSON_NAME] and [PERSON_NAME][GEOGRAPHIC_DATA] [GEOGRAPHIC_DATA] 20-5/16 in. …" at bounding box center [572, 563] width 653 height 1109
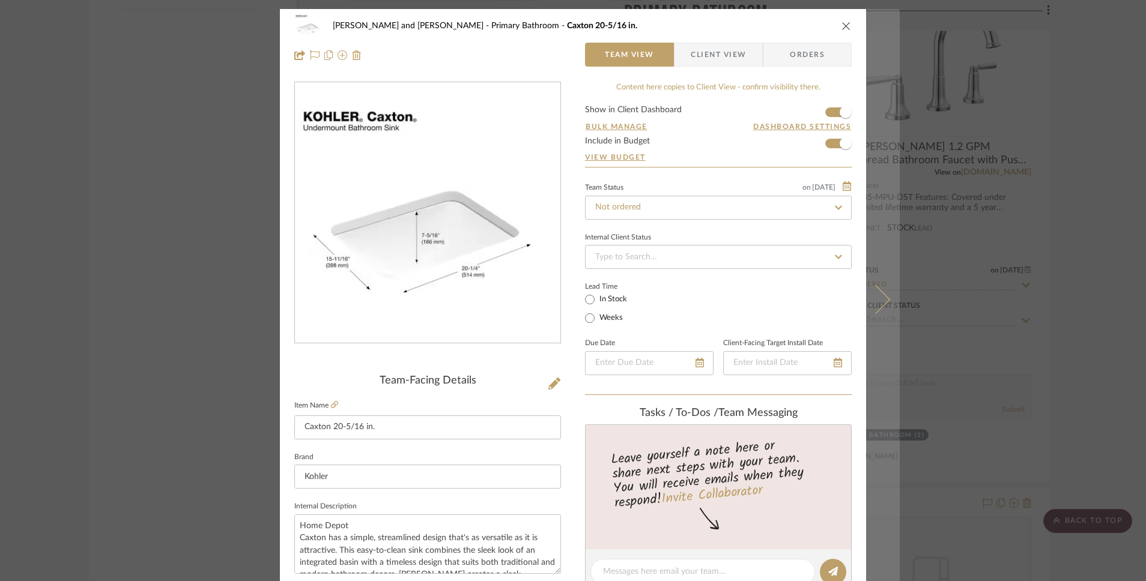
click at [880, 292] on button at bounding box center [883, 299] width 34 height 581
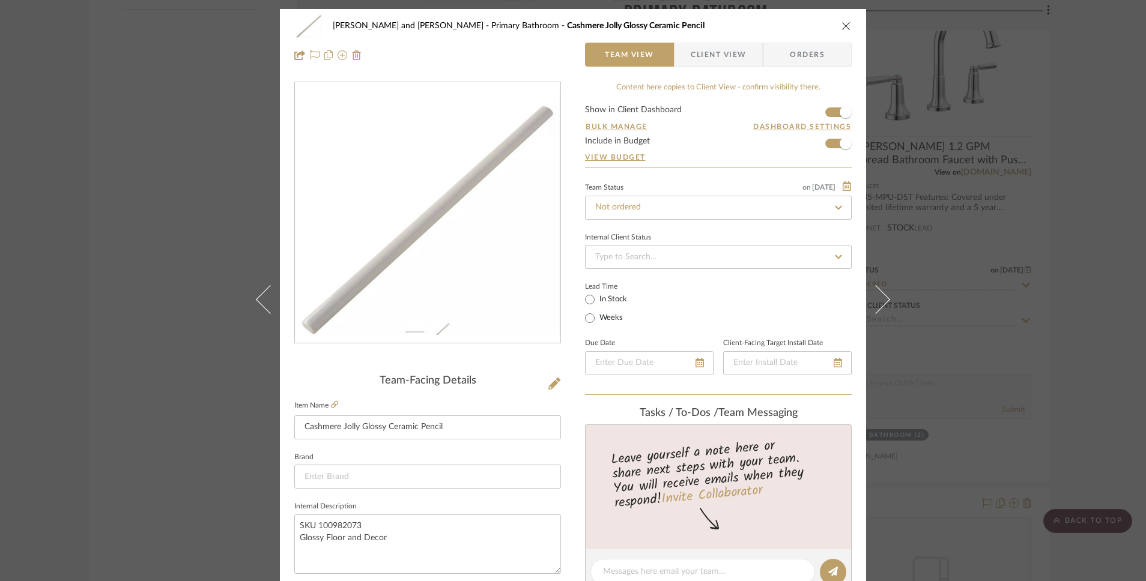
click at [880, 292] on button at bounding box center [883, 299] width 34 height 581
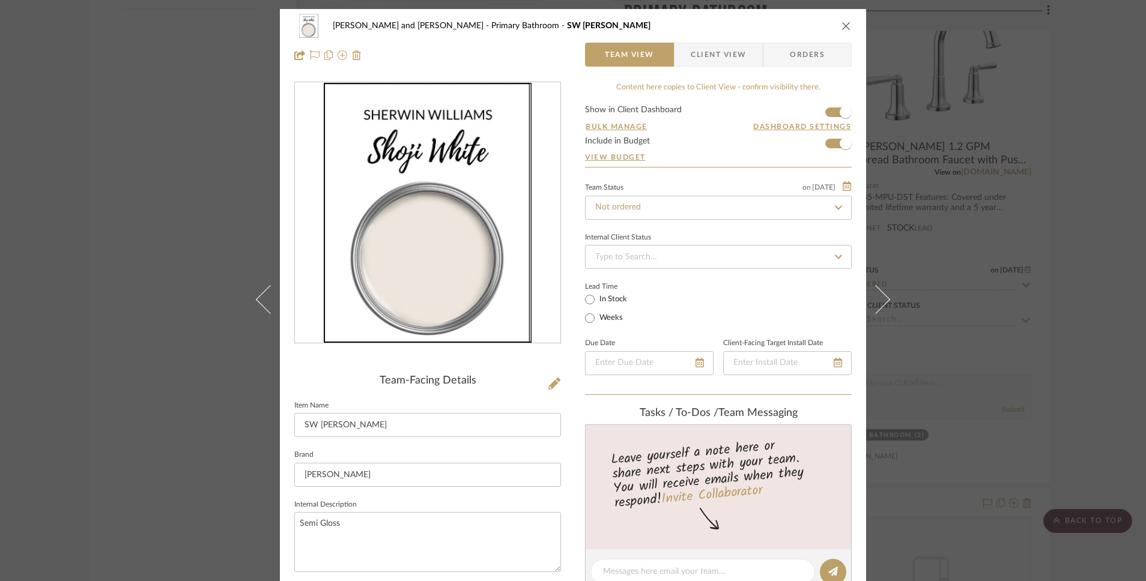
click at [880, 293] on button at bounding box center [883, 299] width 34 height 581
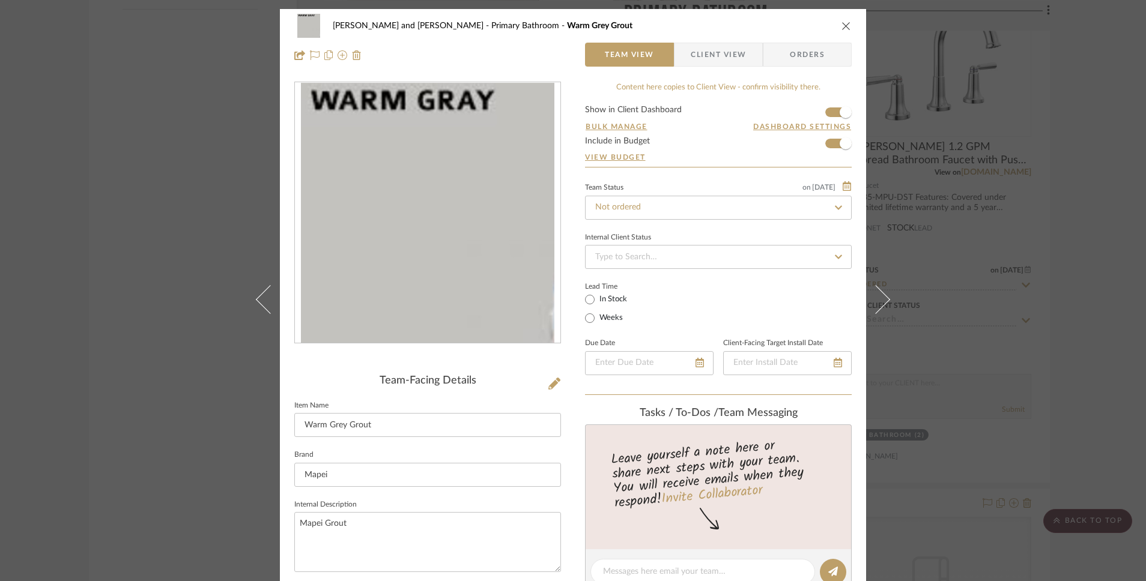
click at [880, 293] on button at bounding box center [883, 299] width 34 height 581
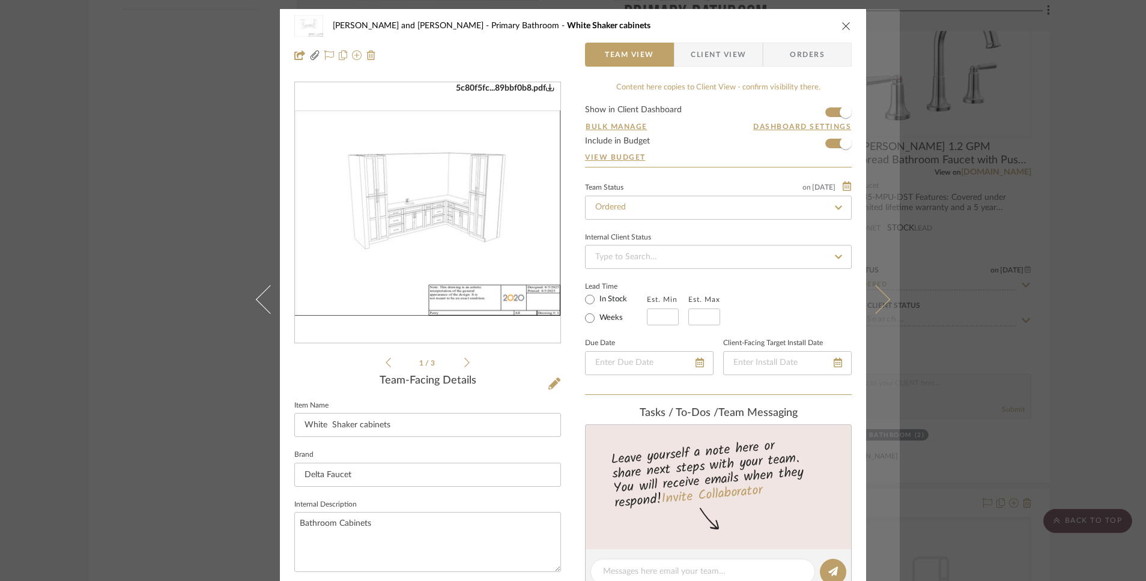
click at [880, 293] on button at bounding box center [883, 299] width 34 height 581
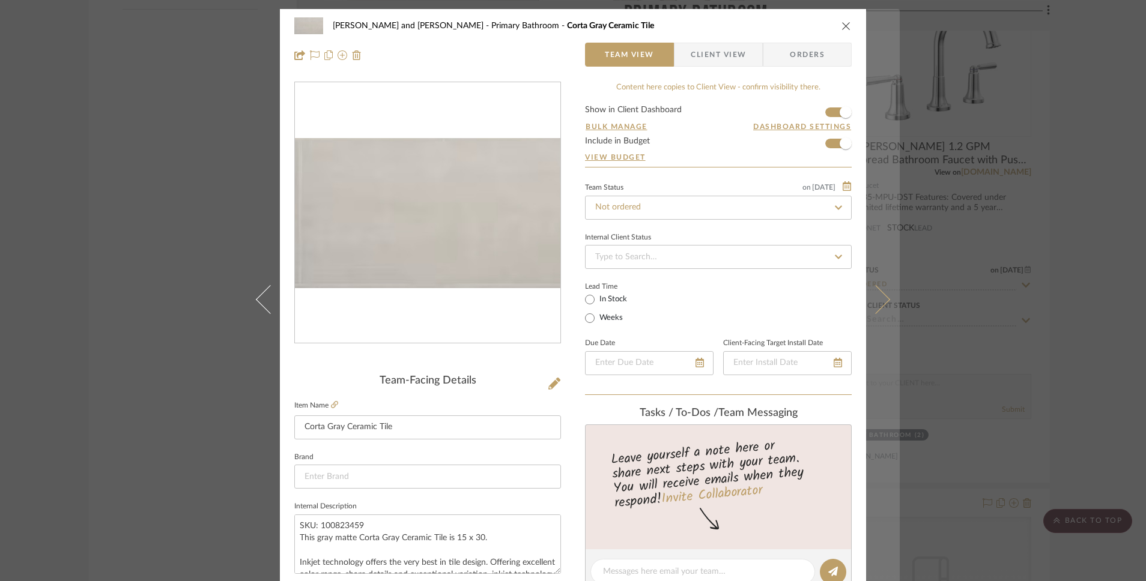
click at [880, 294] on button at bounding box center [883, 299] width 34 height 581
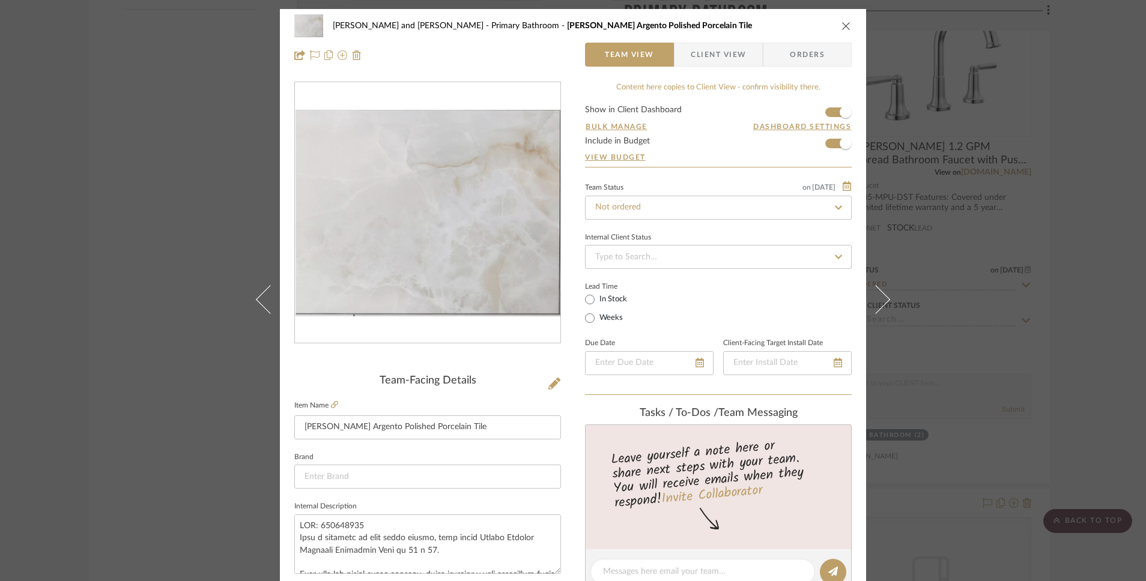
click at [880, 294] on button at bounding box center [883, 299] width 34 height 581
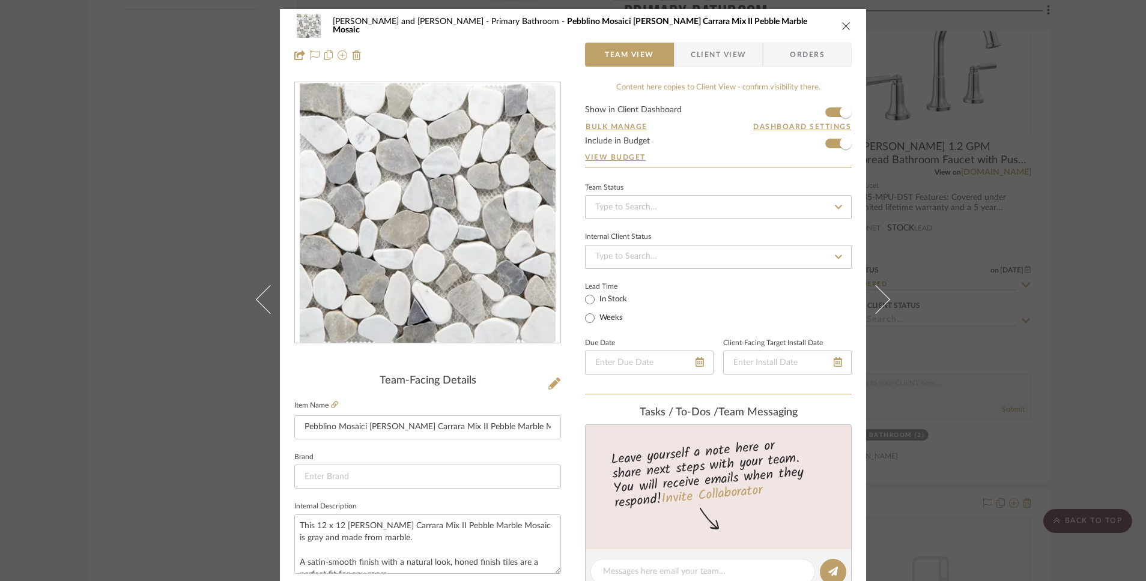
click at [880, 294] on button at bounding box center [883, 299] width 34 height 581
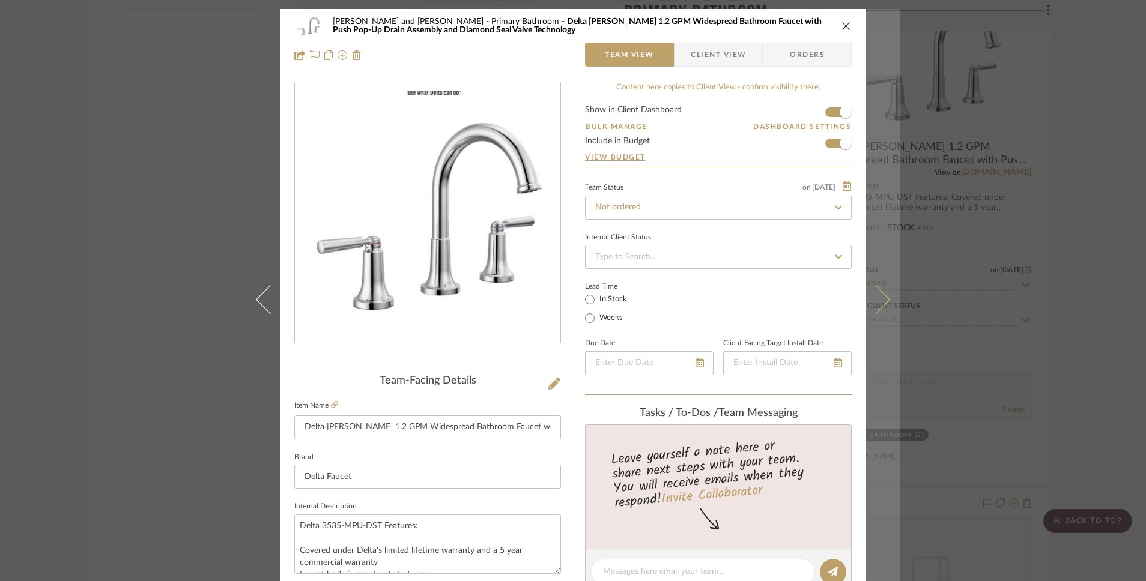
click at [880, 294] on icon at bounding box center [875, 299] width 29 height 29
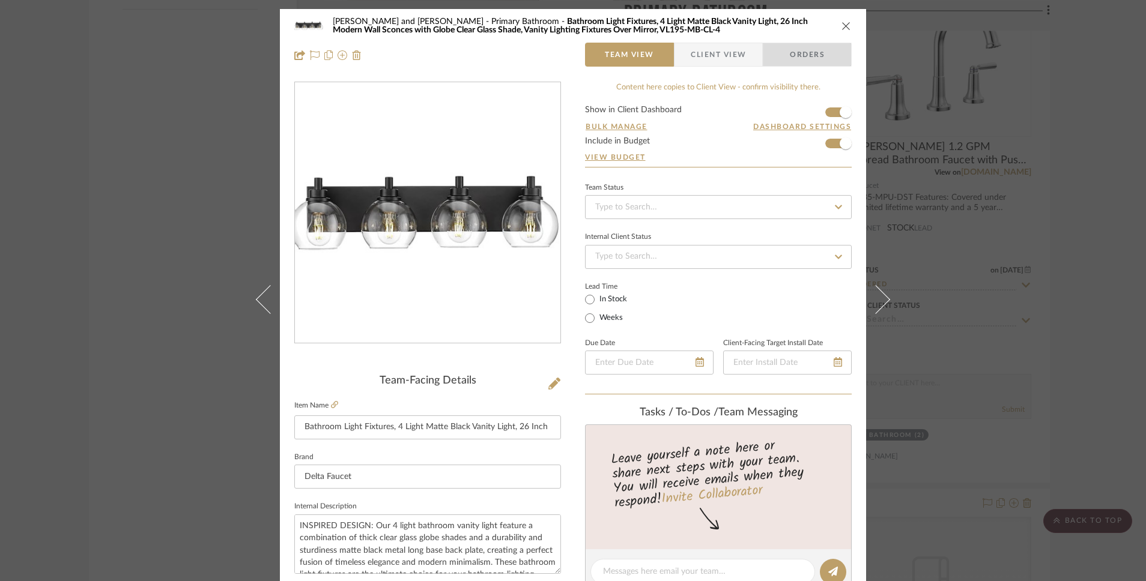
click at [783, 51] on span "Orders" at bounding box center [807, 55] width 61 height 24
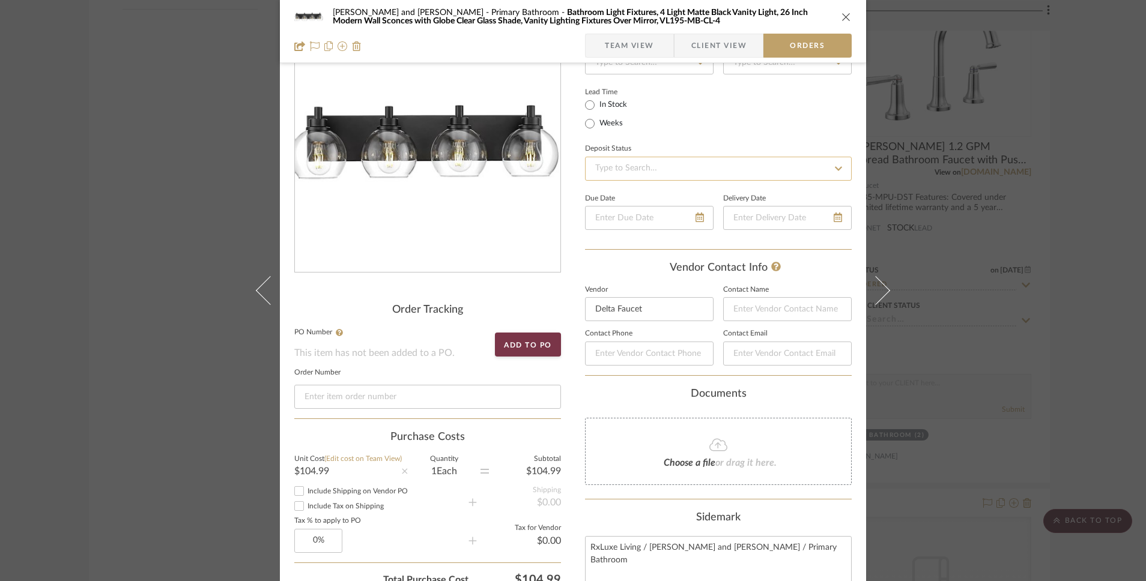
scroll to position [23, 0]
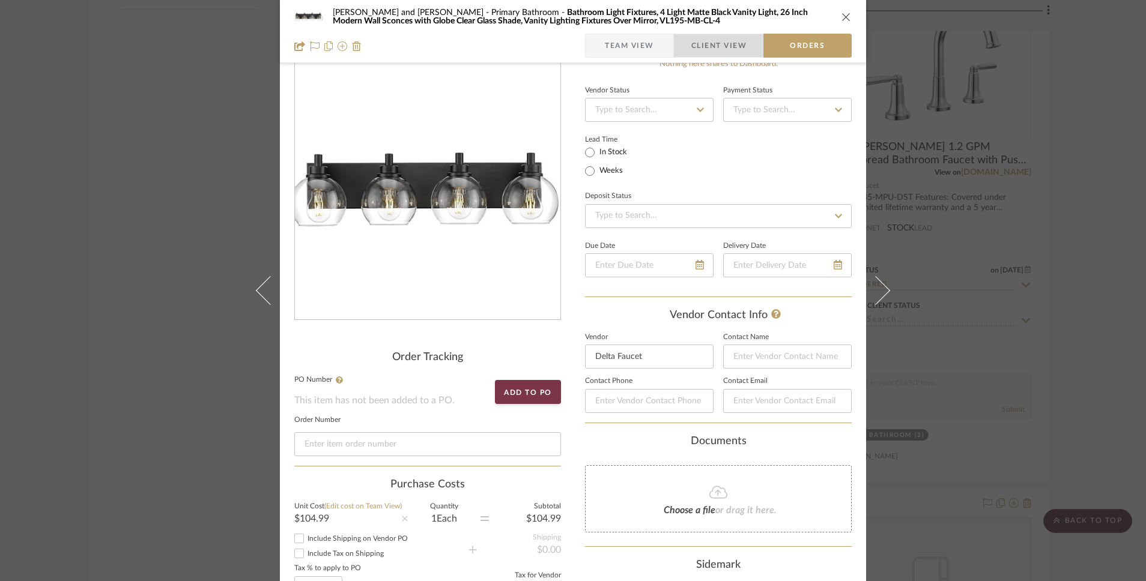
click at [704, 37] on span "Client View" at bounding box center [718, 46] width 55 height 24
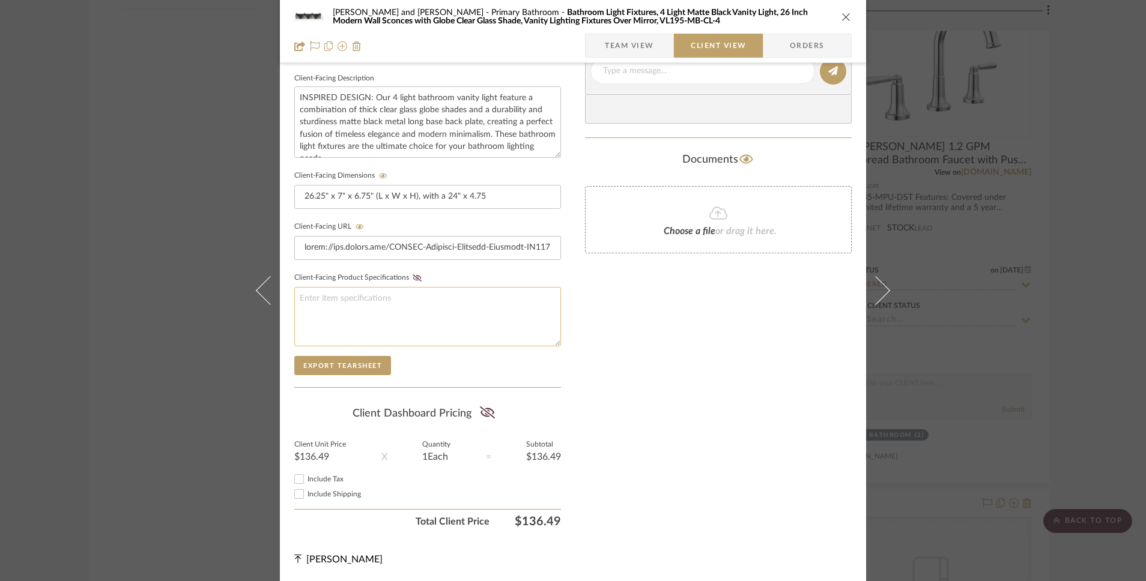
scroll to position [0, 0]
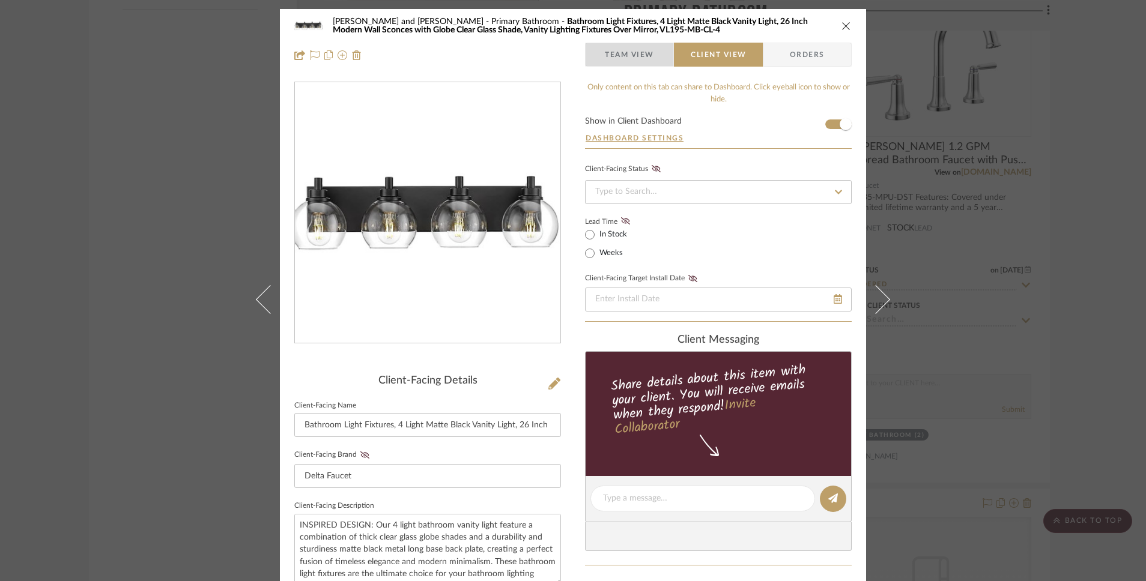
click at [633, 50] on span "Team View" at bounding box center [629, 55] width 49 height 24
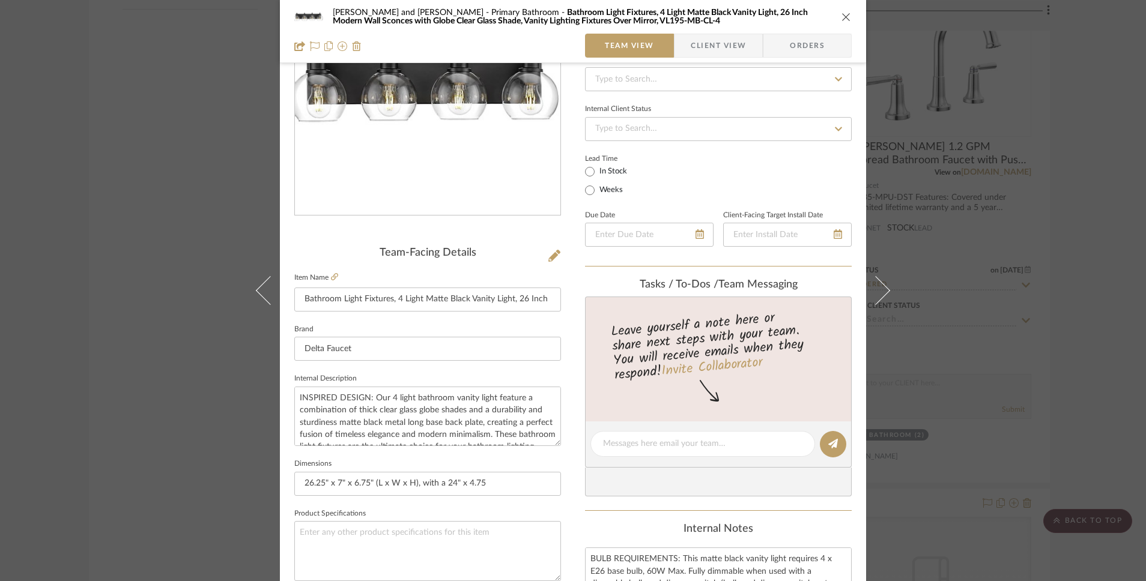
scroll to position [537, 0]
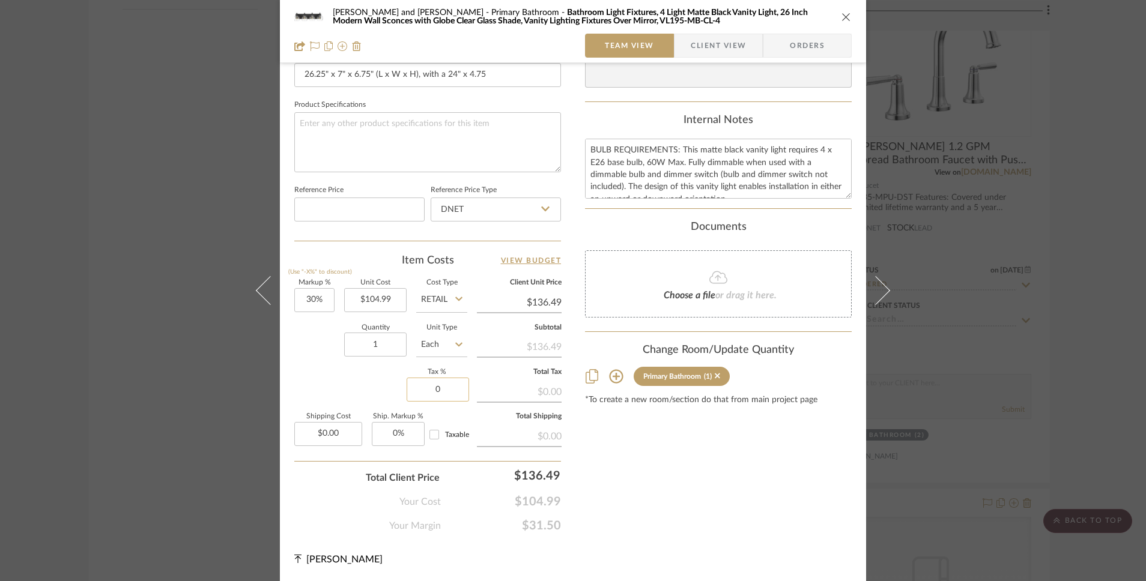
click at [431, 390] on input "0" at bounding box center [438, 390] width 62 height 24
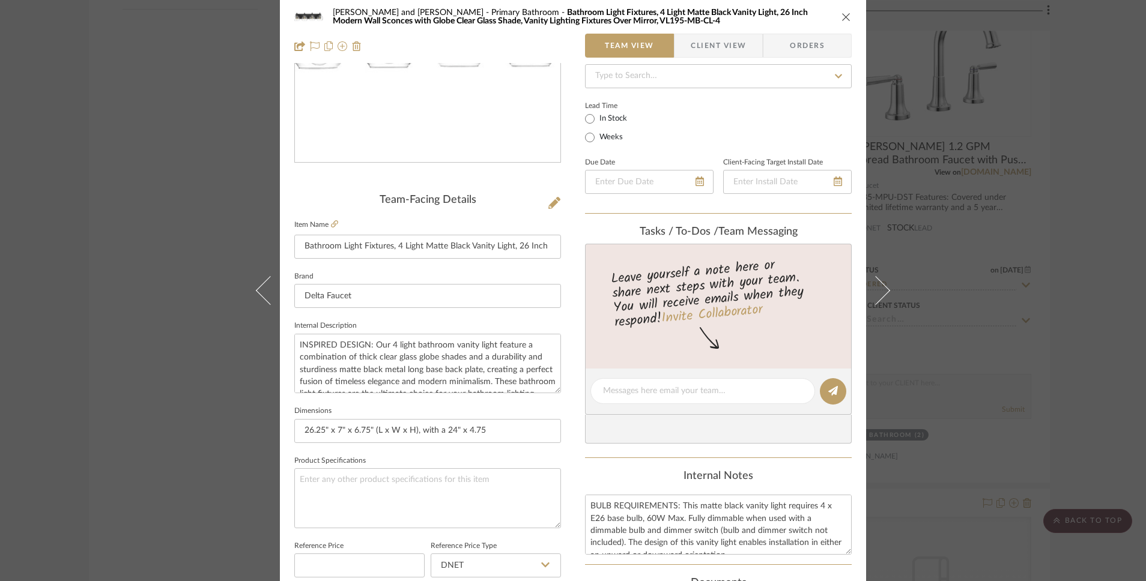
scroll to position [0, 0]
